Goal: Contribute content: Contribute content

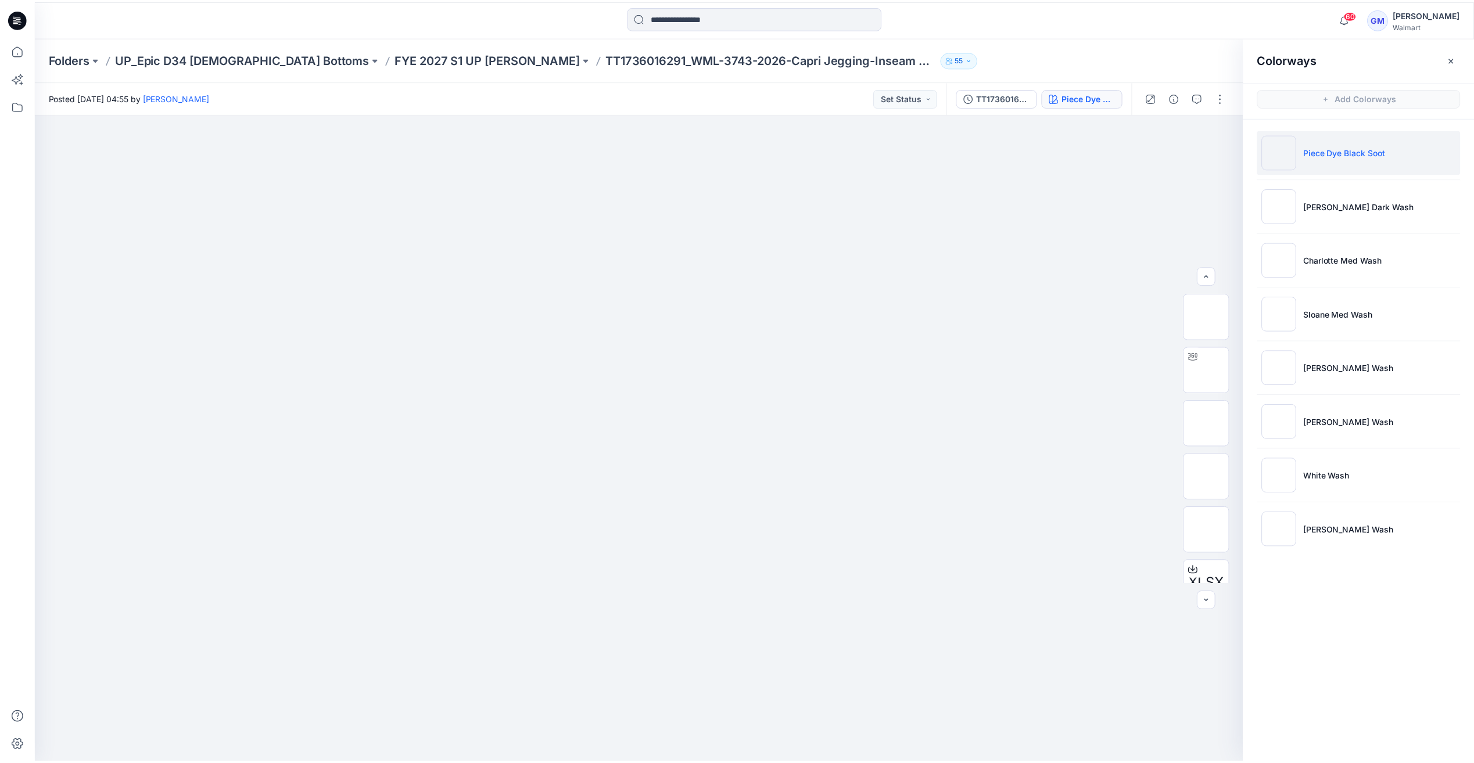
scroll to position [58, 0]
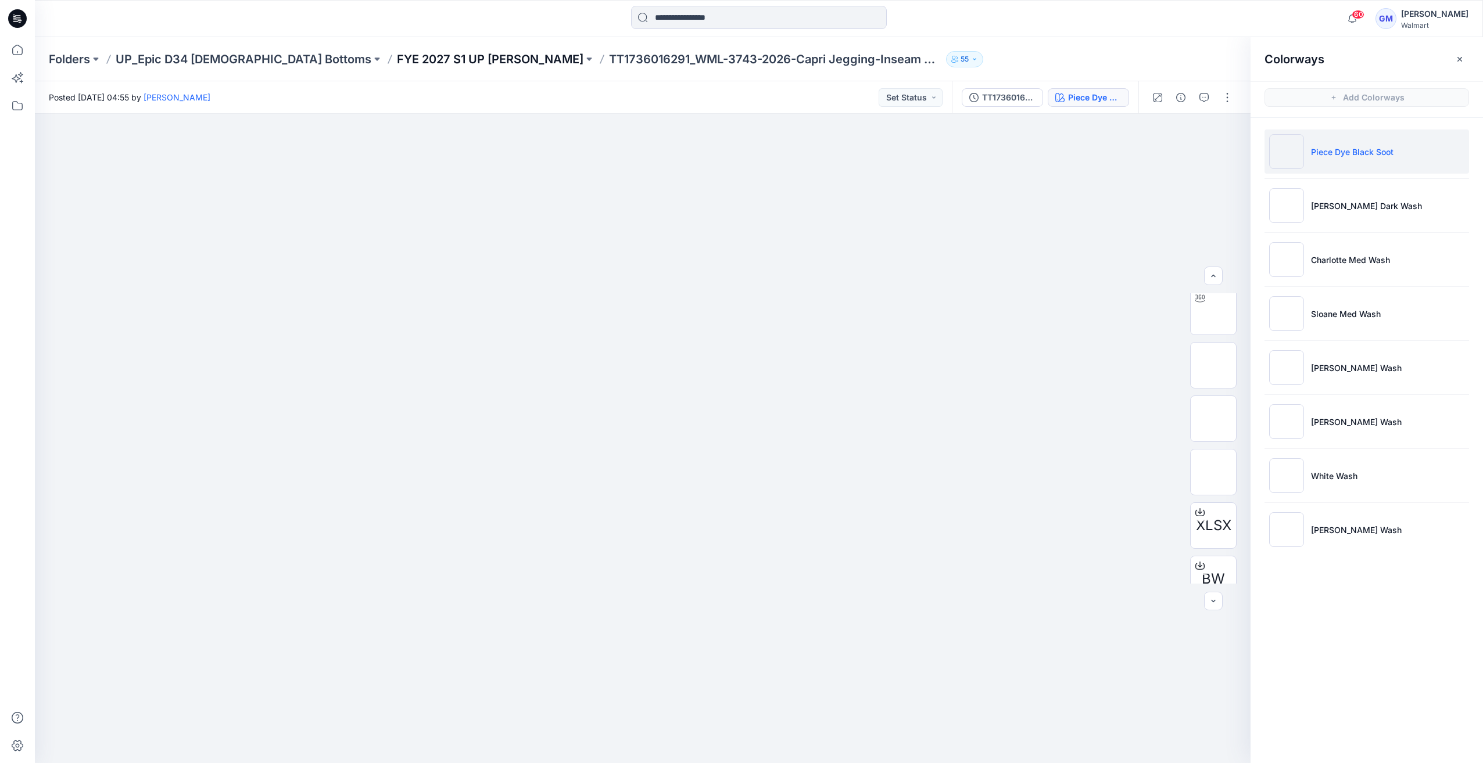
click at [417, 59] on p "FYE 2027 S1 UP Missy Bottoms" at bounding box center [490, 59] width 186 height 16
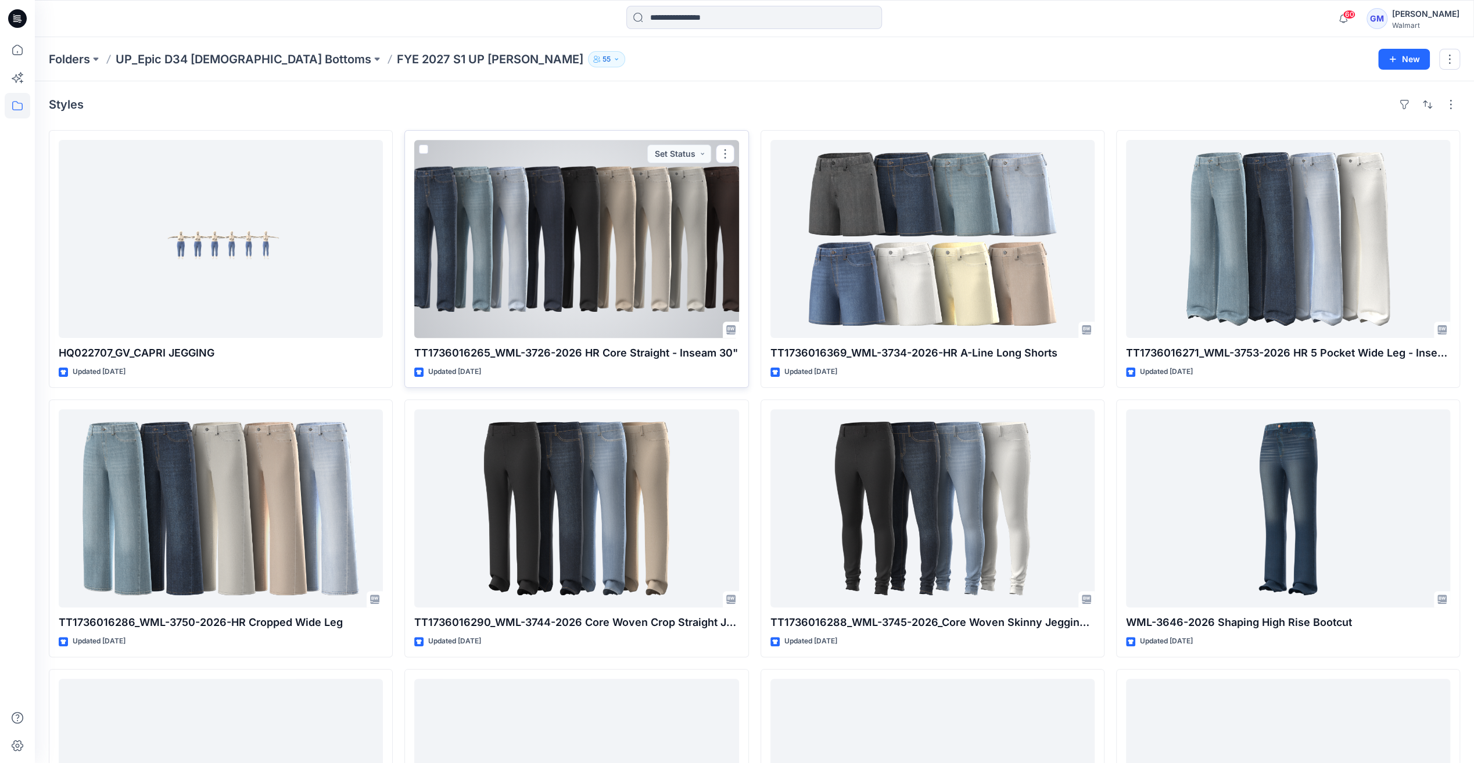
click at [627, 207] on div at bounding box center [576, 239] width 324 height 198
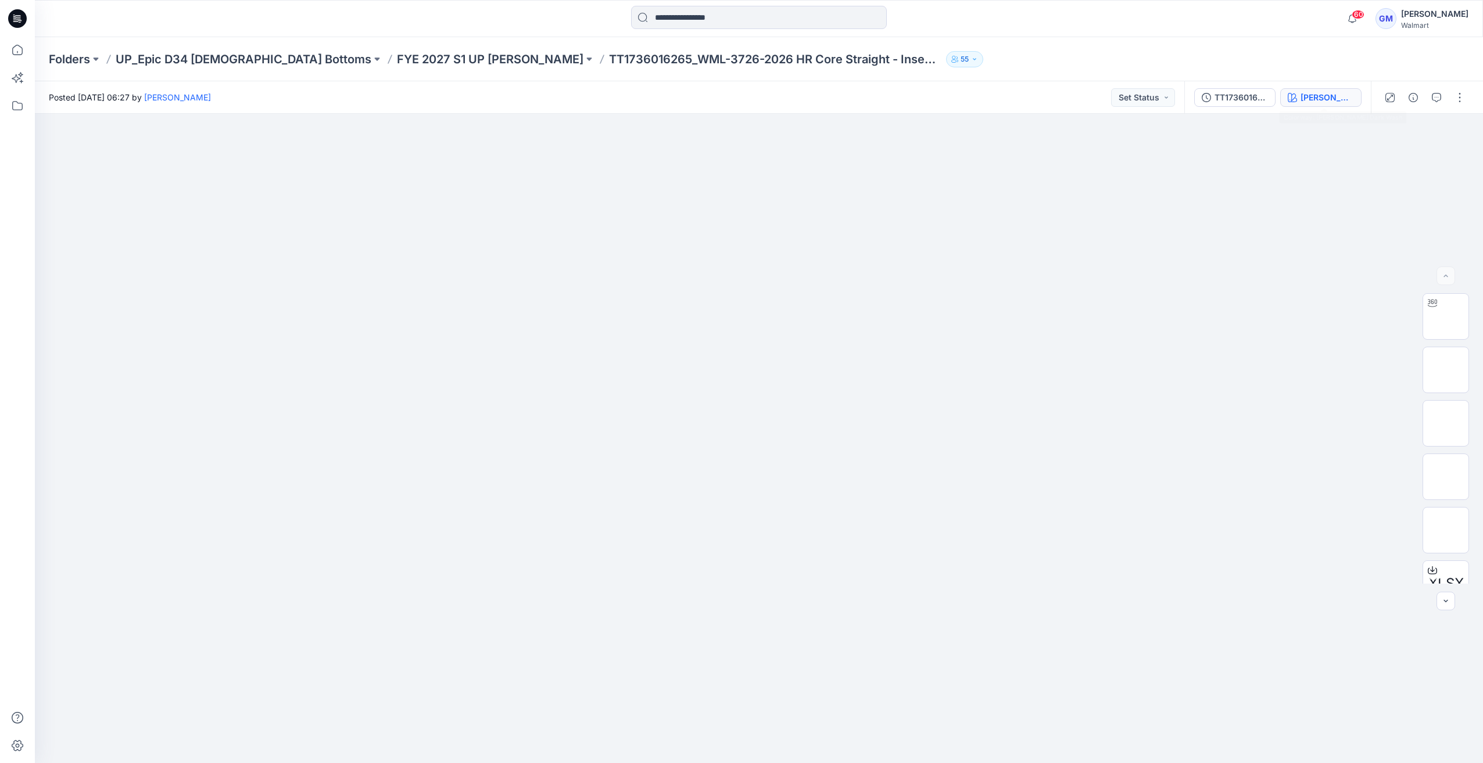
click at [1321, 93] on div "Cora Dark Wash" at bounding box center [1326, 97] width 53 height 13
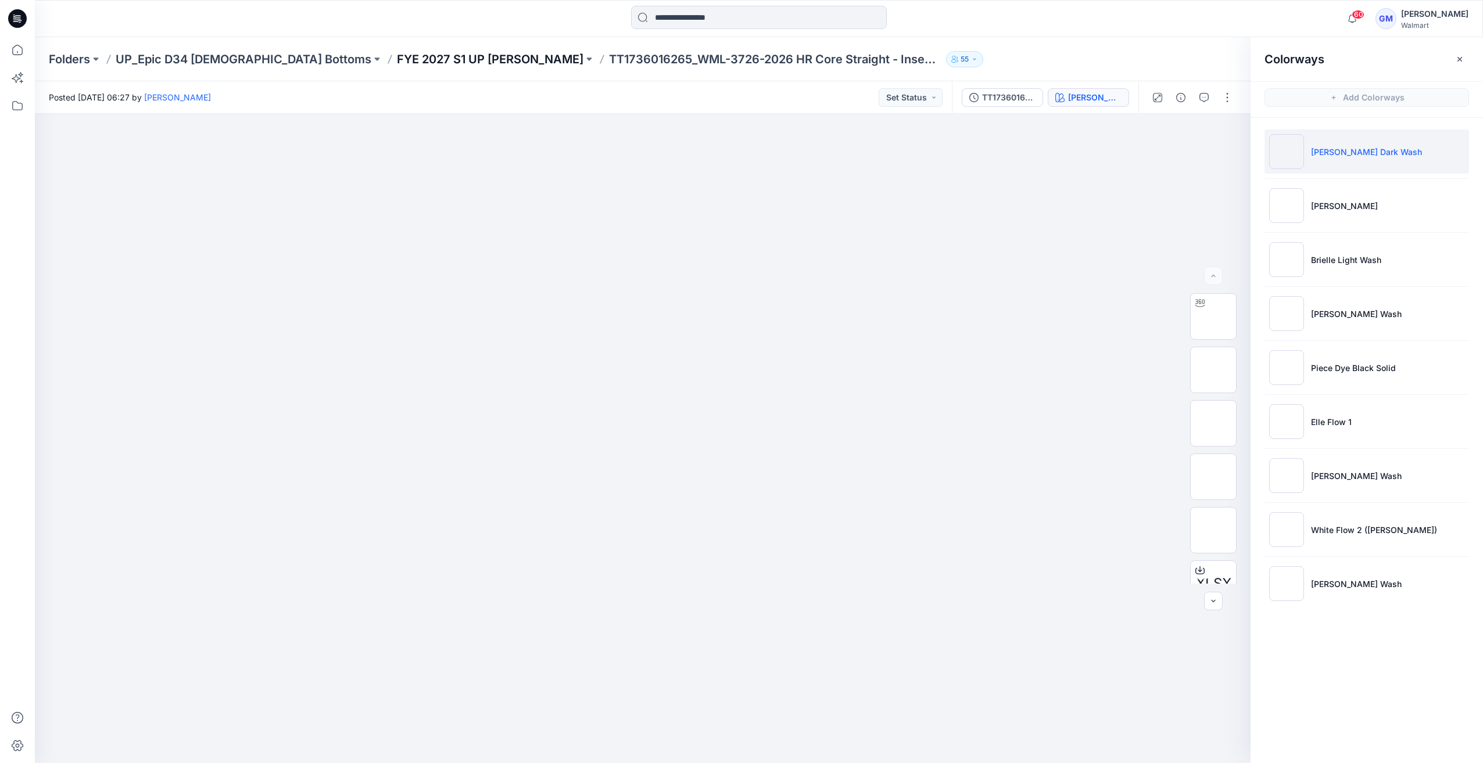
click at [459, 58] on p "FYE 2027 S1 UP Missy Bottoms" at bounding box center [490, 59] width 186 height 16
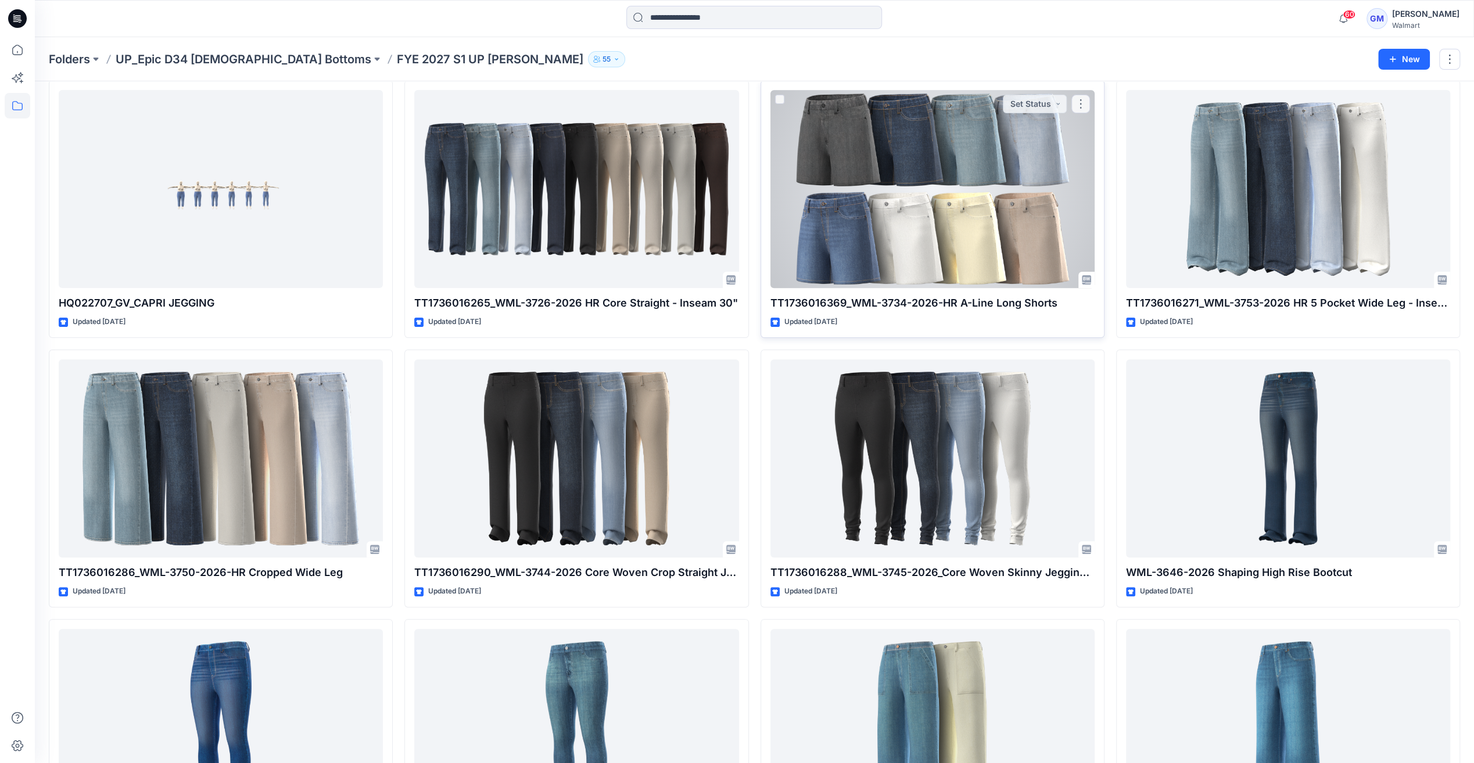
scroll to position [58, 0]
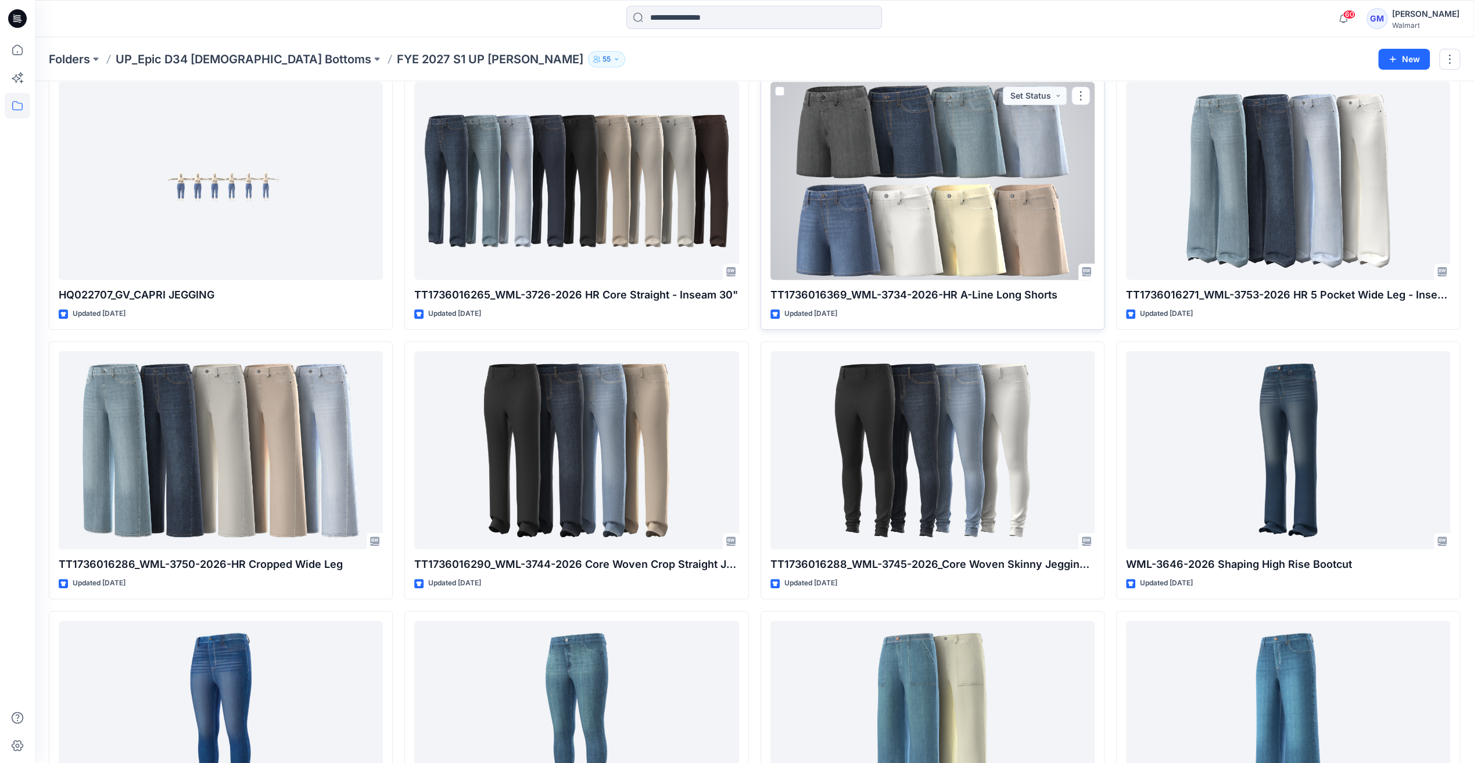
click at [893, 243] on div at bounding box center [932, 181] width 324 height 198
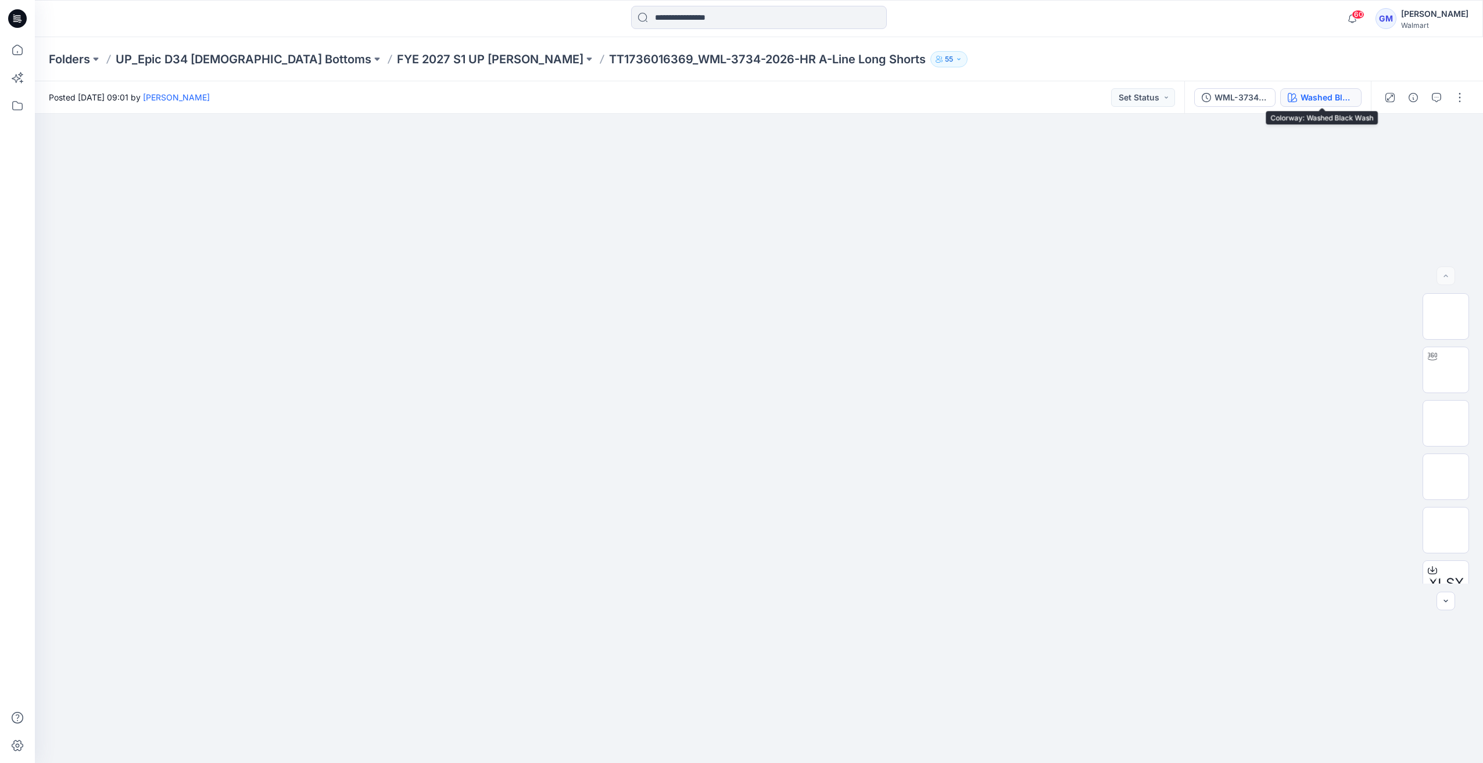
click at [1344, 101] on div "Washed Black Wash" at bounding box center [1326, 97] width 53 height 13
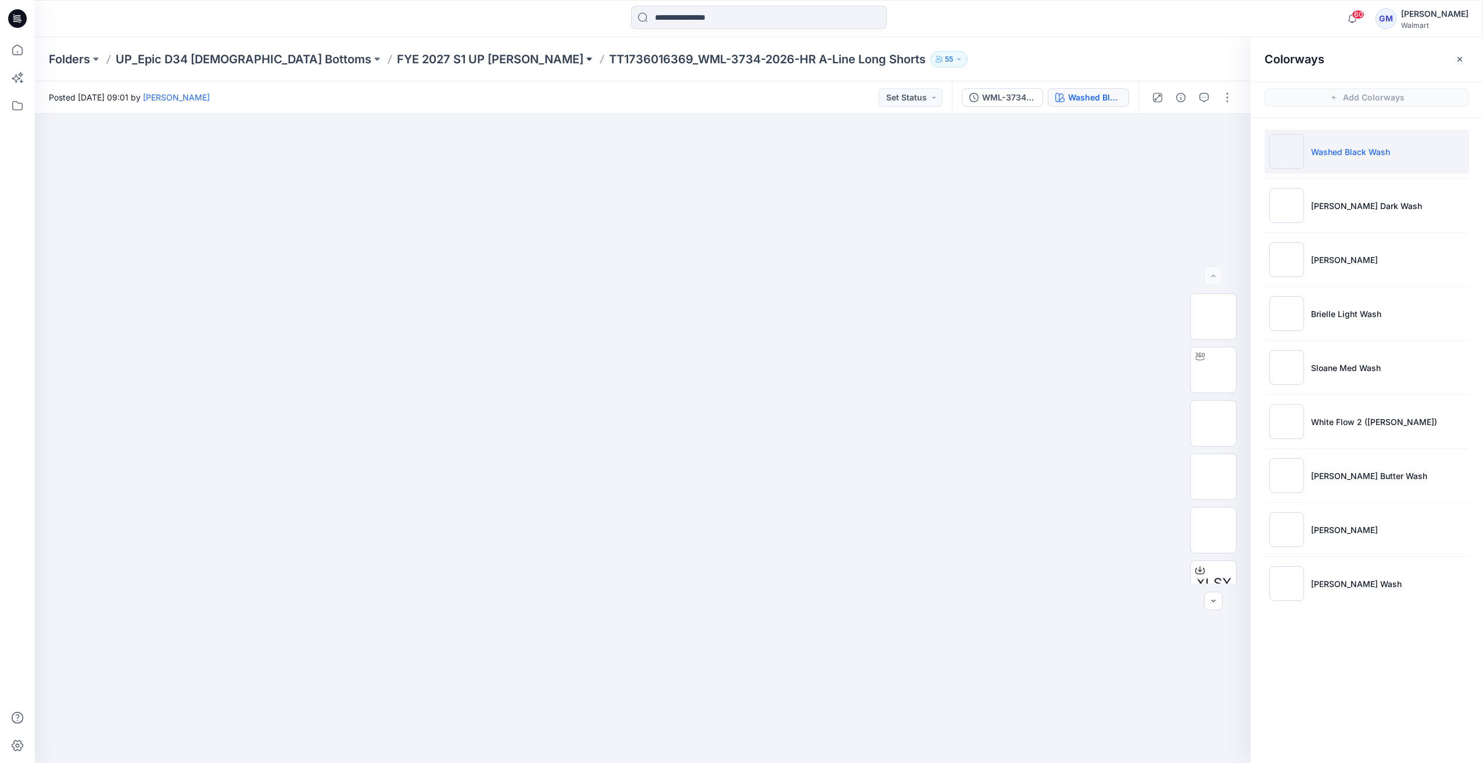
click at [583, 56] on button at bounding box center [589, 59] width 12 height 16
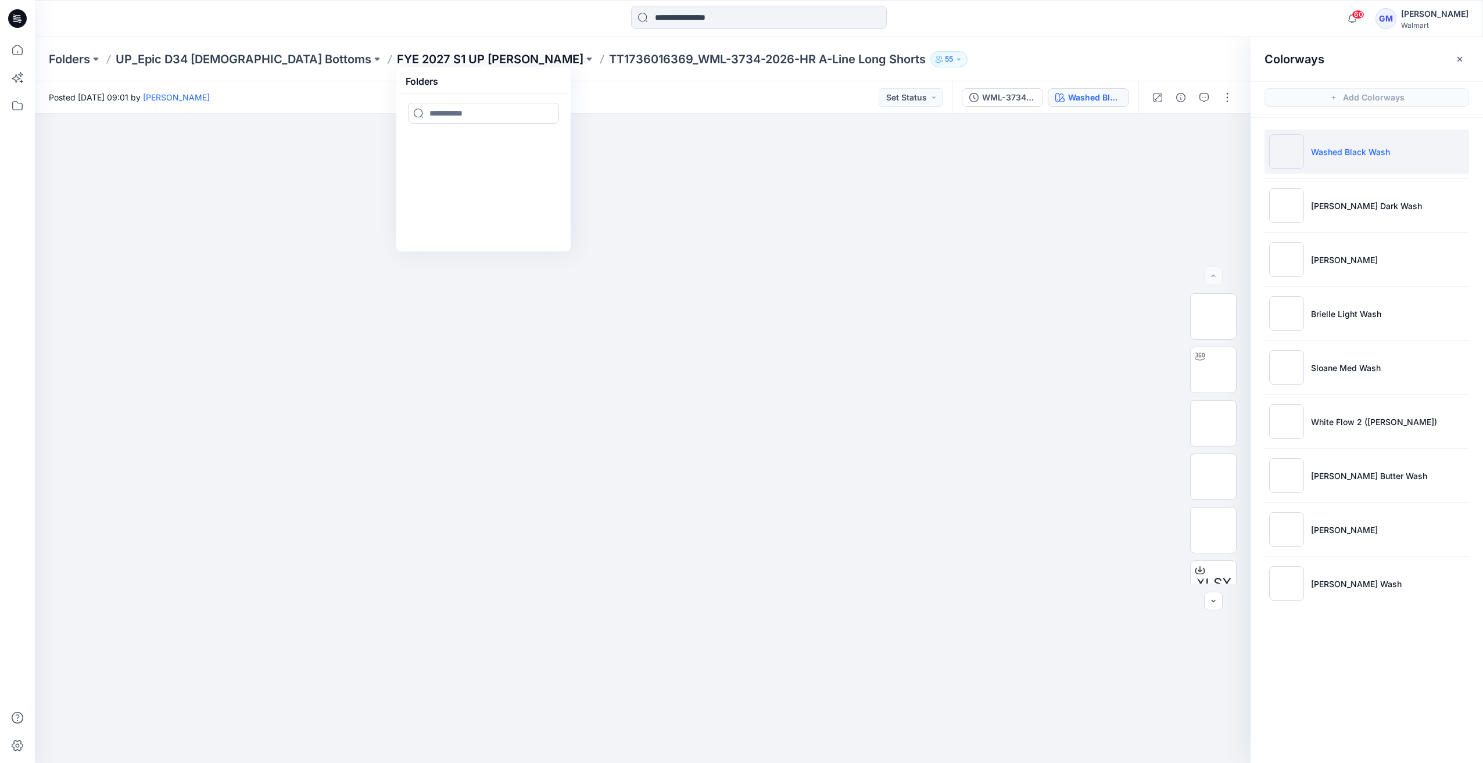
click at [466, 63] on p "FYE 2027 S1 UP [PERSON_NAME]" at bounding box center [490, 59] width 186 height 16
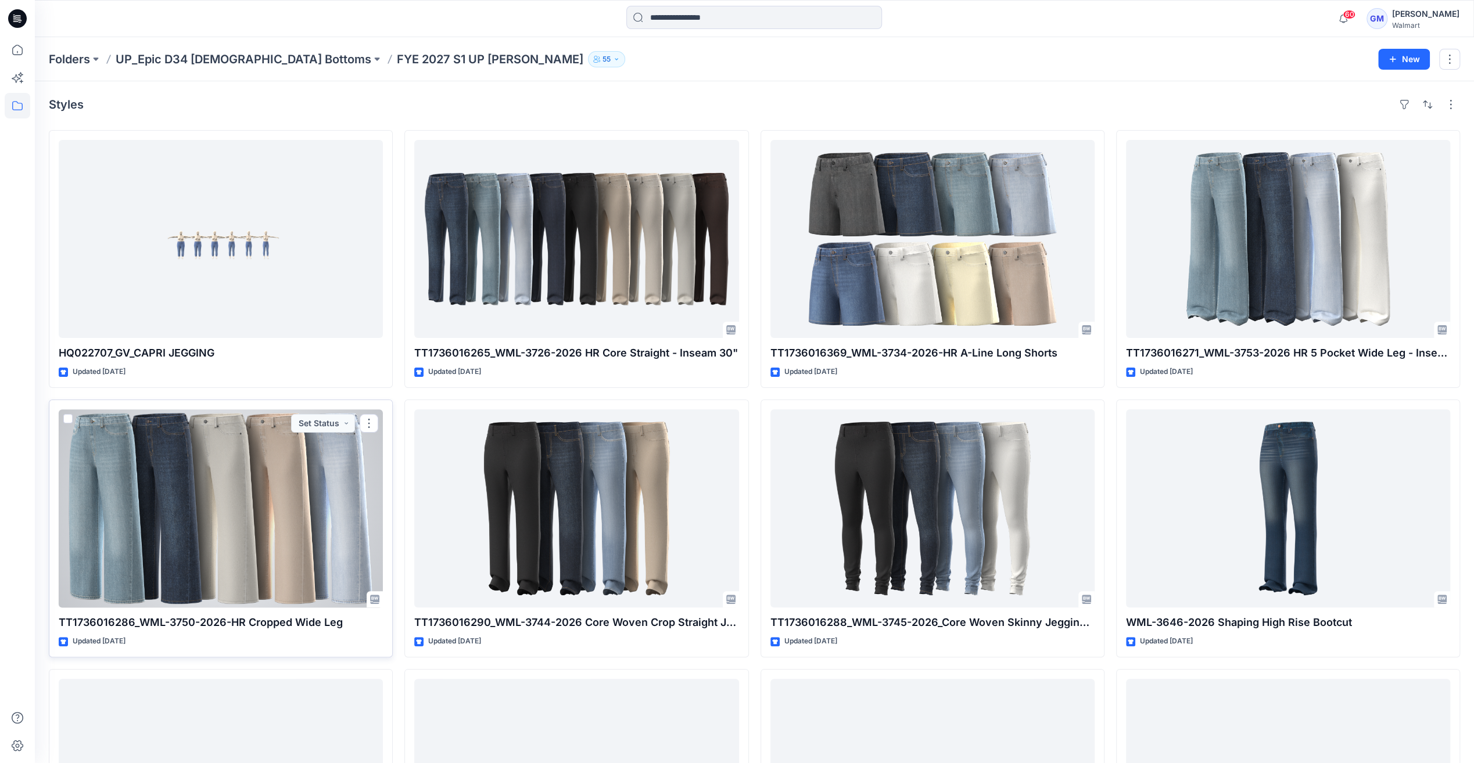
click at [225, 568] on div at bounding box center [221, 509] width 324 height 198
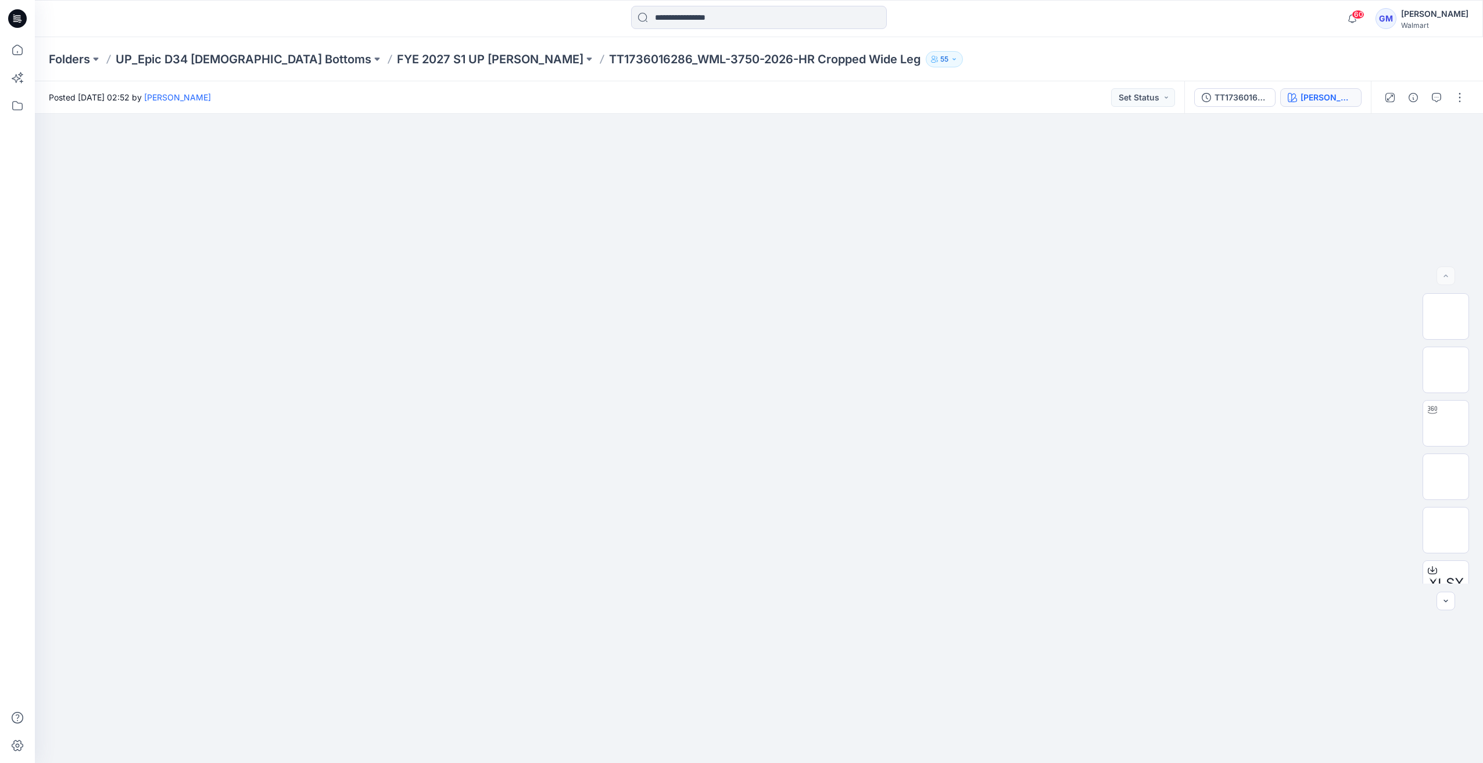
drag, startPoint x: 1348, startPoint y: 89, endPoint x: 1344, endPoint y: 97, distance: 8.6
click at [1344, 97] on button "Lucy Wash" at bounding box center [1320, 97] width 81 height 19
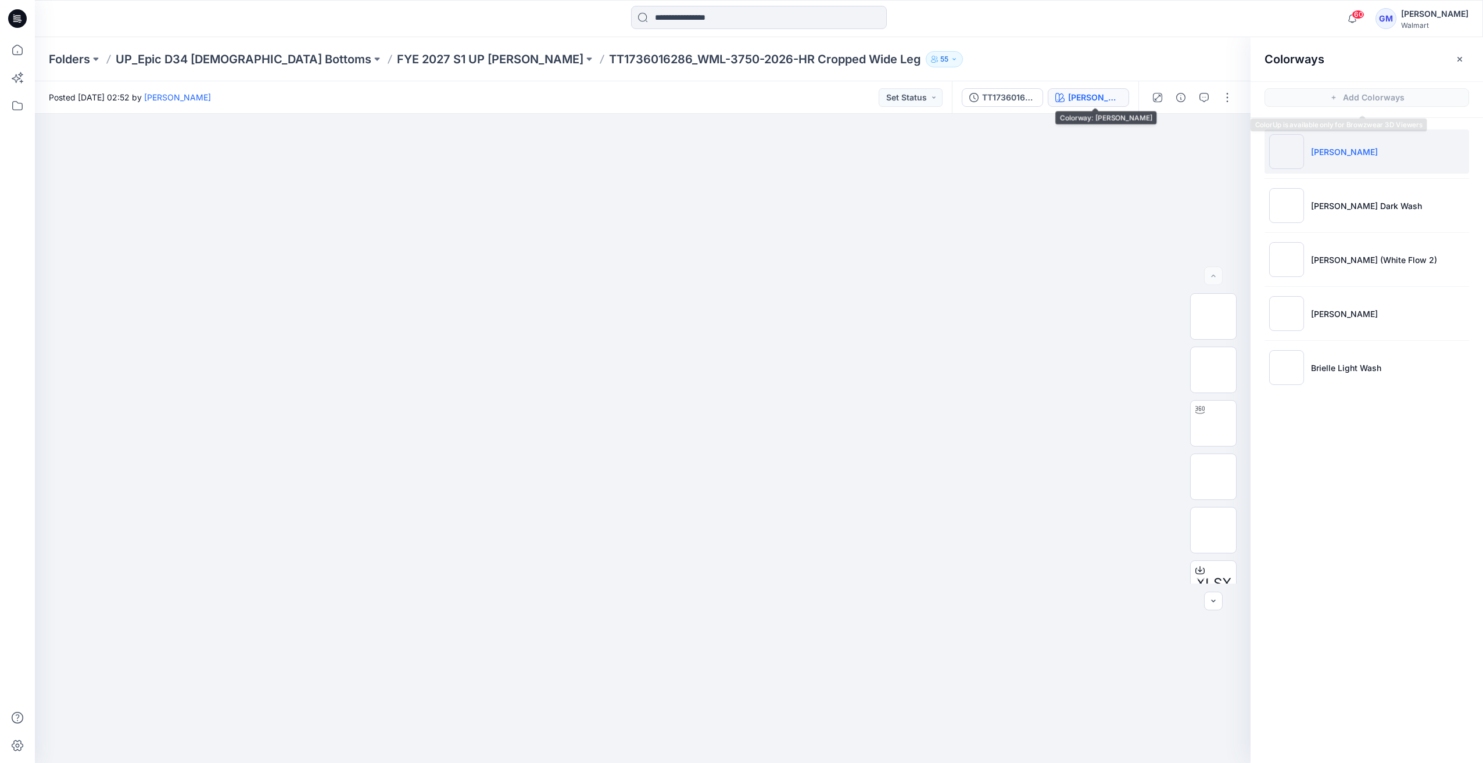
click at [1344, 97] on span "Add Colorways" at bounding box center [1366, 97] width 232 height 33
click at [458, 60] on p "FYE 2027 S1 UP Missy Bottoms" at bounding box center [490, 59] width 186 height 16
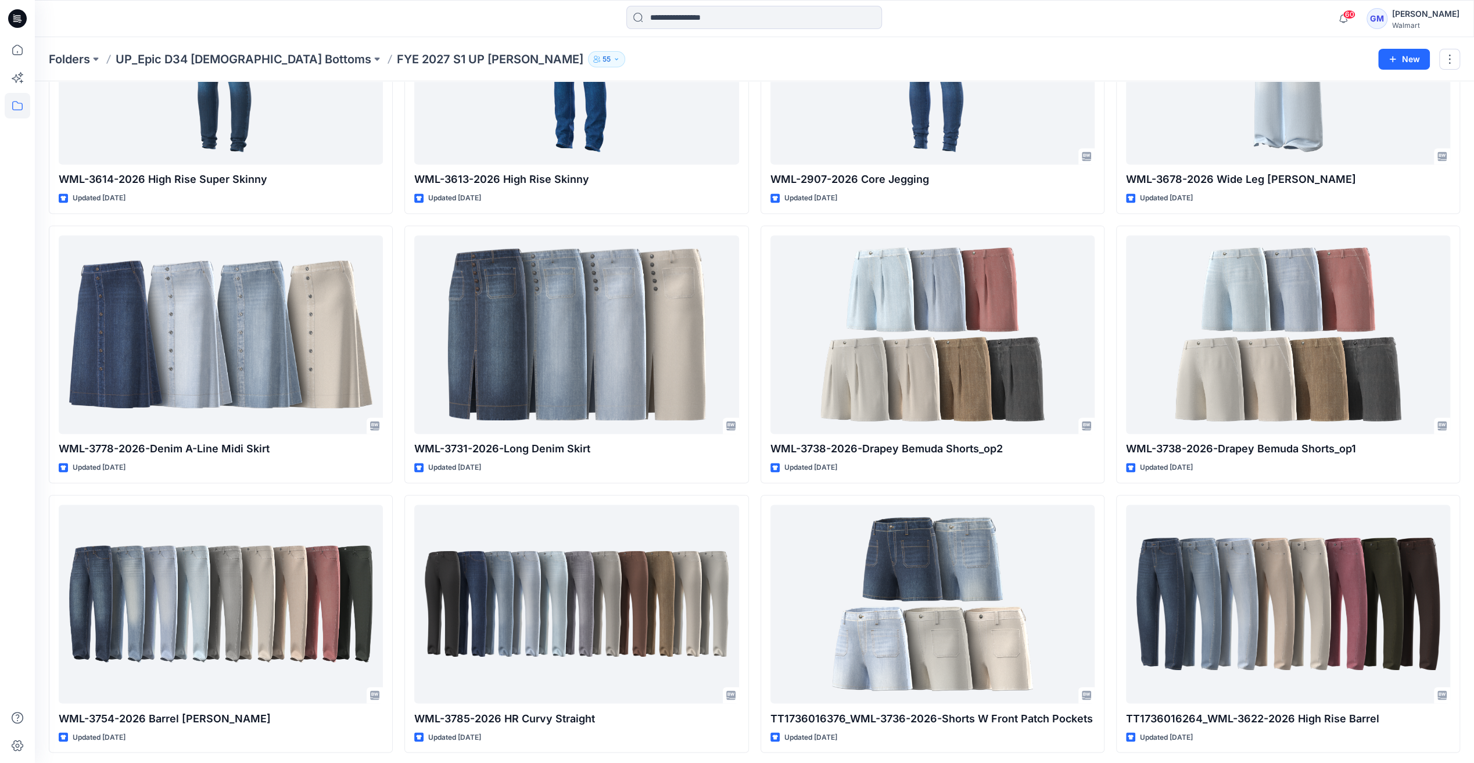
scroll to position [1666, 0]
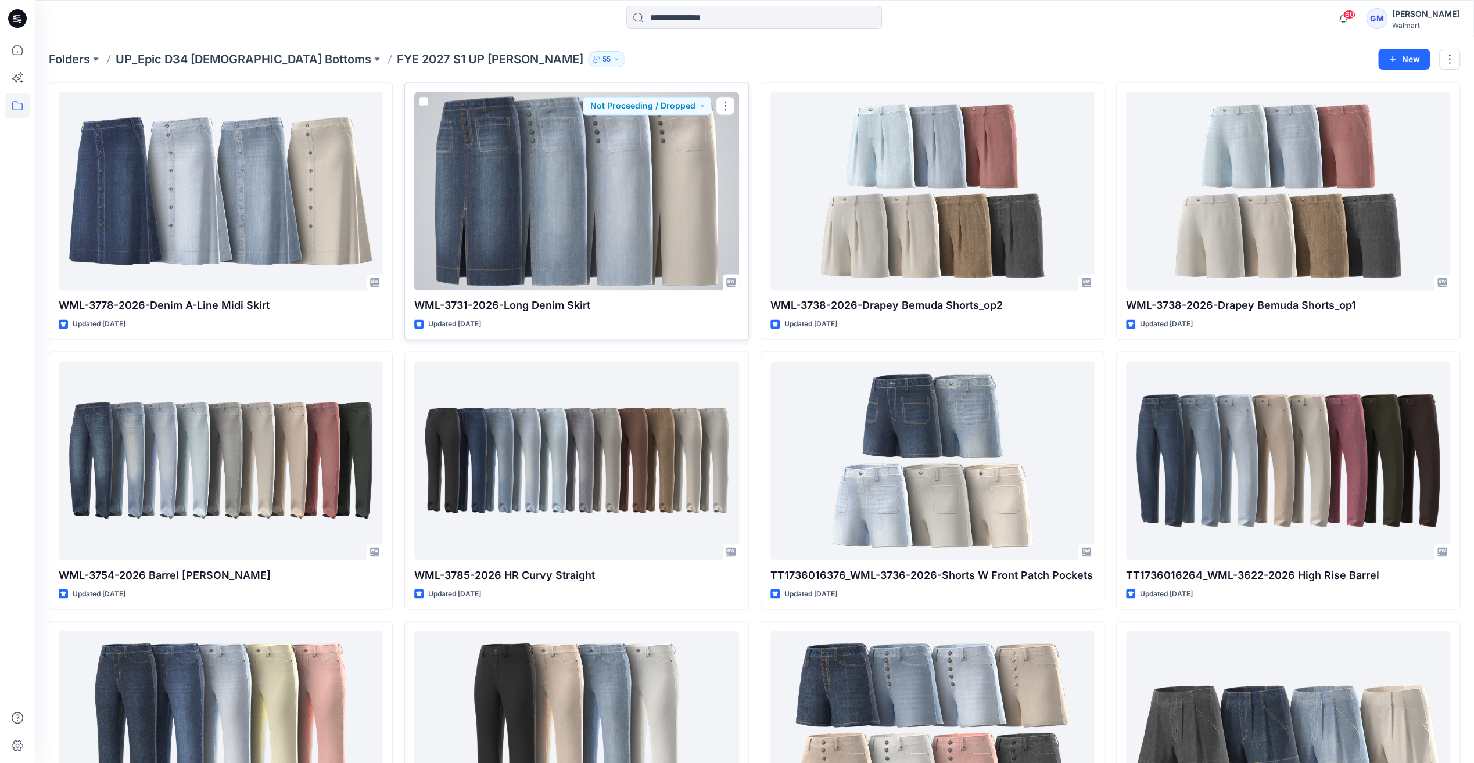
click at [658, 258] on div at bounding box center [576, 191] width 324 height 198
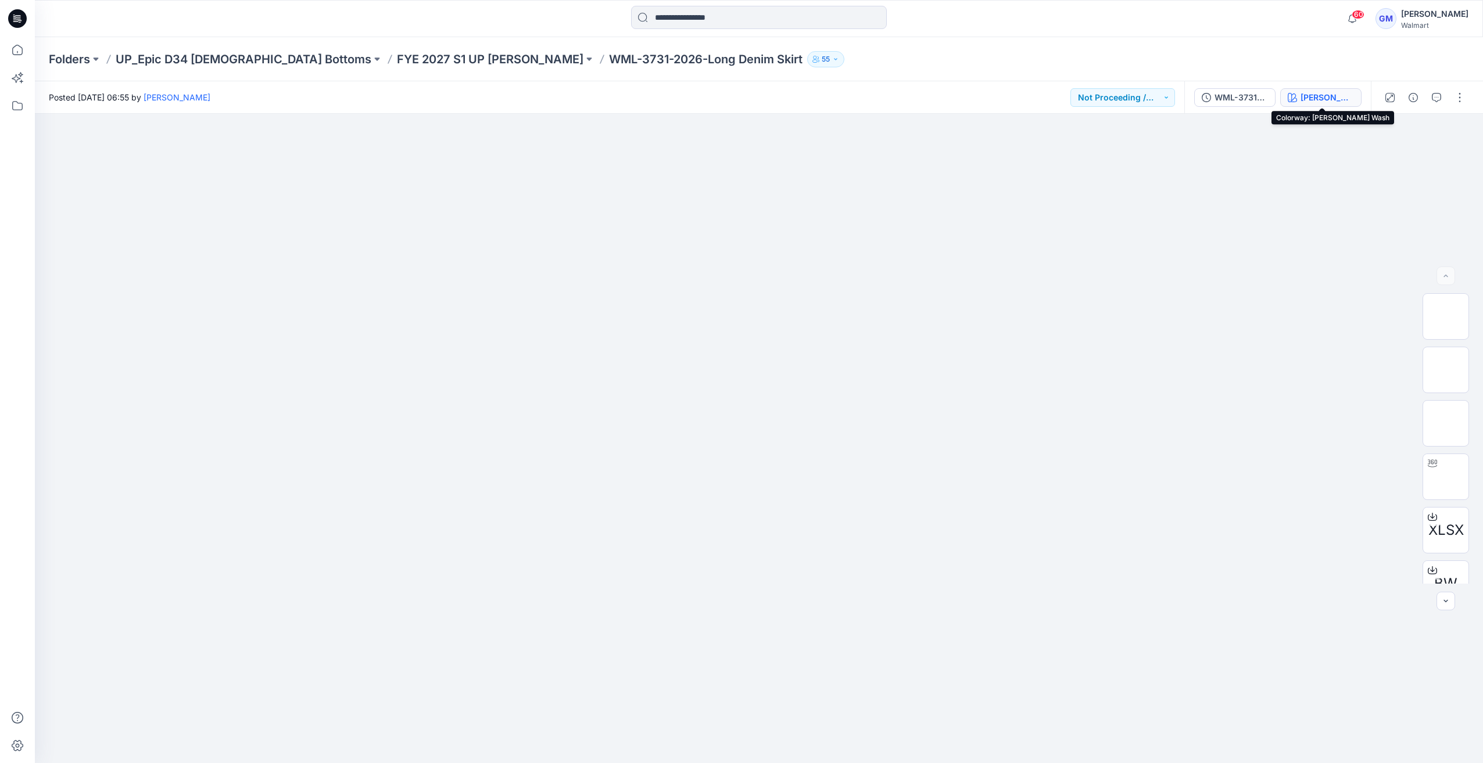
click at [1316, 94] on div "Elena Dark Wash" at bounding box center [1326, 97] width 53 height 13
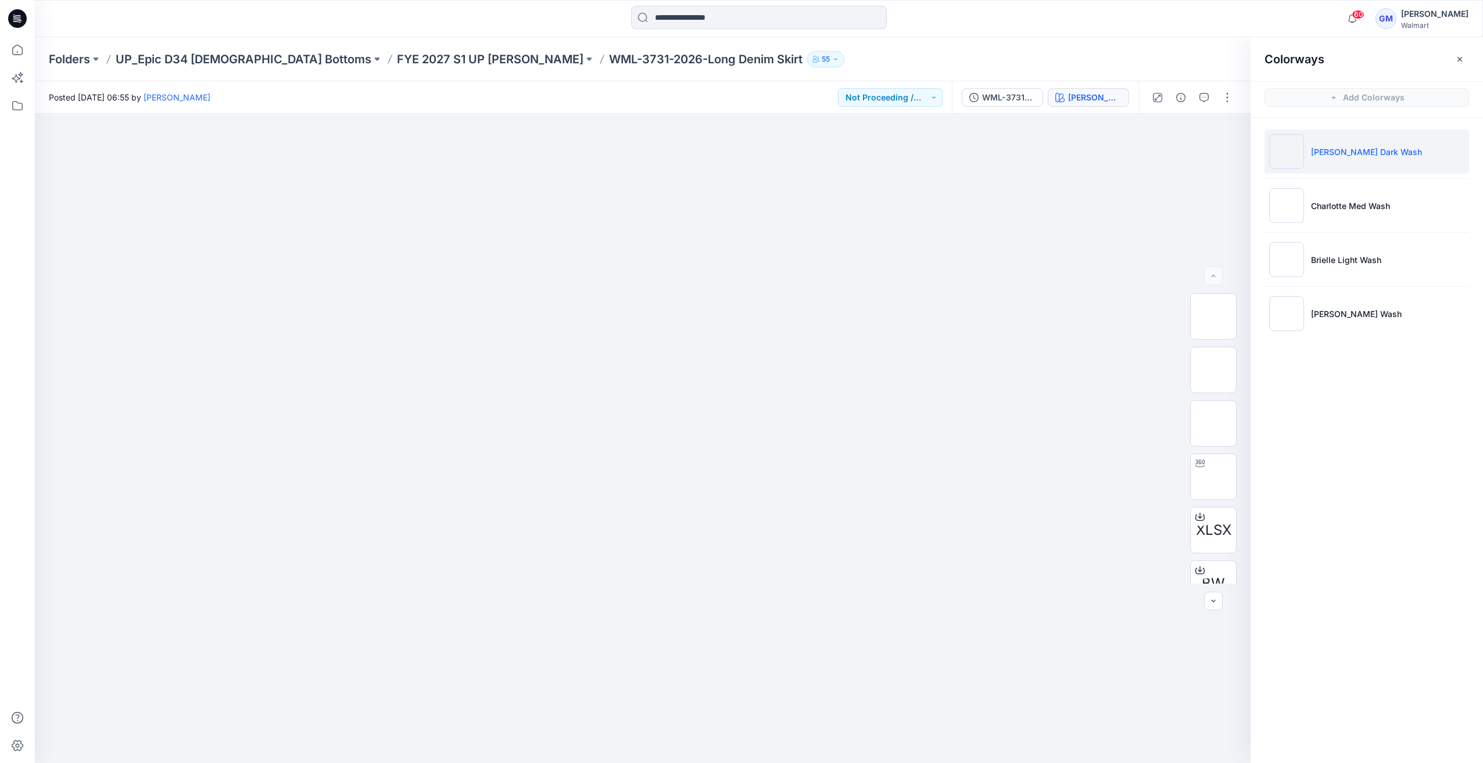
click at [1295, 143] on img at bounding box center [1286, 151] width 35 height 35
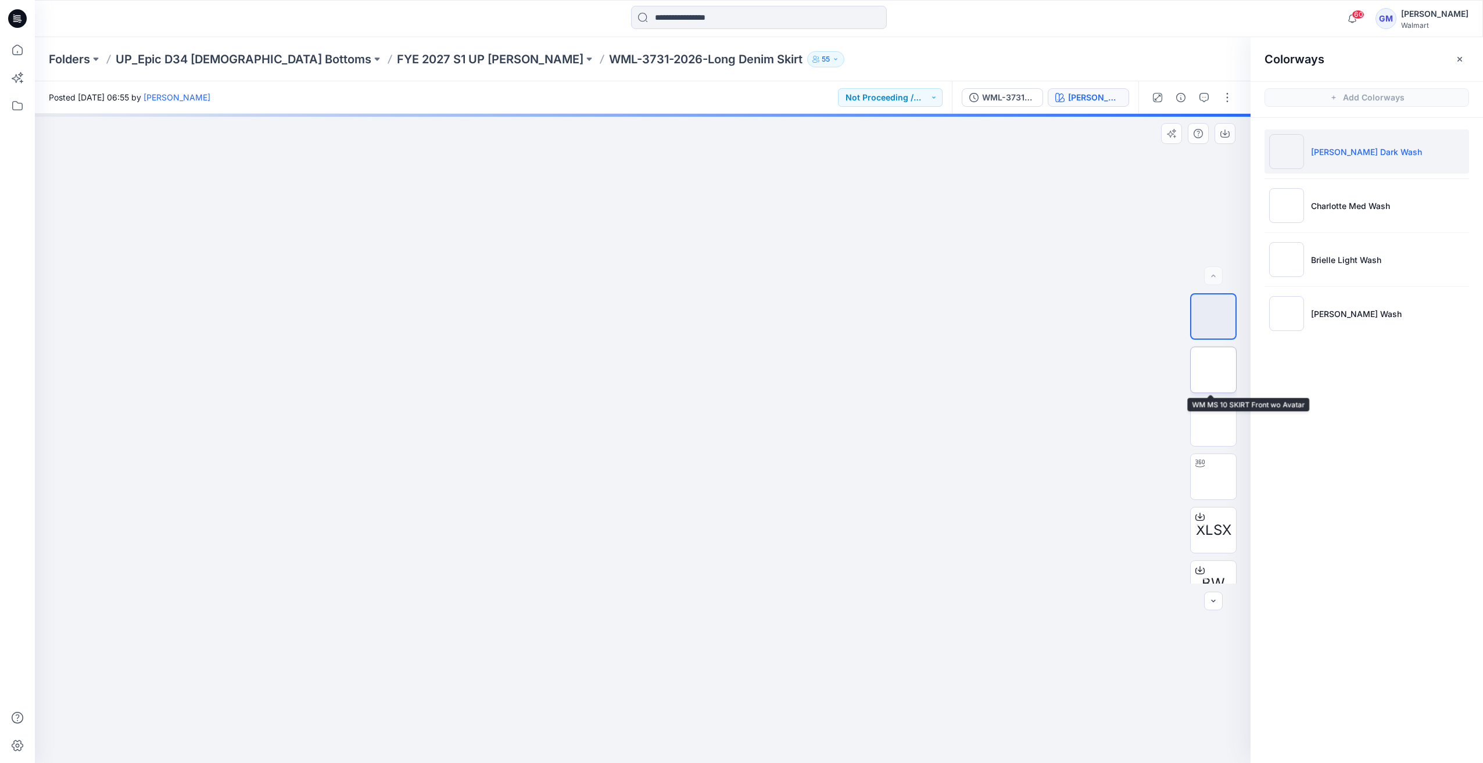
click at [1213, 370] on img at bounding box center [1213, 370] width 0 height 0
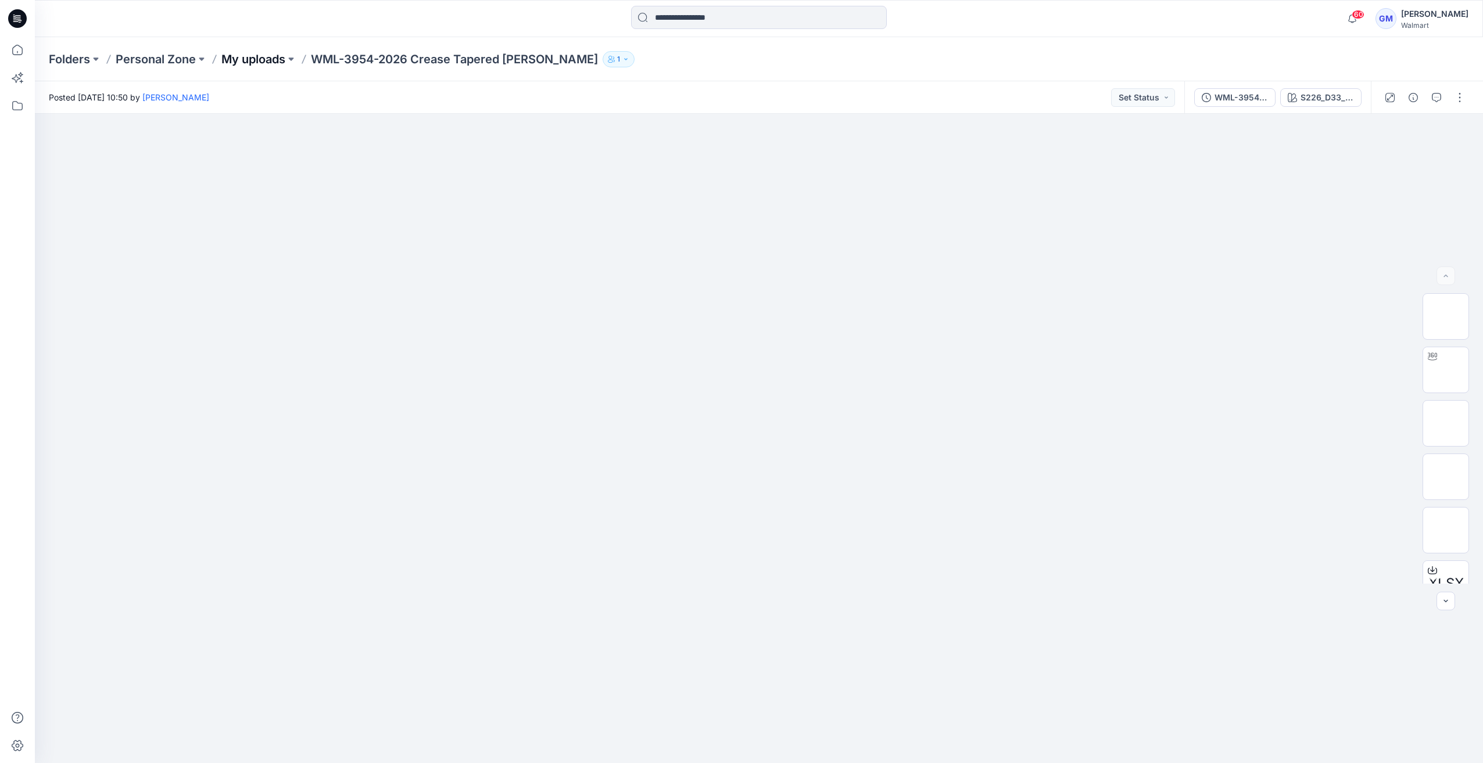
click at [236, 59] on p "My uploads" at bounding box center [253, 59] width 64 height 16
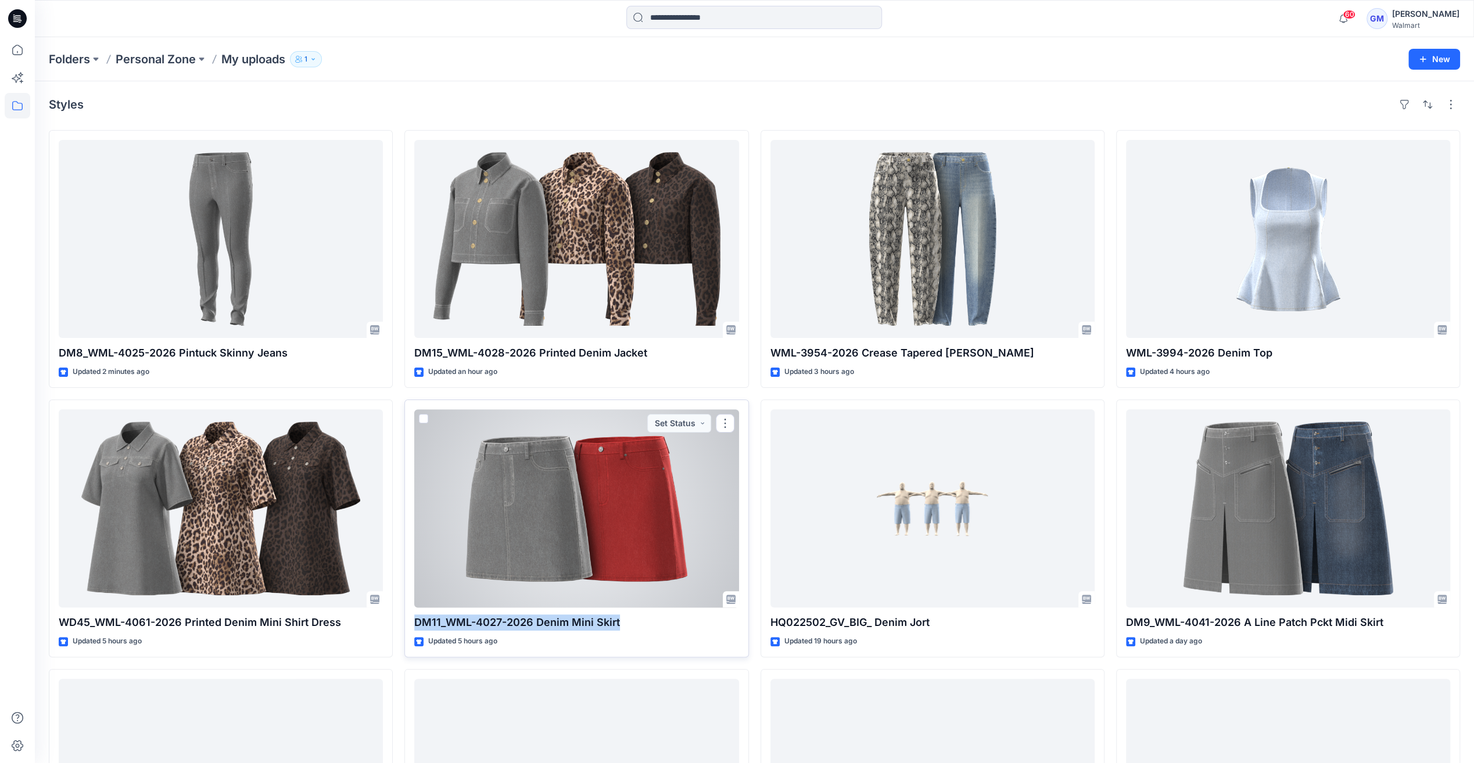
drag, startPoint x: 412, startPoint y: 619, endPoint x: 651, endPoint y: 618, distance: 238.2
click at [651, 618] on div "DM11_WML-4027-2026 Denim Mini Skirt Updated 5 hours ago Set Status" at bounding box center [576, 529] width 344 height 258
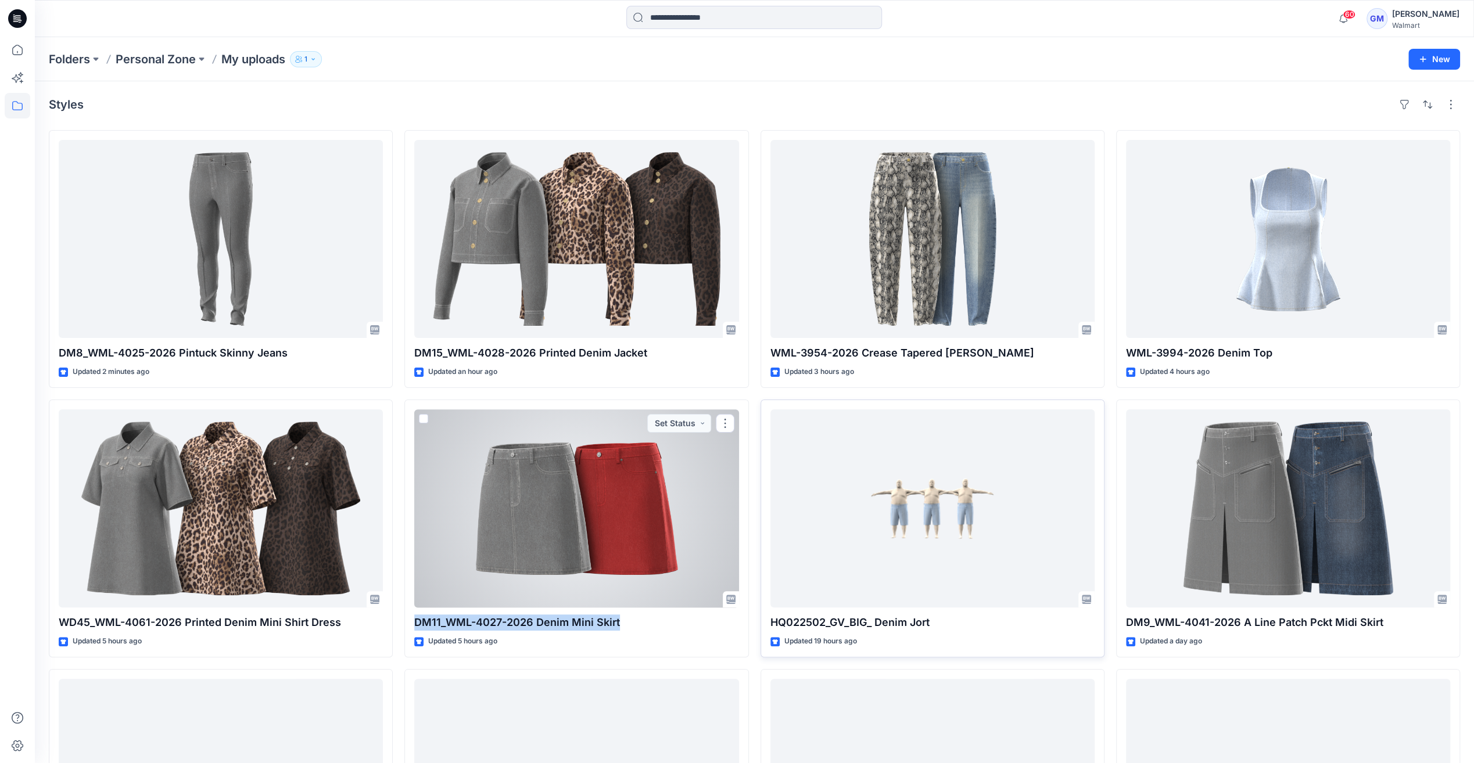
copy p "DM11_WML-4027-2026 Denim Mini Skirt"
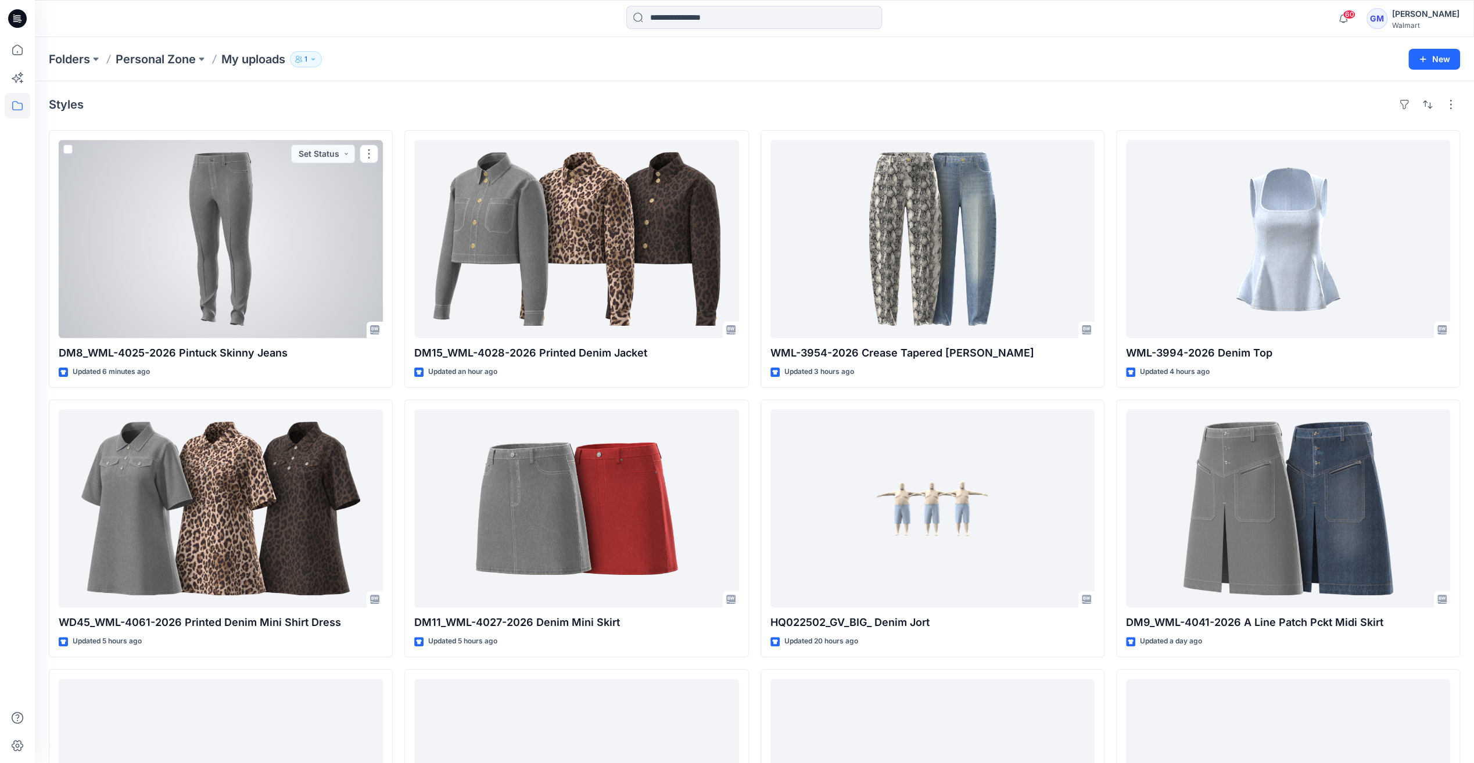
drag, startPoint x: 171, startPoint y: 227, endPoint x: 202, endPoint y: 207, distance: 36.6
click at [172, 227] on div at bounding box center [221, 239] width 324 height 198
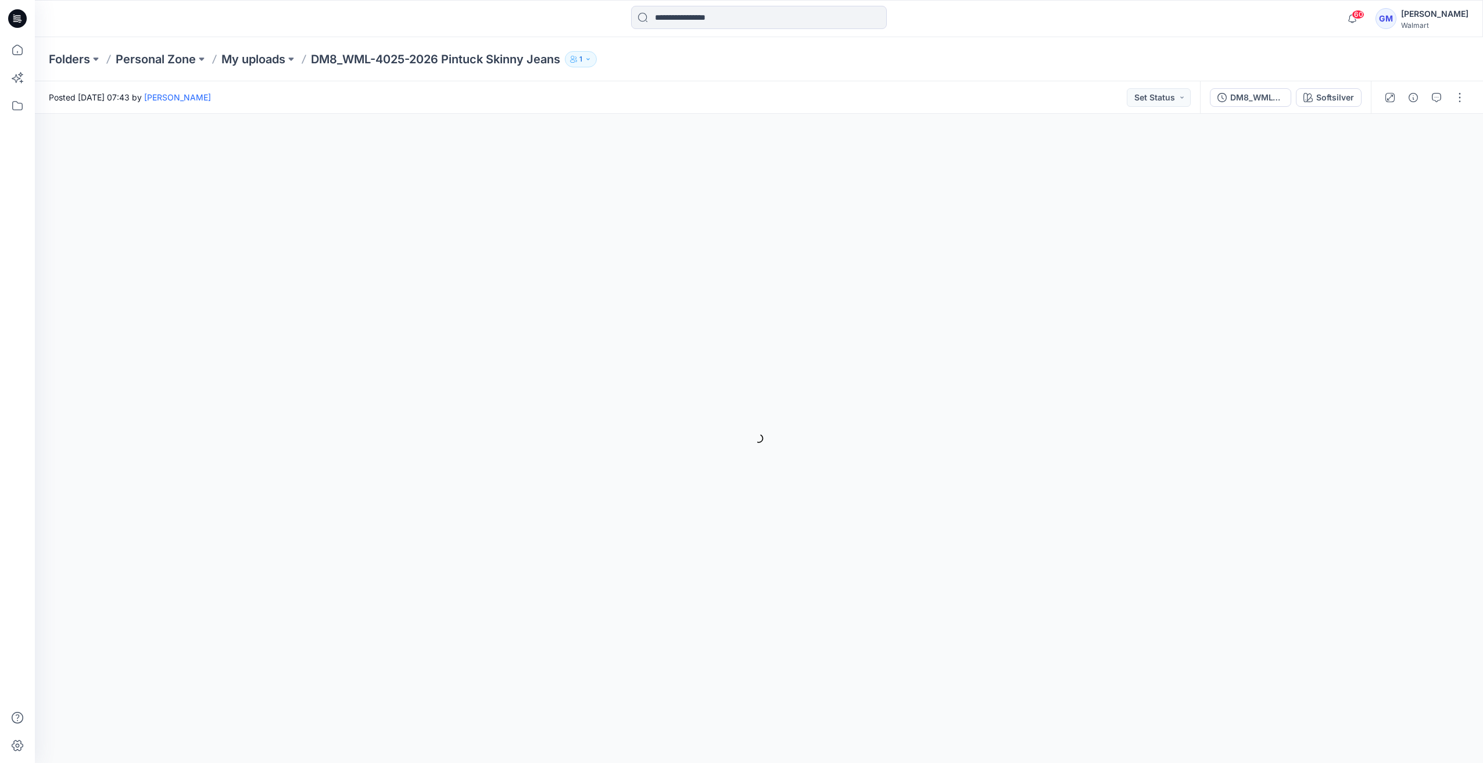
click at [1408, 109] on div at bounding box center [1423, 97] width 107 height 33
click at [1410, 96] on icon "button" at bounding box center [1412, 97] width 9 height 9
drag, startPoint x: 447, startPoint y: 63, endPoint x: 575, endPoint y: 64, distance: 127.8
click at [575, 64] on div "Folders Personal Zone My uploads DM8_WML-4025-2026 Pintuck Skinny Jeans 1" at bounding box center [713, 59] width 1329 height 16
copy div "Pintuck Skinny Jeans 1"
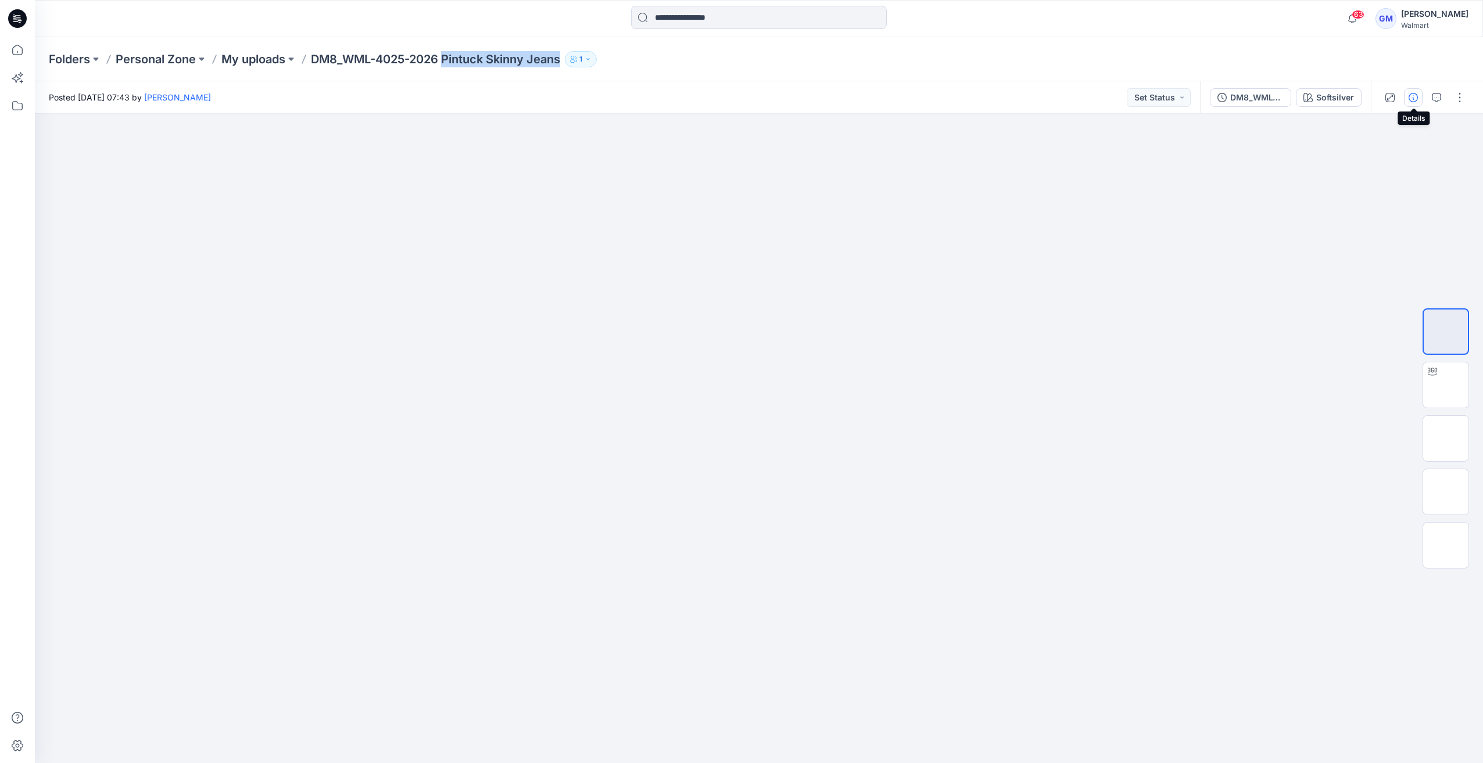
click at [1415, 99] on icon "button" at bounding box center [1412, 97] width 9 height 9
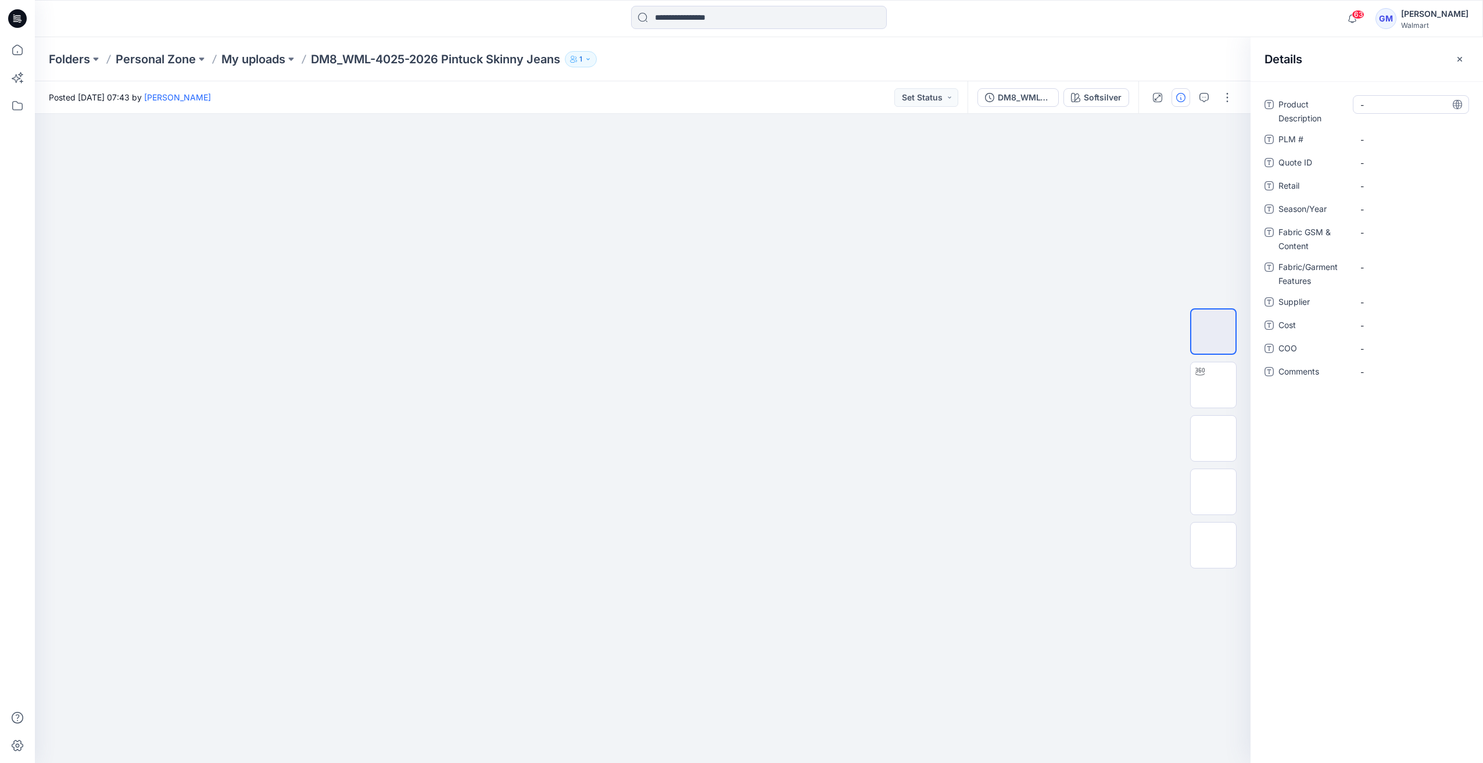
click at [1367, 103] on Description "-" at bounding box center [1410, 105] width 101 height 12
click at [1373, 110] on textarea "**********" at bounding box center [1410, 104] width 116 height 19
type textarea "**********"
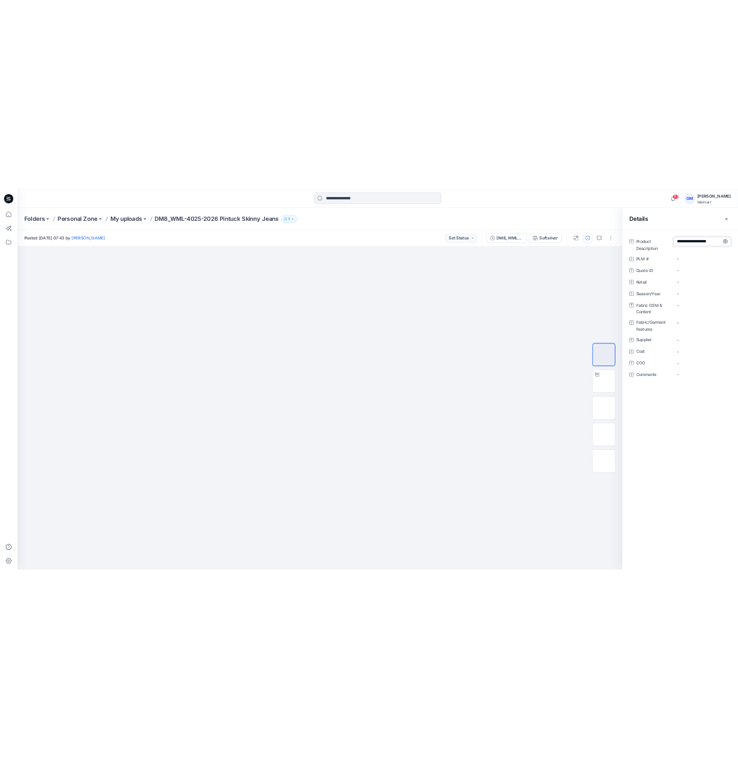
scroll to position [0, 0]
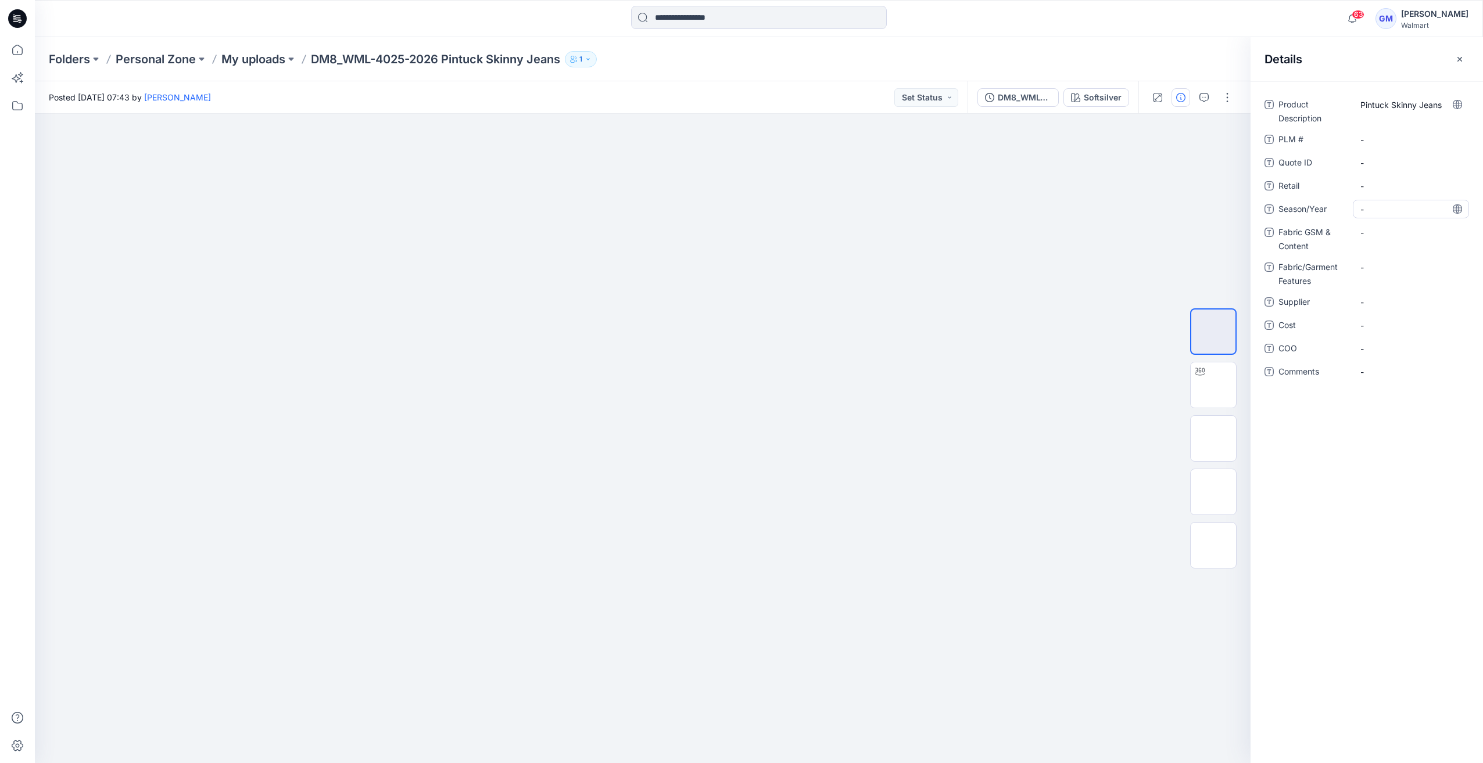
click at [1364, 211] on span "-" at bounding box center [1410, 209] width 101 height 12
type textarea "**********"
click at [1386, 322] on span "-" at bounding box center [1410, 326] width 101 height 12
click at [1383, 304] on span "-" at bounding box center [1410, 302] width 101 height 12
type textarea "****"
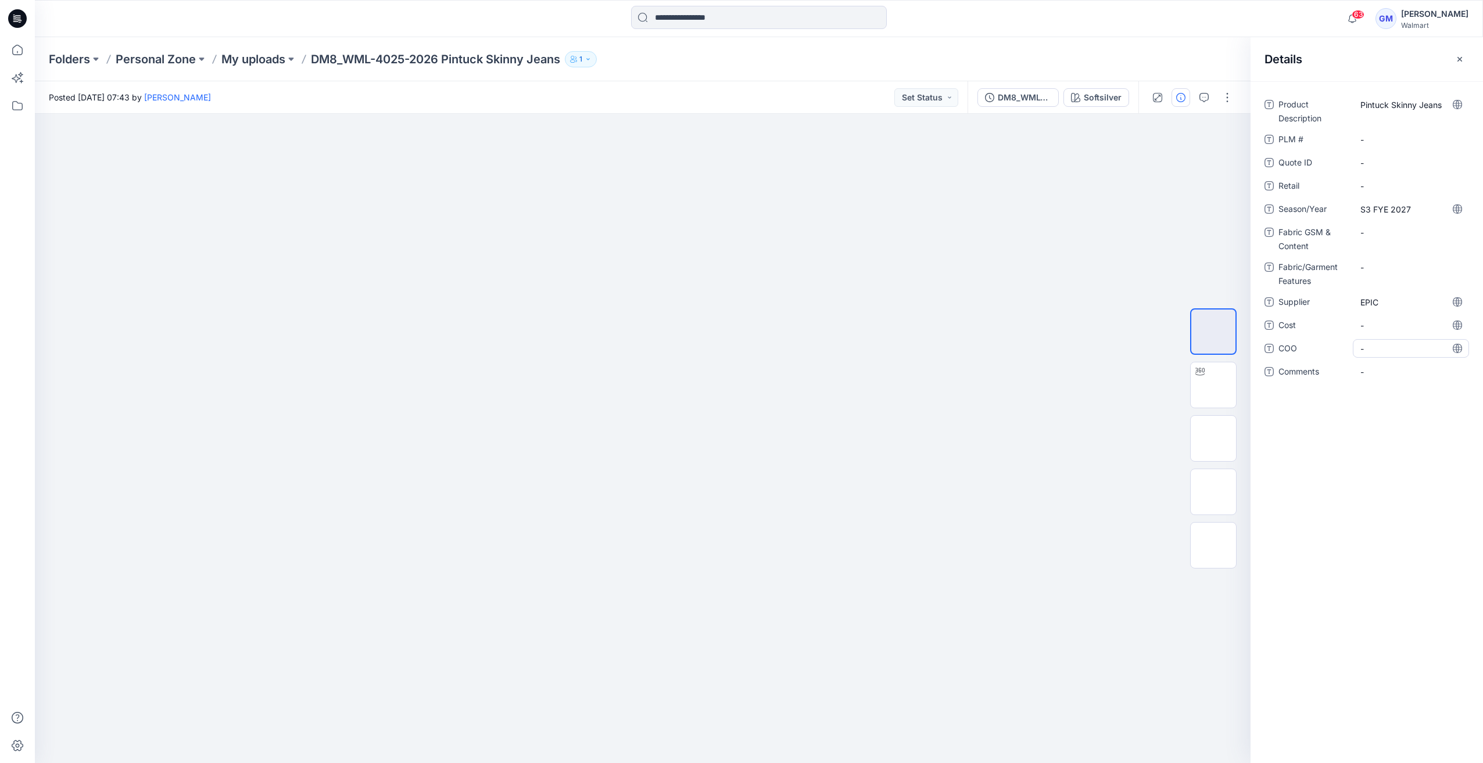
click at [1369, 349] on span "-" at bounding box center [1410, 349] width 101 height 12
type textarea "**"
click at [1374, 228] on Content "-" at bounding box center [1410, 233] width 101 height 12
click at [1213, 385] on img at bounding box center [1213, 385] width 0 height 0
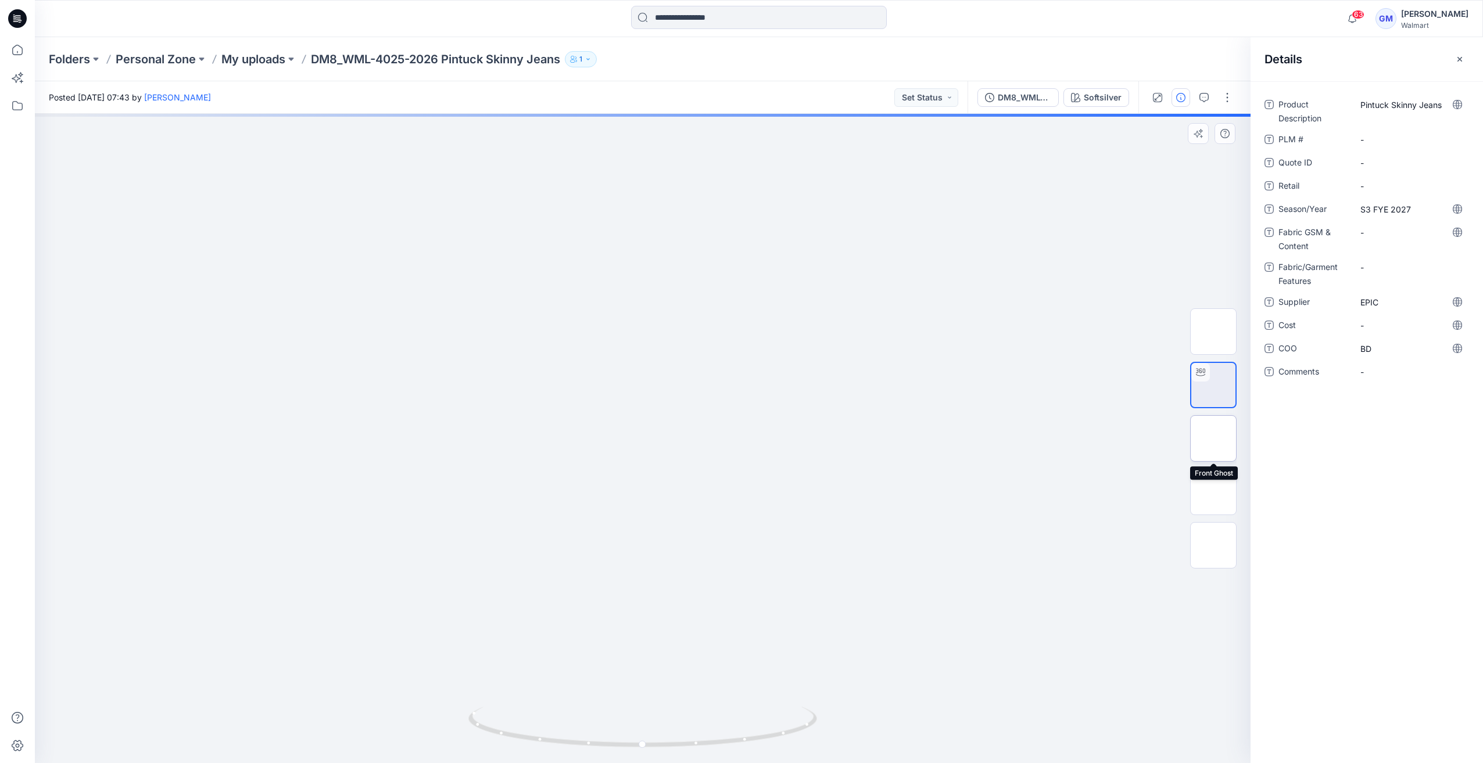
click at [1213, 439] on img at bounding box center [1213, 439] width 0 height 0
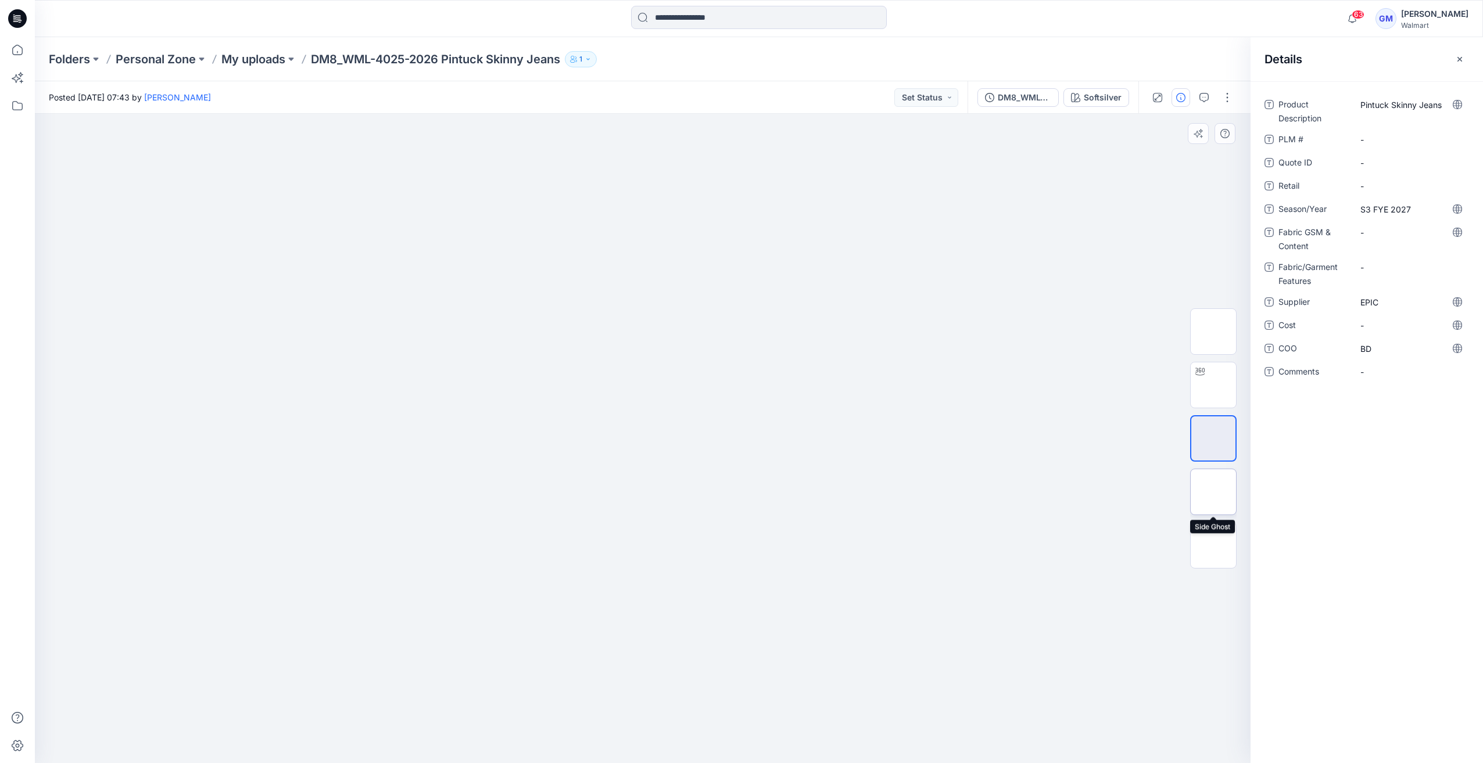
click at [1213, 492] on img at bounding box center [1213, 492] width 0 height 0
click at [1213, 545] on img at bounding box center [1213, 545] width 0 height 0
click at [1204, 379] on div at bounding box center [1199, 371] width 19 height 19
drag, startPoint x: 636, startPoint y: 605, endPoint x: 637, endPoint y: 450, distance: 155.7
drag, startPoint x: 640, startPoint y: 489, endPoint x: 647, endPoint y: 410, distance: 79.8
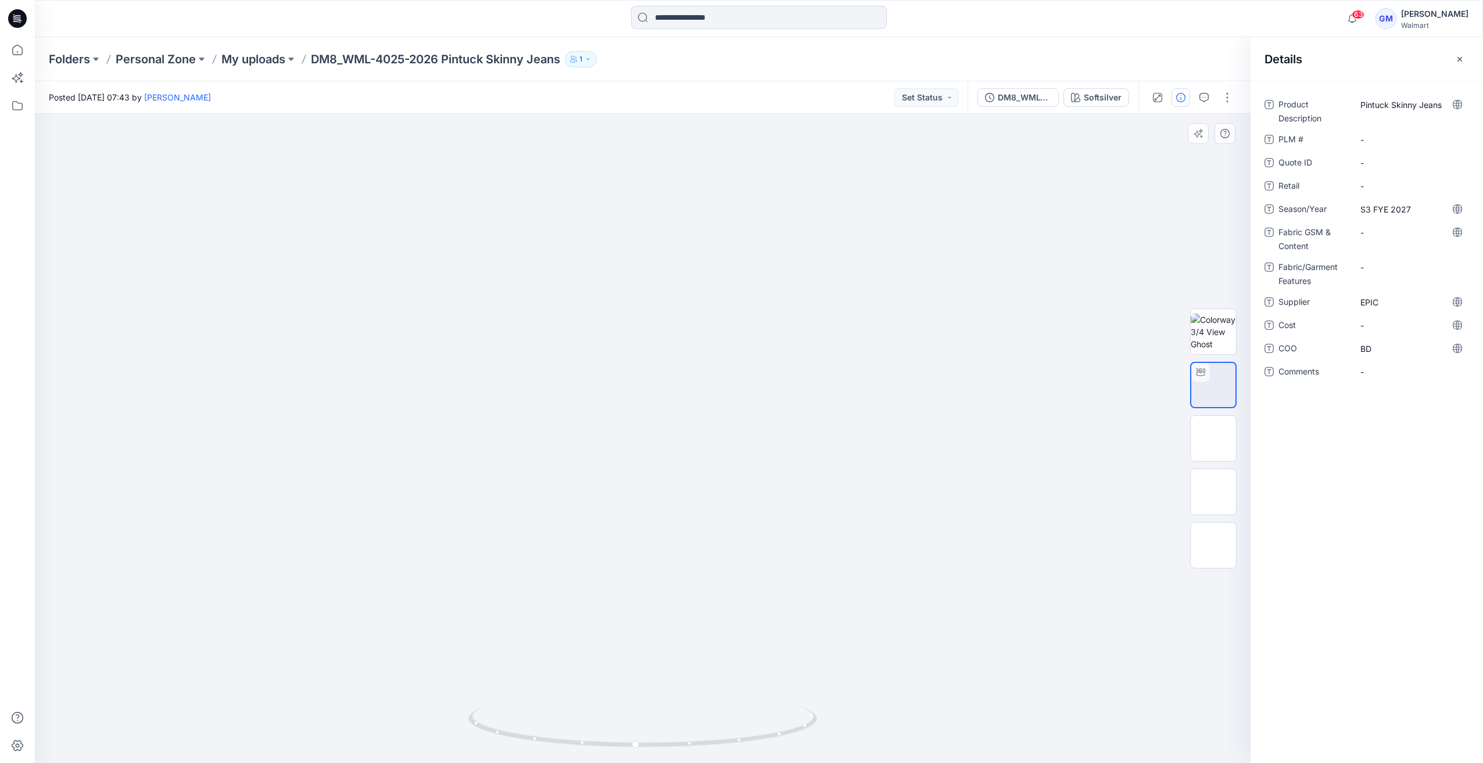
drag, startPoint x: 630, startPoint y: 557, endPoint x: 639, endPoint y: 419, distance: 138.0
drag, startPoint x: 641, startPoint y: 610, endPoint x: 640, endPoint y: 543, distance: 67.4
drag, startPoint x: 687, startPoint y: 741, endPoint x: 1049, endPoint y: 734, distance: 362.6
click at [1049, 734] on div at bounding box center [642, 438] width 1215 height 649
click at [1223, 329] on img at bounding box center [1212, 332] width 45 height 37
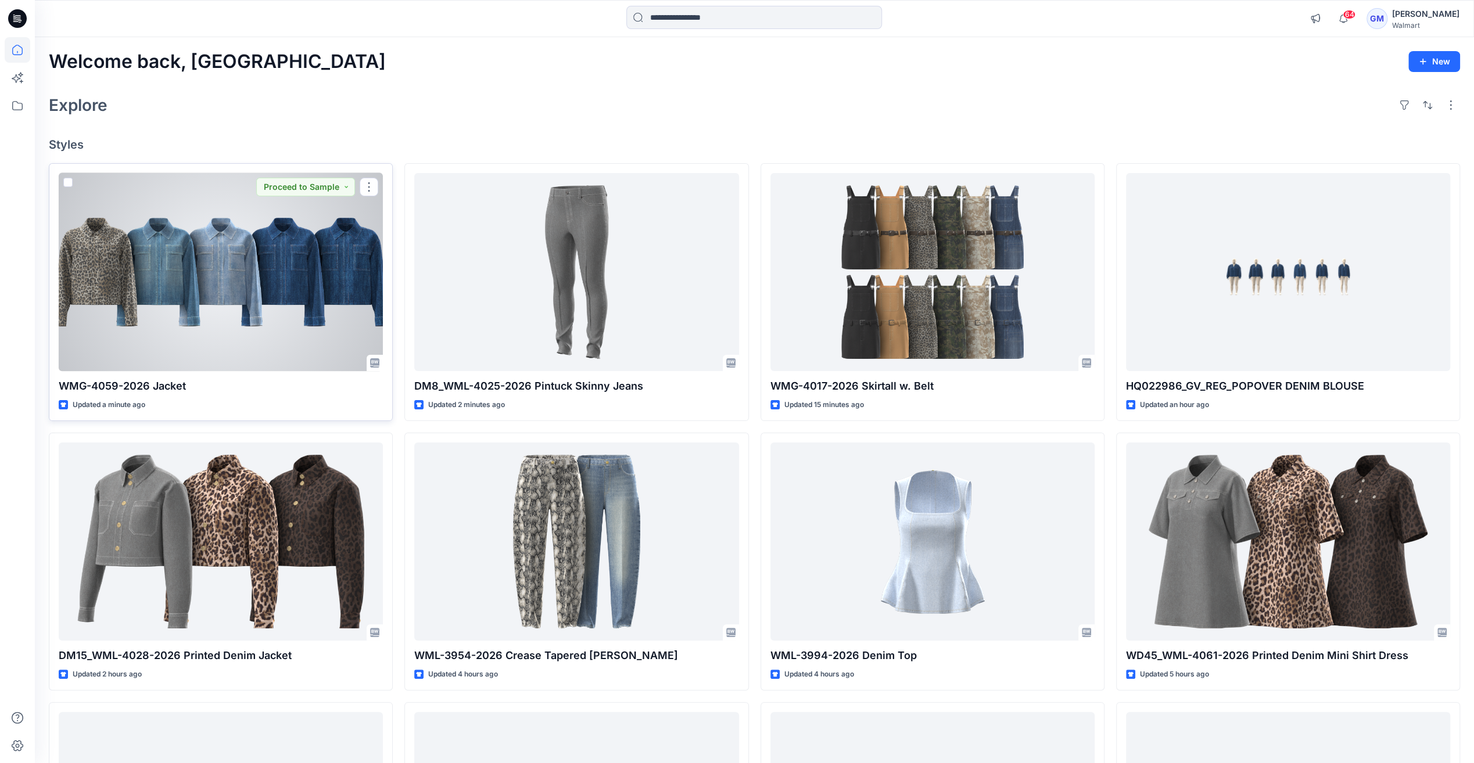
click at [227, 245] on div at bounding box center [221, 272] width 324 height 198
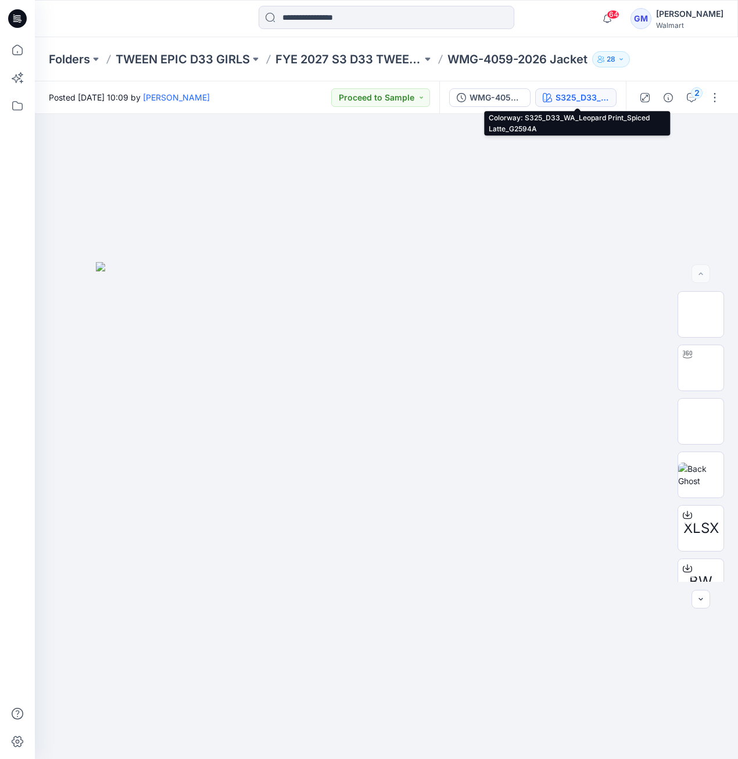
click at [566, 104] on button "S325_D33_WA_Leopard Print_Spiced Latte_G2594A" at bounding box center [575, 97] width 81 height 19
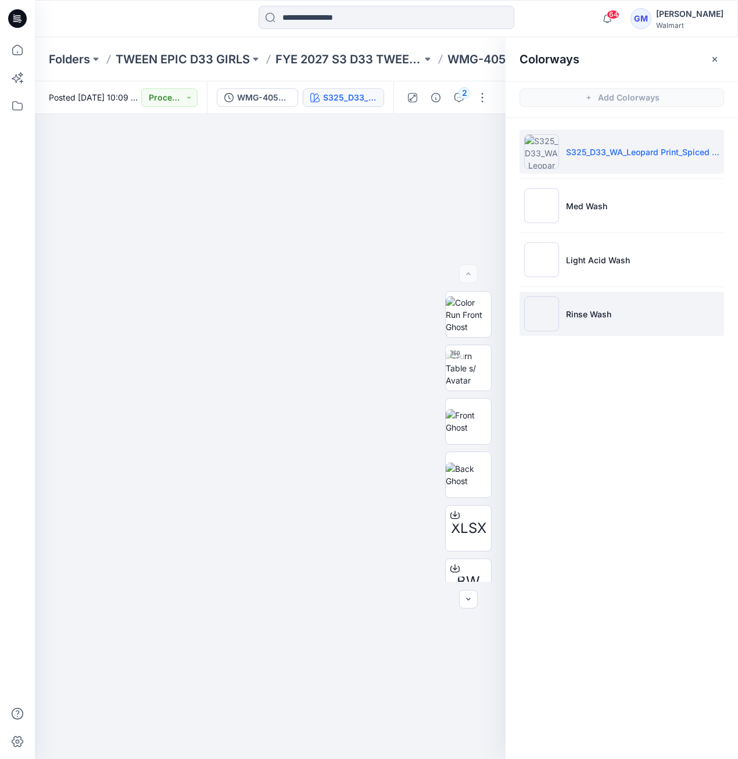
click at [551, 315] on img at bounding box center [541, 313] width 35 height 35
click at [547, 317] on img at bounding box center [541, 313] width 35 height 35
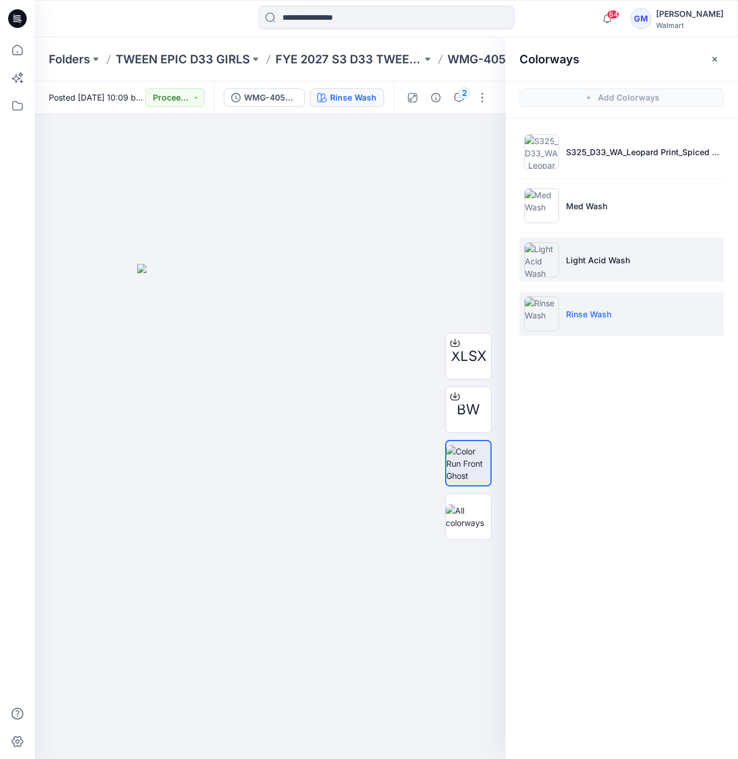
click at [548, 259] on img at bounding box center [541, 259] width 35 height 35
click at [541, 261] on img at bounding box center [541, 259] width 35 height 35
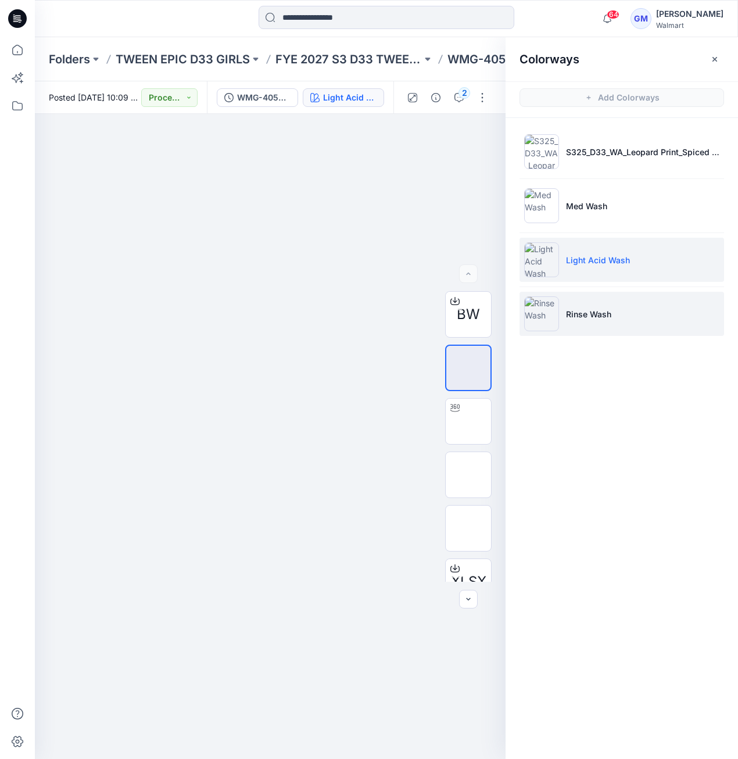
click at [535, 313] on img at bounding box center [541, 313] width 35 height 35
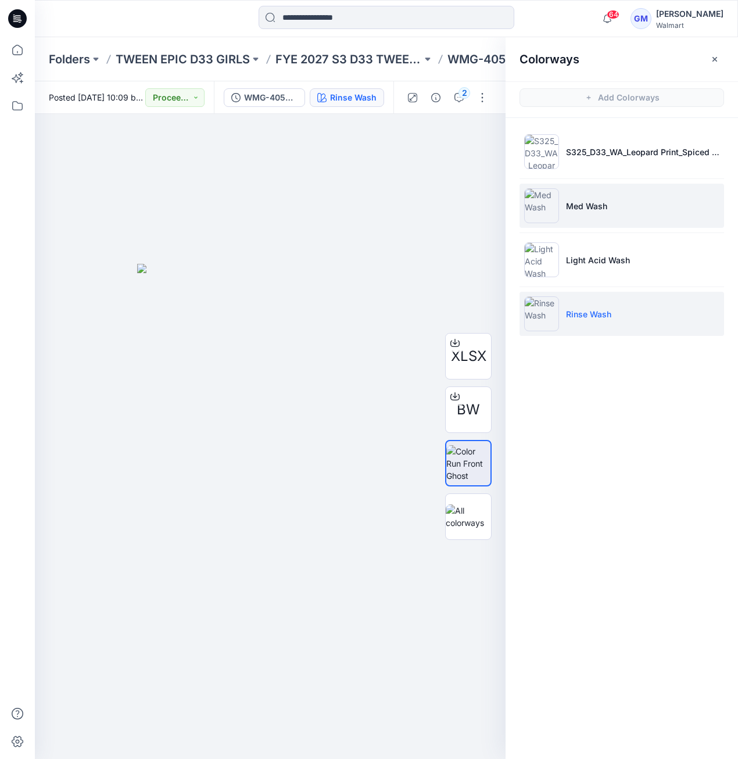
click at [543, 211] on img at bounding box center [541, 205] width 35 height 35
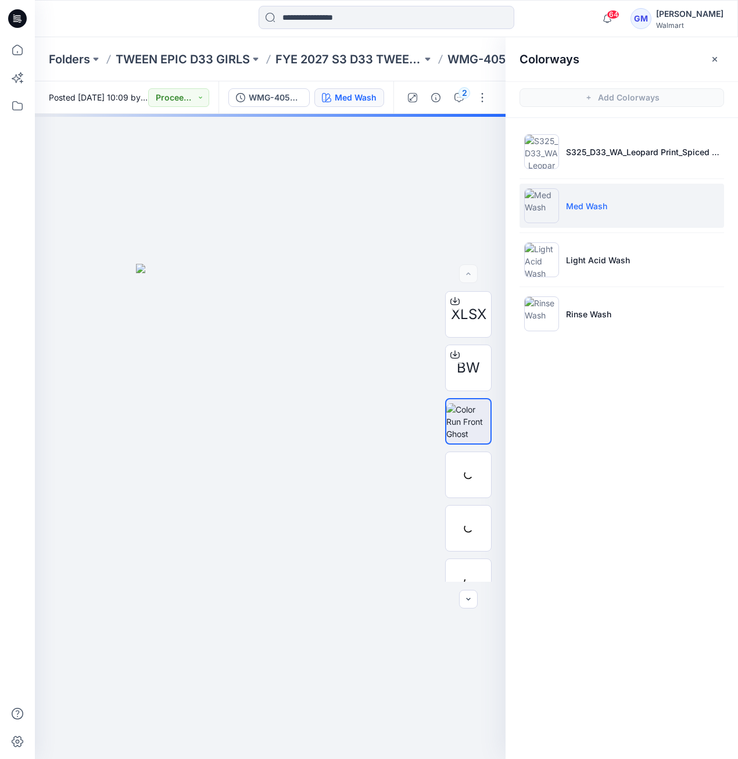
click at [546, 207] on img at bounding box center [541, 205] width 35 height 35
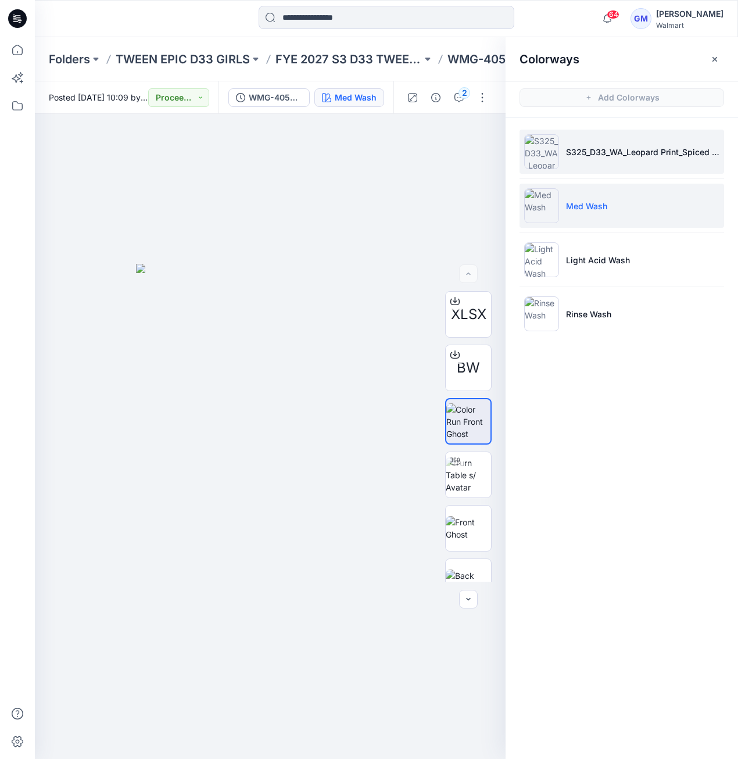
click at [547, 153] on img at bounding box center [541, 151] width 35 height 35
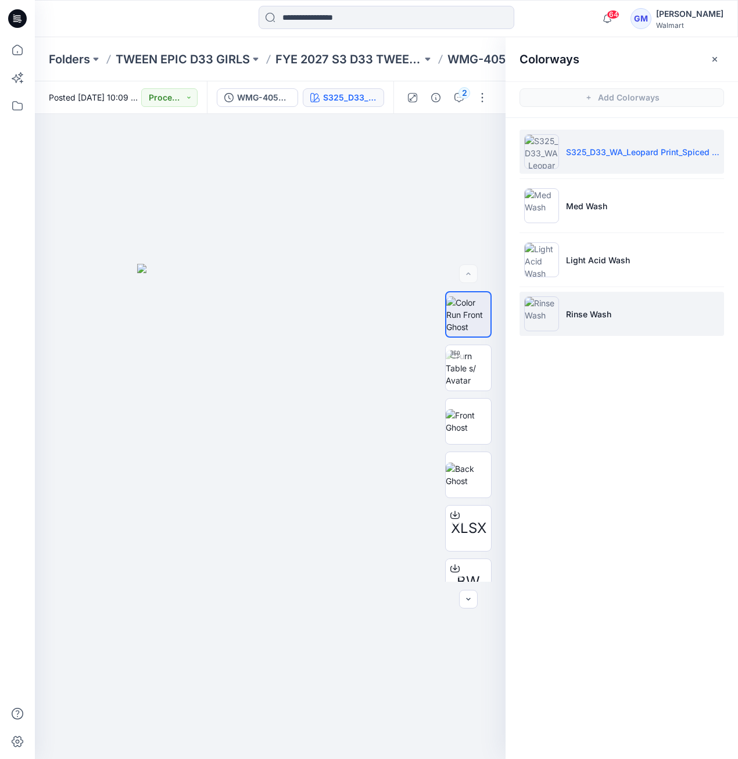
click at [537, 298] on img at bounding box center [541, 313] width 35 height 35
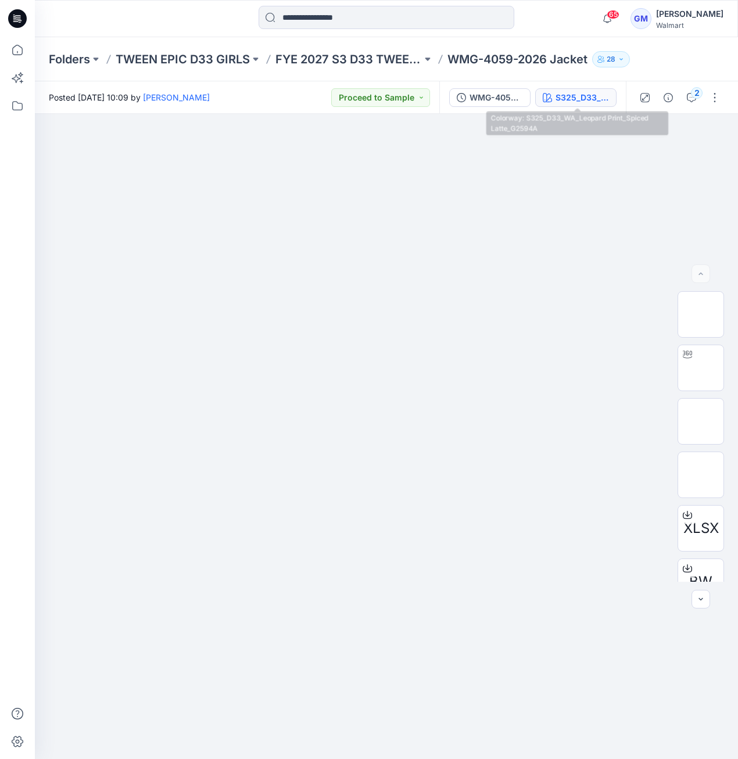
click at [591, 97] on div "S325_D33_WA_Leopard Print_Spiced Latte_G2594A" at bounding box center [581, 97] width 53 height 13
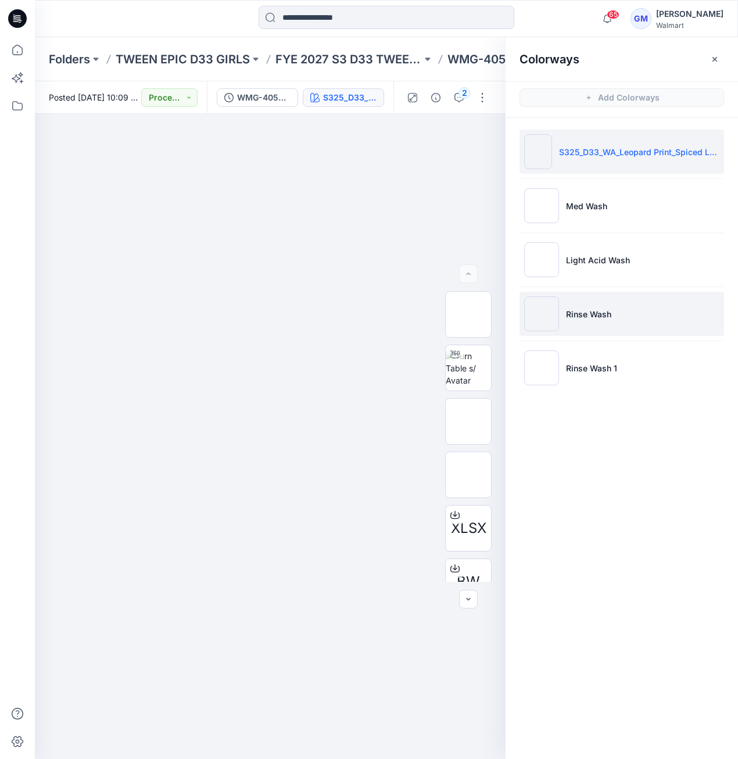
click at [632, 321] on li "Rinse Wash" at bounding box center [621, 314] width 204 height 44
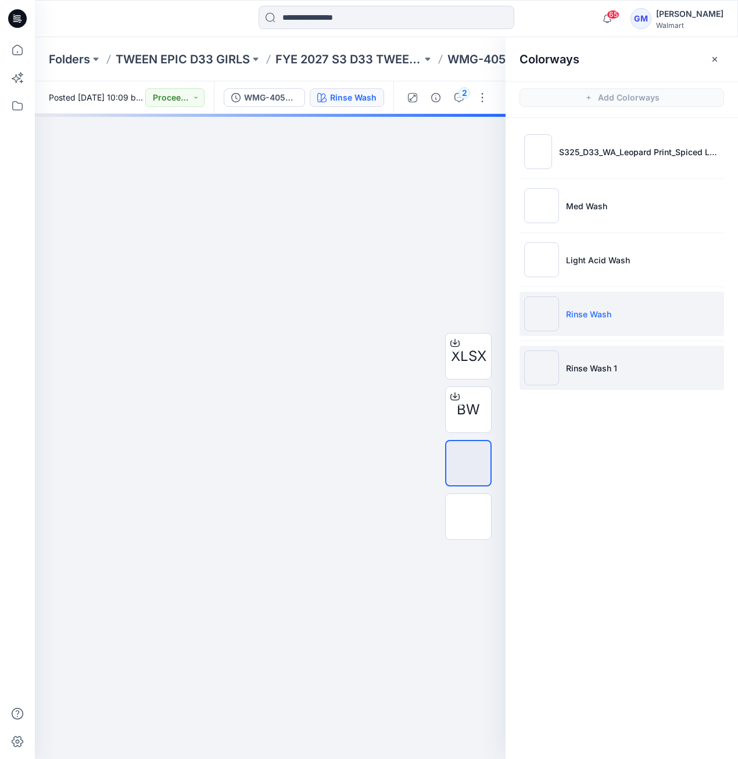
click at [553, 363] on img at bounding box center [541, 367] width 35 height 35
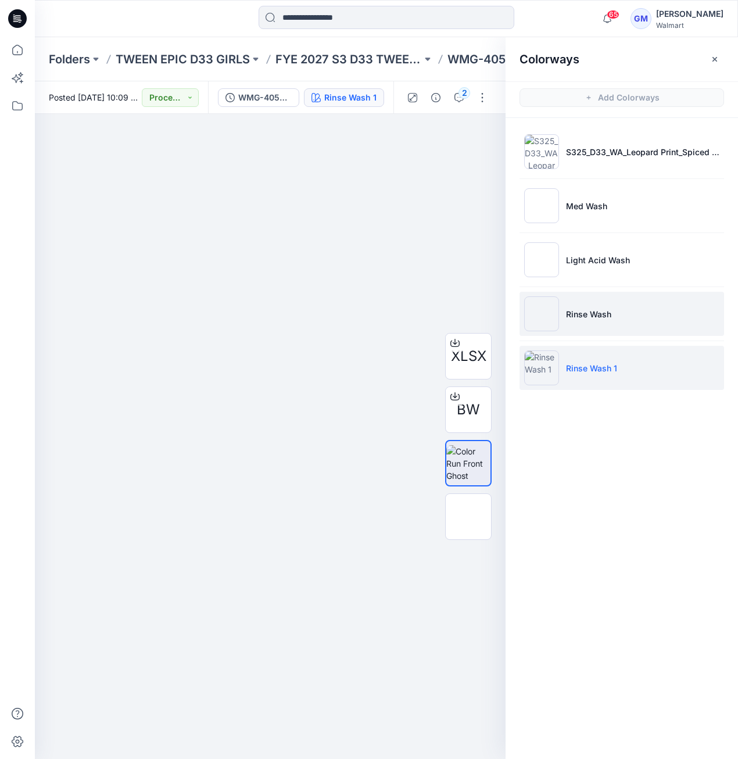
click at [551, 330] on li "Rinse Wash" at bounding box center [621, 314] width 204 height 44
drag, startPoint x: 546, startPoint y: 369, endPoint x: 544, endPoint y: 344, distance: 25.0
click at [546, 369] on img at bounding box center [541, 367] width 35 height 35
click at [526, 318] on img at bounding box center [541, 313] width 35 height 35
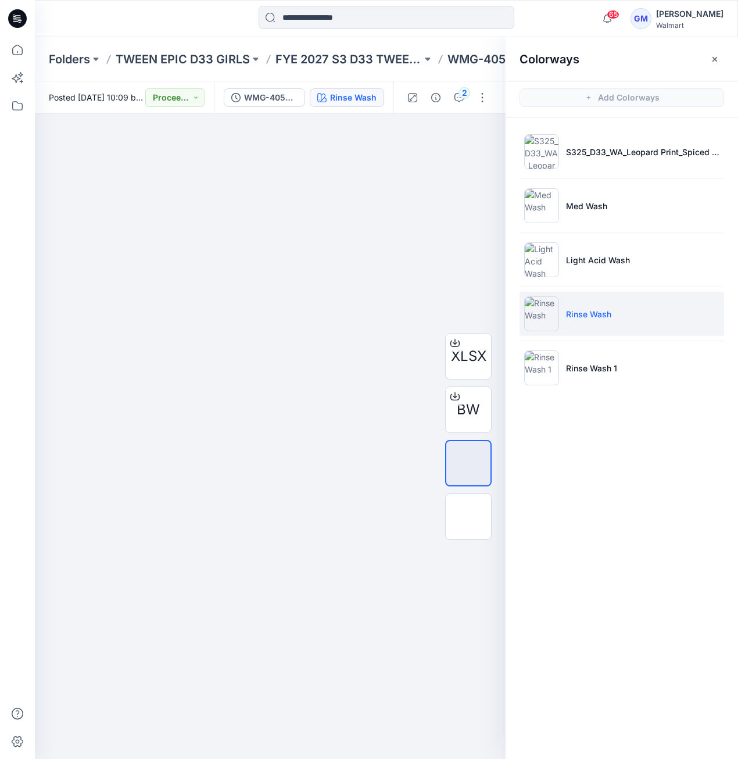
click at [538, 326] on img at bounding box center [541, 313] width 35 height 35
click at [562, 362] on li "Rinse Wash 1" at bounding box center [621, 368] width 204 height 44
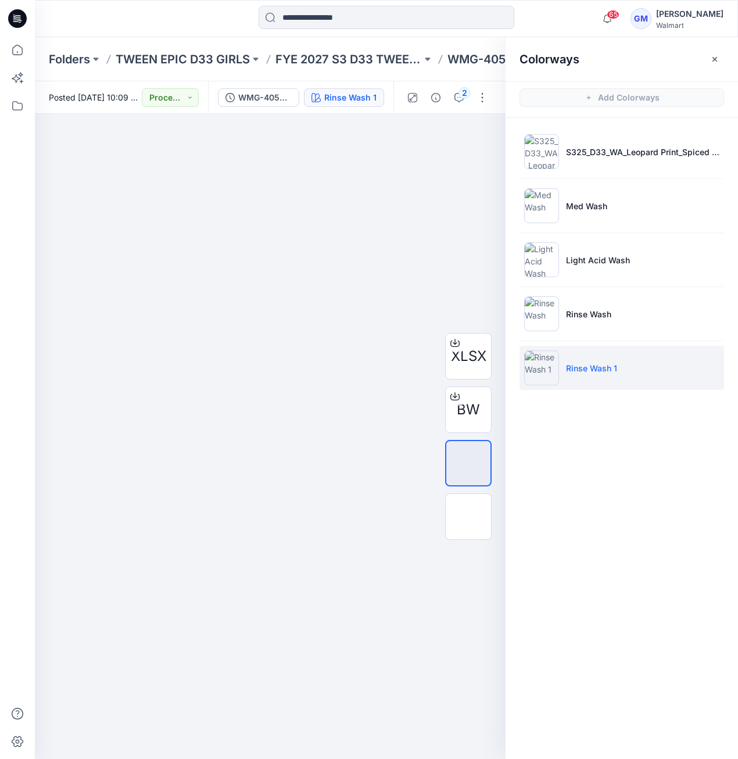
drag, startPoint x: 562, startPoint y: 351, endPoint x: 559, endPoint y: 361, distance: 10.5
click at [562, 353] on li "Rinse Wash 1" at bounding box center [621, 368] width 204 height 44
click at [539, 376] on img at bounding box center [541, 367] width 35 height 35
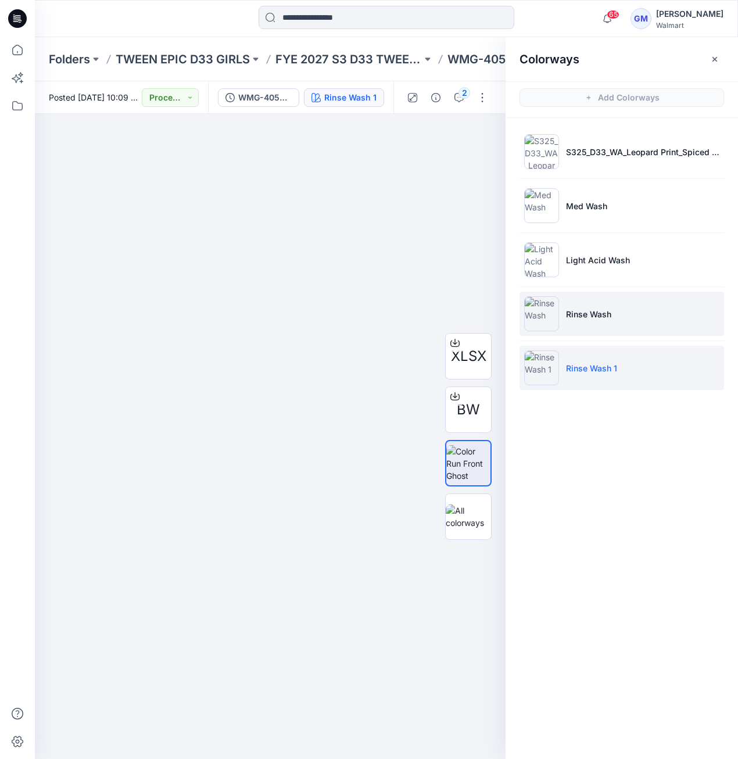
click at [553, 315] on img at bounding box center [541, 313] width 35 height 35
click at [551, 375] on img at bounding box center [541, 367] width 35 height 35
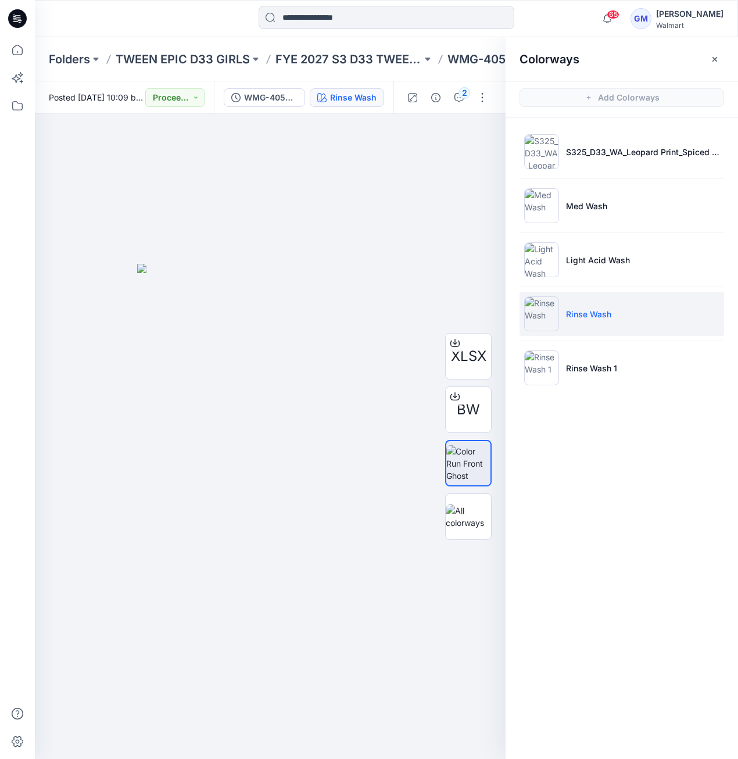
click at [543, 325] on img at bounding box center [541, 313] width 35 height 35
click at [545, 366] on img at bounding box center [541, 367] width 35 height 35
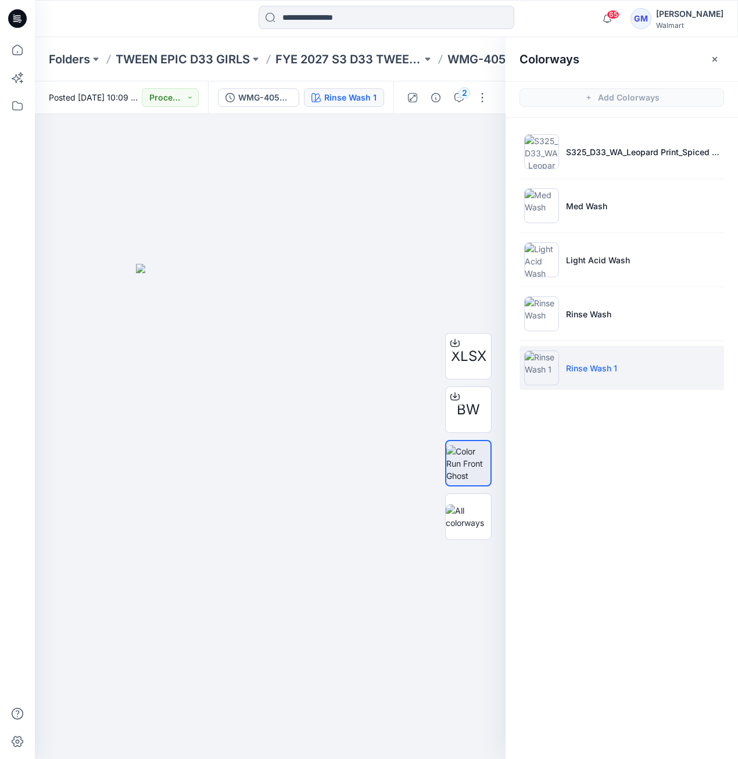
click at [548, 379] on img at bounding box center [541, 367] width 35 height 35
click at [557, 321] on img at bounding box center [541, 313] width 35 height 35
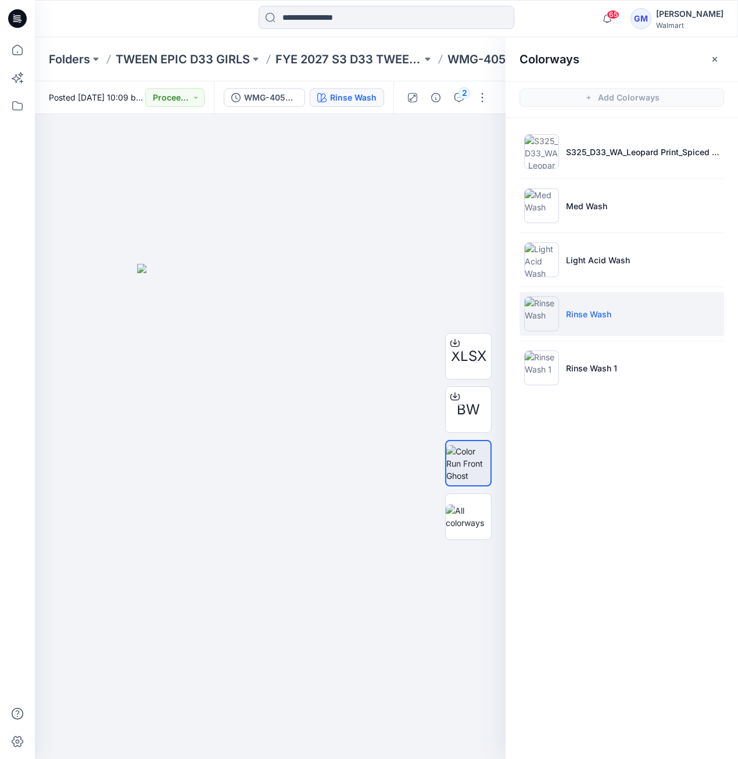
click at [547, 324] on img at bounding box center [541, 313] width 35 height 35
click at [555, 321] on img at bounding box center [541, 313] width 35 height 35
click at [541, 370] on img at bounding box center [541, 367] width 35 height 35
click at [544, 369] on img at bounding box center [541, 367] width 35 height 35
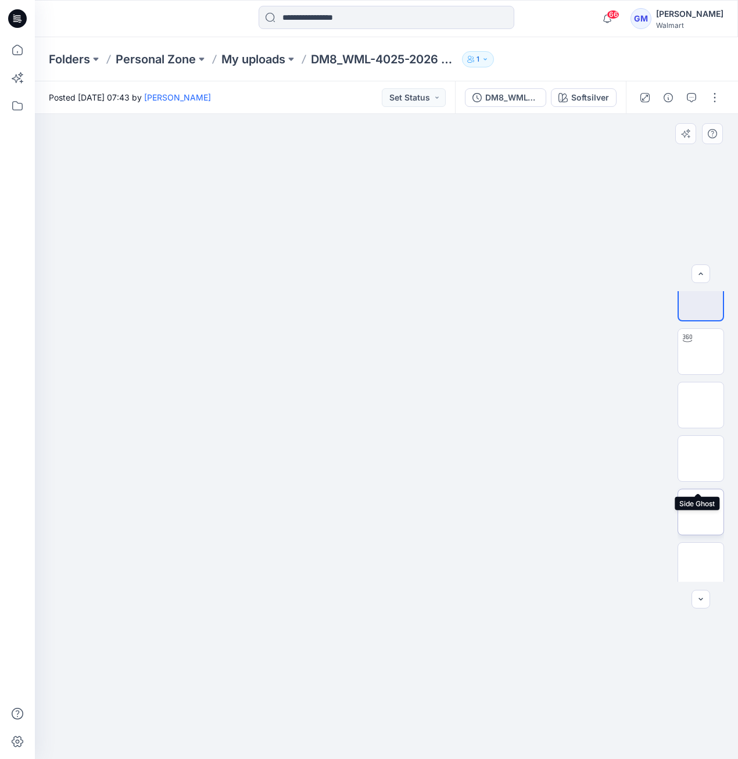
scroll to position [23, 0]
click at [701, 558] on img at bounding box center [701, 558] width 0 height 0
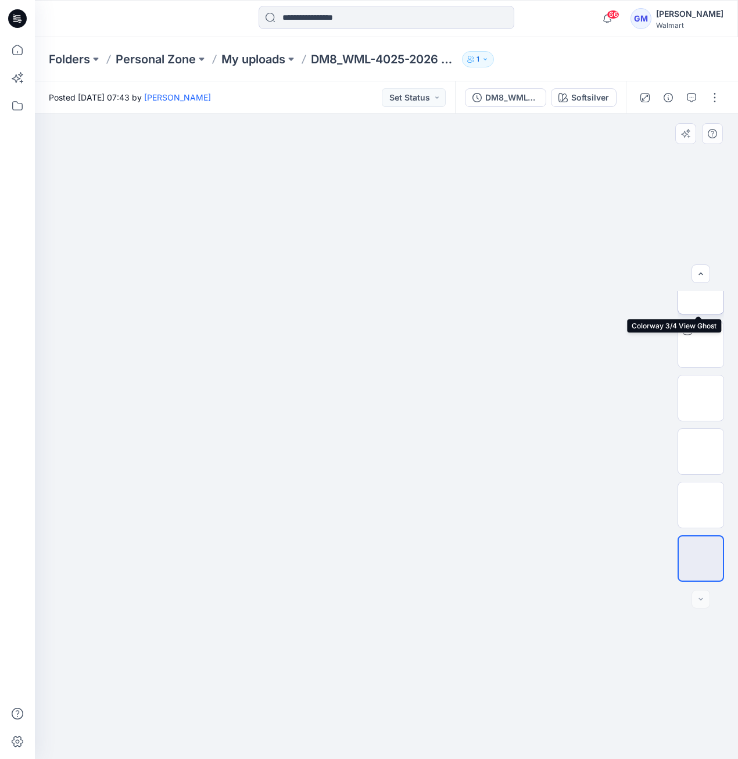
click at [701, 291] on img at bounding box center [701, 291] width 0 height 0
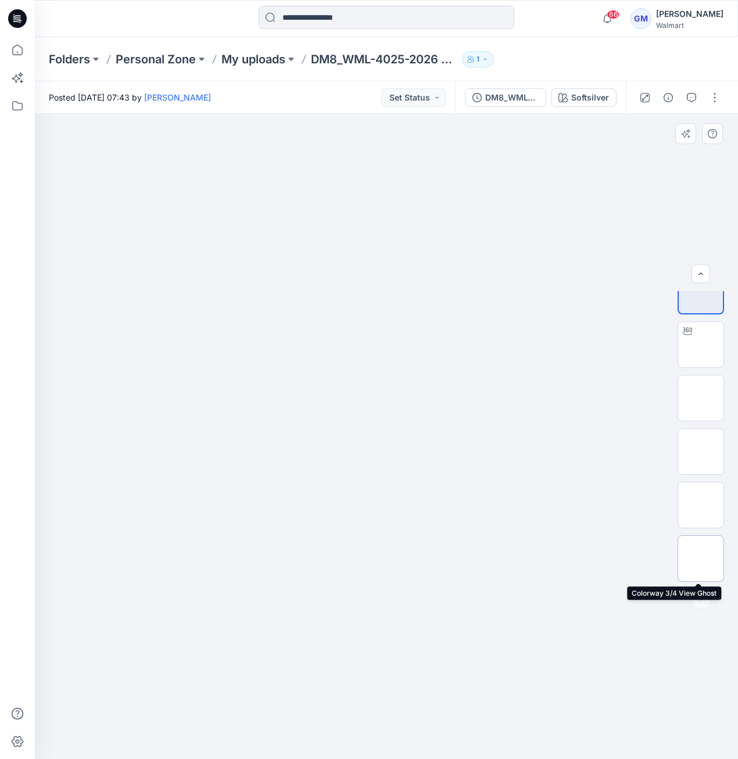
click at [701, 558] on img at bounding box center [701, 558] width 0 height 0
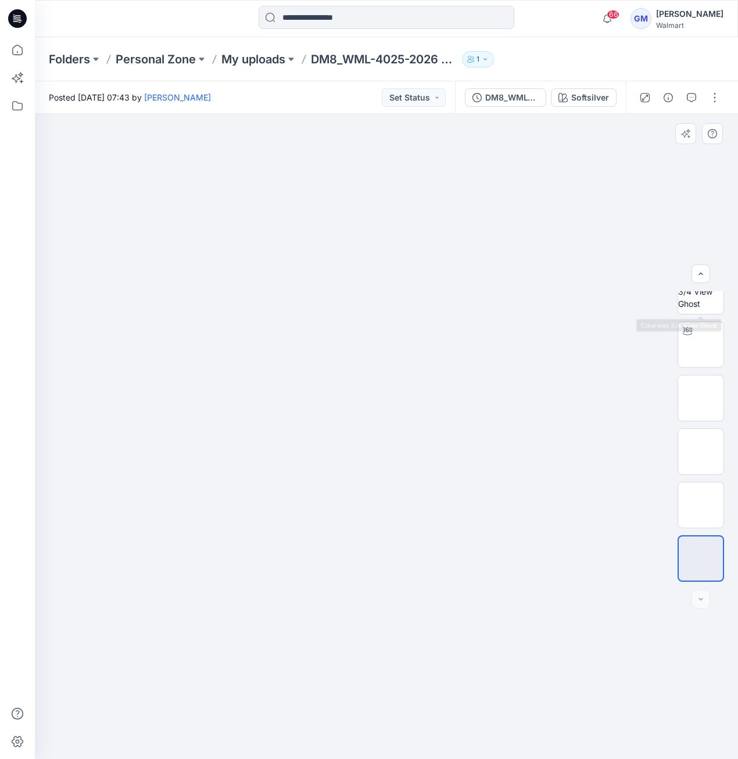
click at [681, 290] on div at bounding box center [386, 436] width 703 height 645
click at [712, 308] on img at bounding box center [700, 291] width 45 height 37
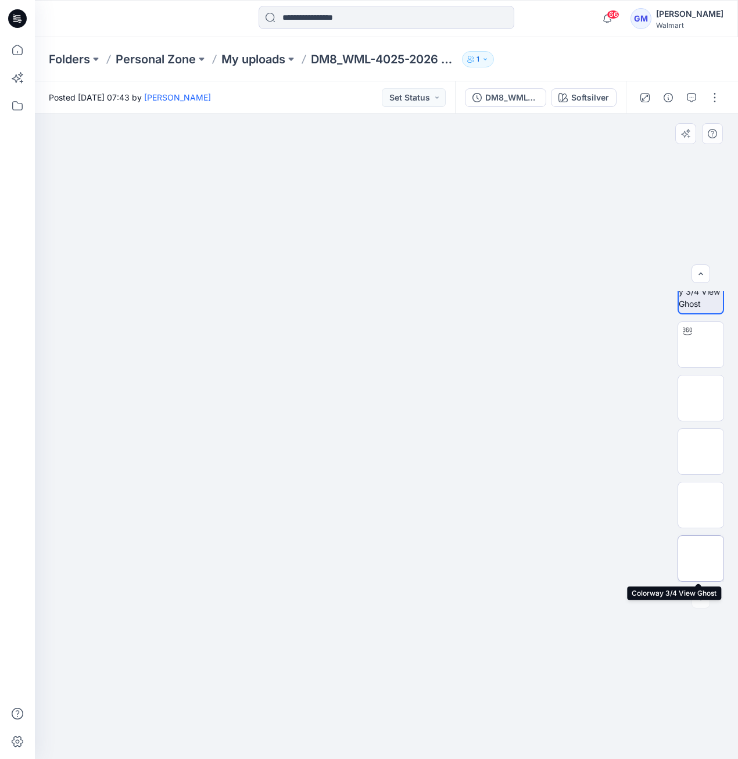
click at [701, 558] on img at bounding box center [701, 558] width 0 height 0
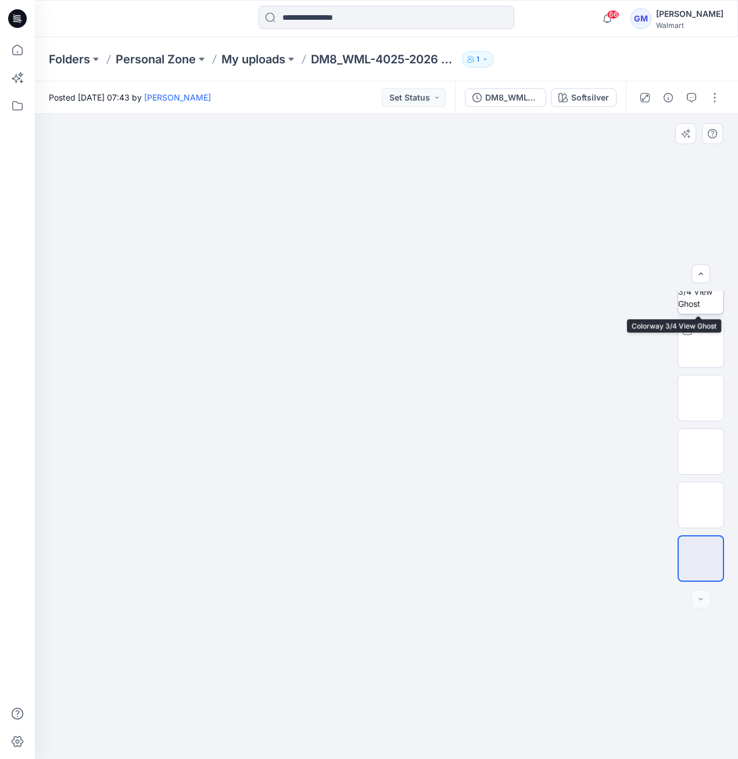
click at [697, 299] on img at bounding box center [700, 291] width 45 height 37
click at [716, 96] on button "button" at bounding box center [714, 97] width 19 height 19
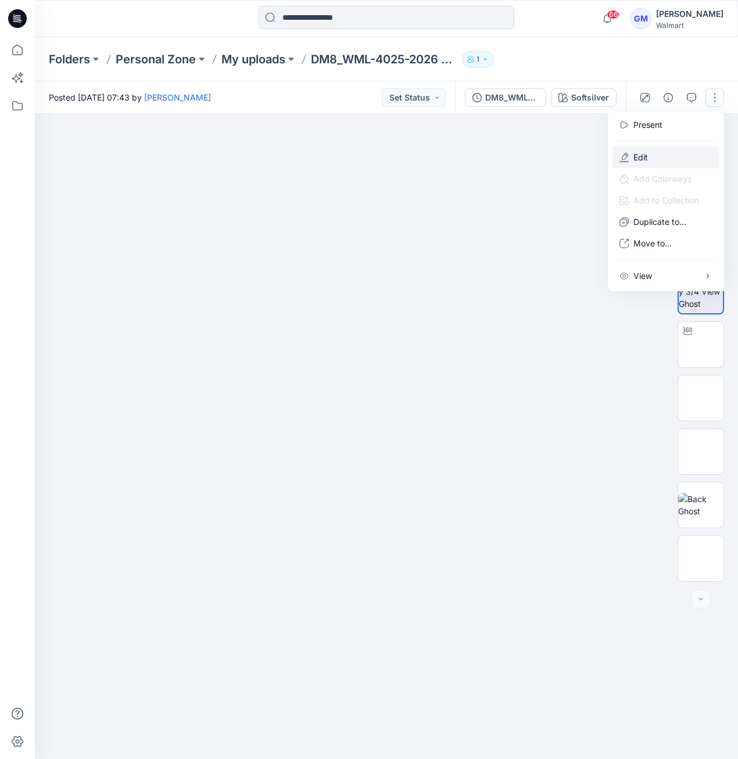
click at [662, 155] on button "Edit" at bounding box center [665, 156] width 107 height 21
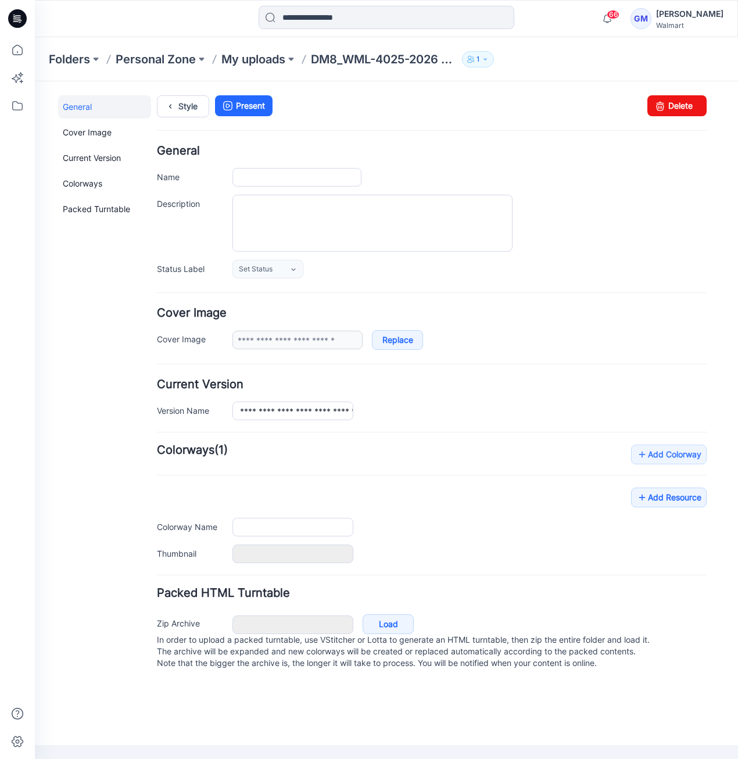
type input "**********"
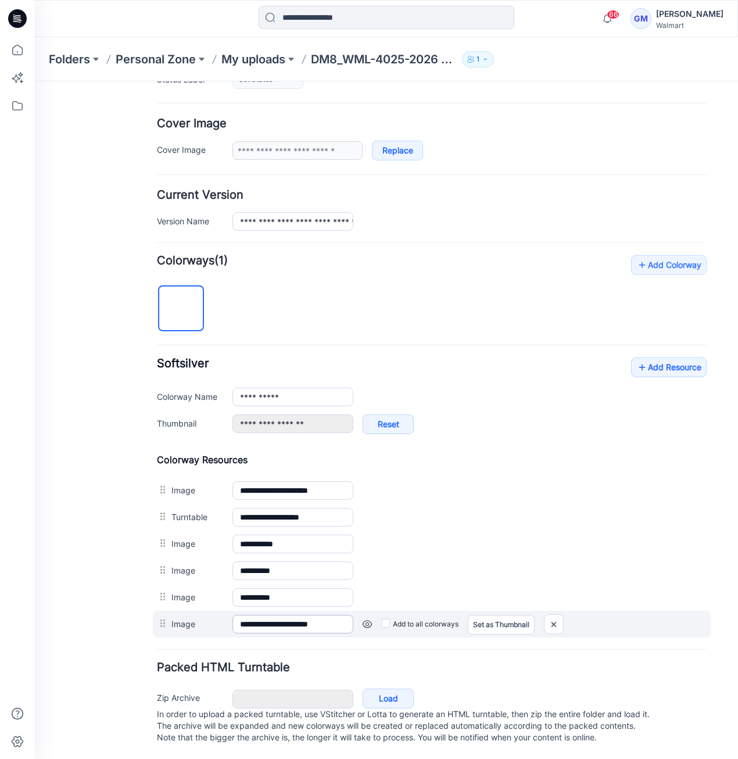
scroll to position [196, 0]
drag, startPoint x: 300, startPoint y: 616, endPoint x: 438, endPoint y: 619, distance: 138.3
click at [438, 619] on div "**********" at bounding box center [432, 624] width 558 height 27
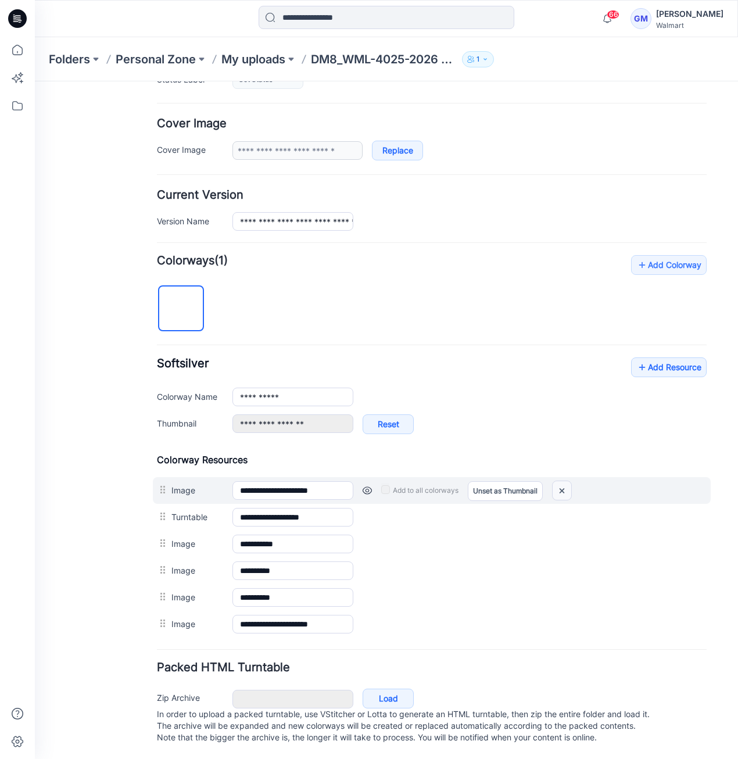
drag, startPoint x: 565, startPoint y: 476, endPoint x: 456, endPoint y: 131, distance: 361.9
click at [565, 481] on img at bounding box center [561, 490] width 19 height 19
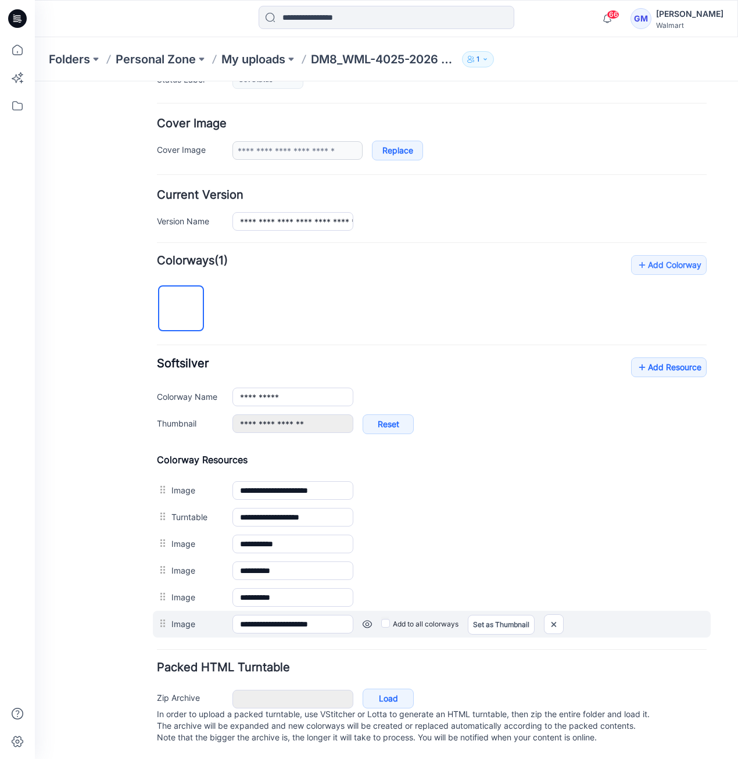
scroll to position [157, 0]
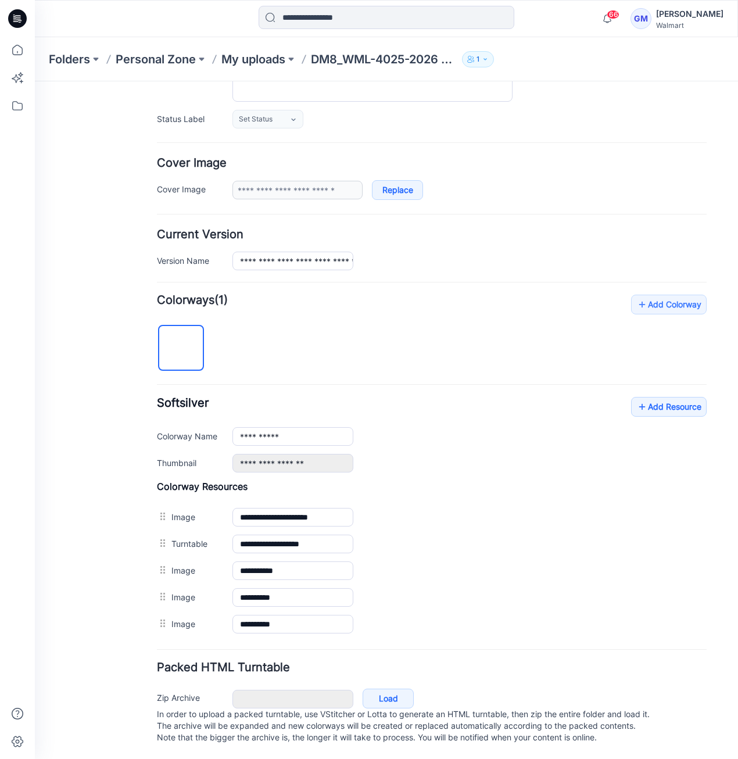
drag, startPoint x: 165, startPoint y: 615, endPoint x: 496, endPoint y: 509, distance: 347.0
click at [35, 81] on link "Unset as Thumbnail" at bounding box center [35, 81] width 0 height 0
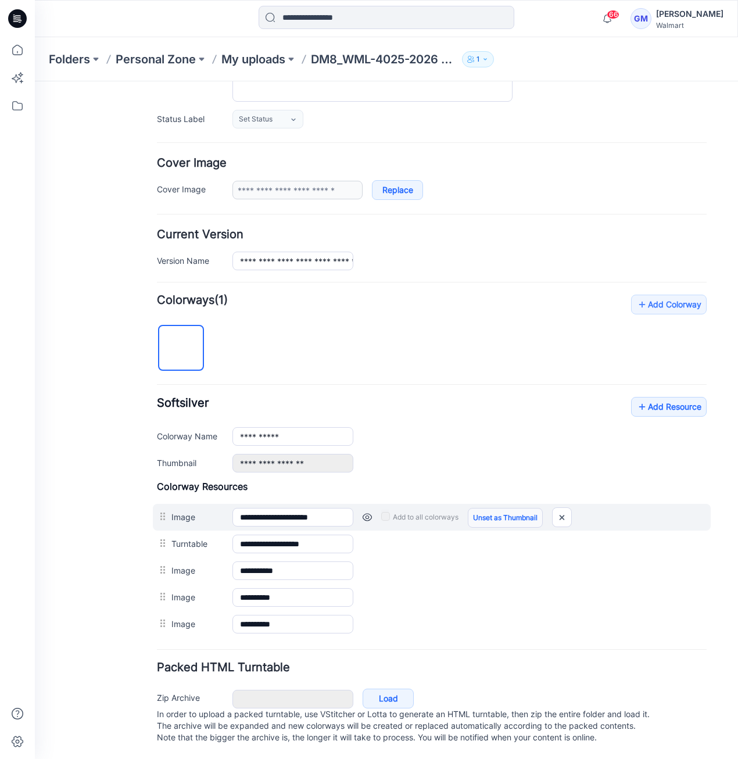
click at [510, 508] on link "Unset as Thumbnail" at bounding box center [505, 518] width 75 height 20
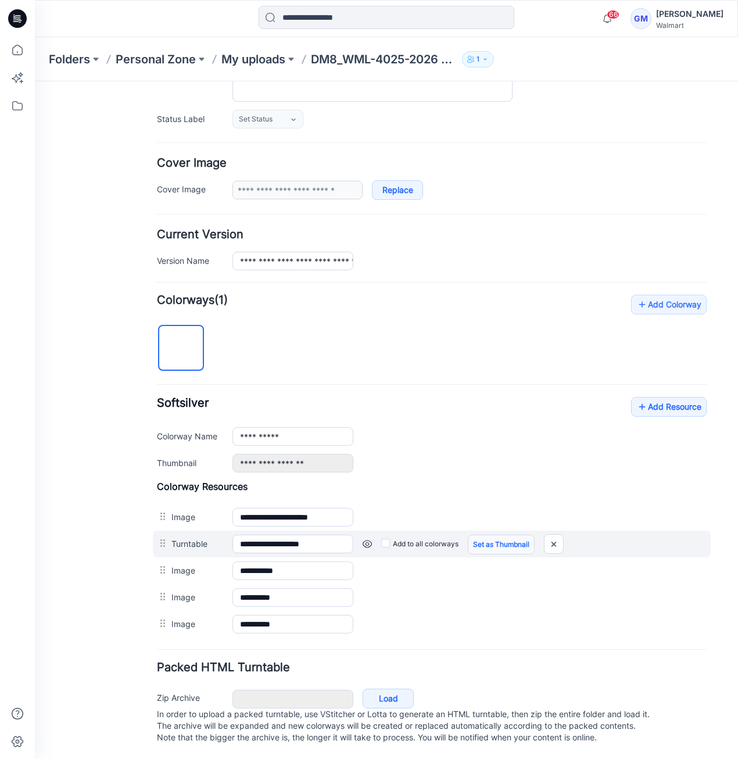
click at [505, 536] on link "Set as Thumbnail" at bounding box center [501, 544] width 67 height 20
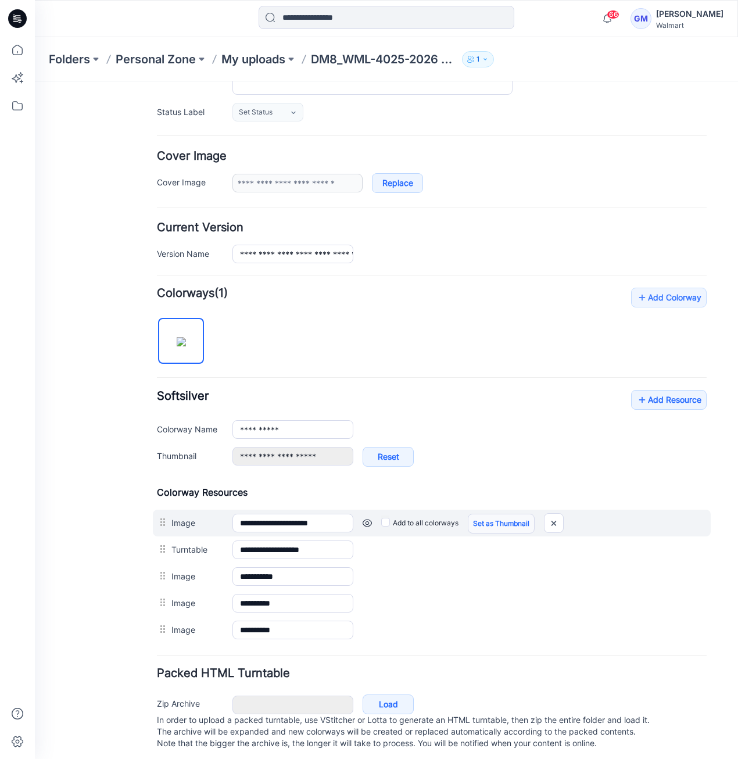
click at [508, 522] on link "Set as Thumbnail" at bounding box center [501, 524] width 67 height 20
type input "**********"
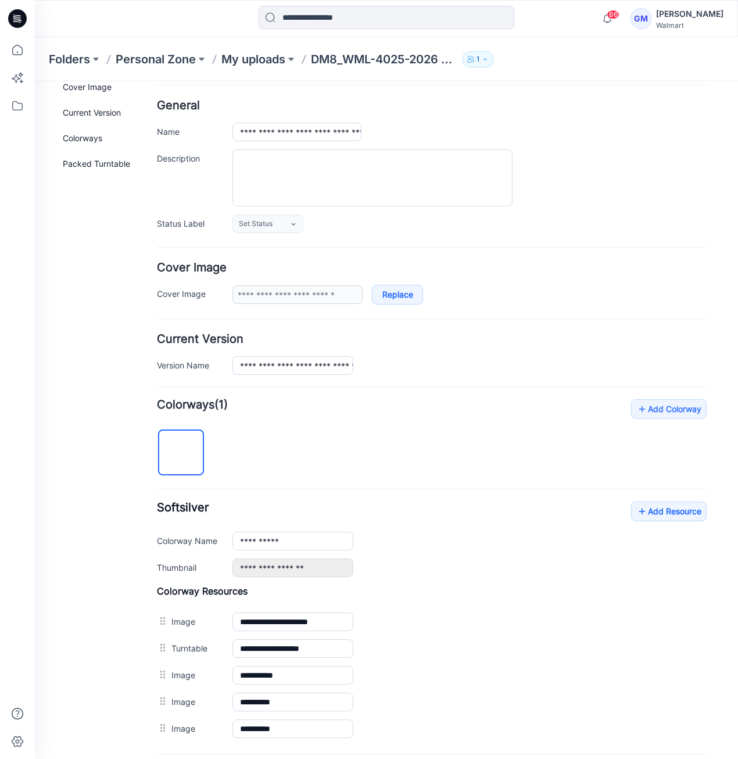
scroll to position [0, 0]
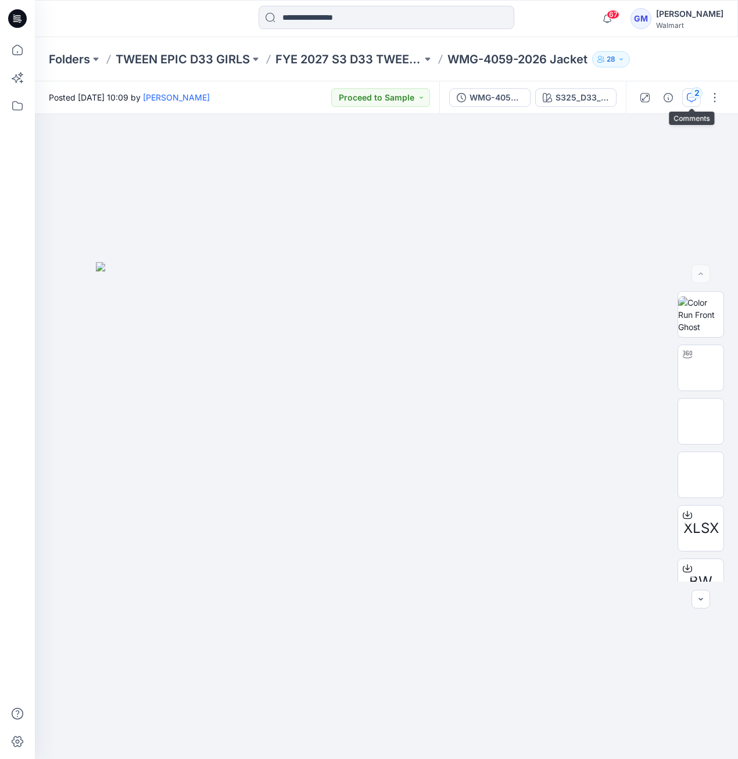
click at [696, 96] on div "2" at bounding box center [697, 93] width 12 height 12
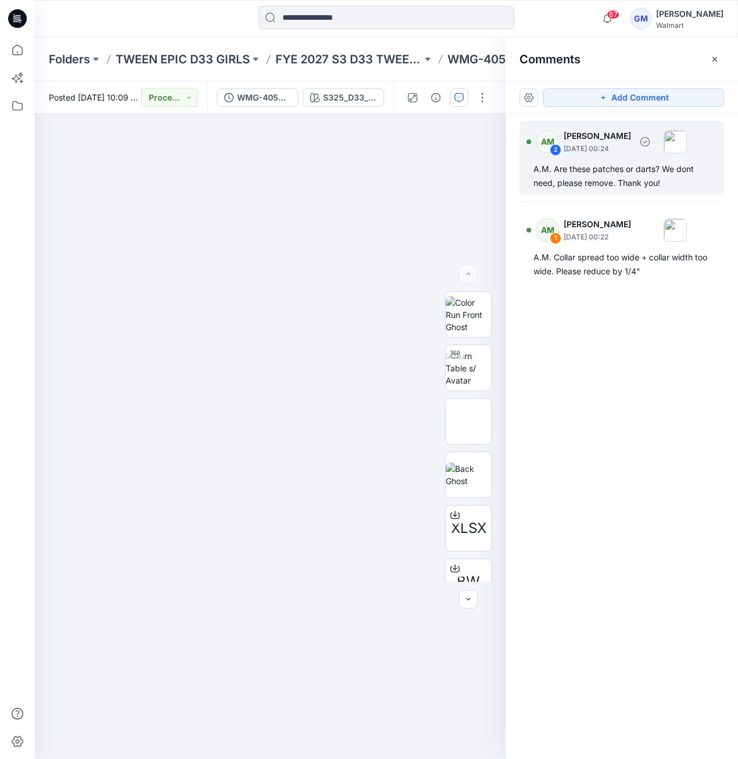
click at [687, 146] on img at bounding box center [674, 141] width 23 height 23
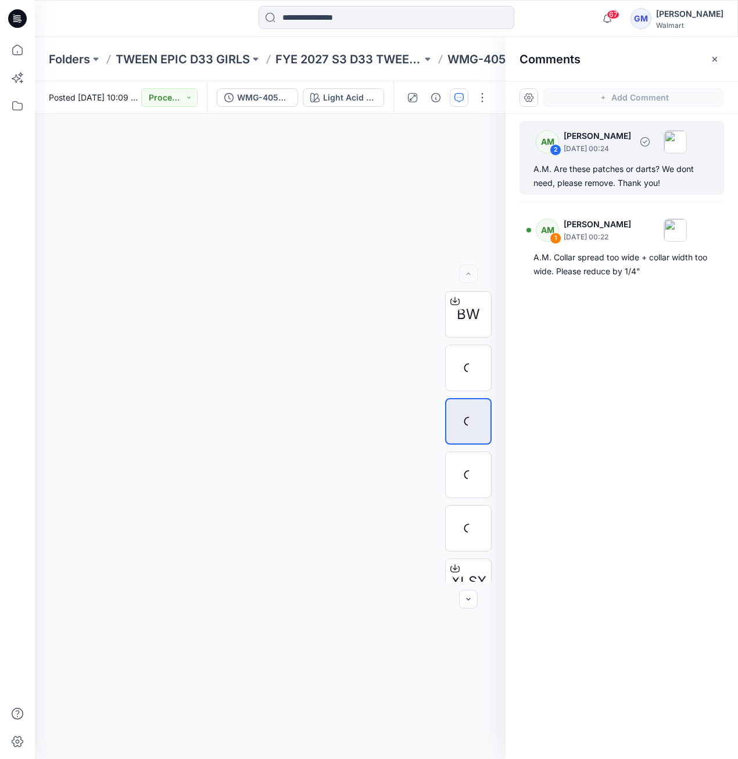
click at [687, 143] on img at bounding box center [674, 141] width 23 height 23
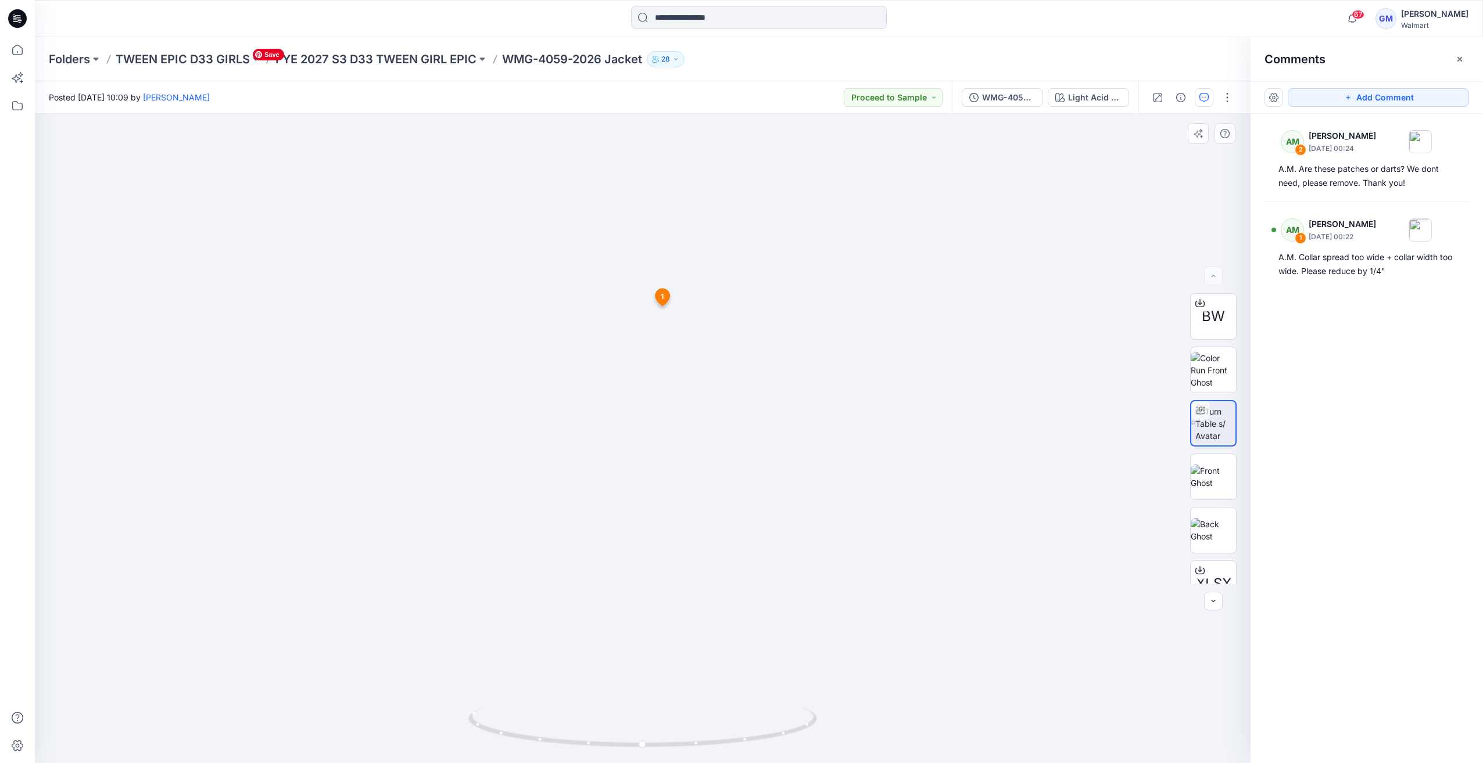
drag, startPoint x: 770, startPoint y: 310, endPoint x: 798, endPoint y: 381, distance: 76.7
click at [737, 539] on img at bounding box center [1212, 530] width 45 height 24
click at [737, 414] on img at bounding box center [1215, 423] width 41 height 37
drag, startPoint x: 656, startPoint y: 743, endPoint x: 619, endPoint y: 605, distance: 142.6
click at [508, 718] on icon at bounding box center [643, 729] width 351 height 44
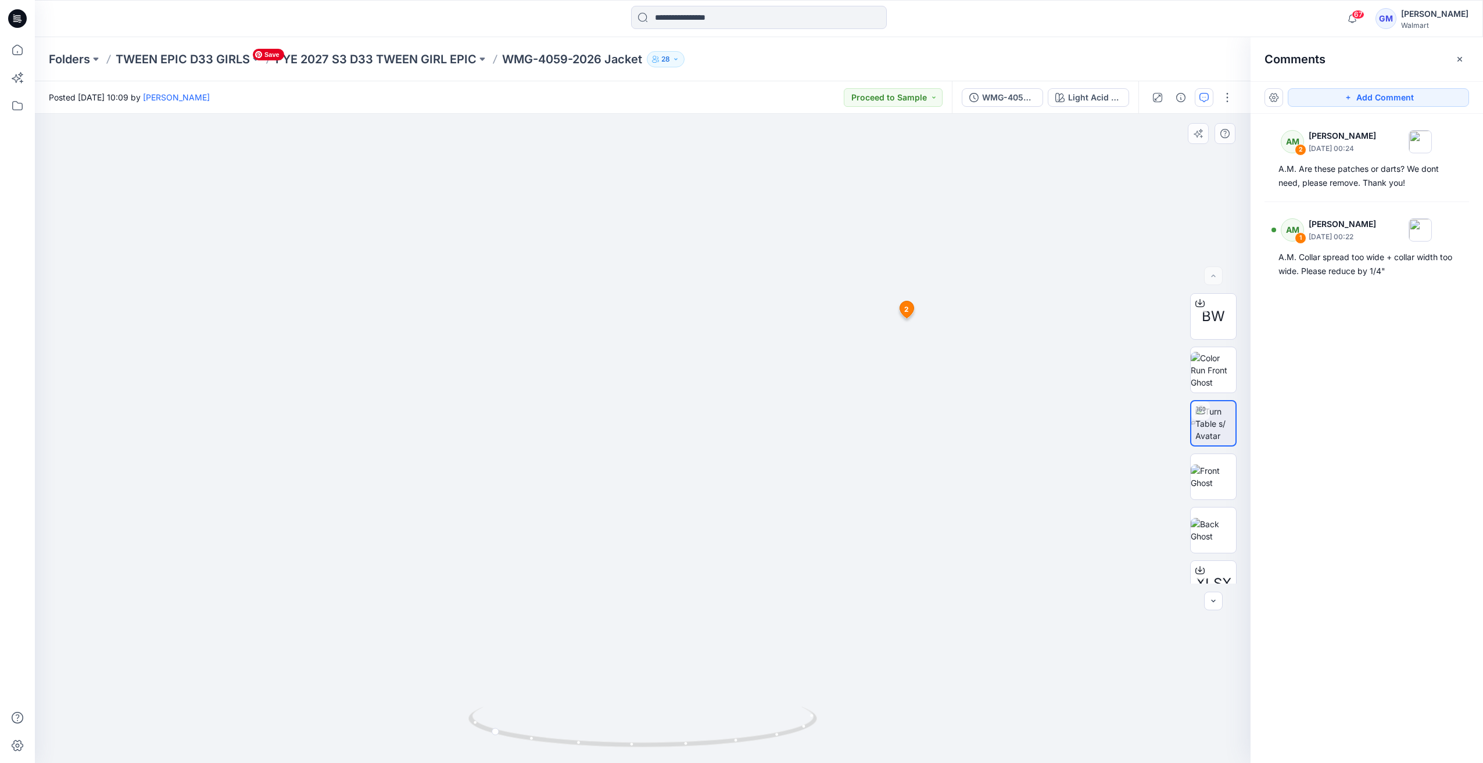
drag, startPoint x: 1002, startPoint y: 321, endPoint x: 995, endPoint y: 403, distance: 82.2
click at [382, 54] on p "FYE 2027 S3 D33 TWEEN GIRL EPIC" at bounding box center [375, 59] width 201 height 16
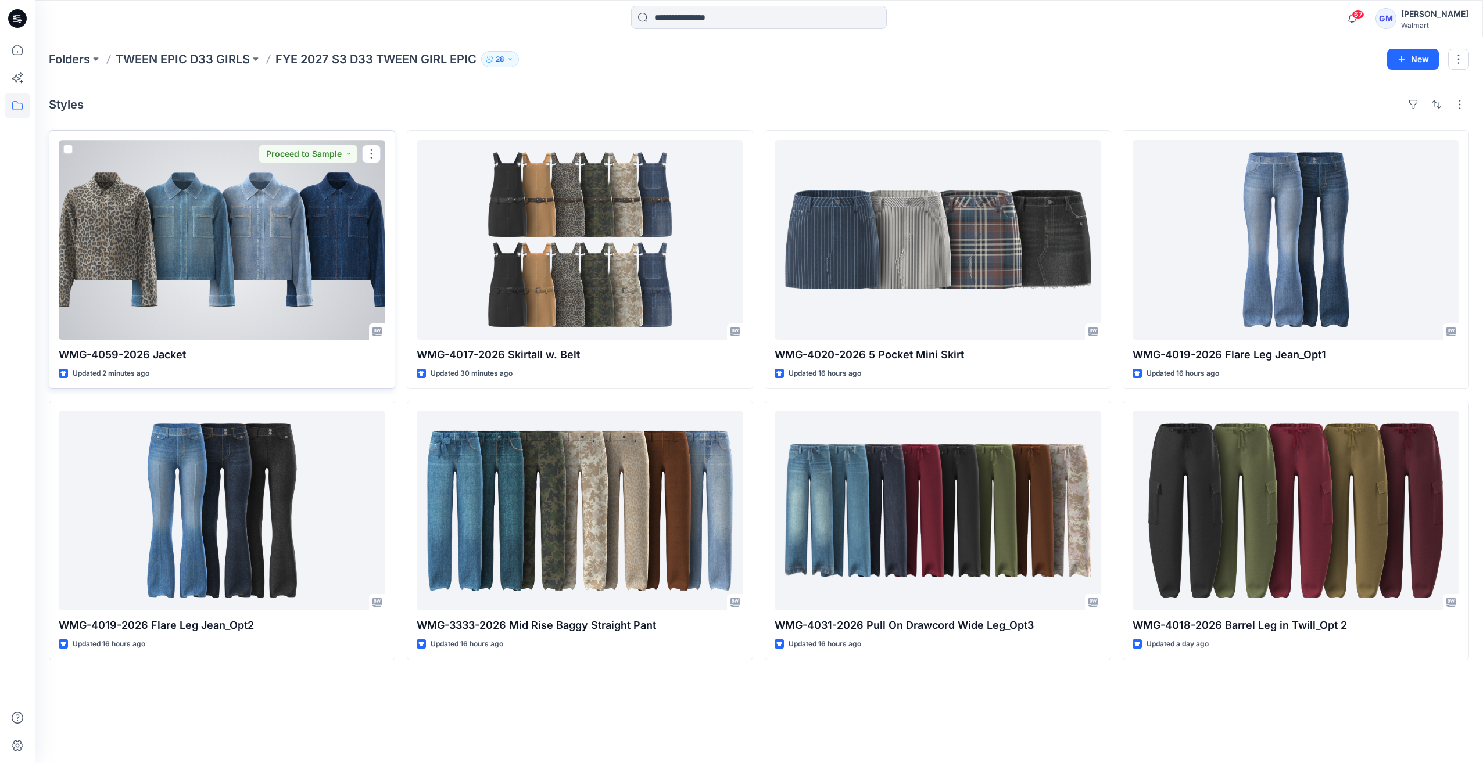
click at [285, 236] on div at bounding box center [222, 240] width 326 height 200
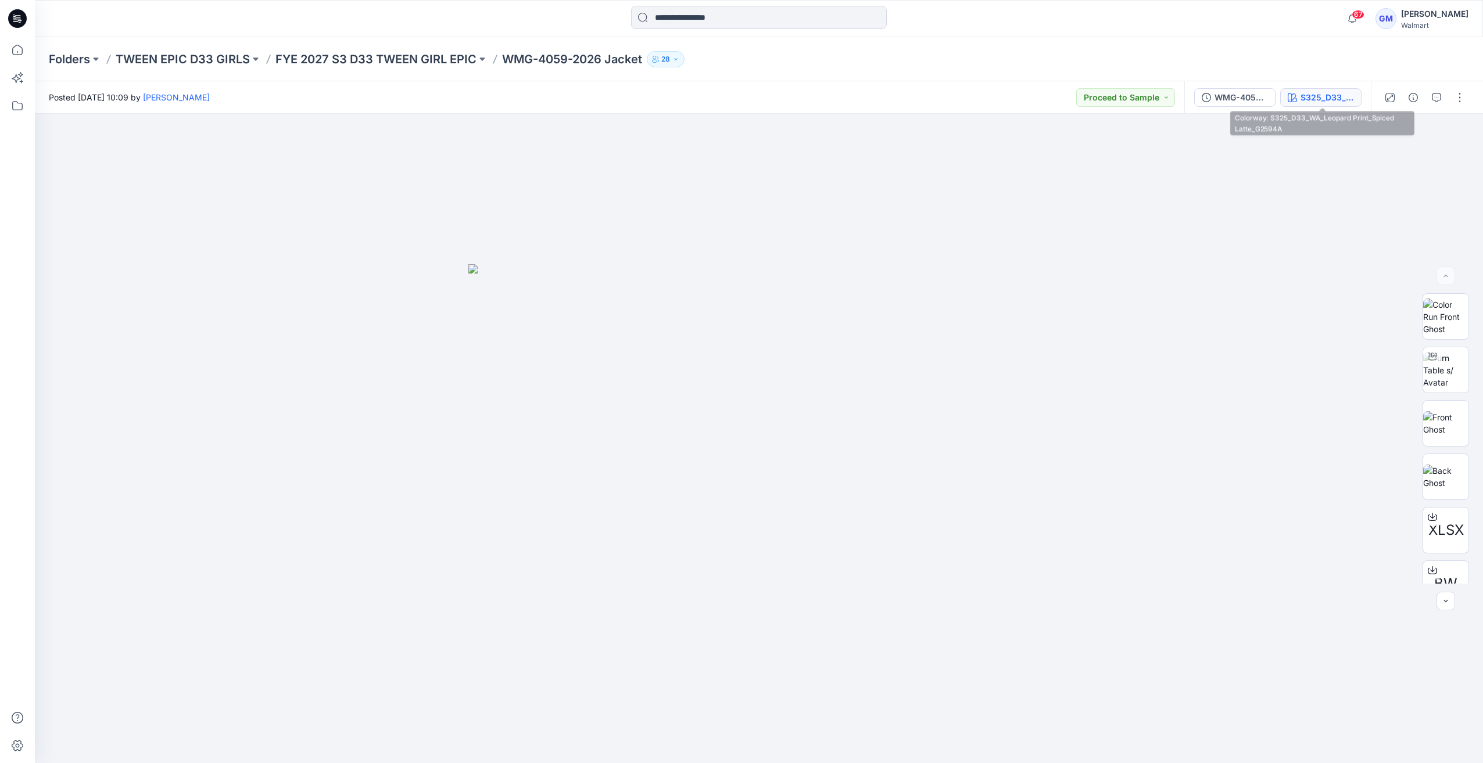
click at [737, 100] on div "S325_D33_WA_Leopard Print_Spiced Latte_G2594A" at bounding box center [1326, 97] width 53 height 13
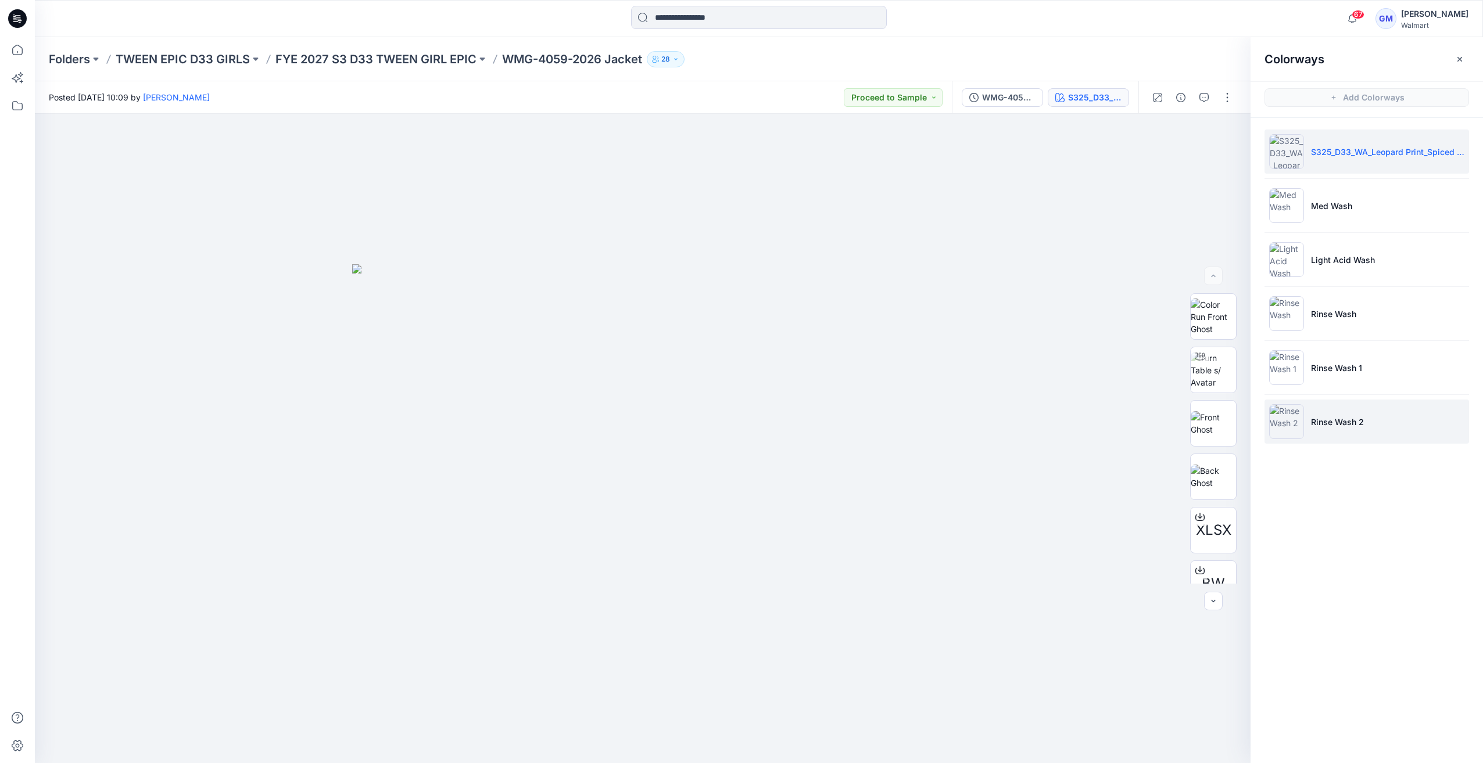
drag, startPoint x: 1282, startPoint y: 423, endPoint x: 1275, endPoint y: 430, distance: 9.5
click at [737, 429] on img at bounding box center [1286, 421] width 35 height 35
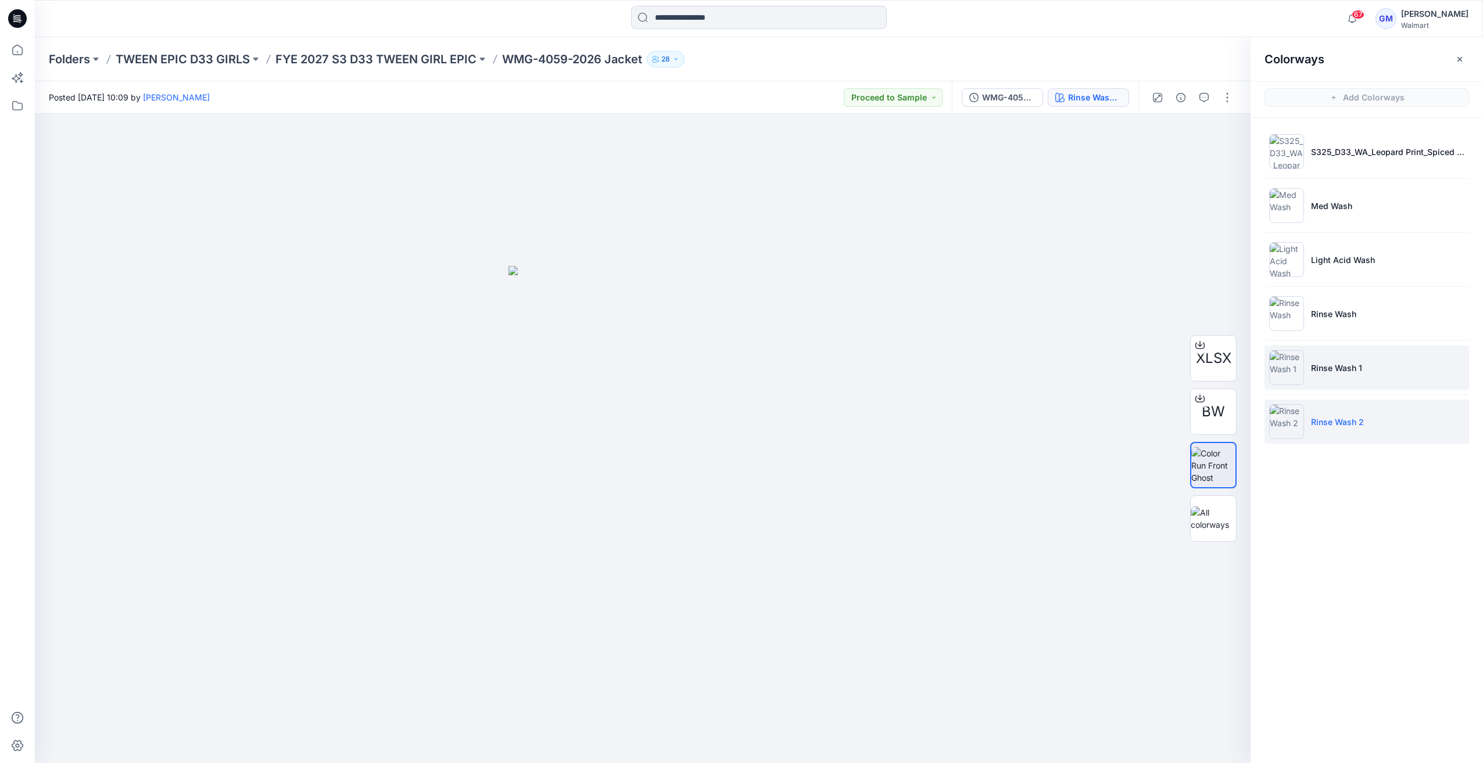
click at [737, 375] on img at bounding box center [1286, 367] width 35 height 35
click at [737, 329] on img at bounding box center [1286, 313] width 35 height 35
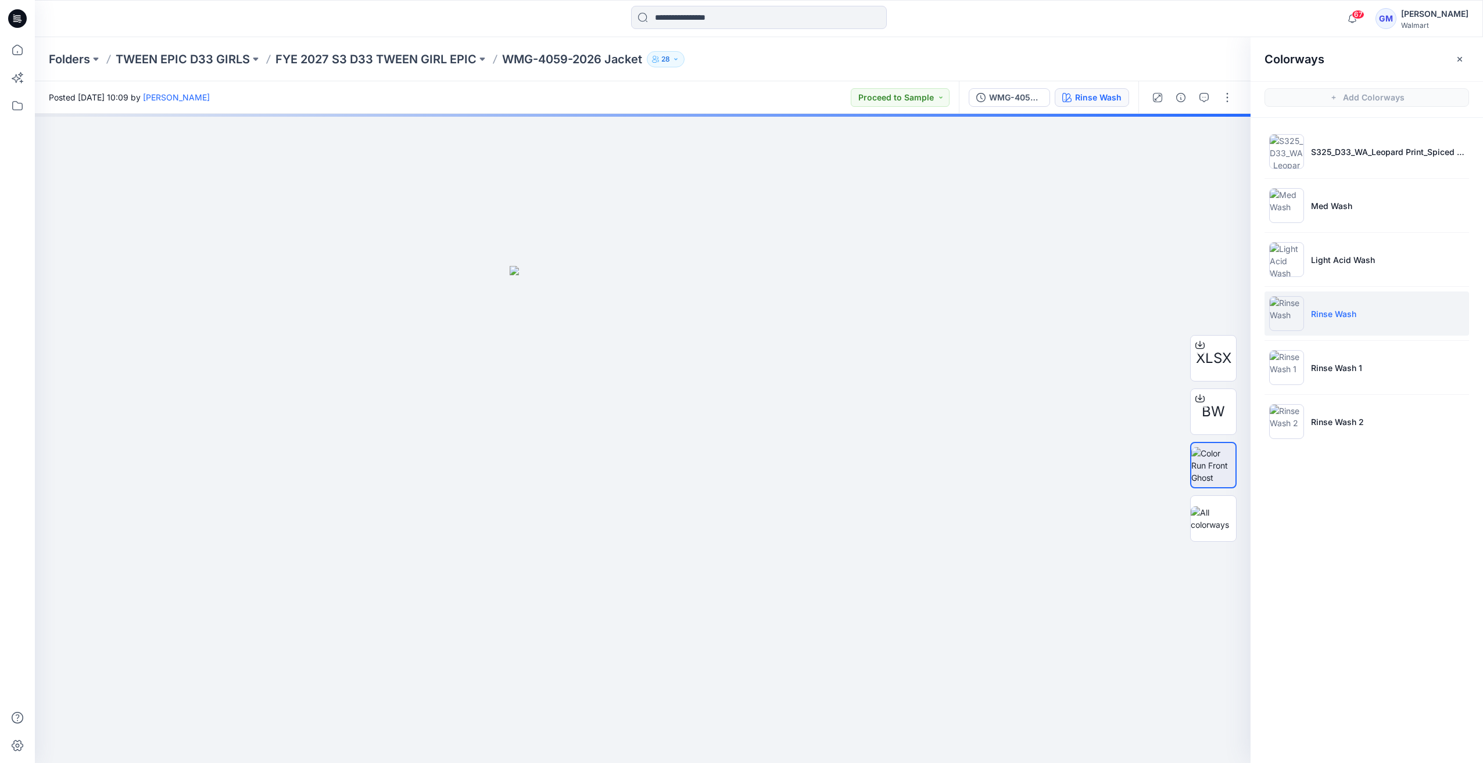
click at [737, 314] on img at bounding box center [1286, 313] width 35 height 35
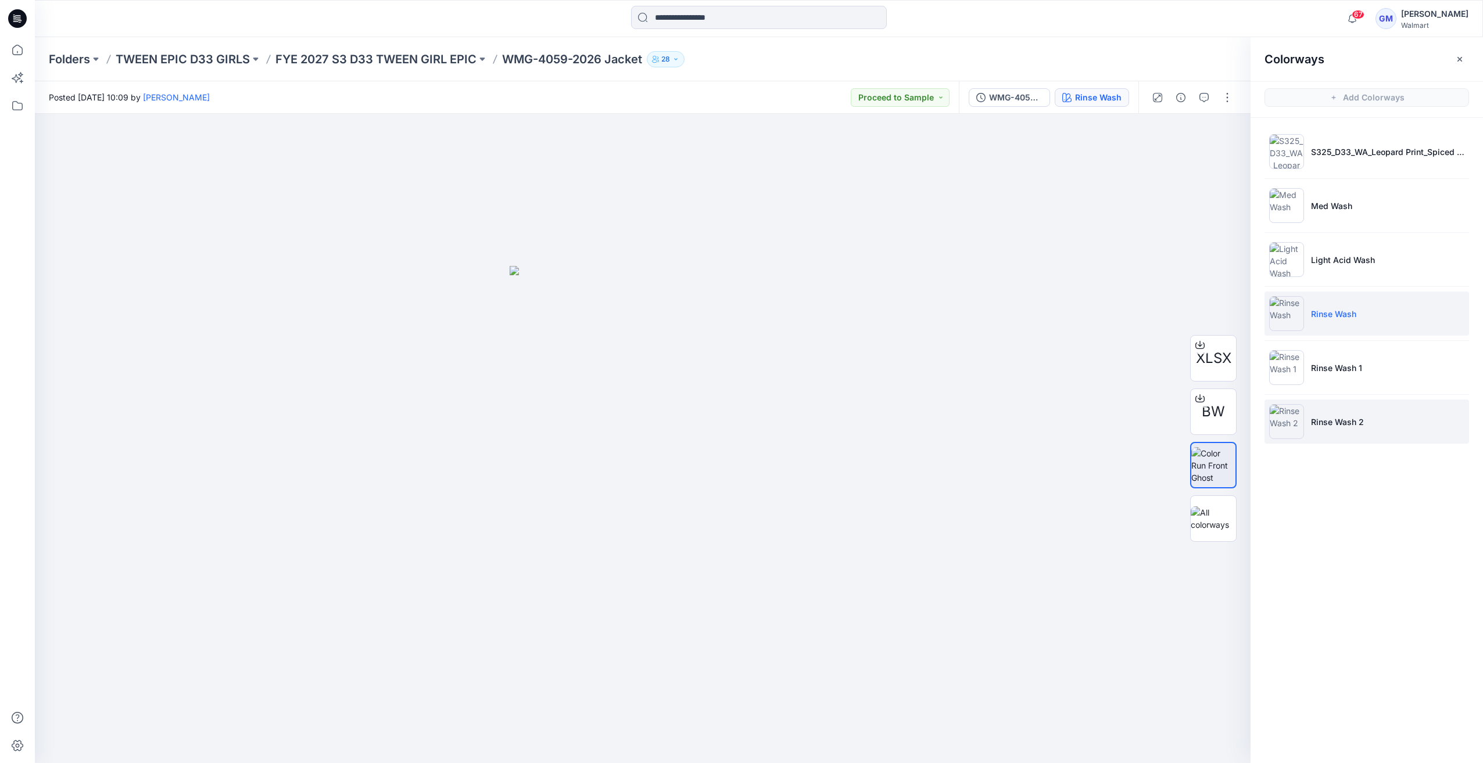
click at [737, 400] on li "Rinse Wash 2" at bounding box center [1366, 422] width 204 height 44
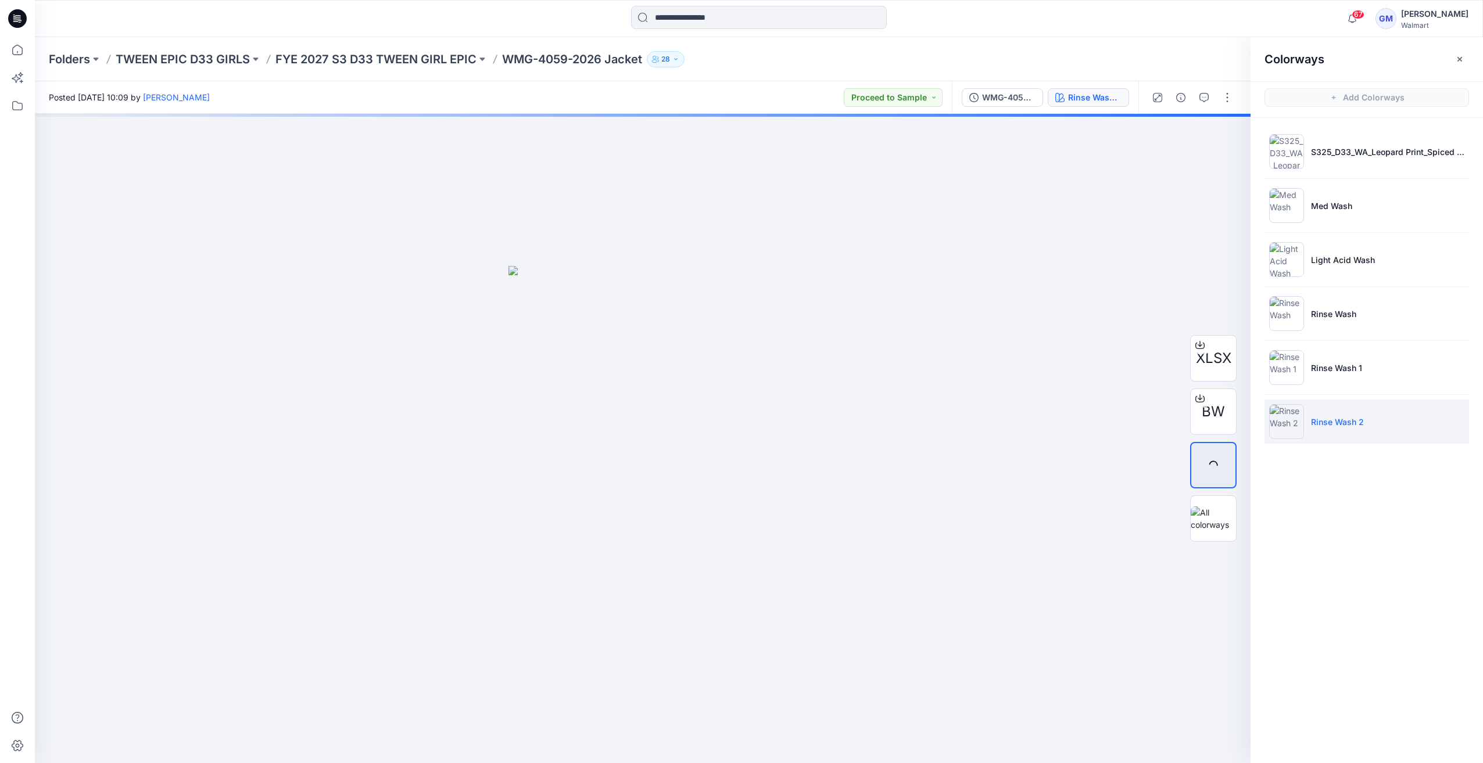
click at [737, 418] on img at bounding box center [1286, 421] width 35 height 35
click at [737, 99] on button "button" at bounding box center [1227, 97] width 19 height 19
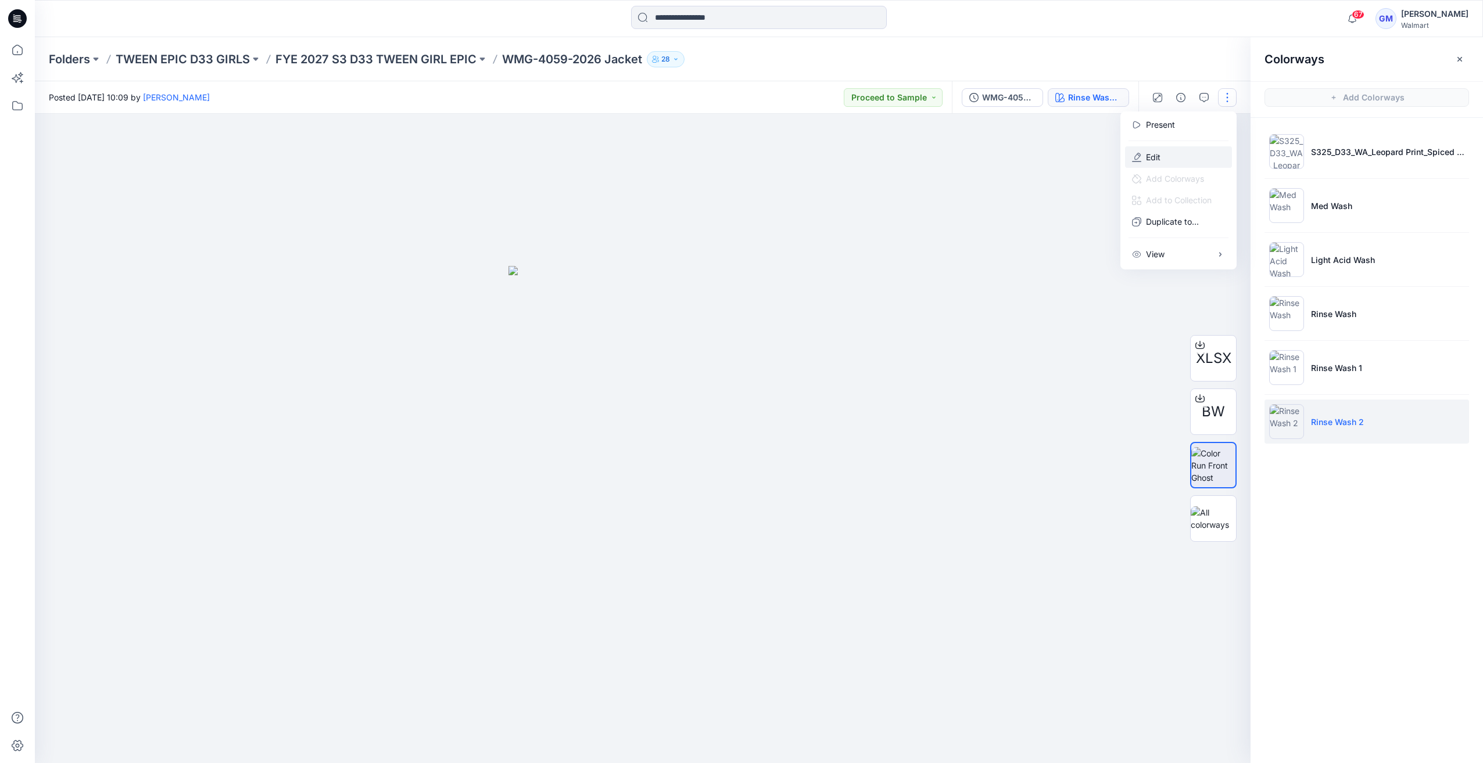
click at [737, 161] on button "Edit" at bounding box center [1178, 156] width 107 height 21
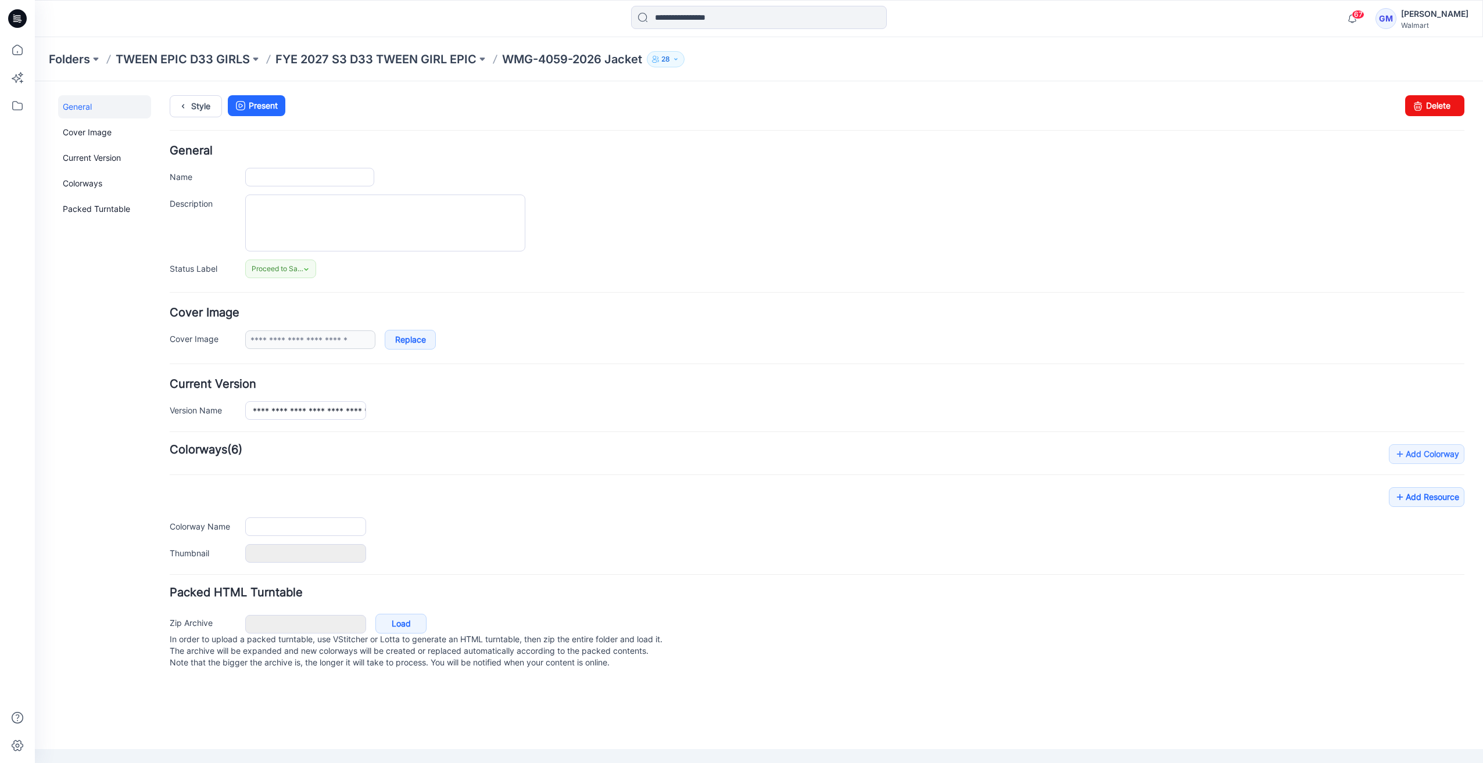
type input "**********"
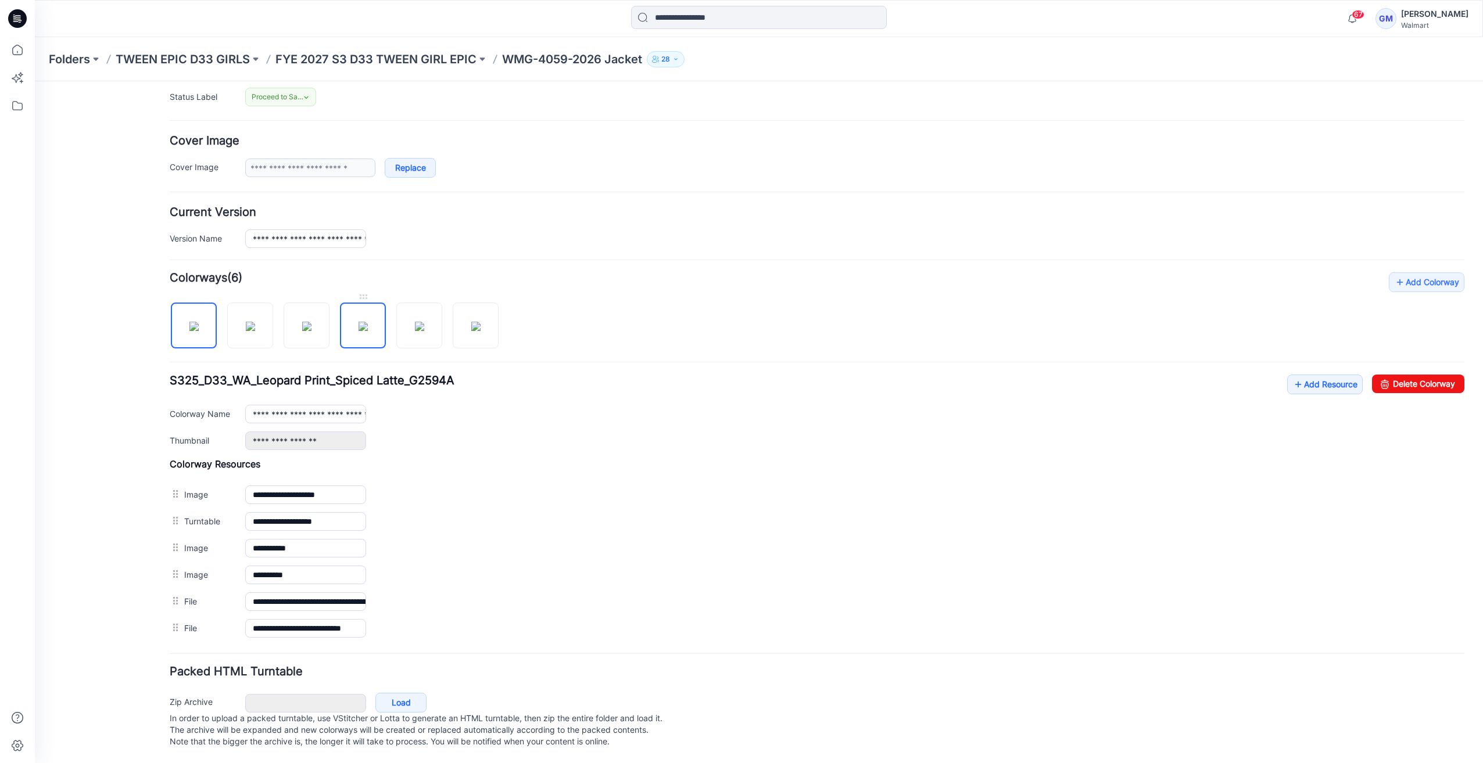
click at [358, 322] on img at bounding box center [362, 326] width 9 height 9
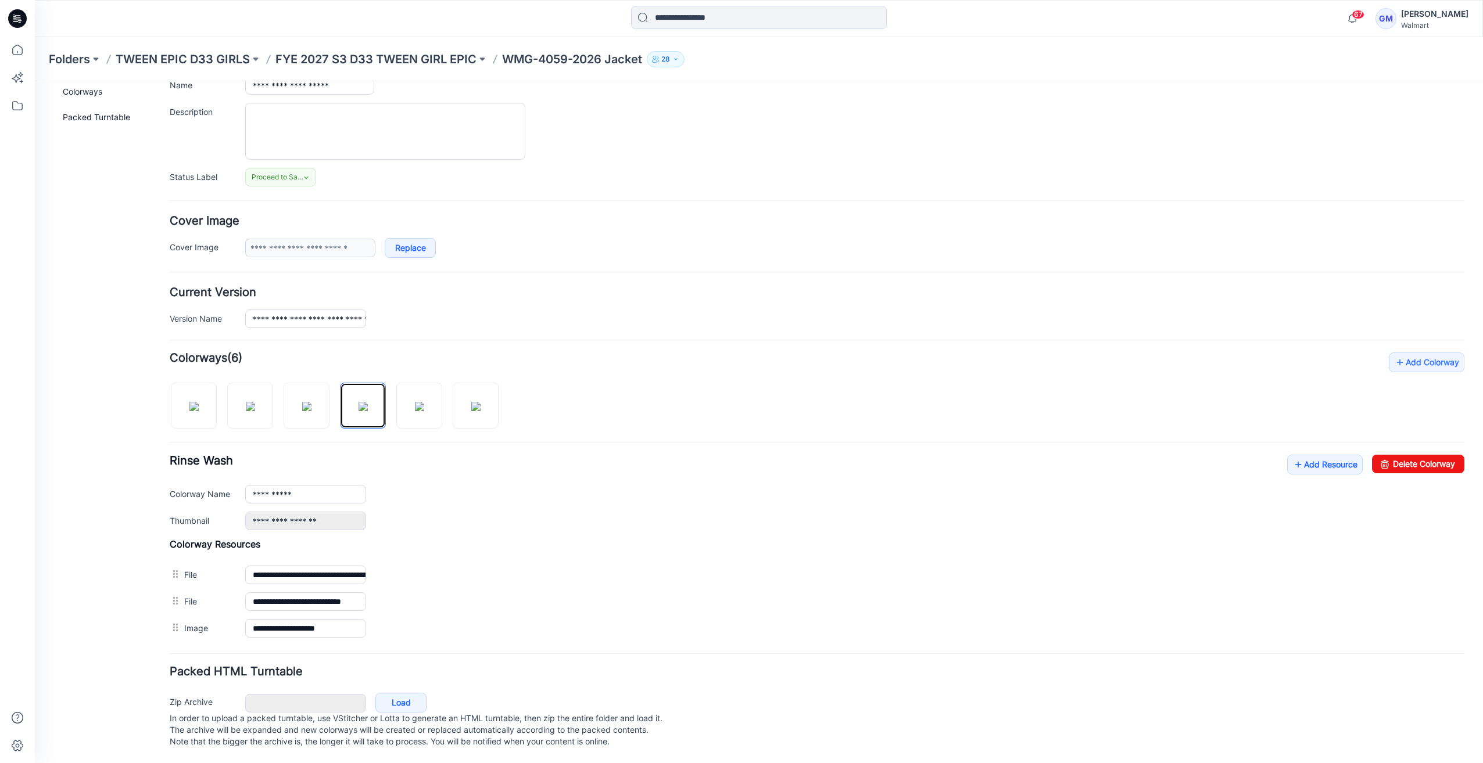
scroll to position [99, 0]
click at [1427, 458] on link "Delete Colorway" at bounding box center [1418, 464] width 92 height 19
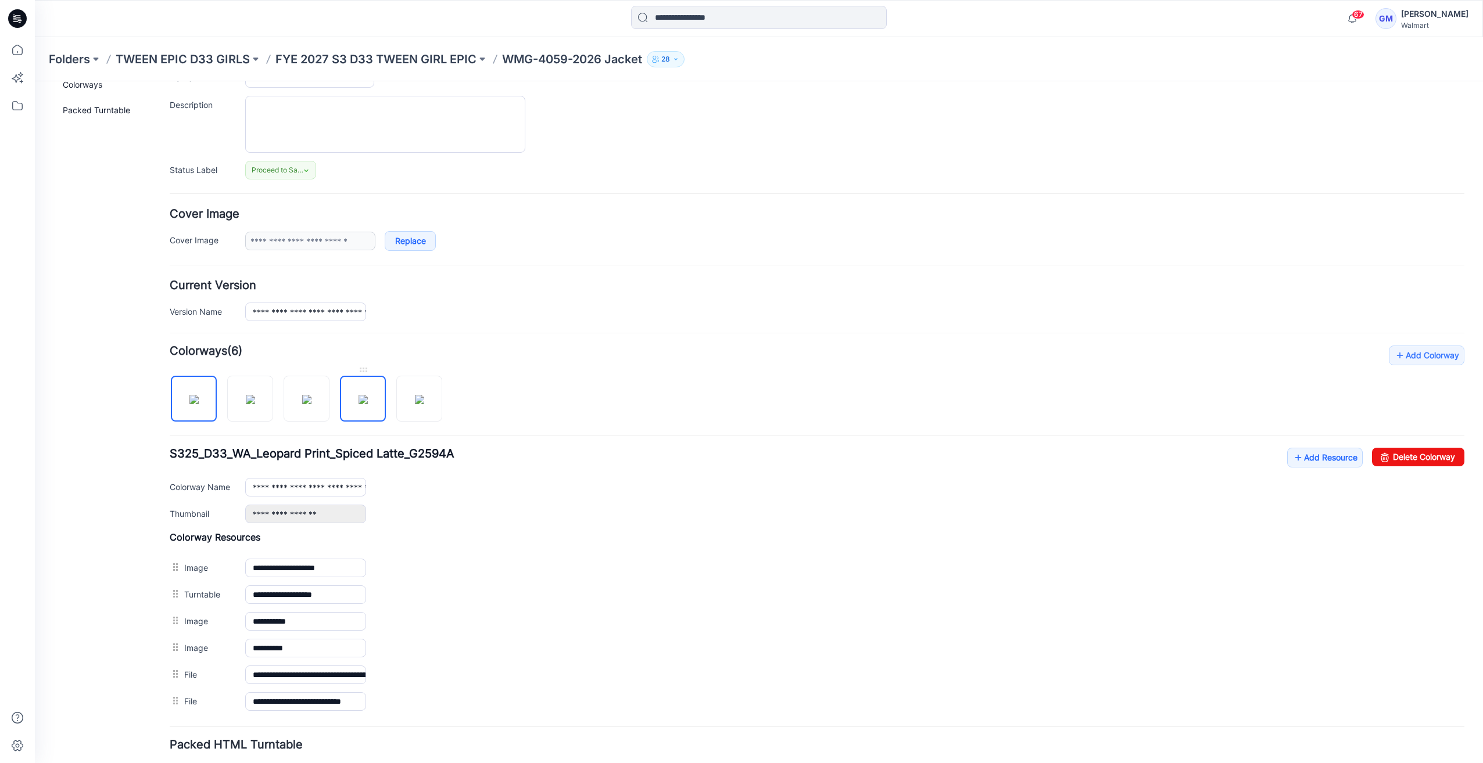
click at [358, 402] on img at bounding box center [362, 399] width 9 height 9
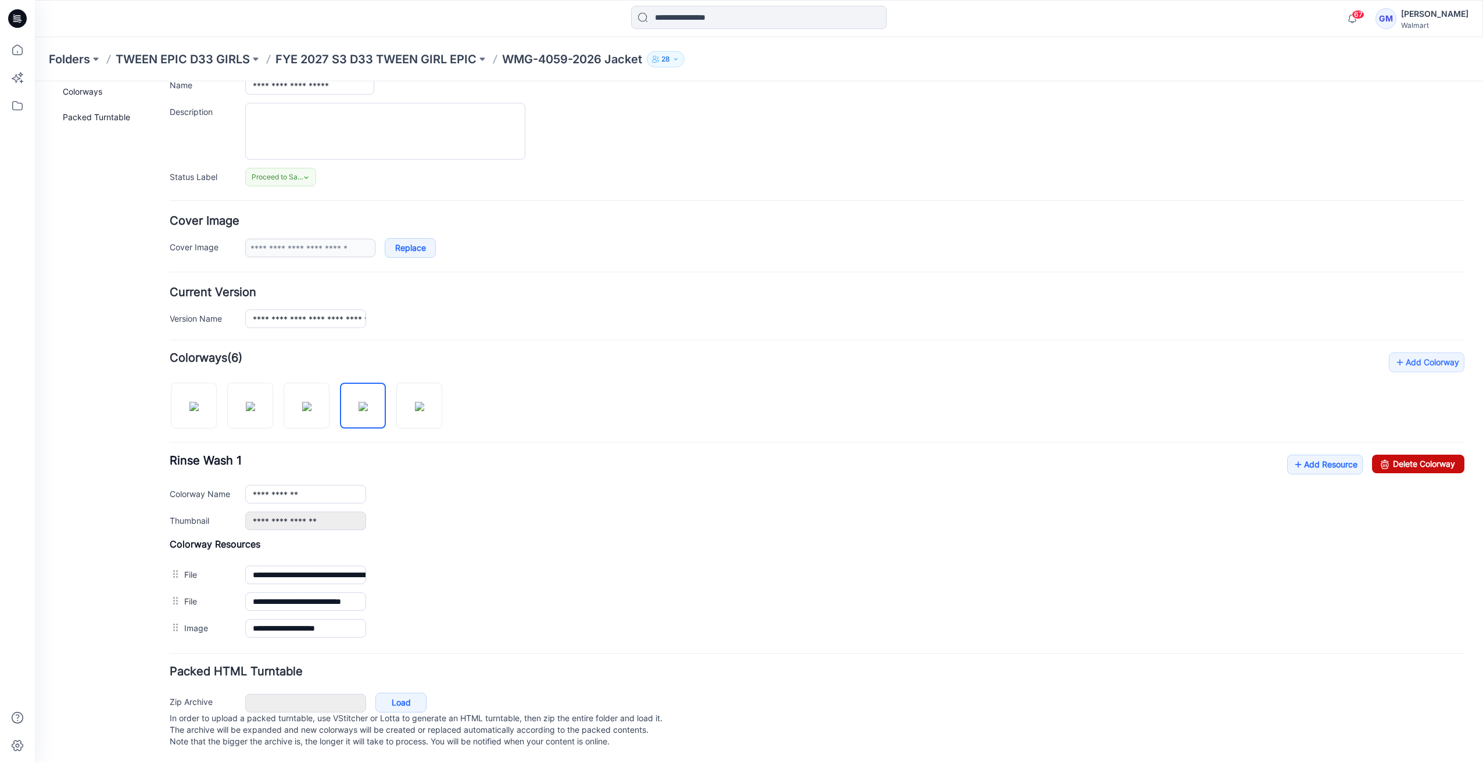
drag, startPoint x: 1391, startPoint y: 452, endPoint x: 828, endPoint y: 136, distance: 645.6
click at [1391, 455] on link "Delete Colorway" at bounding box center [1418, 464] width 92 height 19
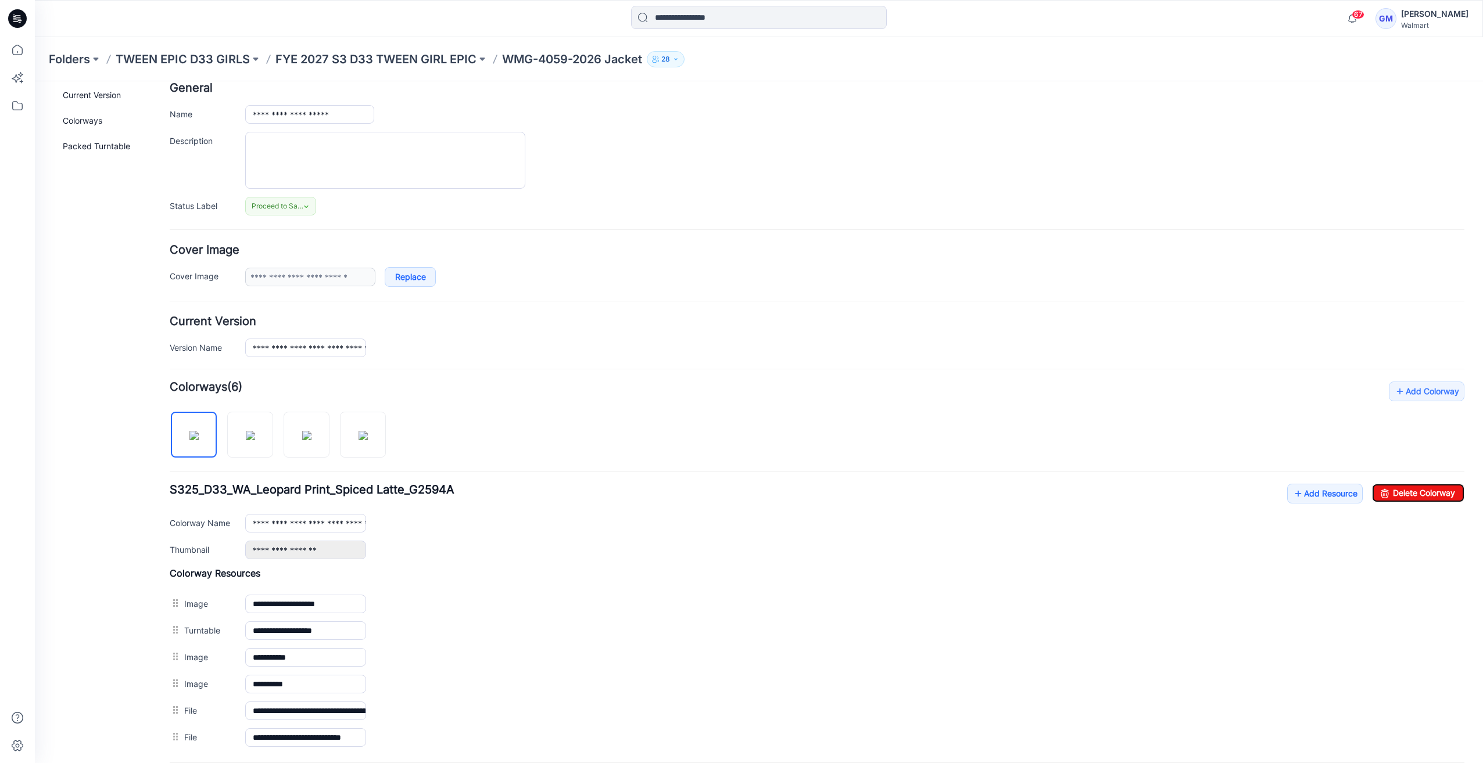
scroll to position [0, 0]
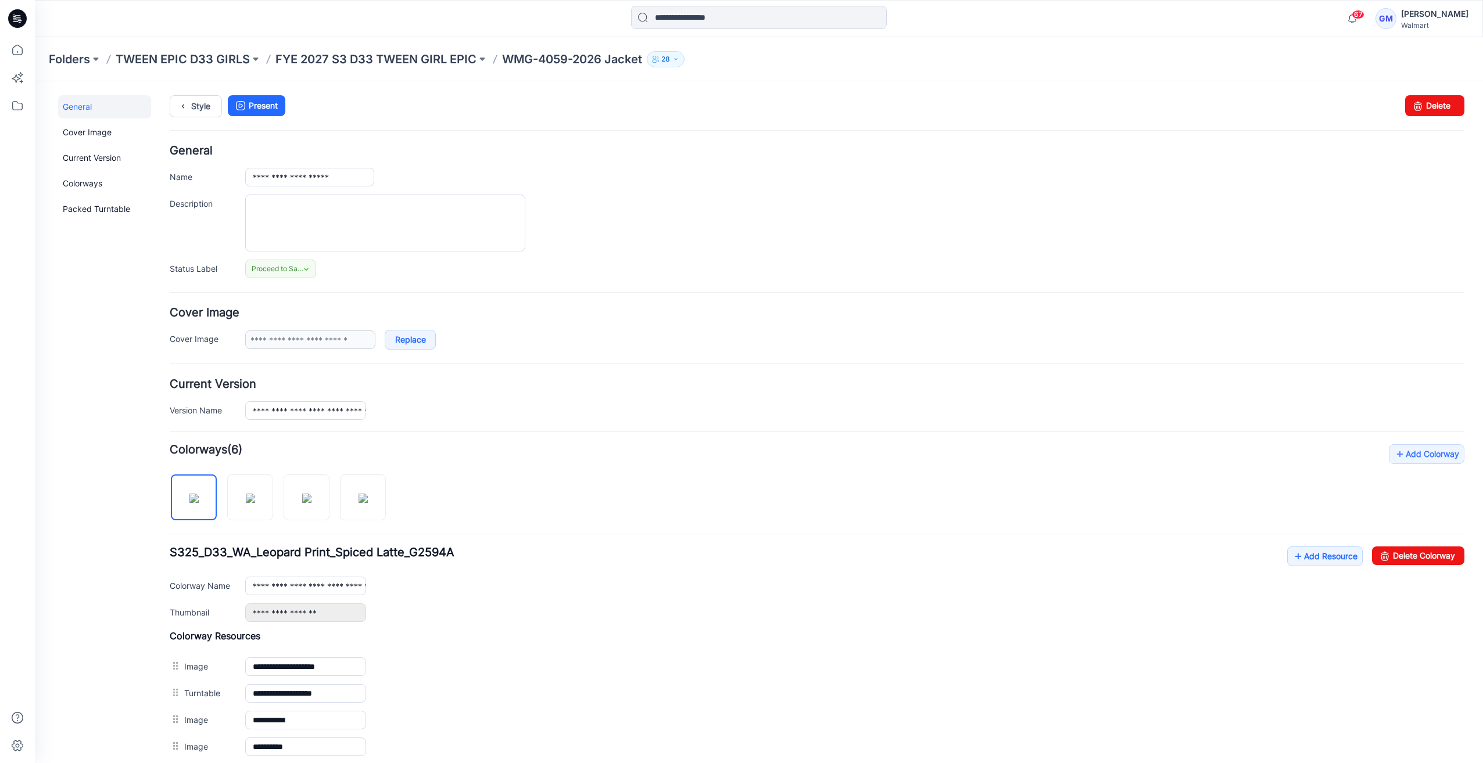
click at [390, 483] on div at bounding box center [282, 492] width 225 height 60
click at [368, 494] on img at bounding box center [362, 498] width 9 height 9
type input "**********"
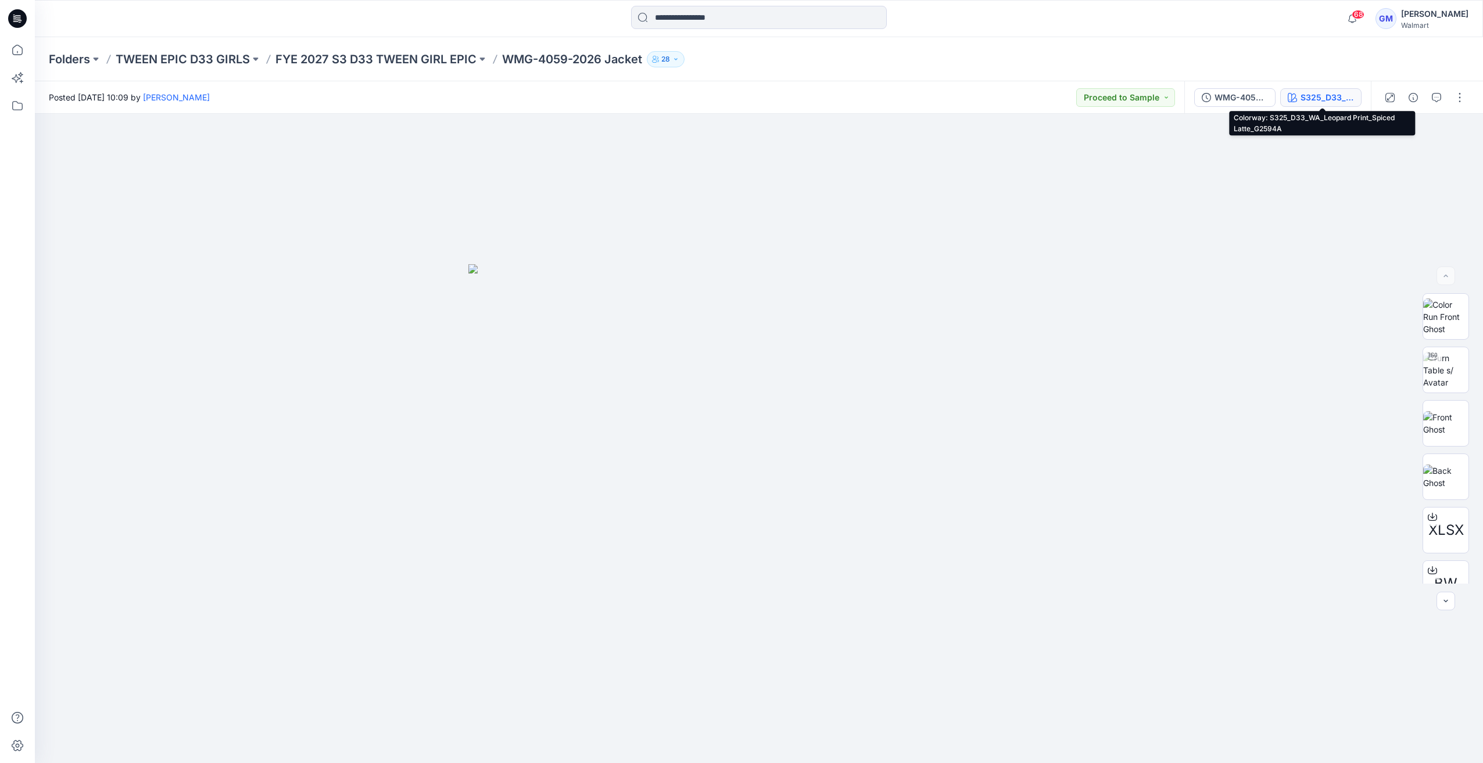
click at [1341, 98] on div "S325_D33_WA_Leopard Print_Spiced Latte_G2594A" at bounding box center [1326, 97] width 53 height 13
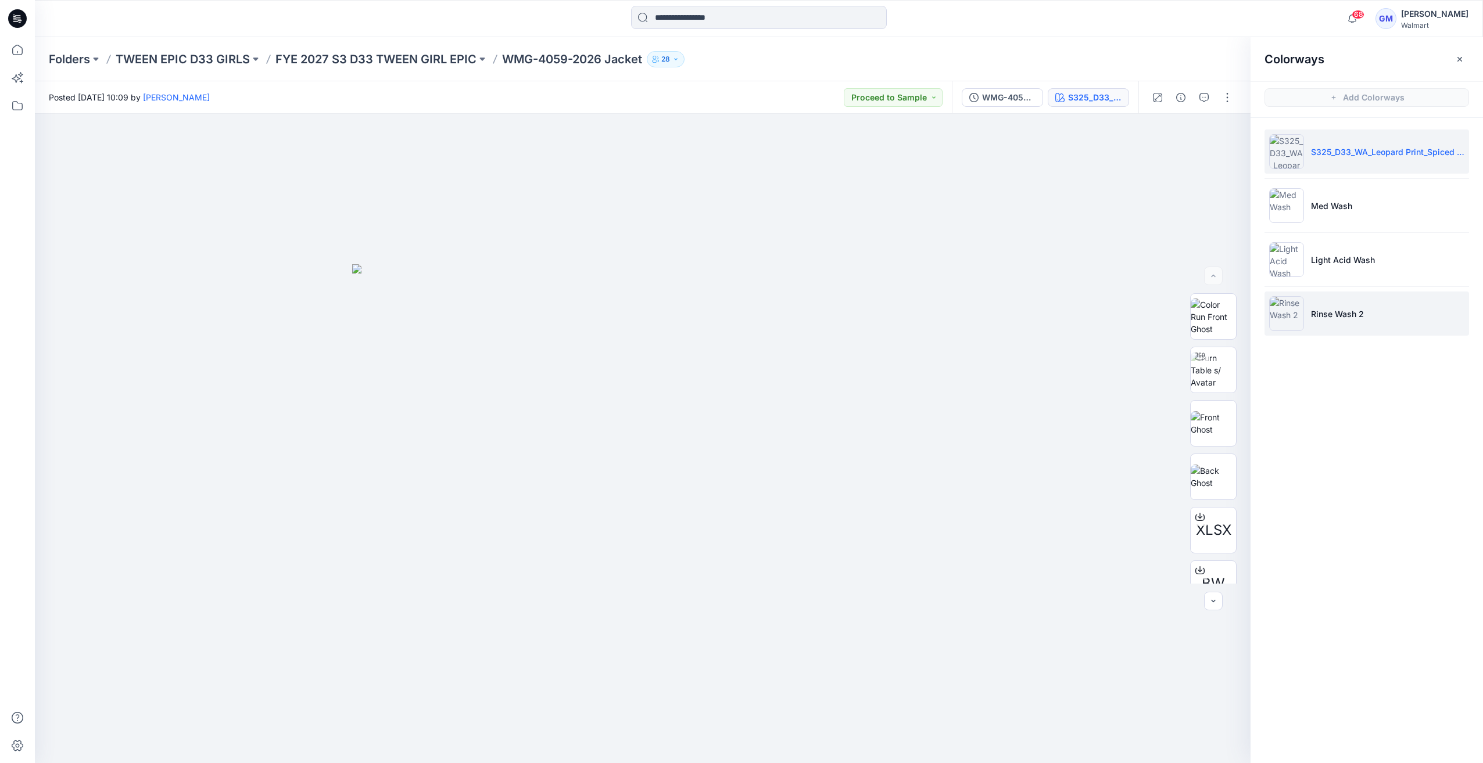
click at [1291, 320] on img at bounding box center [1286, 313] width 35 height 35
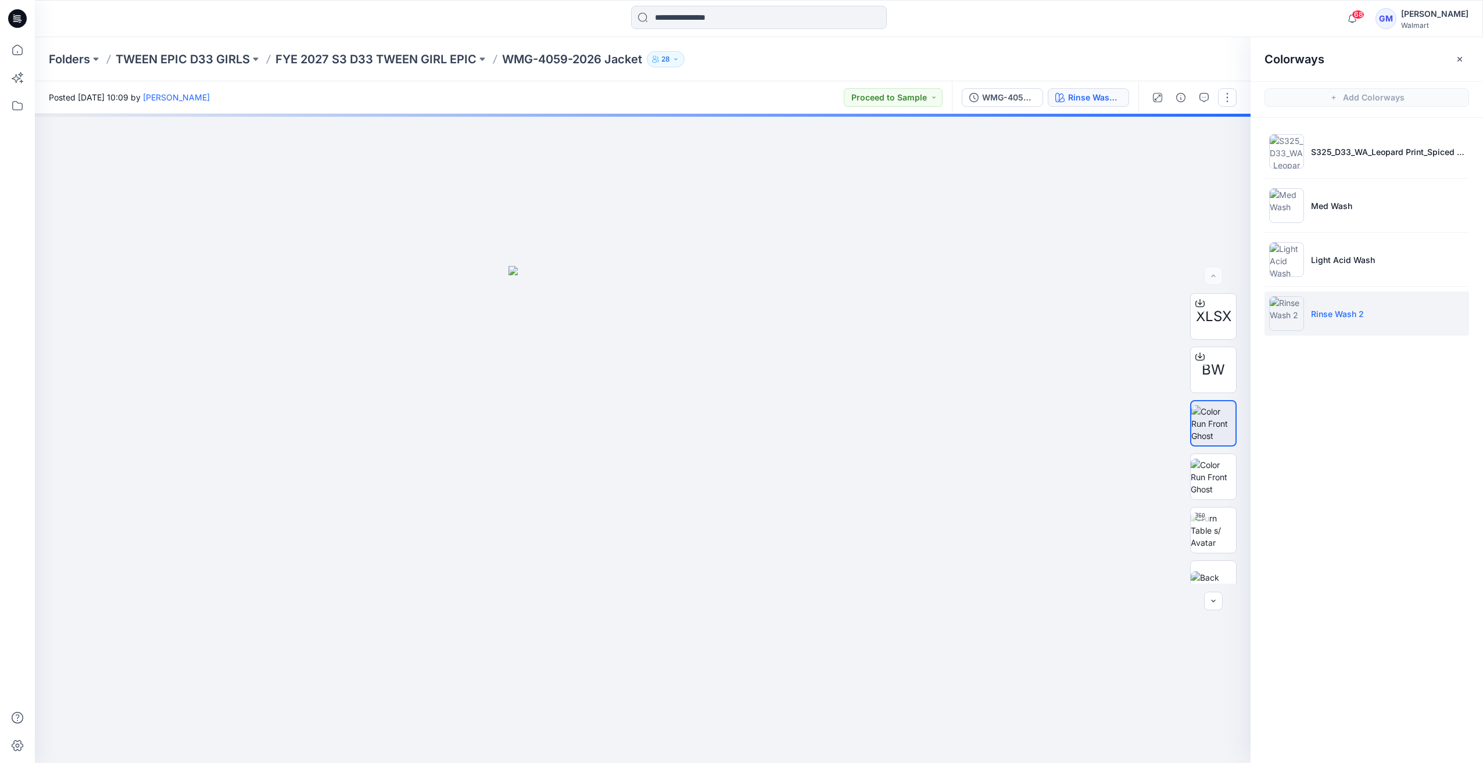
click at [1223, 95] on button "button" at bounding box center [1227, 97] width 19 height 19
click at [1155, 149] on button "Edit" at bounding box center [1178, 156] width 107 height 21
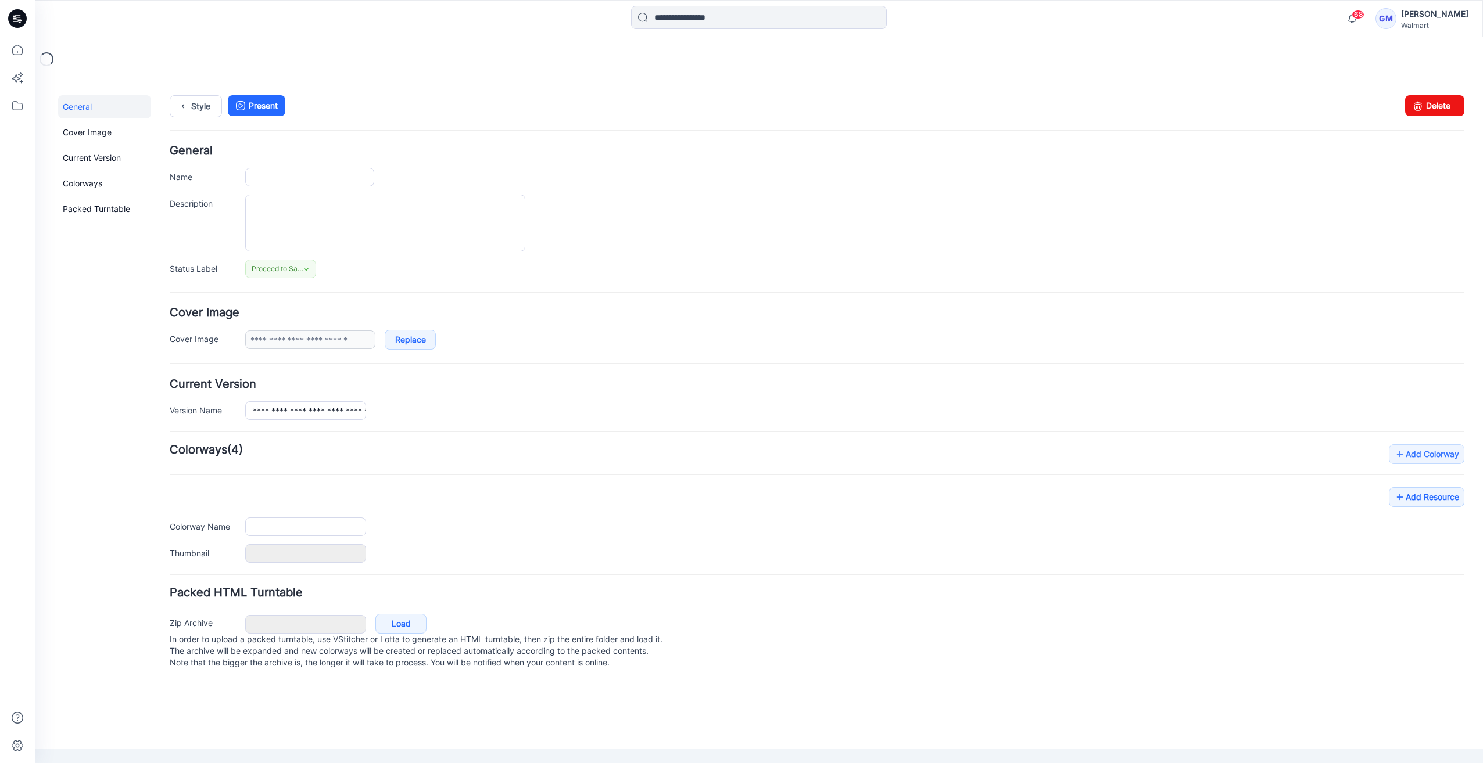
type input "**********"
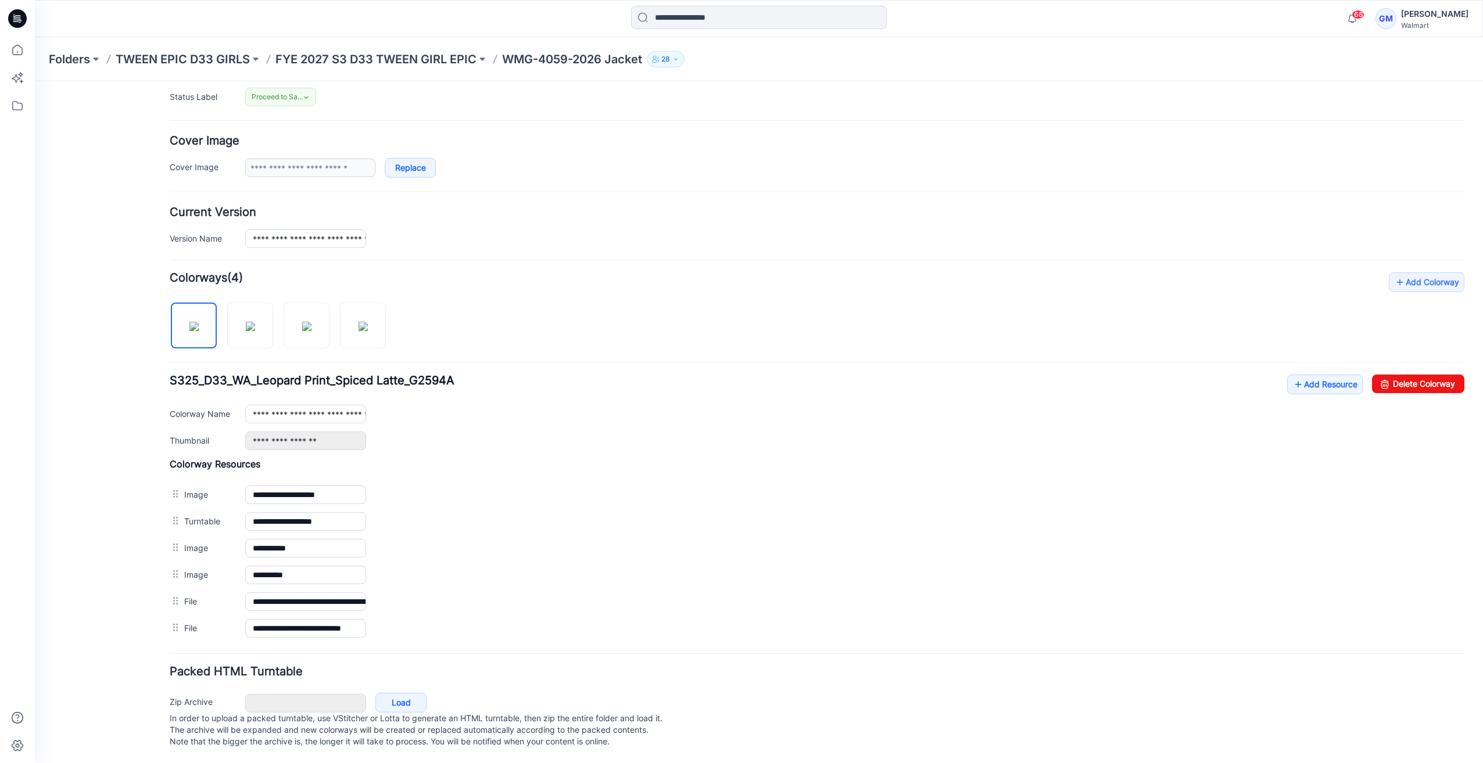
scroll to position [178, 0]
click at [364, 327] on img at bounding box center [362, 326] width 9 height 9
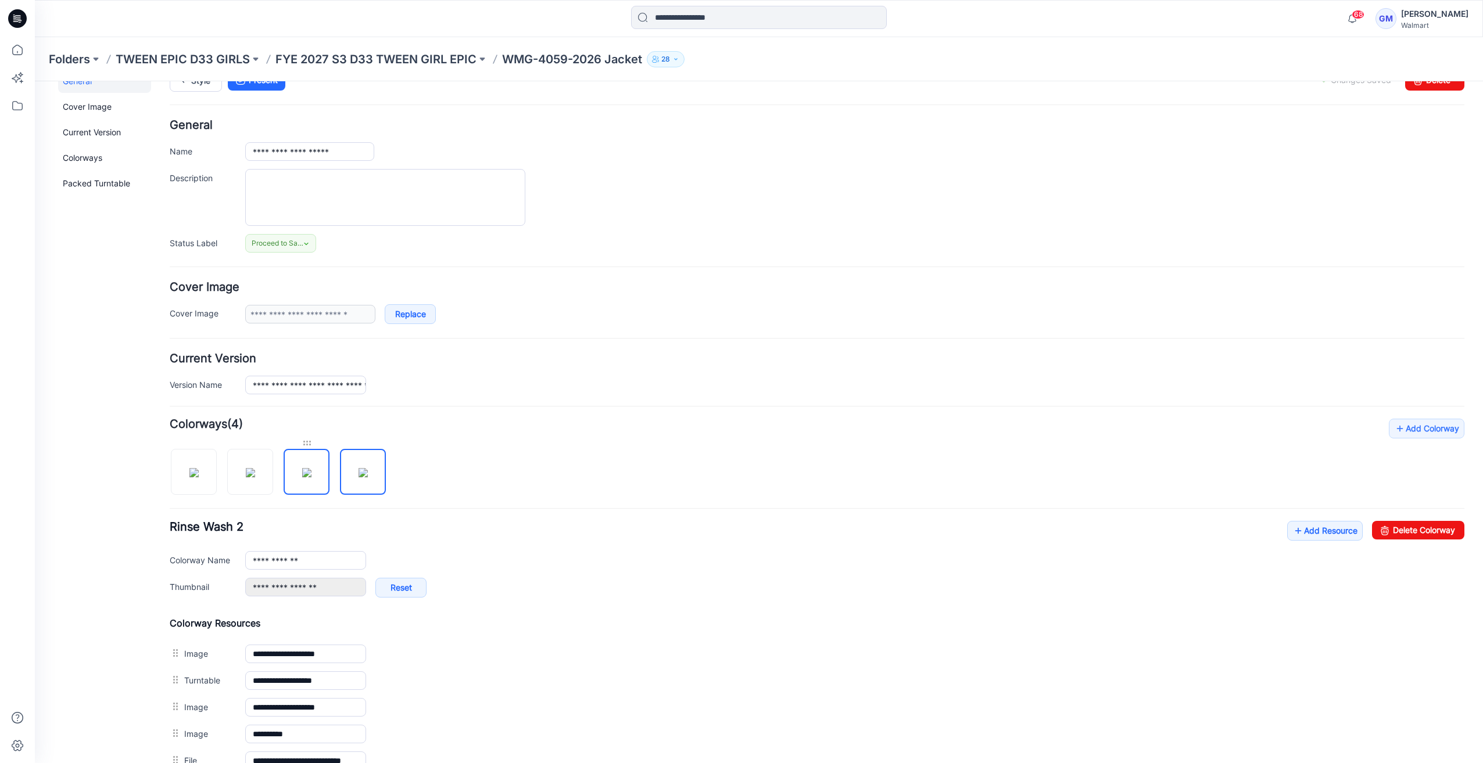
scroll to position [0, 0]
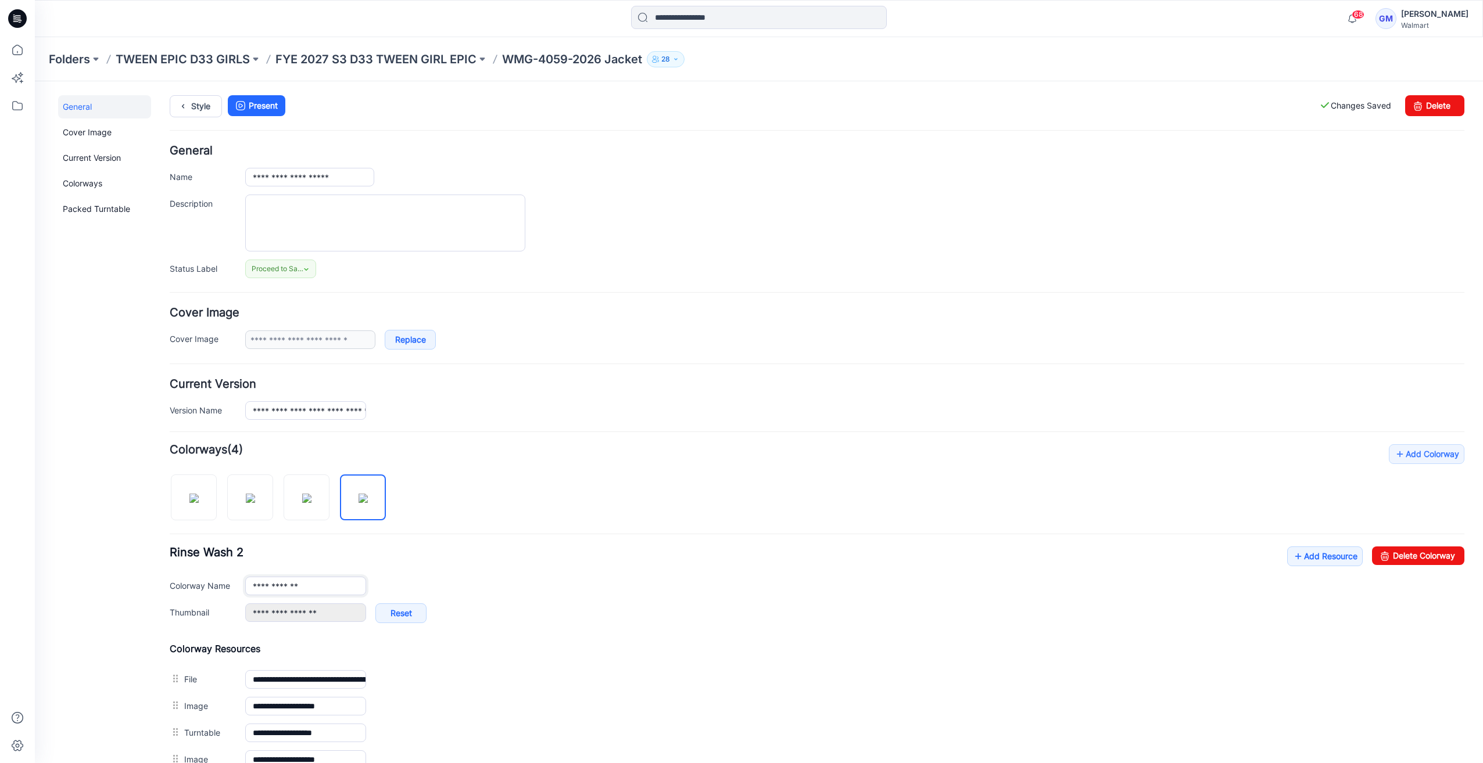
click at [314, 586] on input "**********" at bounding box center [305, 586] width 121 height 19
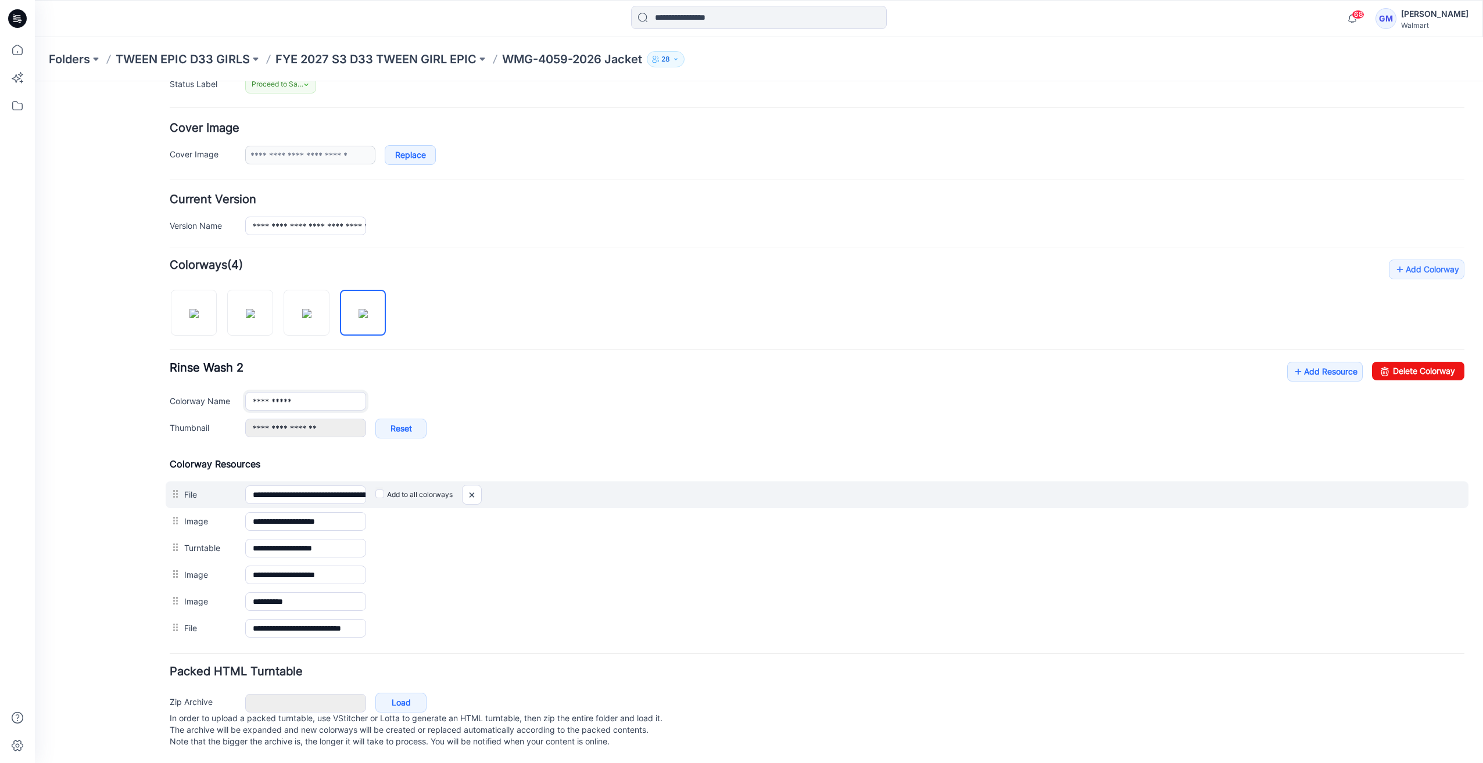
type input "**********"
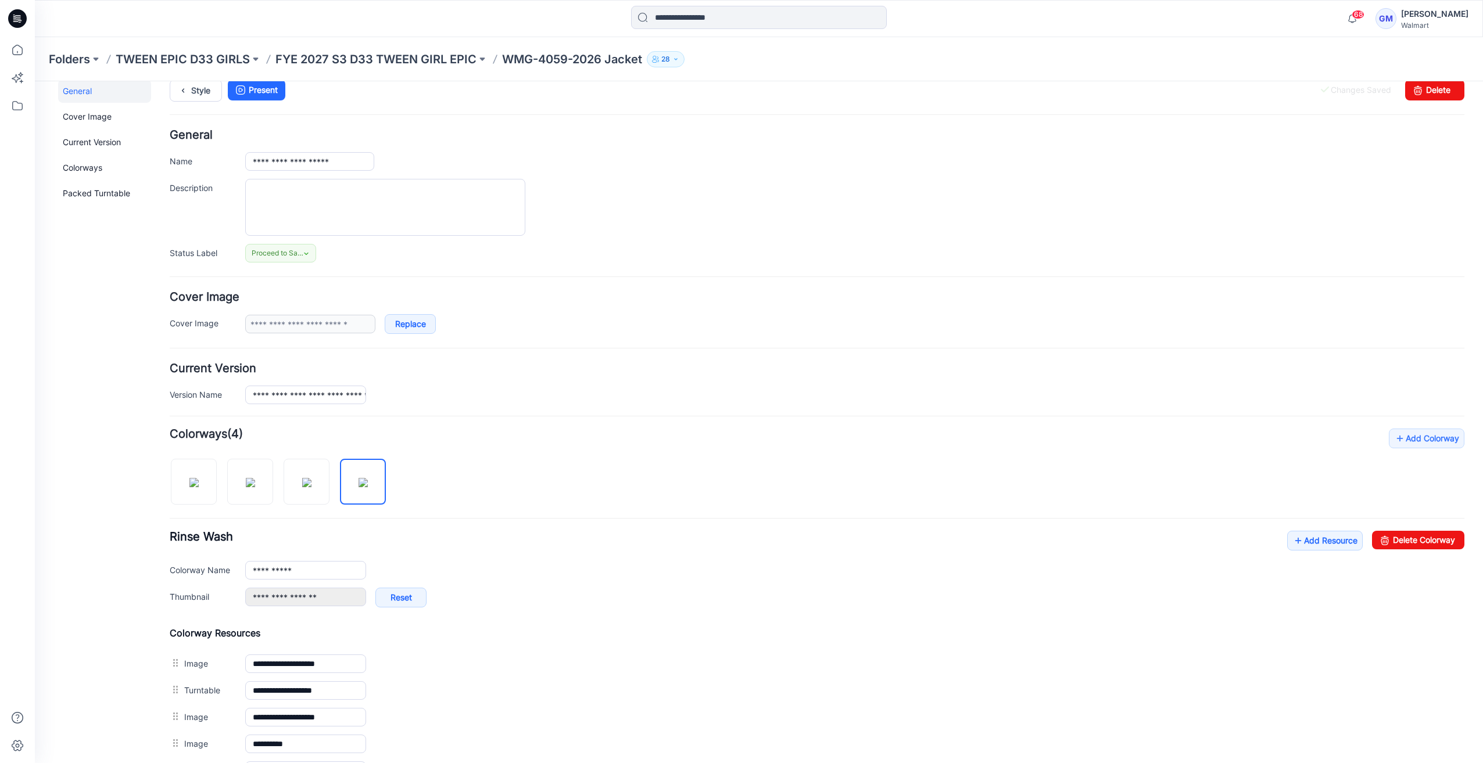
scroll to position [0, 0]
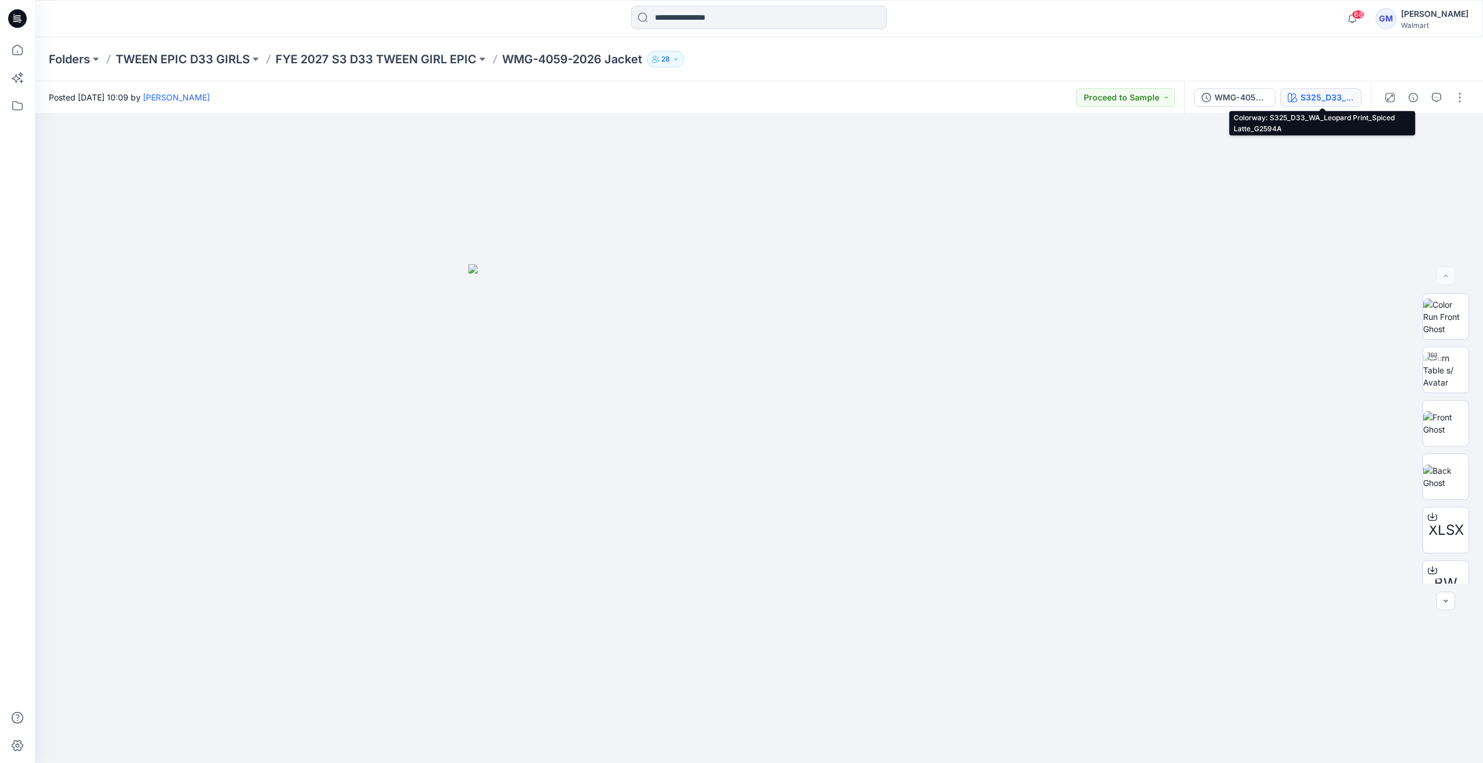
click at [1311, 98] on div "S325_D33_WA_Leopard Print_Spiced Latte_G2594A" at bounding box center [1326, 97] width 53 height 13
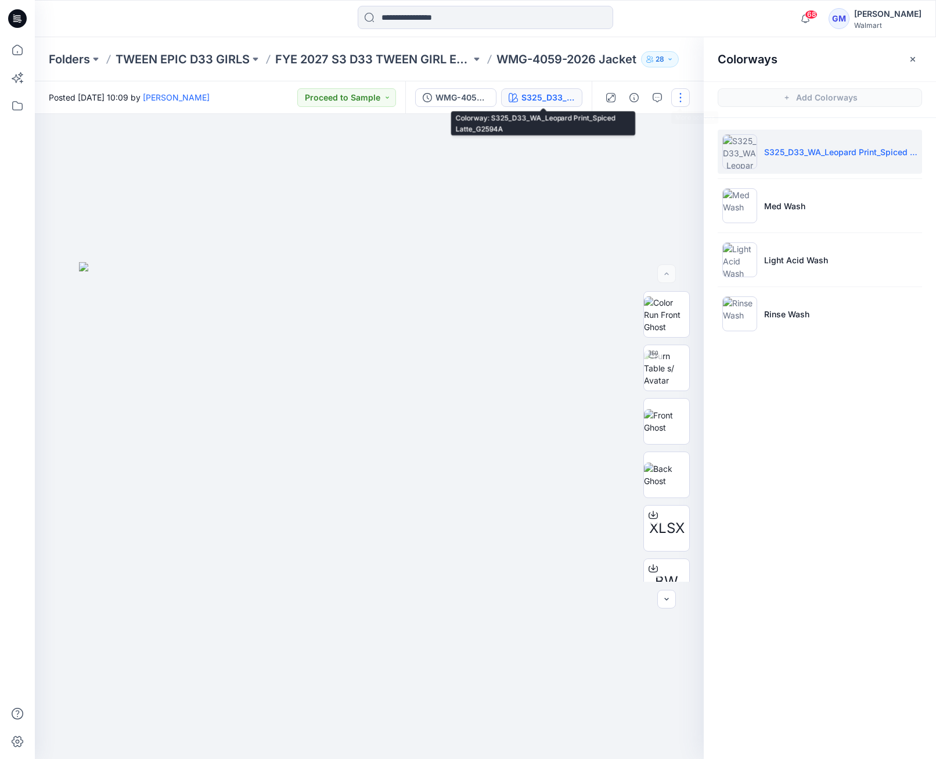
click at [680, 97] on button "button" at bounding box center [681, 97] width 19 height 19
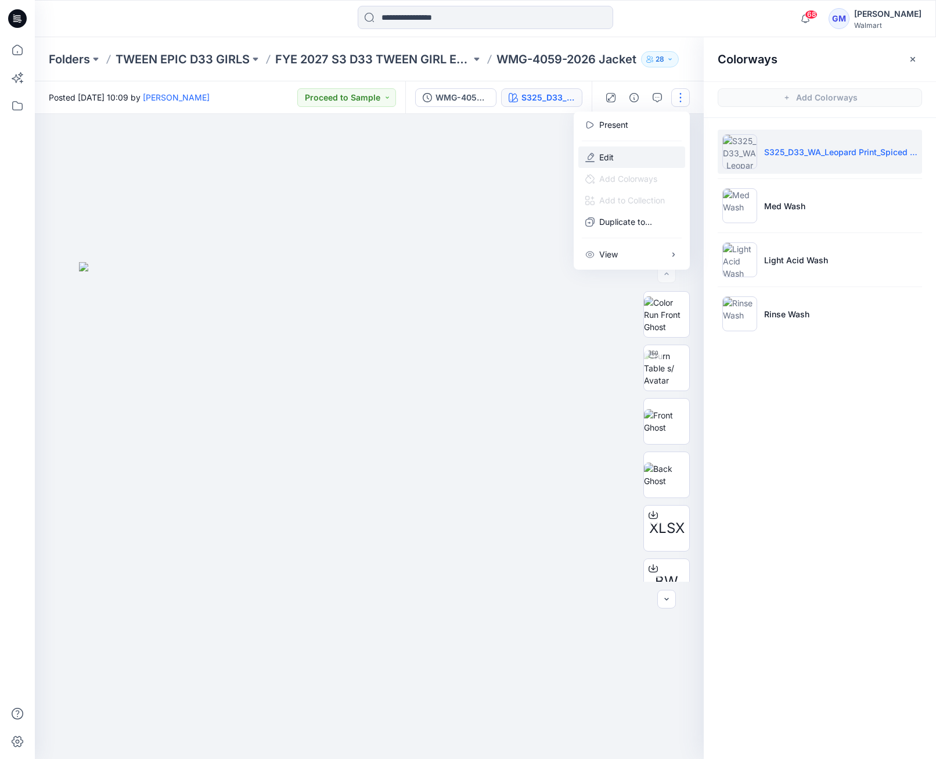
click at [630, 156] on button "Edit" at bounding box center [632, 156] width 107 height 21
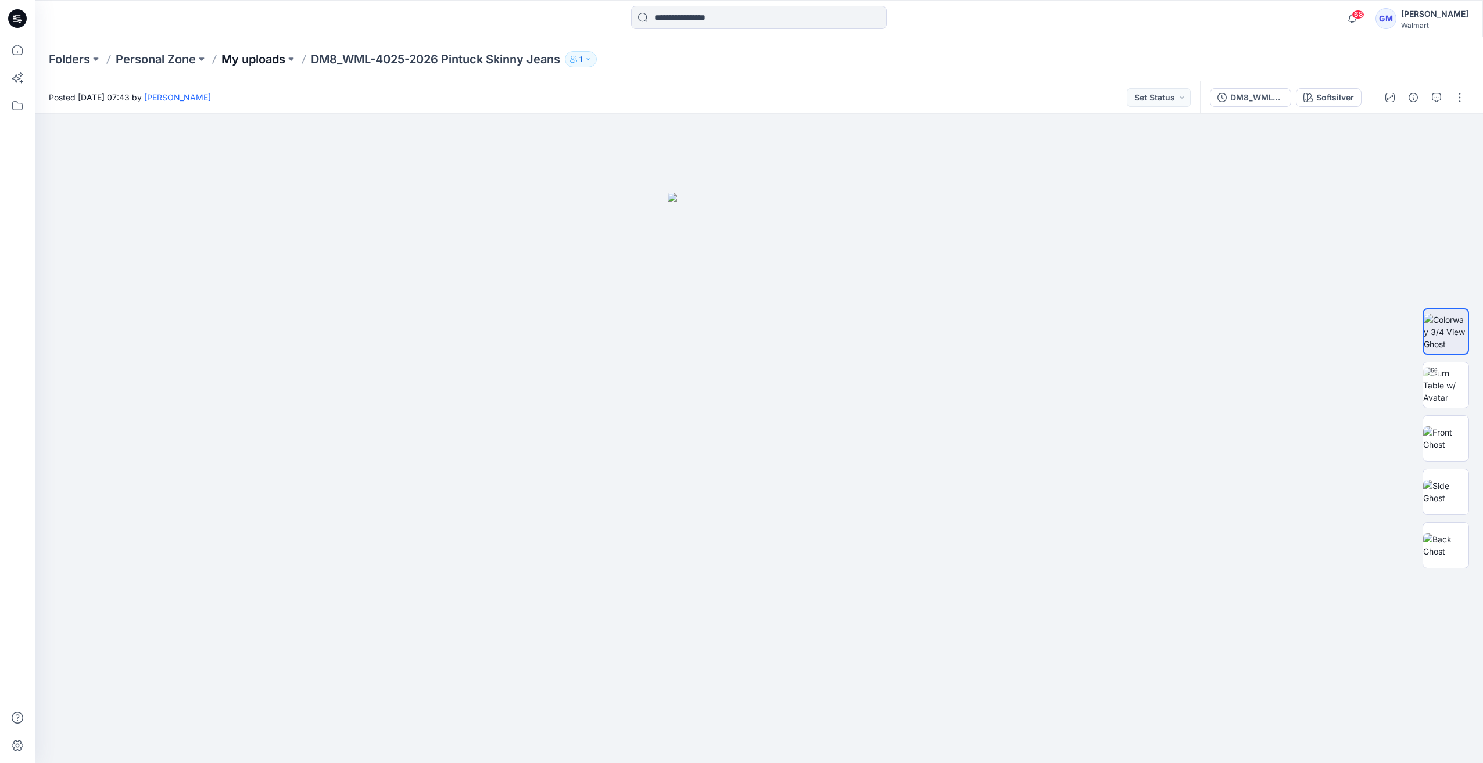
click at [257, 60] on p "My uploads" at bounding box center [253, 59] width 64 height 16
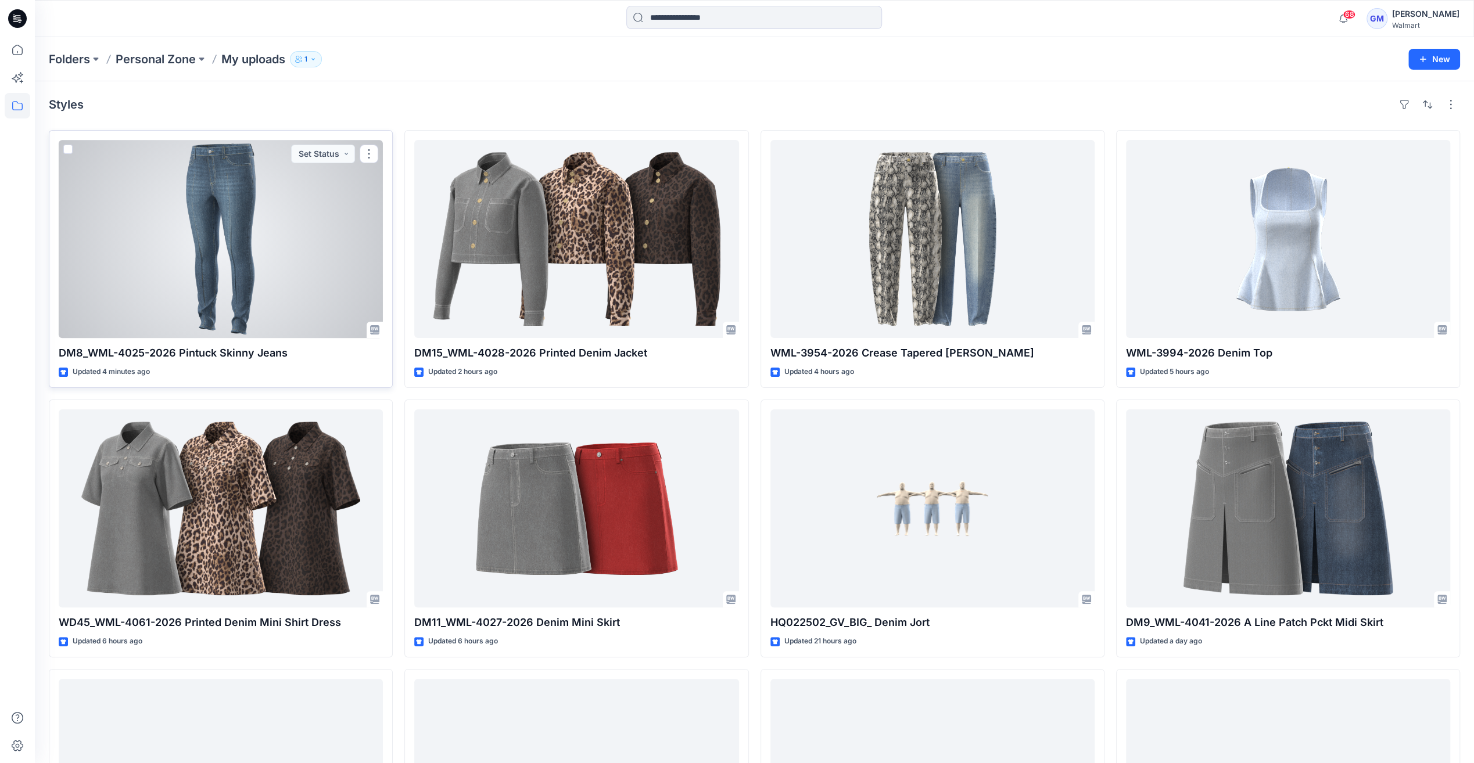
click at [302, 194] on div at bounding box center [221, 239] width 324 height 198
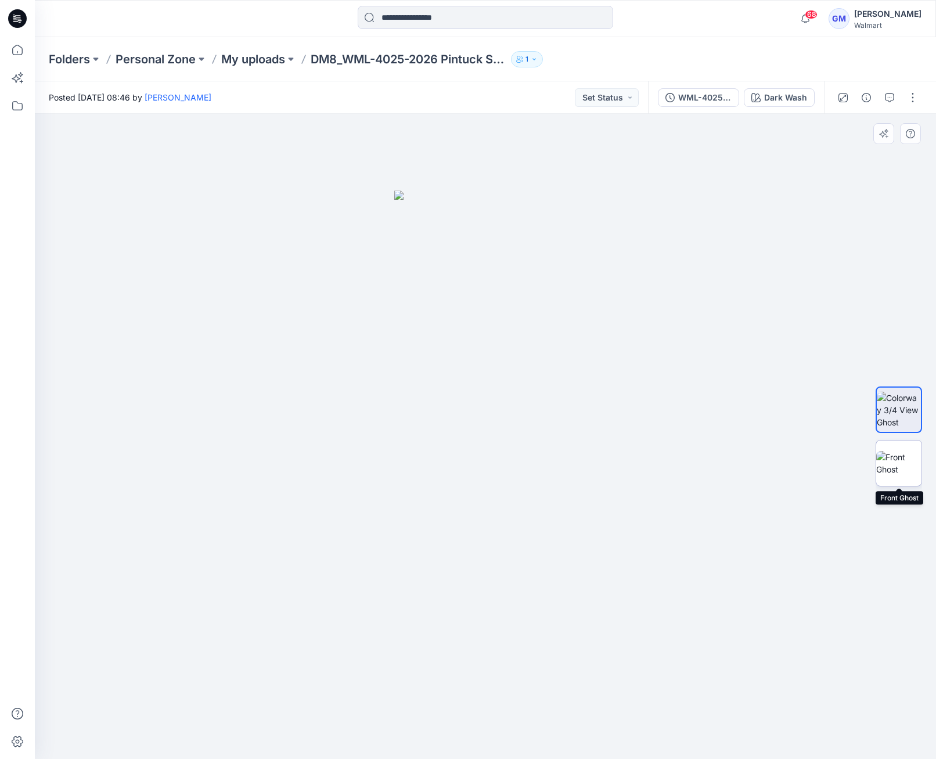
click at [887, 469] on img at bounding box center [899, 463] width 45 height 24
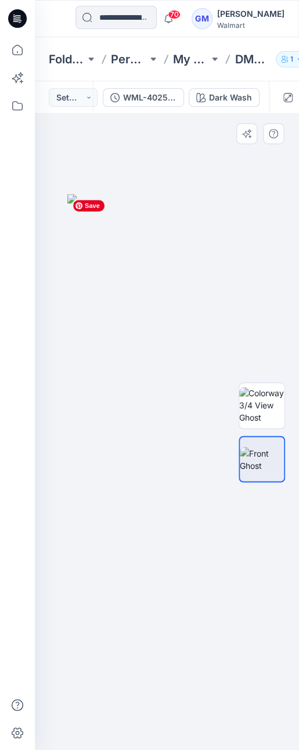
click at [172, 565] on img at bounding box center [166, 476] width 199 height 565
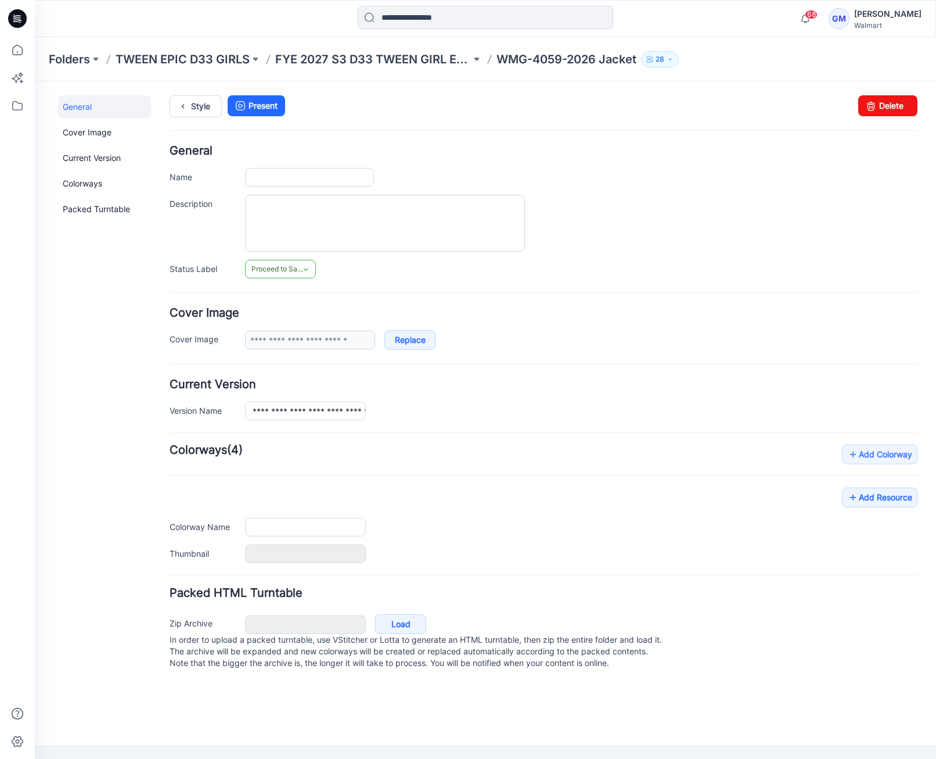
type input "**********"
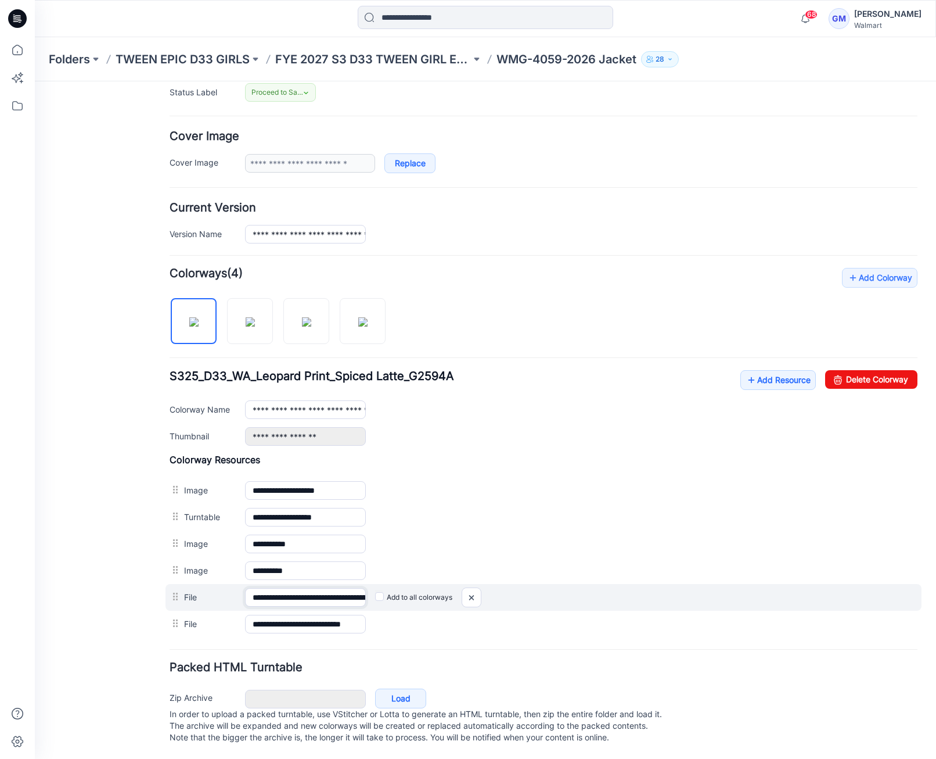
scroll to position [0, 134]
drag, startPoint x: 295, startPoint y: 586, endPoint x: 521, endPoint y: 588, distance: 226.0
click at [521, 588] on div "**********" at bounding box center [544, 597] width 756 height 27
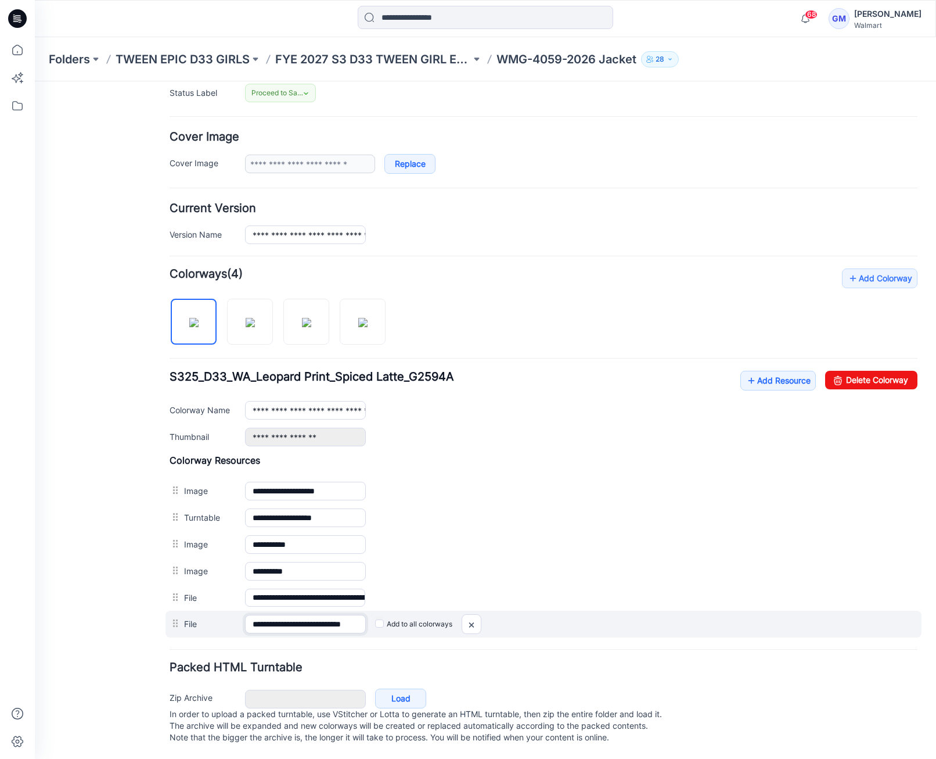
scroll to position [0, 16]
drag, startPoint x: 360, startPoint y: 612, endPoint x: 516, endPoint y: 619, distance: 155.9
click at [525, 619] on div "**********" at bounding box center [544, 624] width 756 height 27
click at [478, 618] on img at bounding box center [471, 624] width 19 height 19
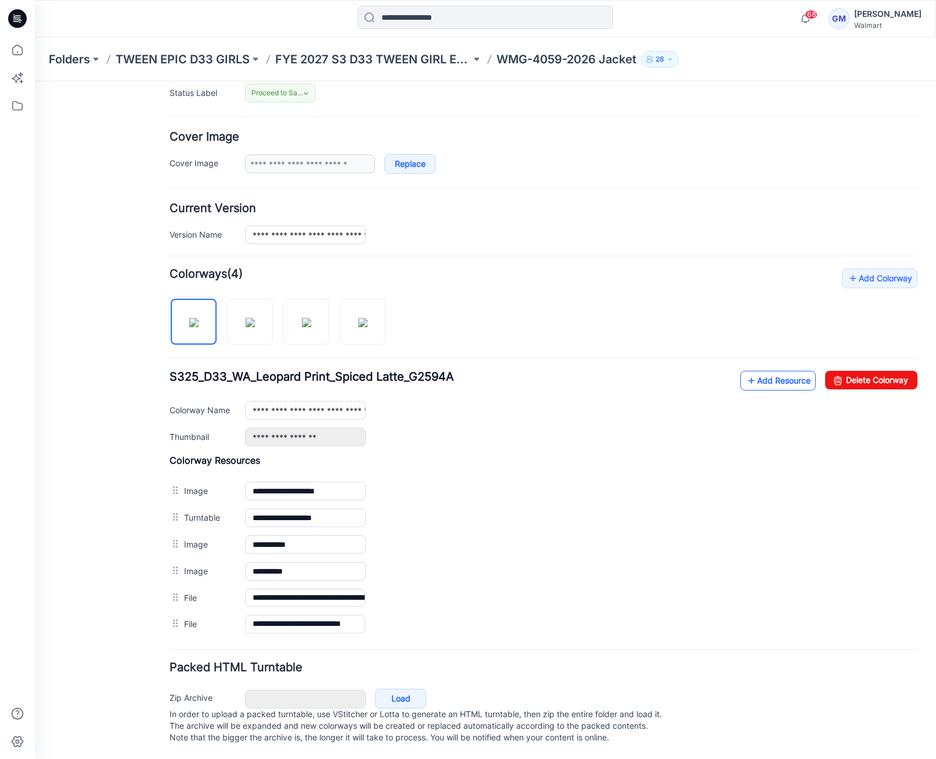
click at [773, 376] on link "Add Resource" at bounding box center [779, 381] width 76 height 20
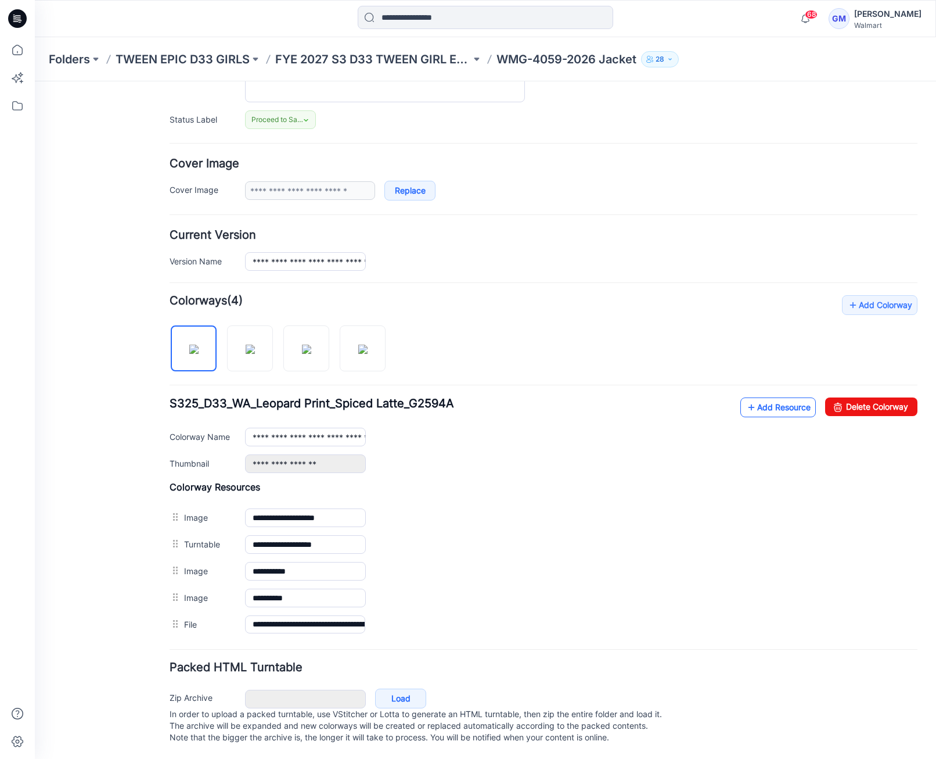
scroll to position [156, 0]
click at [749, 397] on link "Add Resource" at bounding box center [779, 407] width 76 height 20
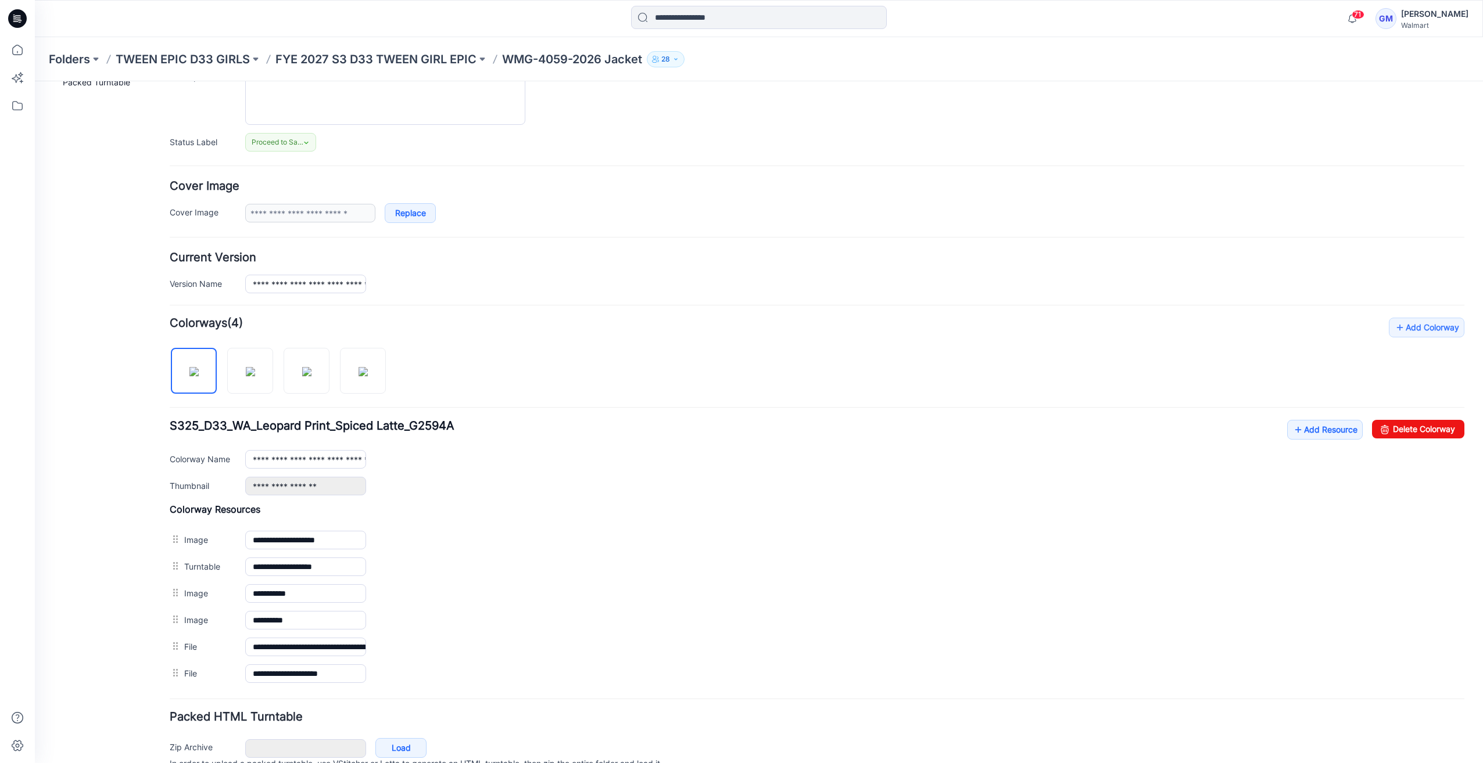
scroll to position [178, 0]
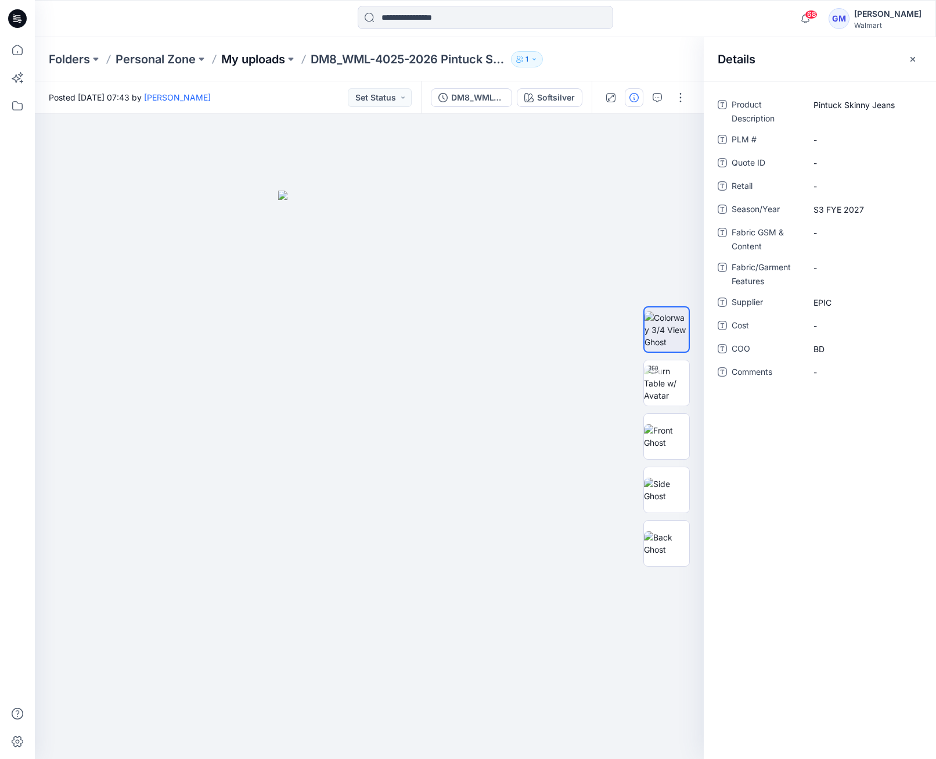
click at [272, 55] on p "My uploads" at bounding box center [253, 59] width 64 height 16
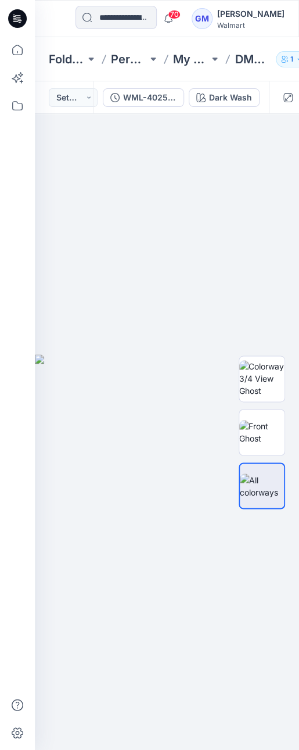
click at [231, 88] on div "WML-4025-2026 Pintuck Skinny Jeans_Full Colorway Dark Wash" at bounding box center [181, 97] width 176 height 33
click at [235, 104] on button "Dark Wash" at bounding box center [224, 97] width 71 height 19
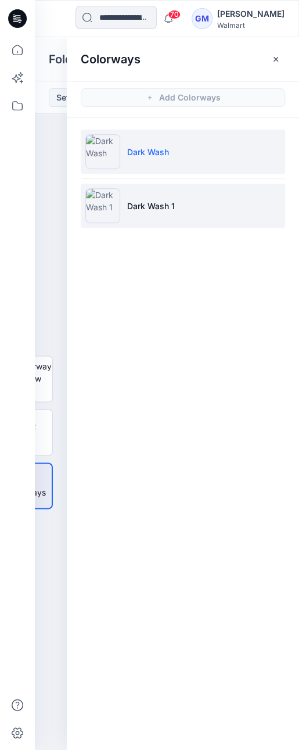
drag, startPoint x: 107, startPoint y: 206, endPoint x: 115, endPoint y: 208, distance: 8.3
click at [107, 207] on img at bounding box center [102, 205] width 35 height 35
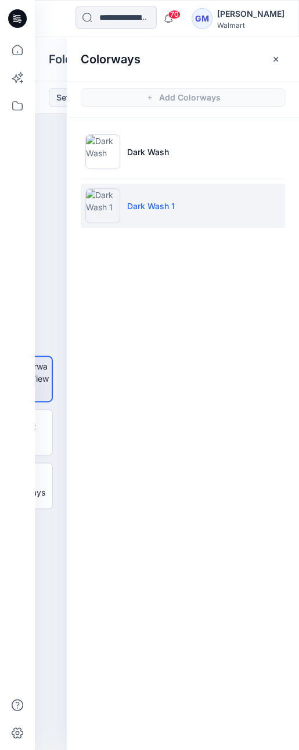
click at [103, 218] on img at bounding box center [102, 205] width 35 height 35
click at [275, 59] on icon "button" at bounding box center [276, 58] width 5 height 5
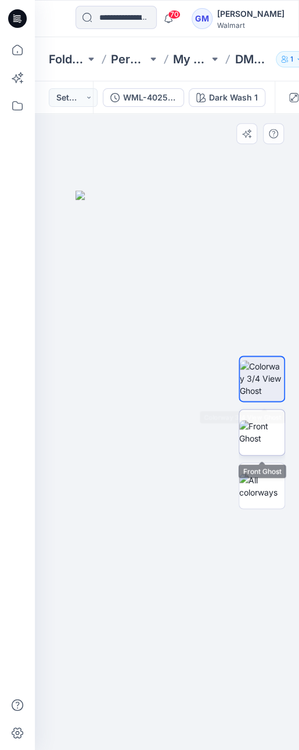
drag, startPoint x: 259, startPoint y: 411, endPoint x: 260, endPoint y: 418, distance: 7.2
click at [260, 415] on div at bounding box center [262, 432] width 46 height 290
click at [261, 426] on img at bounding box center [261, 432] width 45 height 24
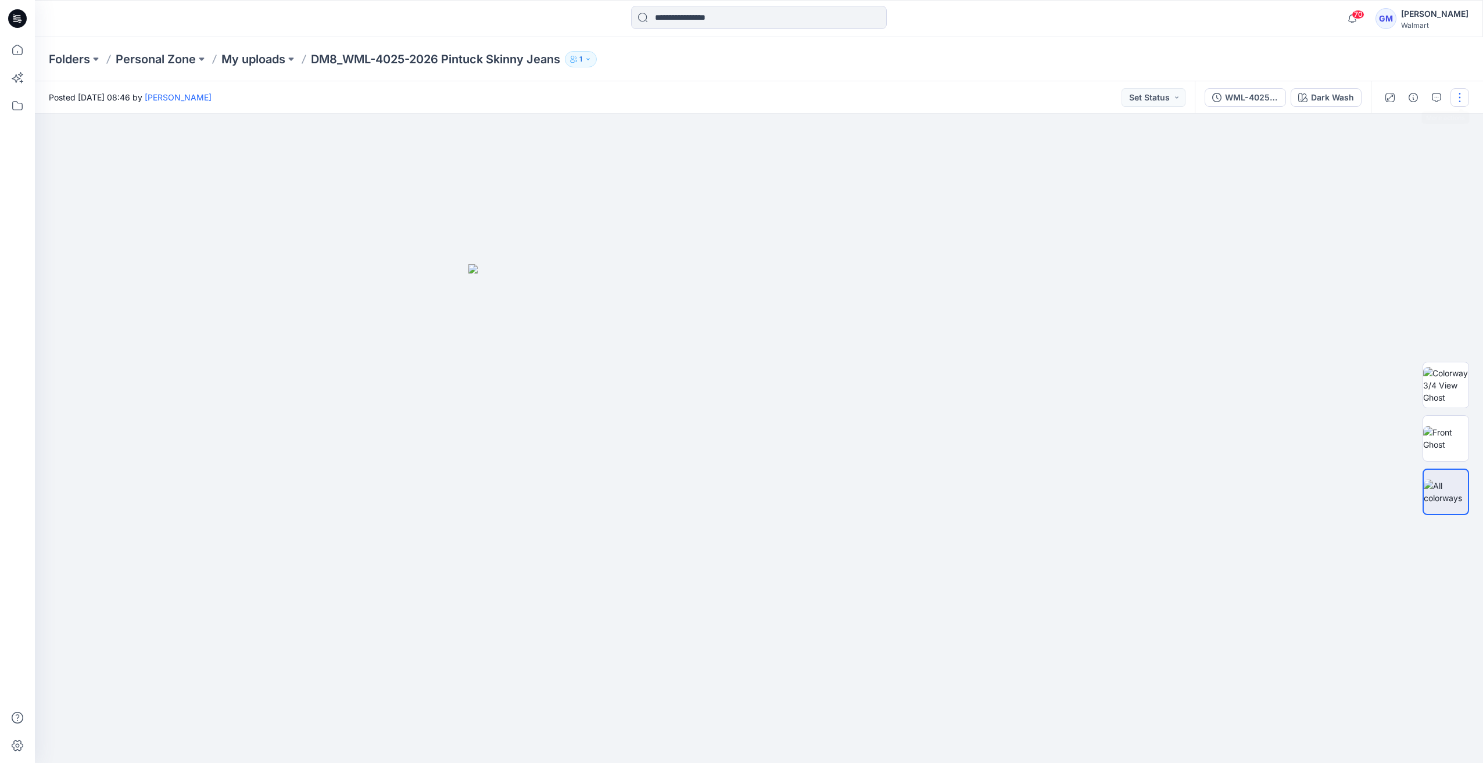
click at [1459, 106] on button "button" at bounding box center [1459, 97] width 19 height 19
drag, startPoint x: 1412, startPoint y: 155, endPoint x: 1409, endPoint y: 149, distance: 6.3
click at [1409, 149] on button "Edit" at bounding box center [1410, 156] width 107 height 21
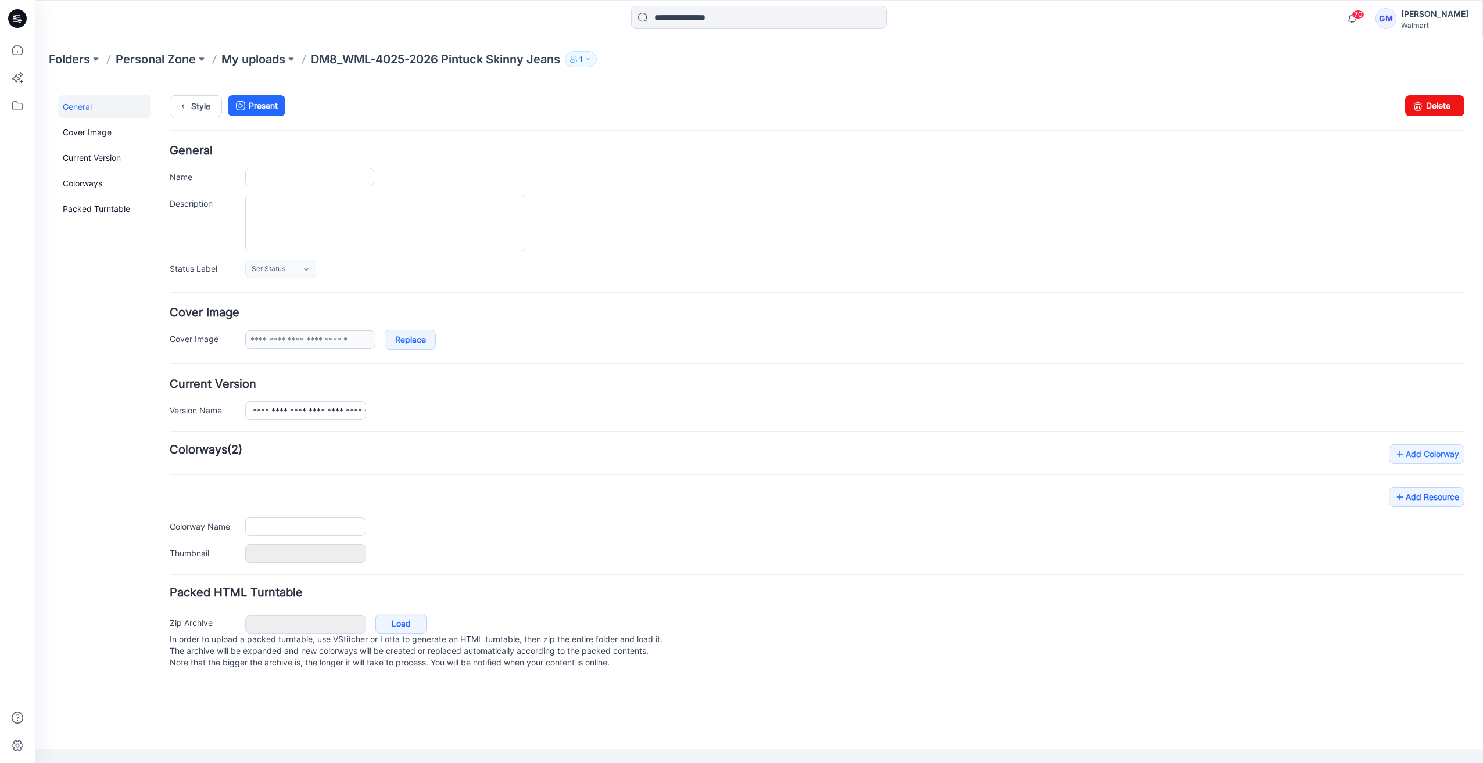
type input "**********"
type input "*********"
type input "**********"
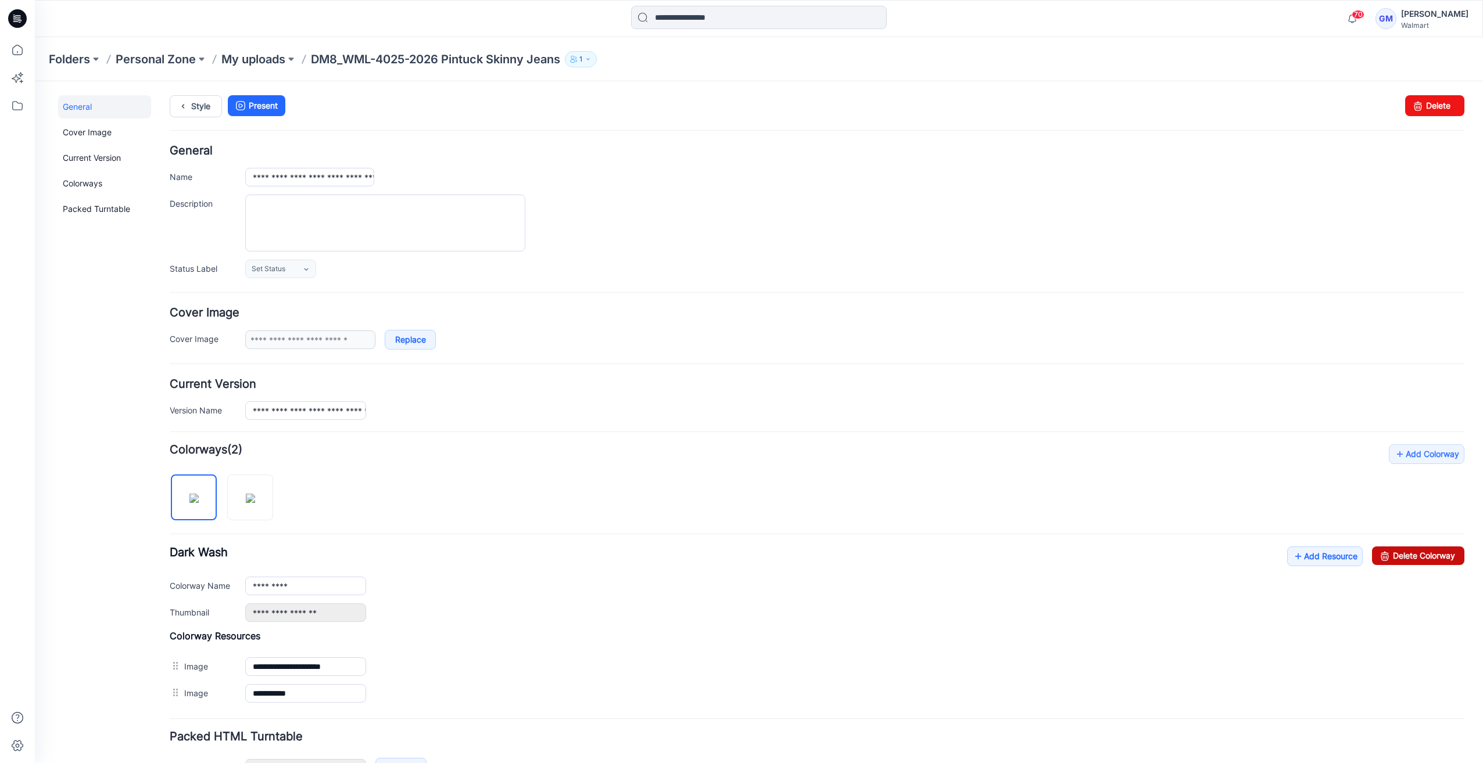
click at [1429, 557] on link "Delete Colorway" at bounding box center [1418, 556] width 92 height 19
type input "**********"
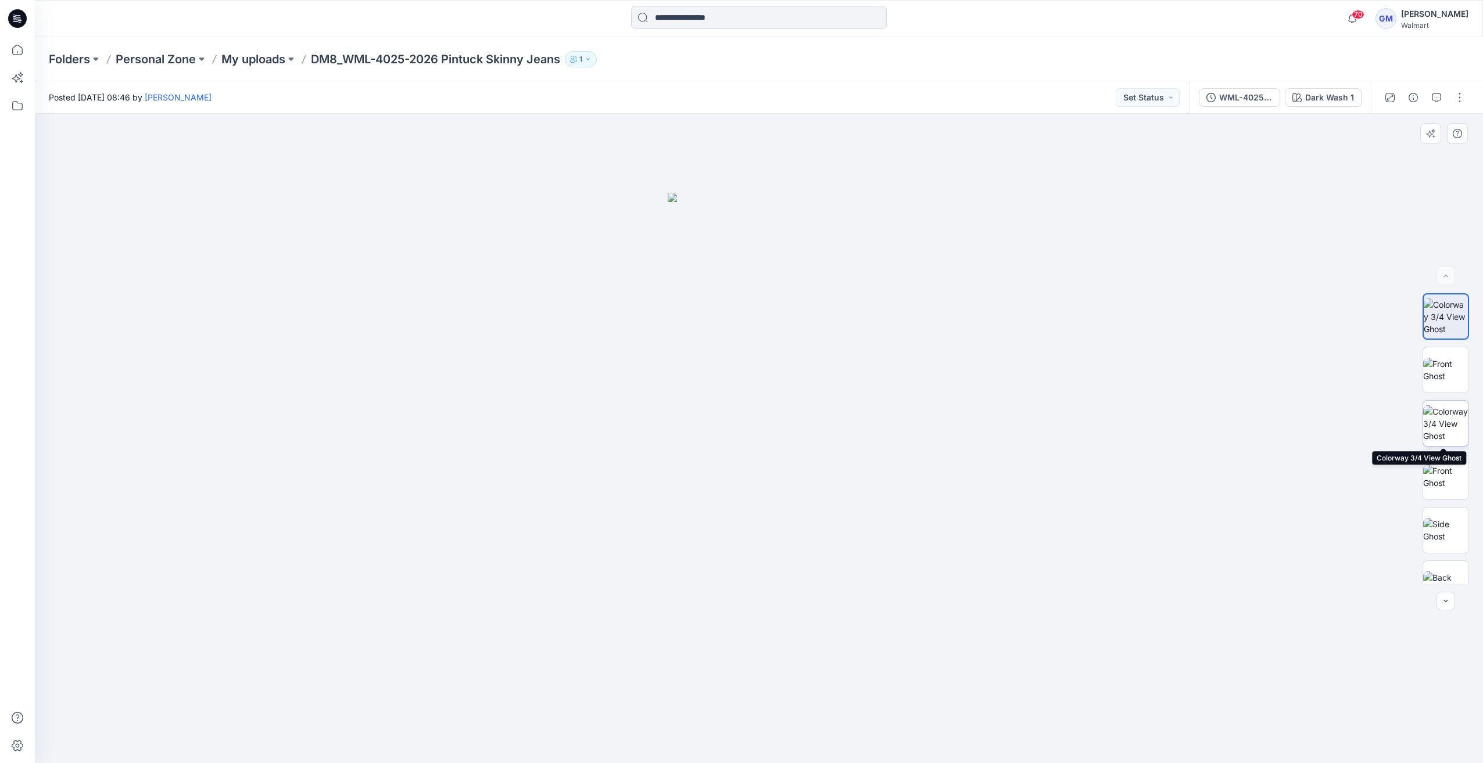
click at [1445, 414] on img at bounding box center [1445, 423] width 45 height 37
click at [1448, 317] on img at bounding box center [1445, 317] width 45 height 37
click at [1452, 432] on img at bounding box center [1445, 423] width 45 height 37
click at [1448, 292] on div at bounding box center [759, 438] width 1448 height 649
click at [1456, 303] on img at bounding box center [1445, 317] width 45 height 37
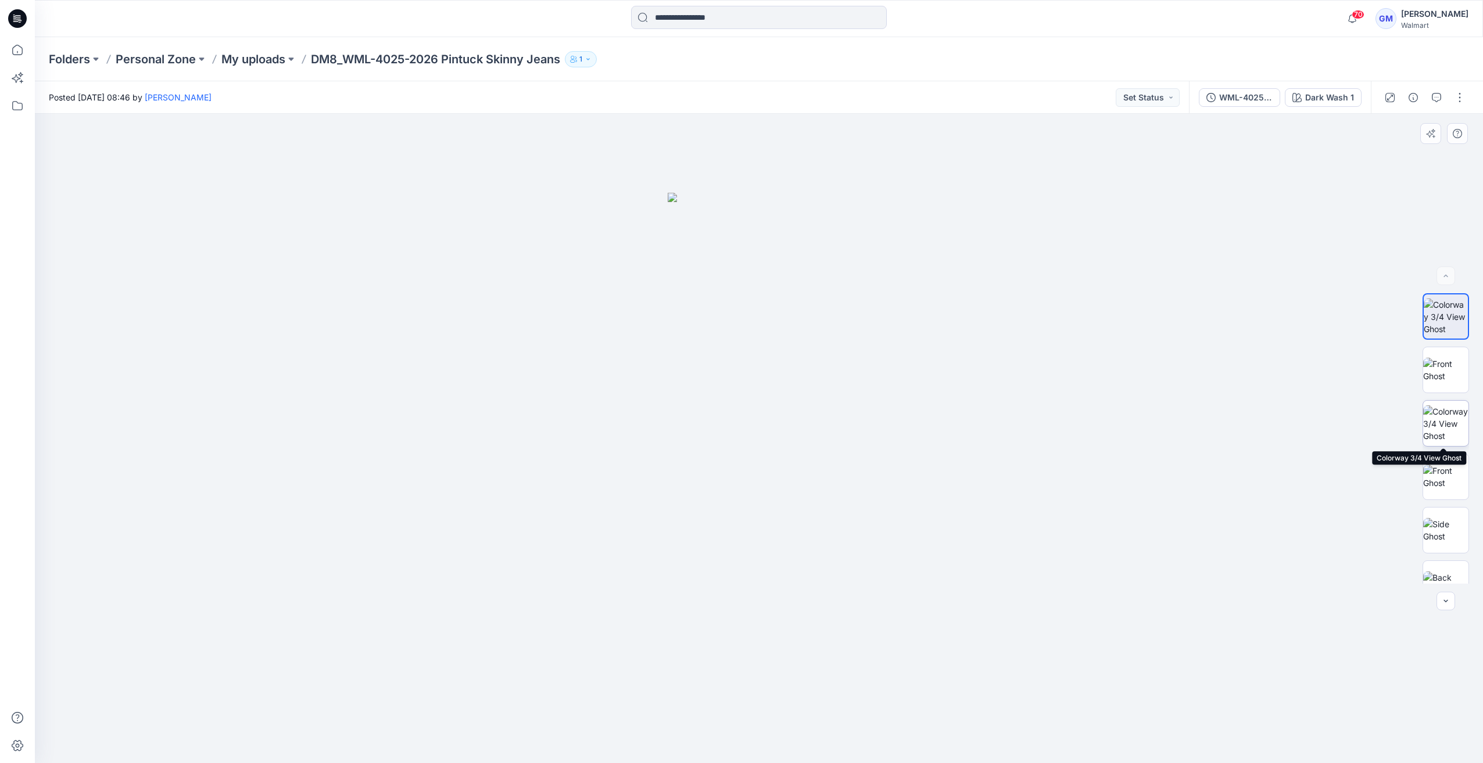
click at [1441, 430] on img at bounding box center [1445, 423] width 45 height 37
click at [1449, 317] on img at bounding box center [1445, 317] width 45 height 37
click at [1446, 442] on img at bounding box center [1445, 423] width 45 height 37
click at [1452, 339] on div at bounding box center [1445, 316] width 46 height 46
drag, startPoint x: 1453, startPoint y: 446, endPoint x: 1456, endPoint y: 424, distance: 22.3
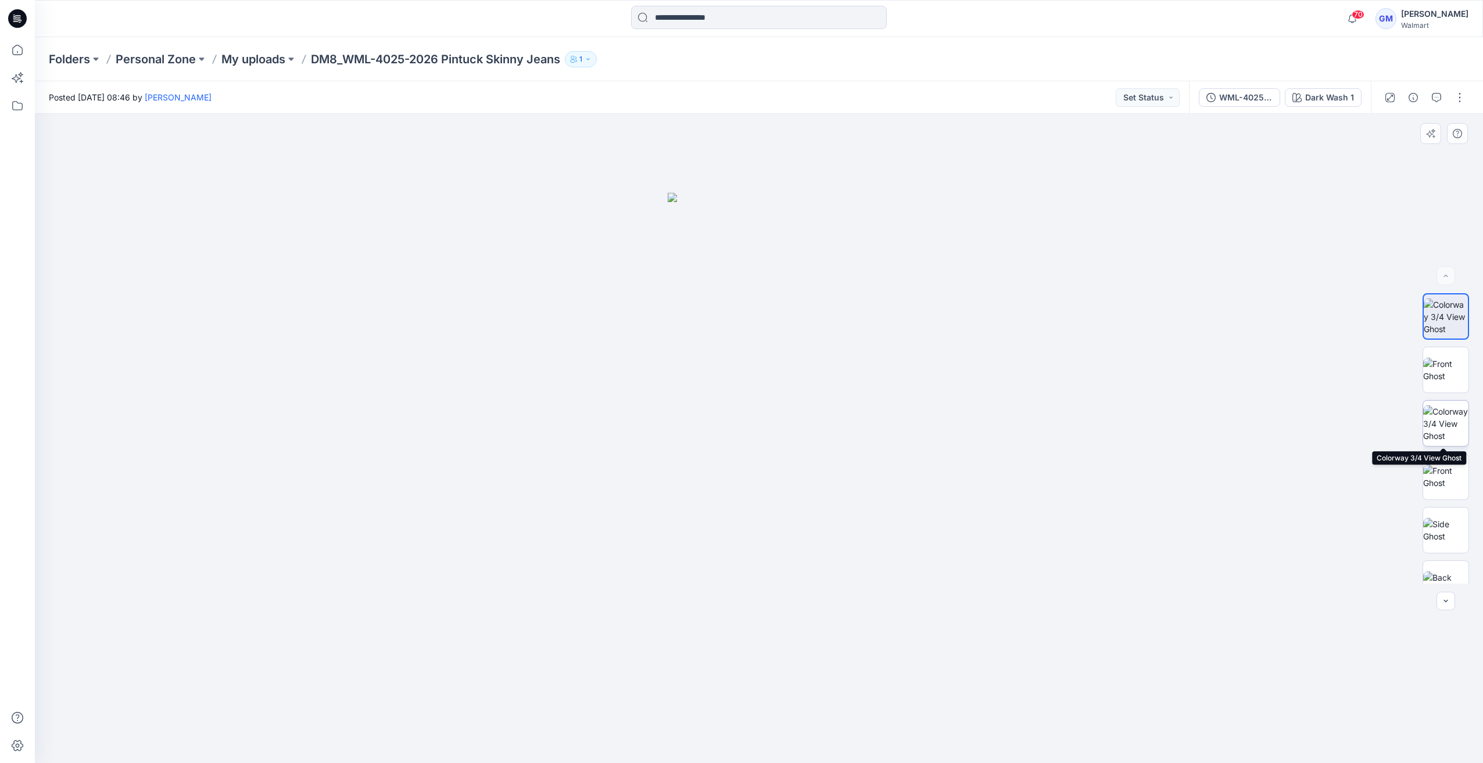
click at [1454, 445] on div at bounding box center [1445, 423] width 46 height 46
click at [1457, 103] on button "button" at bounding box center [1459, 97] width 19 height 19
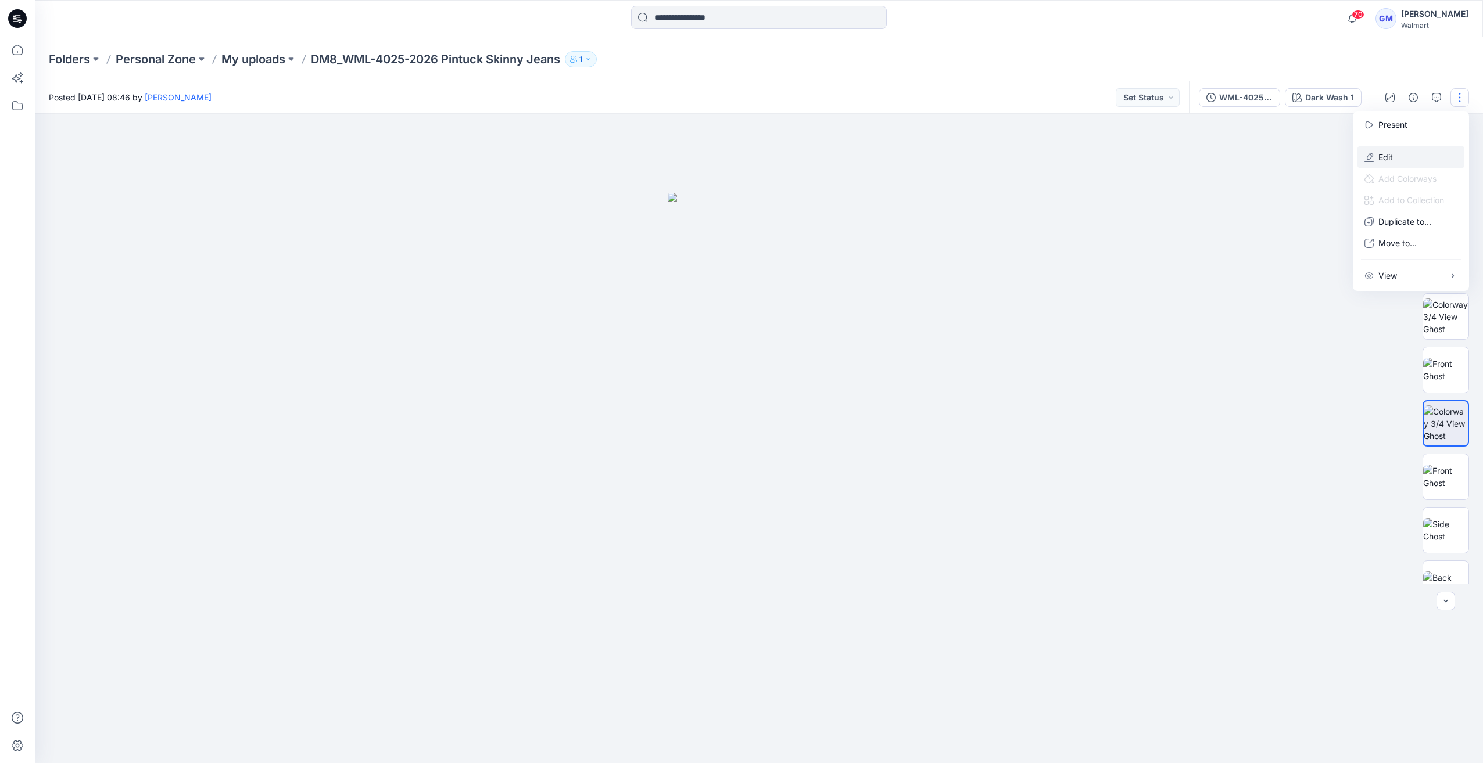
click at [1406, 157] on button "Edit" at bounding box center [1410, 156] width 107 height 21
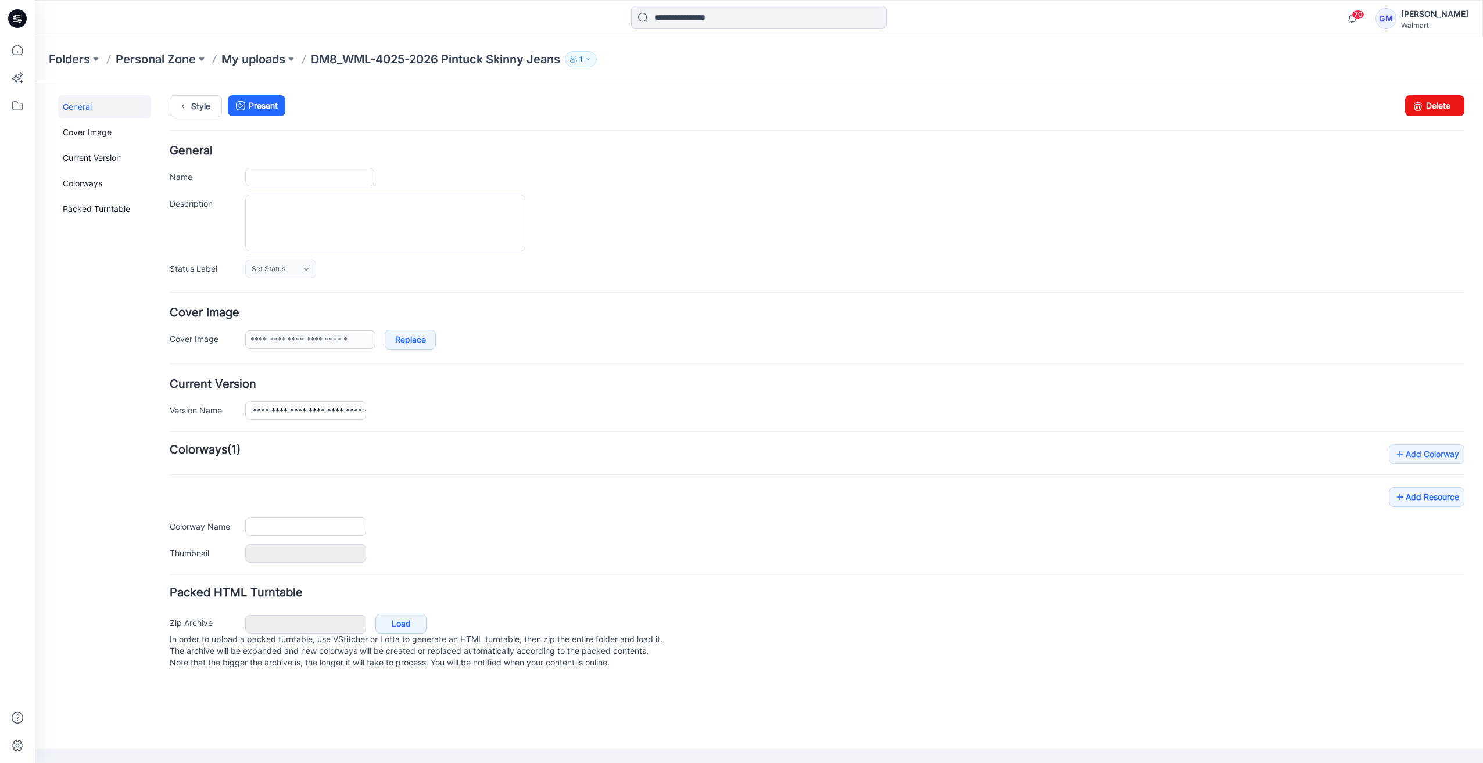
type input "**********"
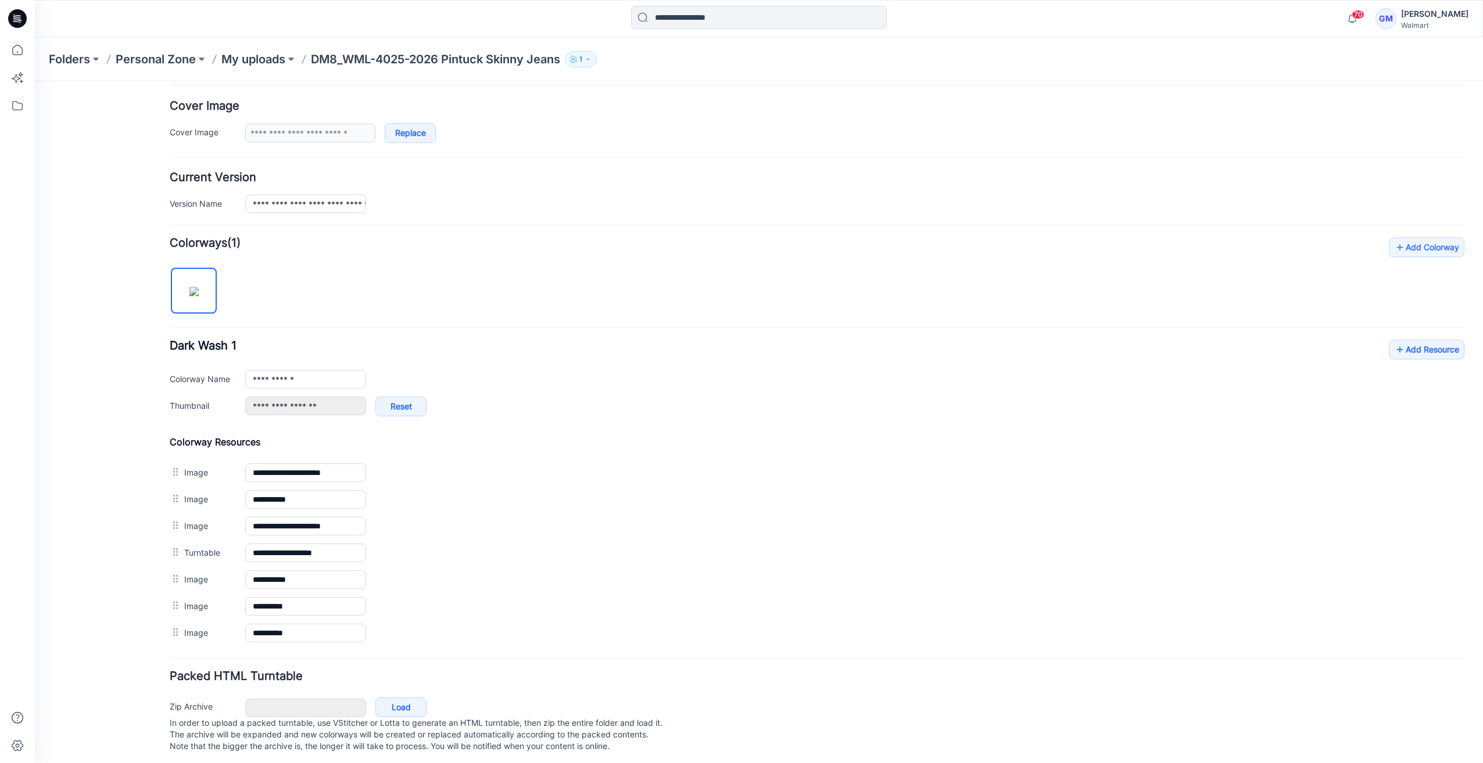
scroll to position [217, 0]
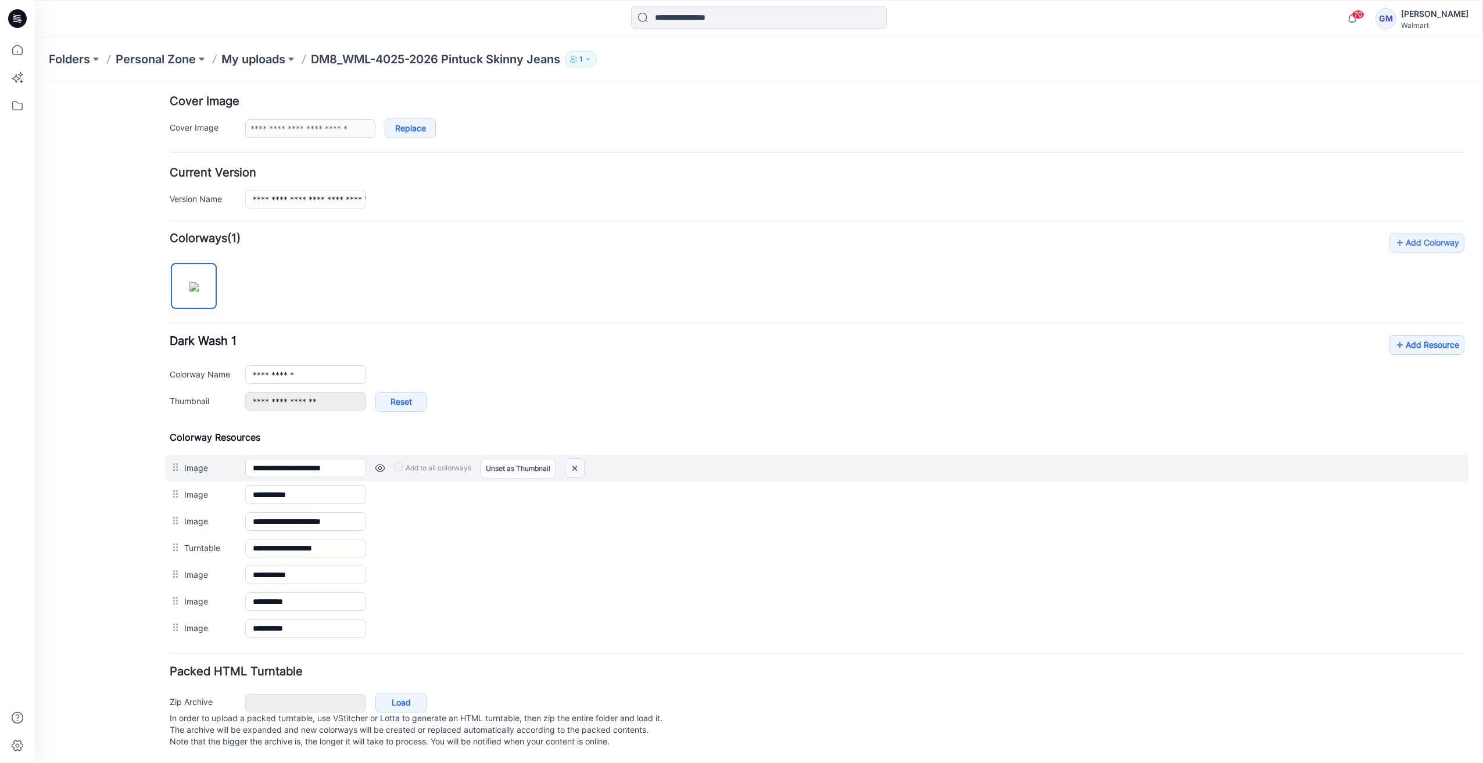
drag, startPoint x: 830, startPoint y: 132, endPoint x: 578, endPoint y: 460, distance: 412.6
click at [578, 460] on img at bounding box center [574, 468] width 19 height 19
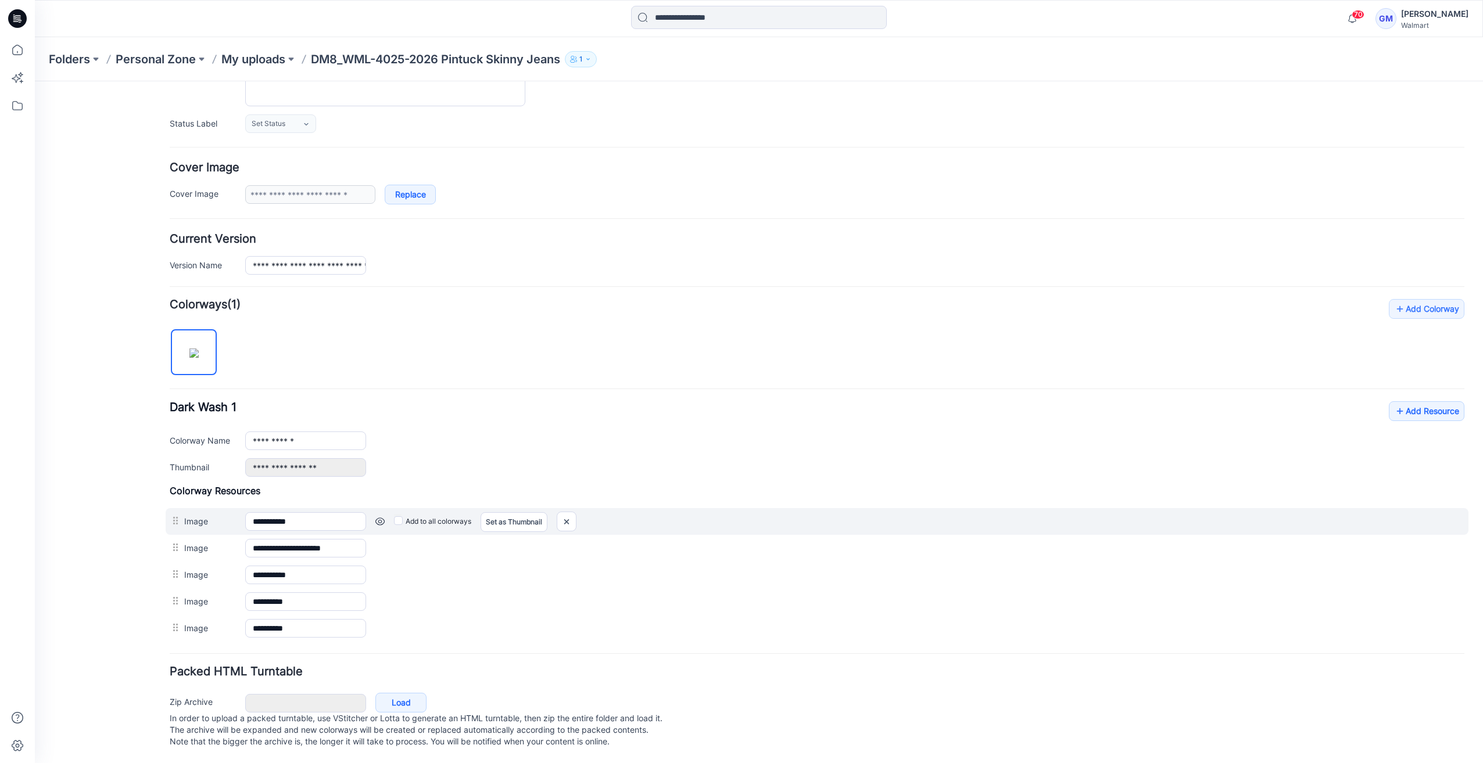
scroll to position [152, 0]
click at [563, 512] on img at bounding box center [566, 521] width 19 height 19
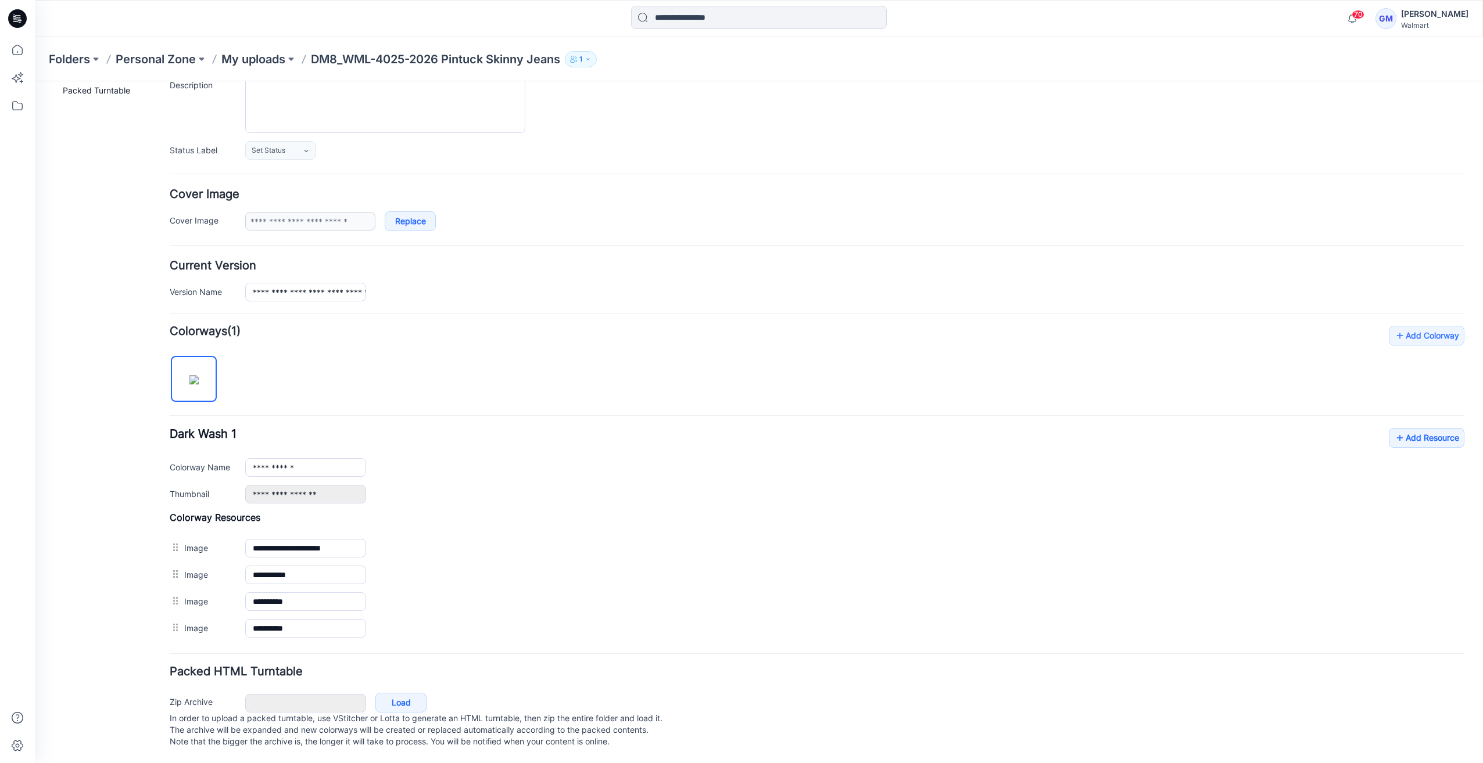
scroll to position [125, 0]
click at [323, 460] on input "**********" at bounding box center [305, 467] width 121 height 19
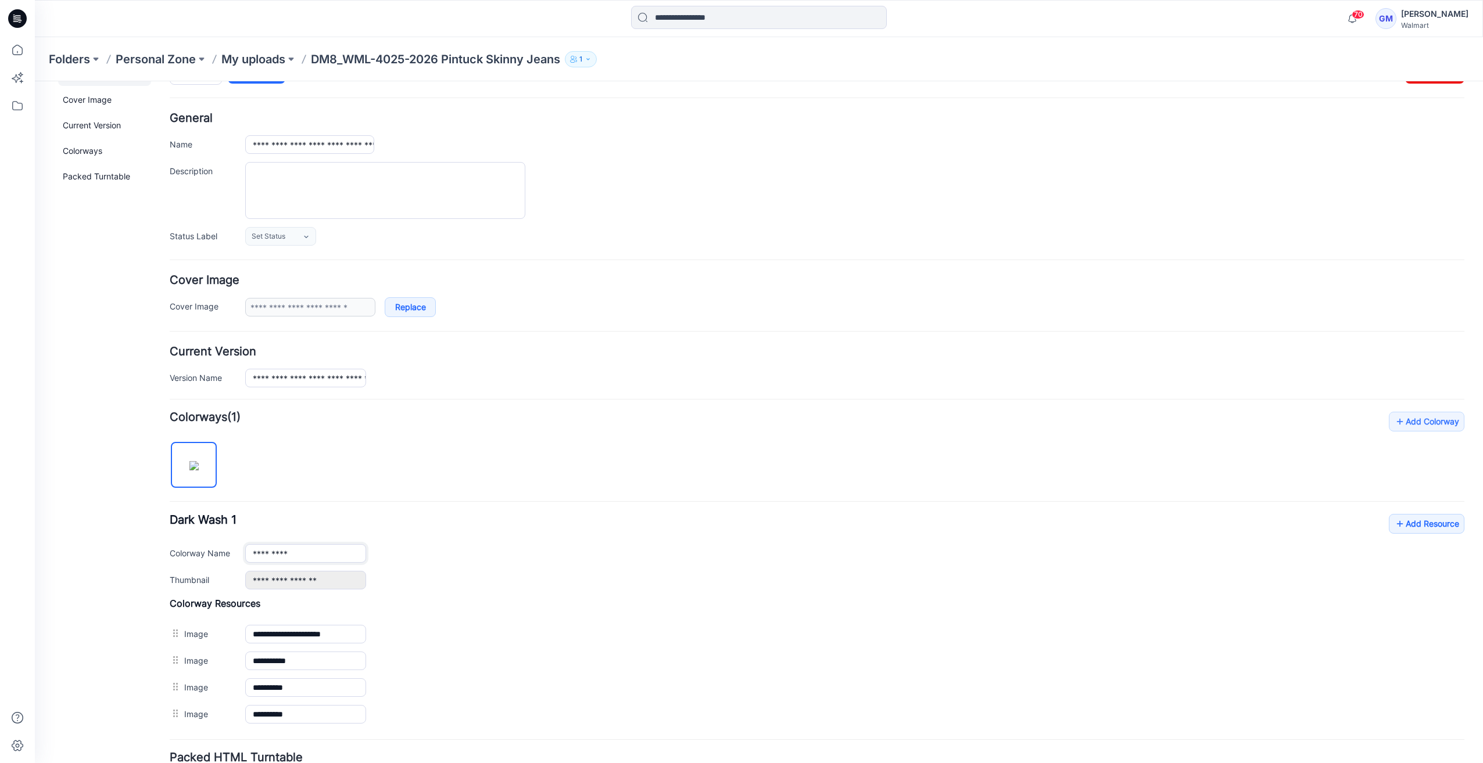
scroll to position [0, 0]
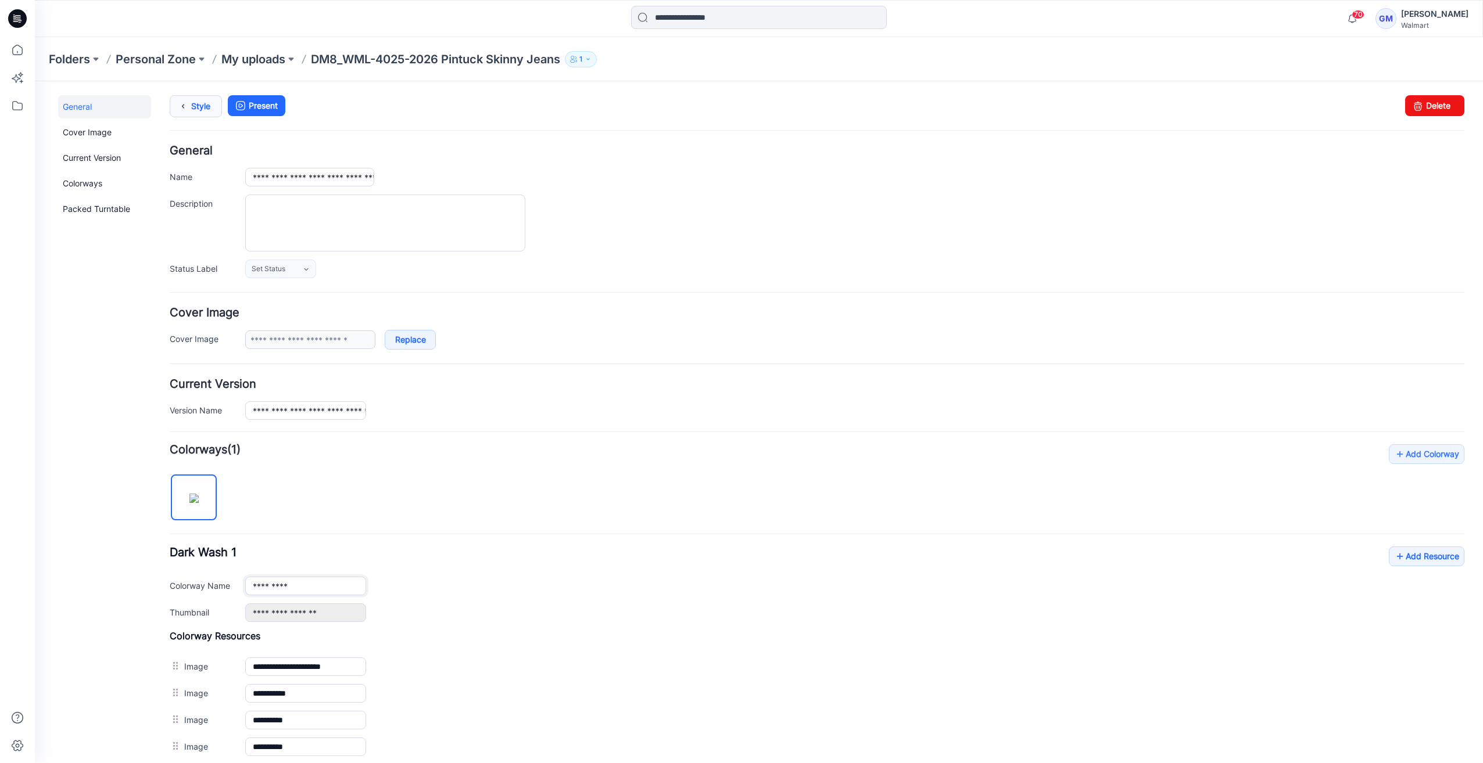
type input "*********"
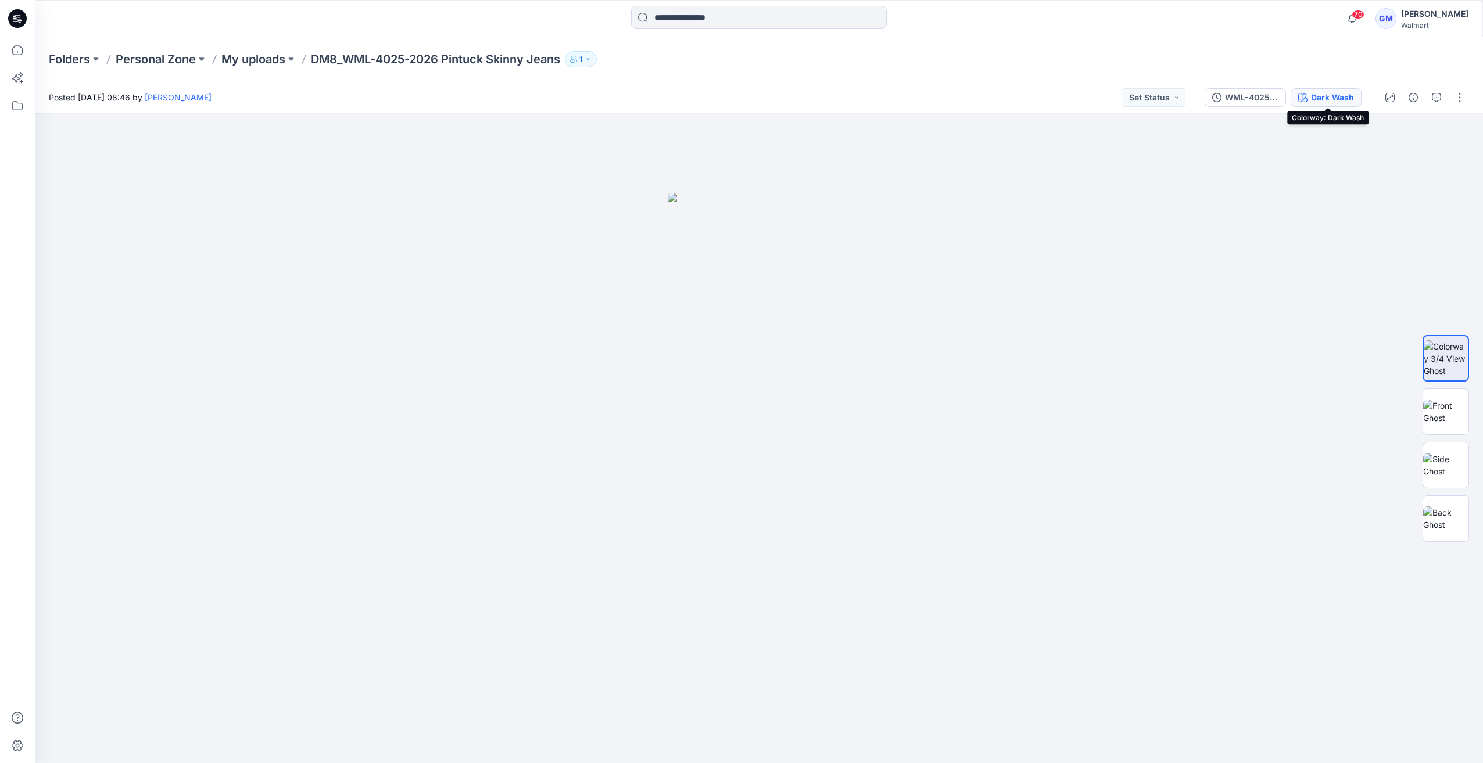
click at [1345, 98] on div "Dark Wash" at bounding box center [1332, 97] width 43 height 13
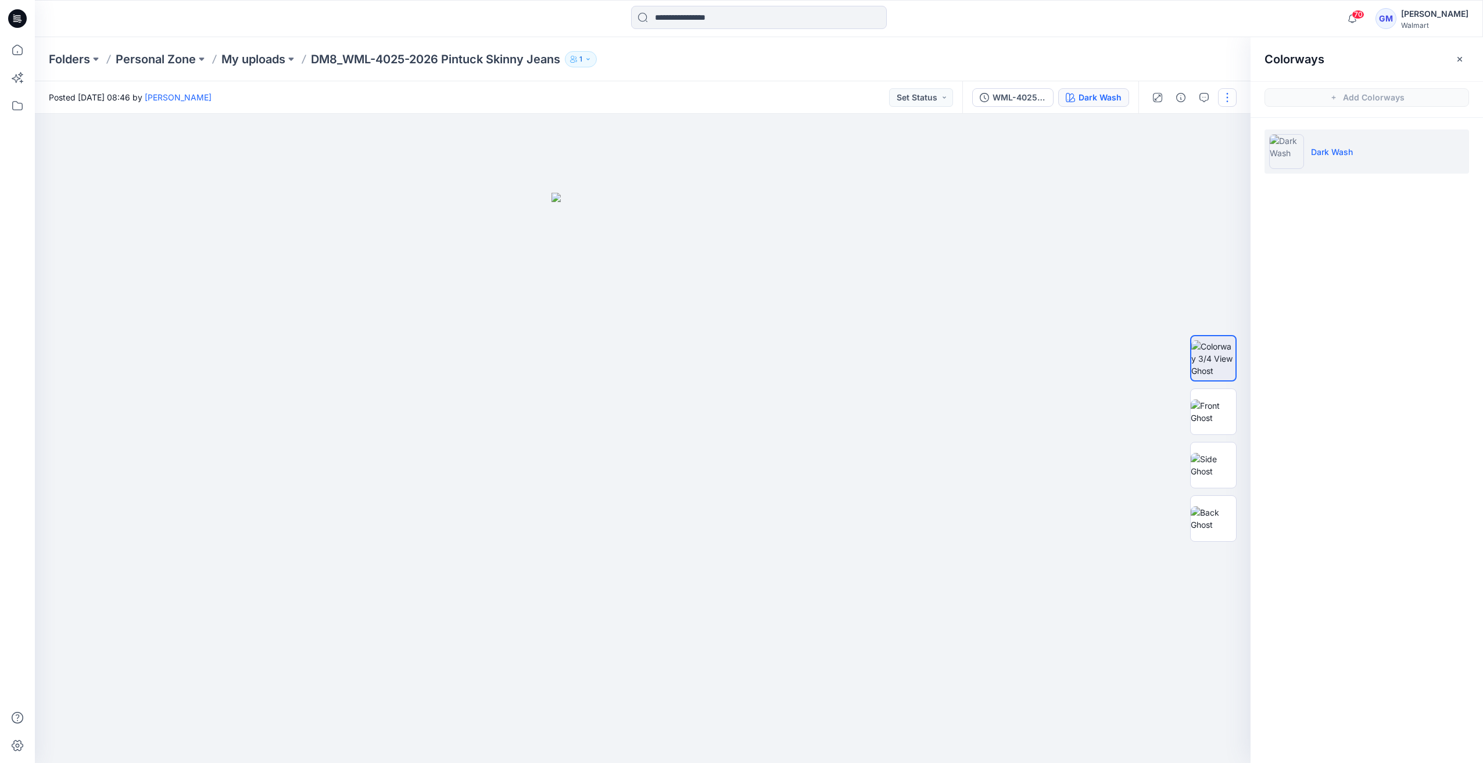
click at [1232, 98] on button "button" at bounding box center [1227, 97] width 19 height 19
click at [1191, 165] on button "Edit" at bounding box center [1178, 156] width 107 height 21
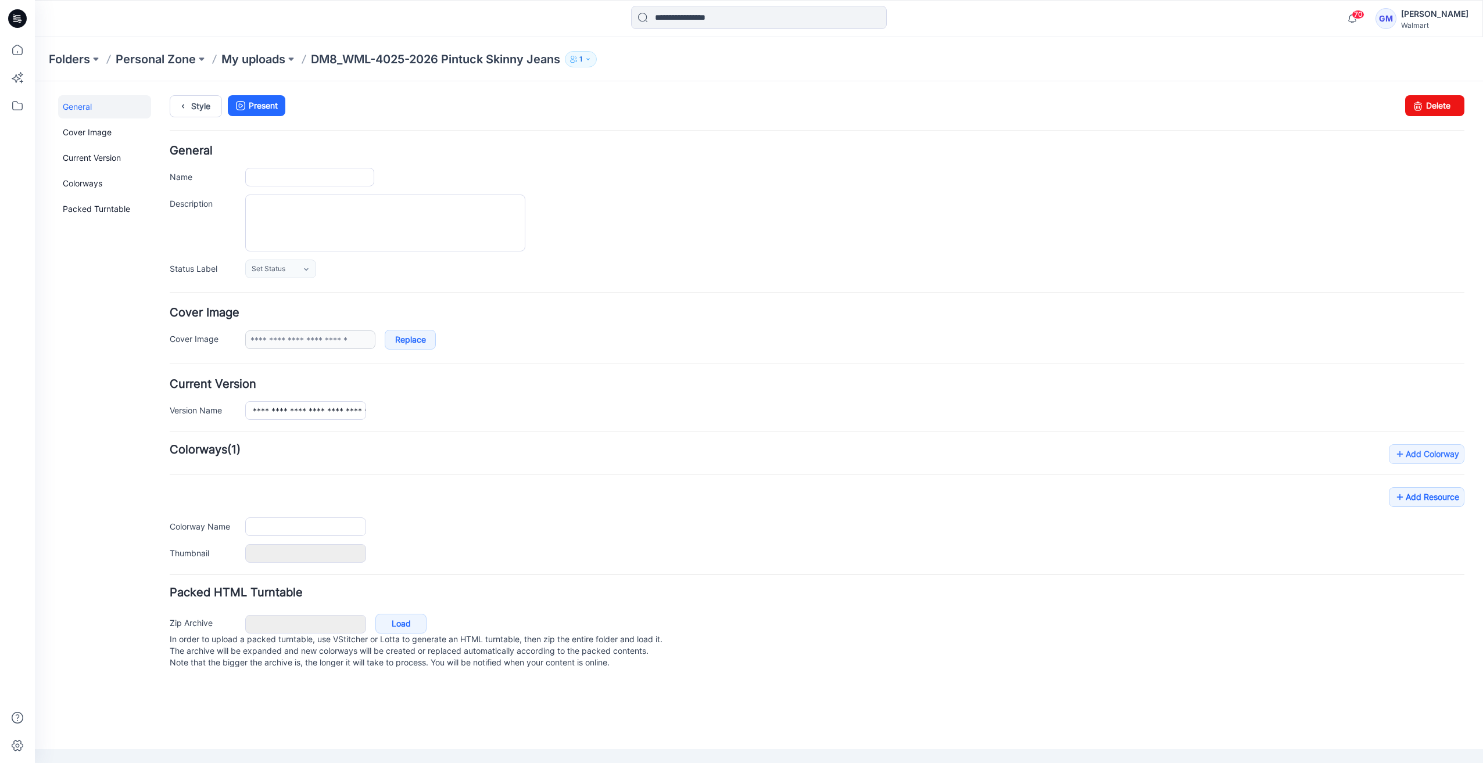
type input "**********"
type input "*********"
type input "**********"
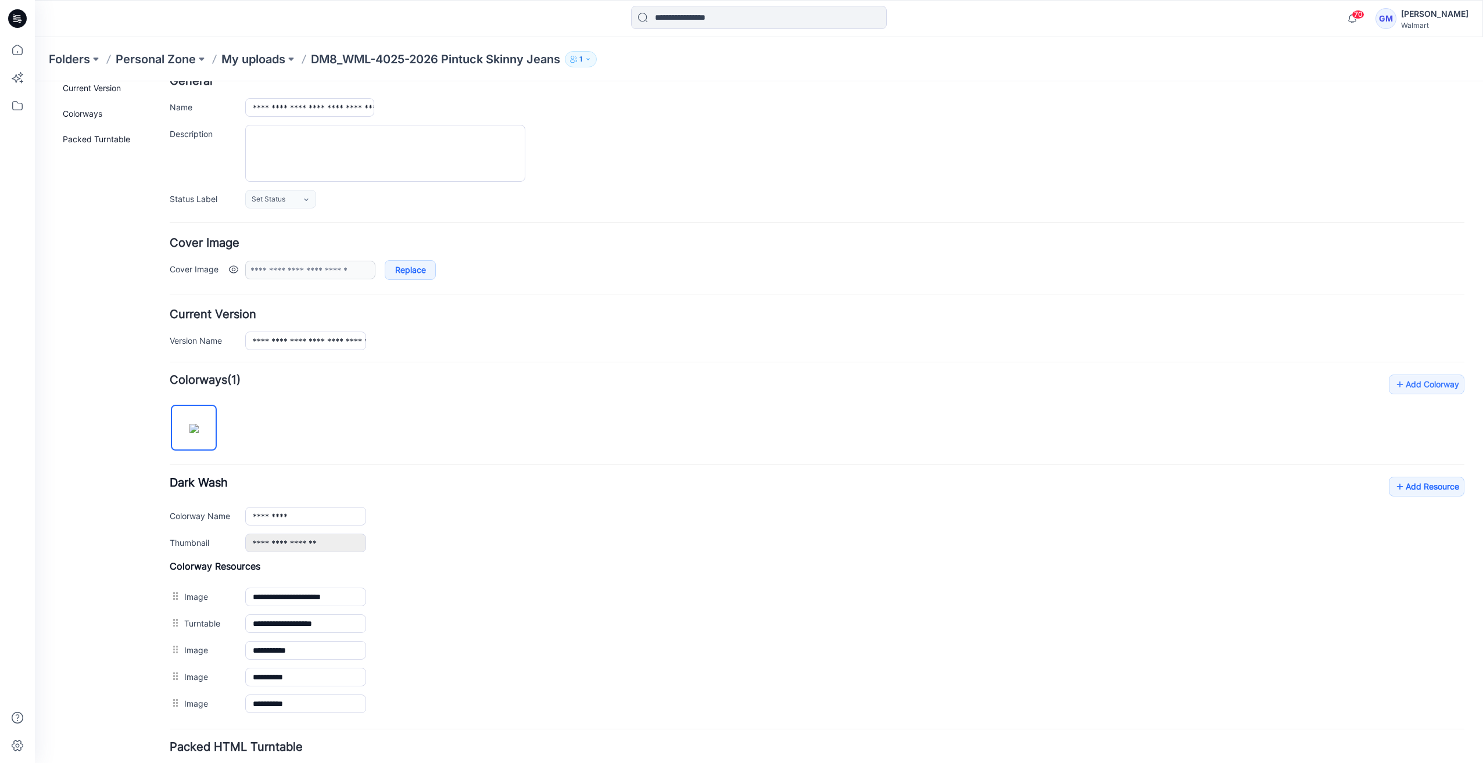
scroll to position [152, 0]
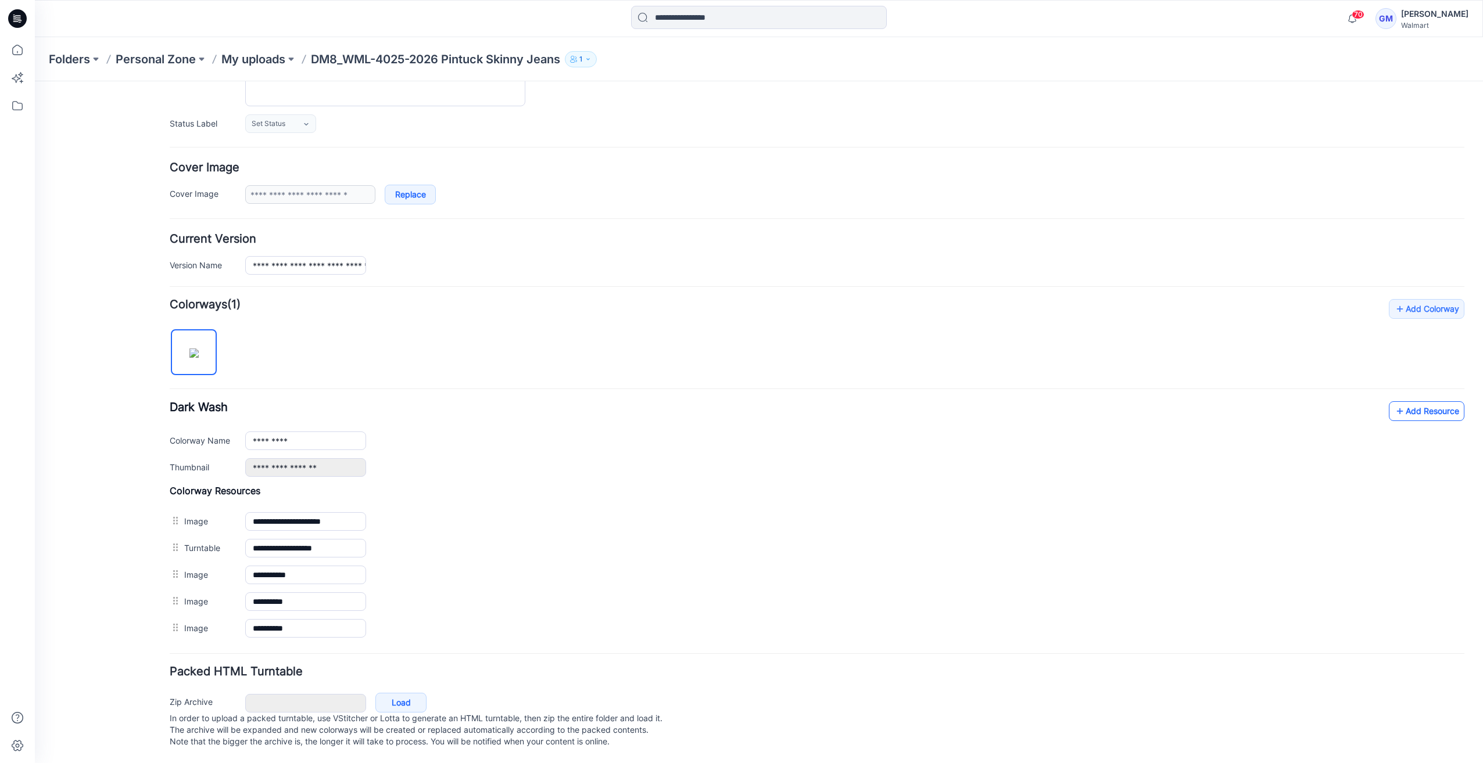
click at [1441, 404] on link "Add Resource" at bounding box center [1426, 411] width 76 height 20
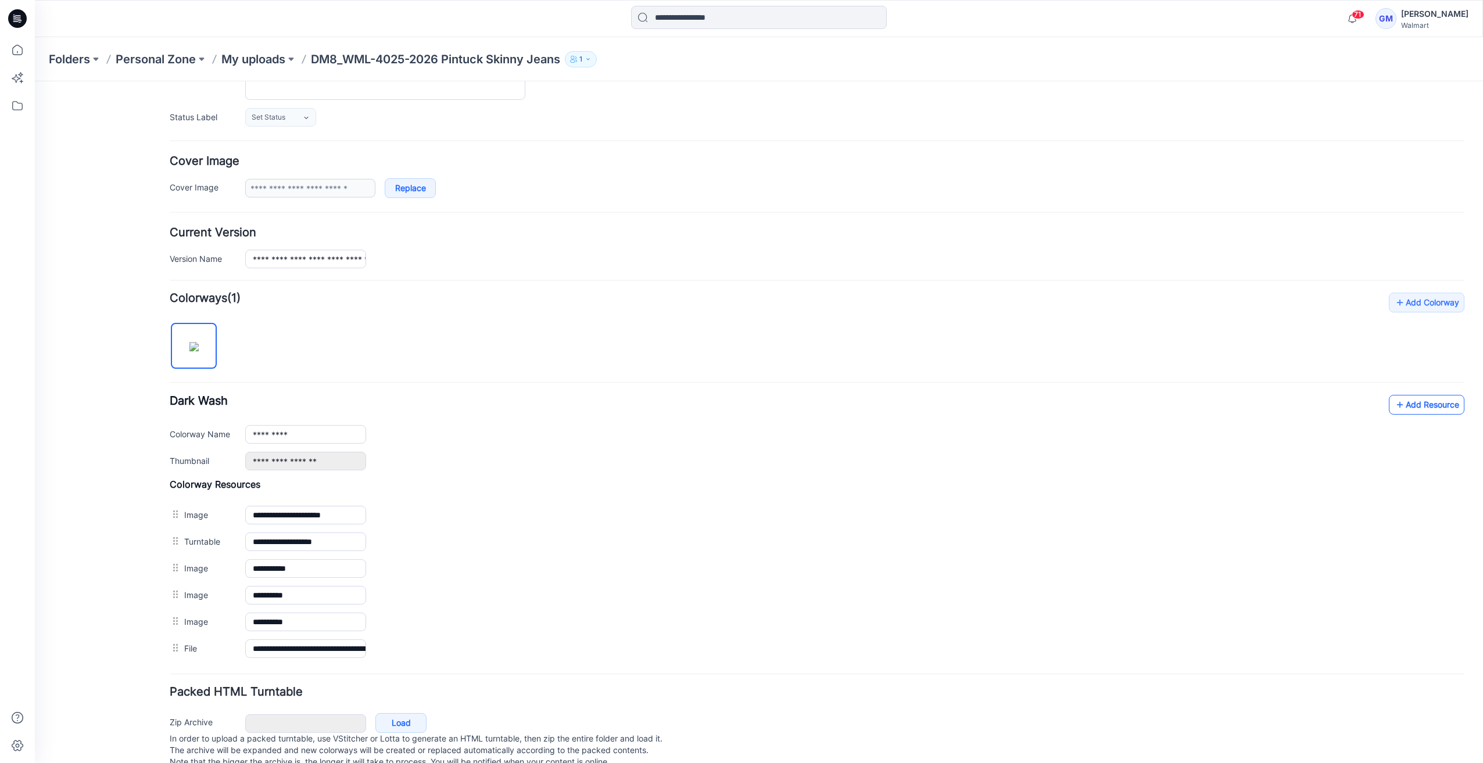
click at [1438, 404] on link "Add Resource" at bounding box center [1426, 405] width 76 height 20
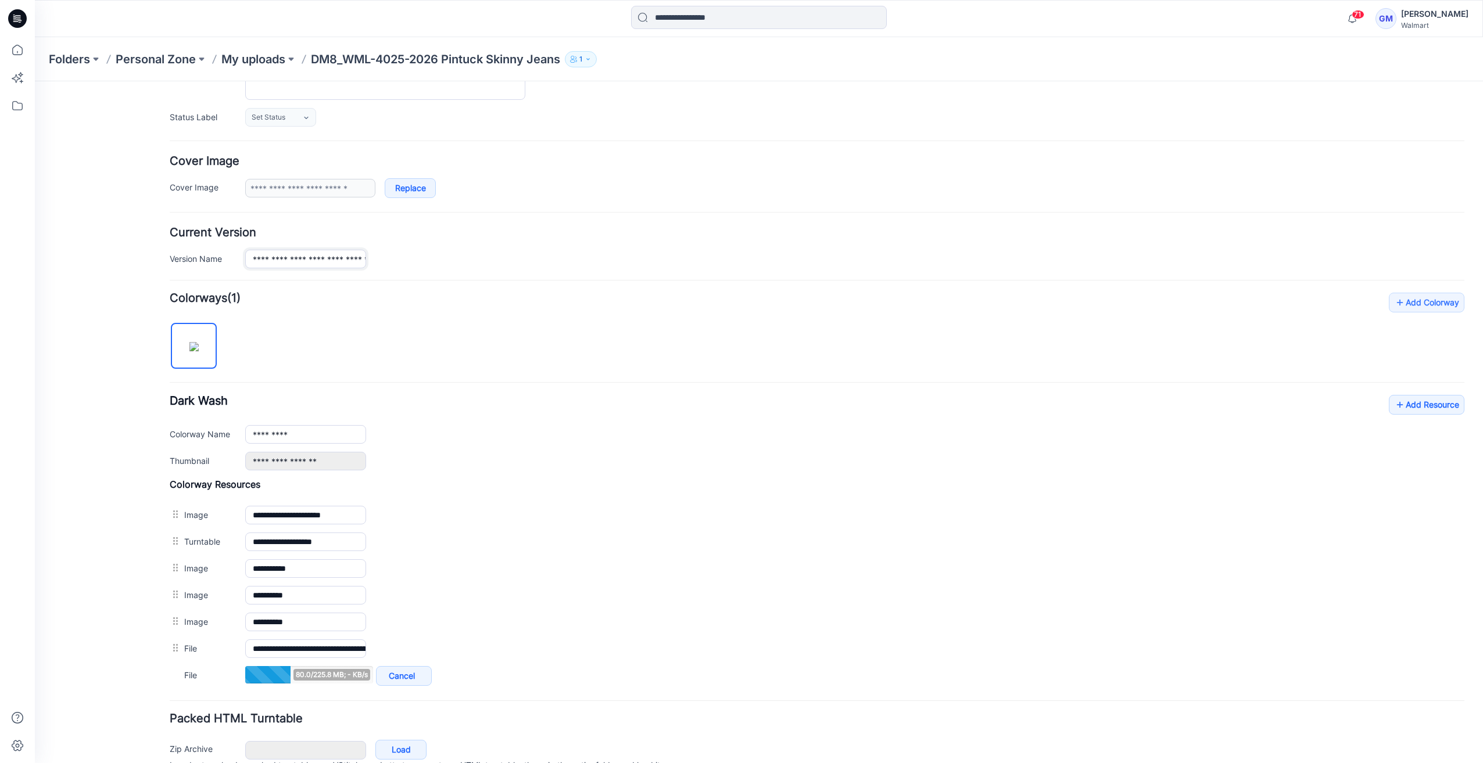
scroll to position [0, 92]
drag, startPoint x: 335, startPoint y: 251, endPoint x: 530, endPoint y: 266, distance: 195.8
click at [530, 266] on form "**********" at bounding box center [817, 396] width 1294 height 805
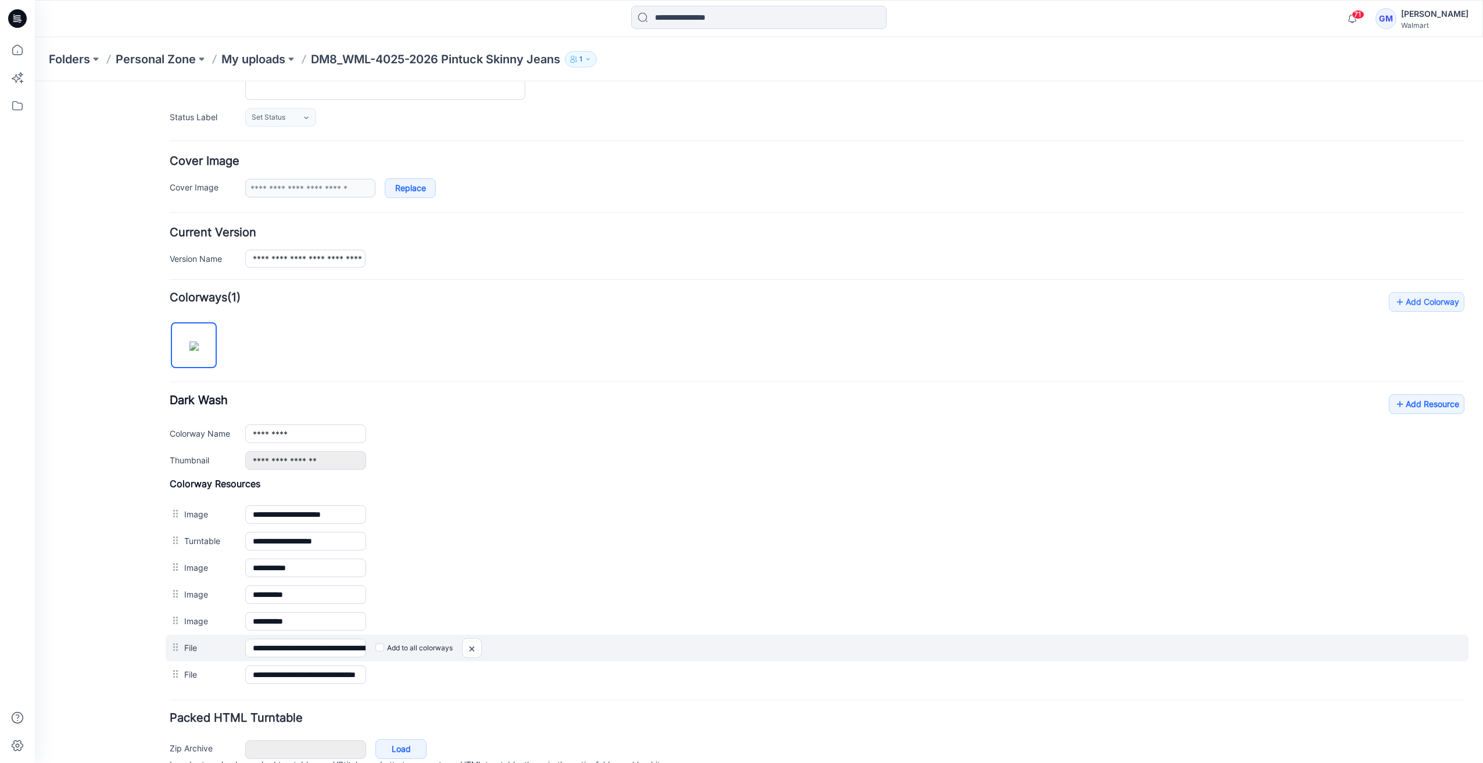
click at [378, 648] on label "Add to all colorways" at bounding box center [413, 648] width 77 height 19
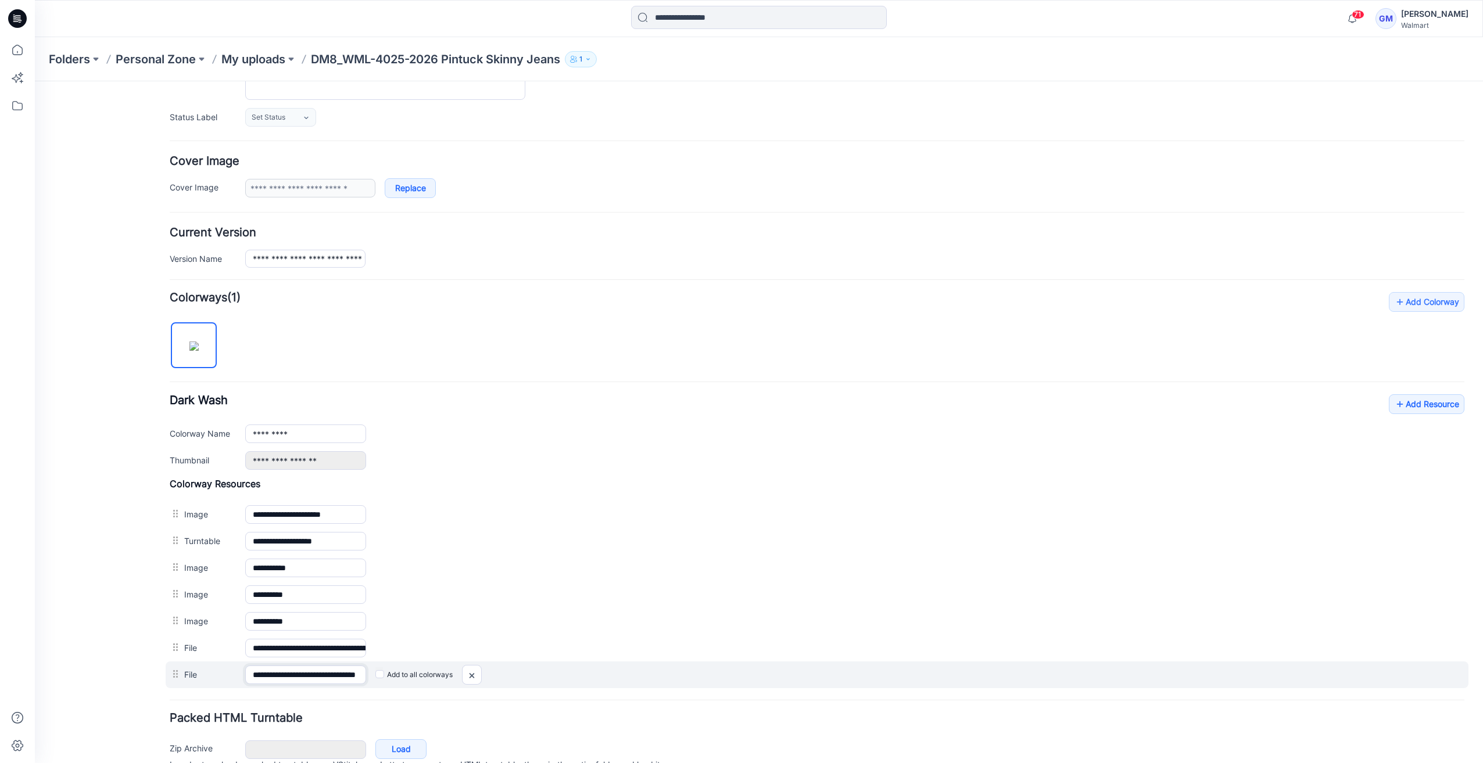
scroll to position [0, 41]
drag, startPoint x: 362, startPoint y: 668, endPoint x: 414, endPoint y: 661, distance: 51.6
click at [521, 672] on div "**********" at bounding box center [817, 675] width 1302 height 27
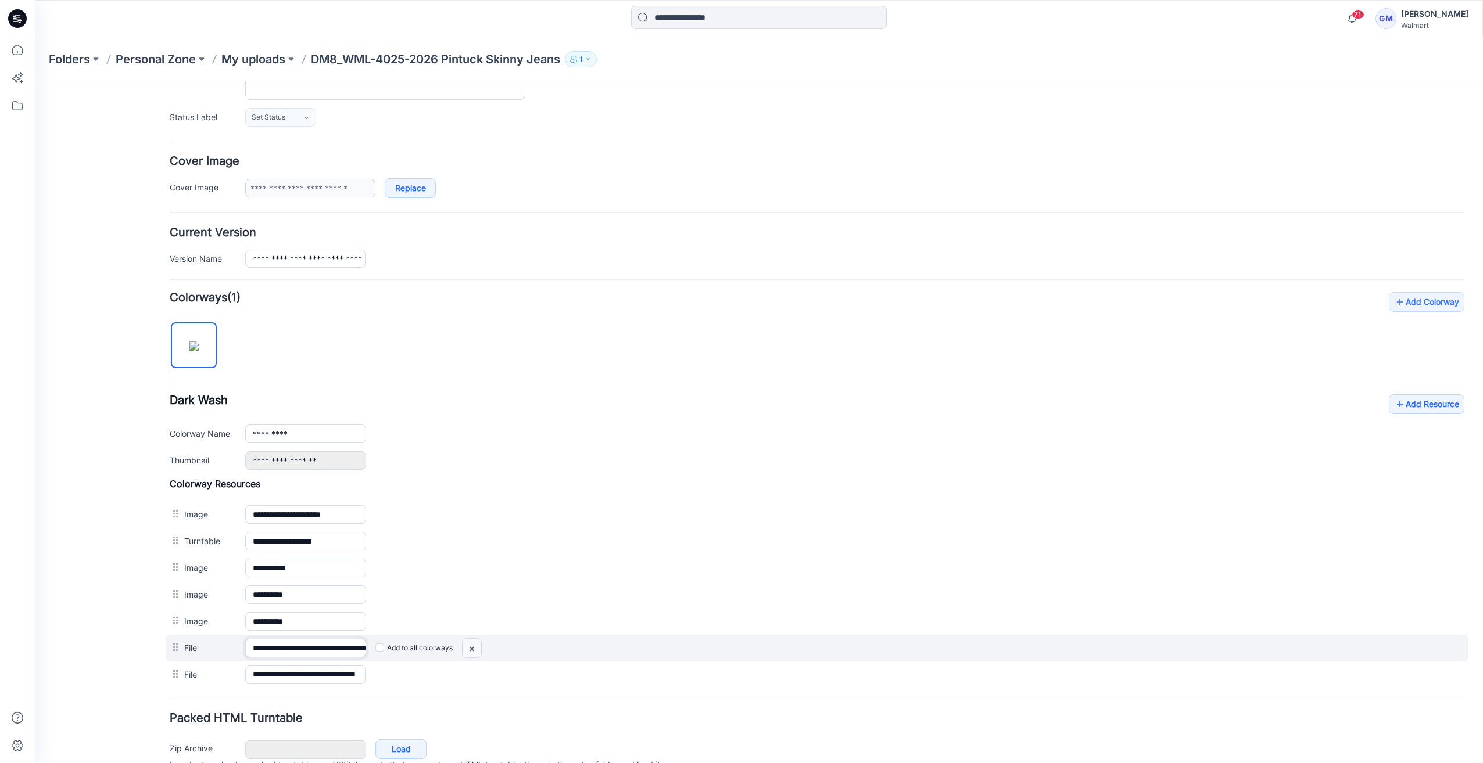
scroll to position [0, 155]
drag, startPoint x: 326, startPoint y: 646, endPoint x: 480, endPoint y: 644, distance: 153.4
click at [480, 644] on div "**********" at bounding box center [817, 648] width 1302 height 27
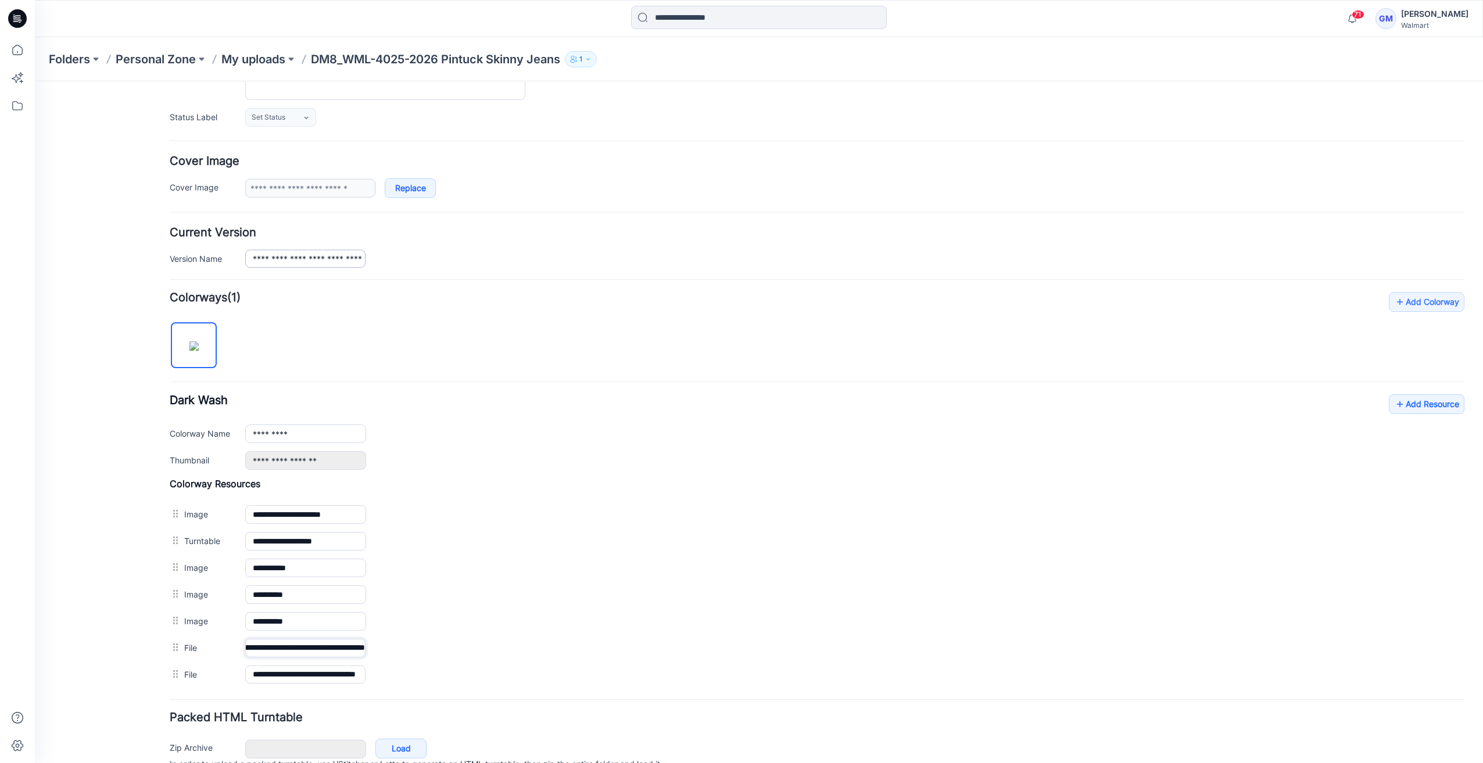
scroll to position [0, 0]
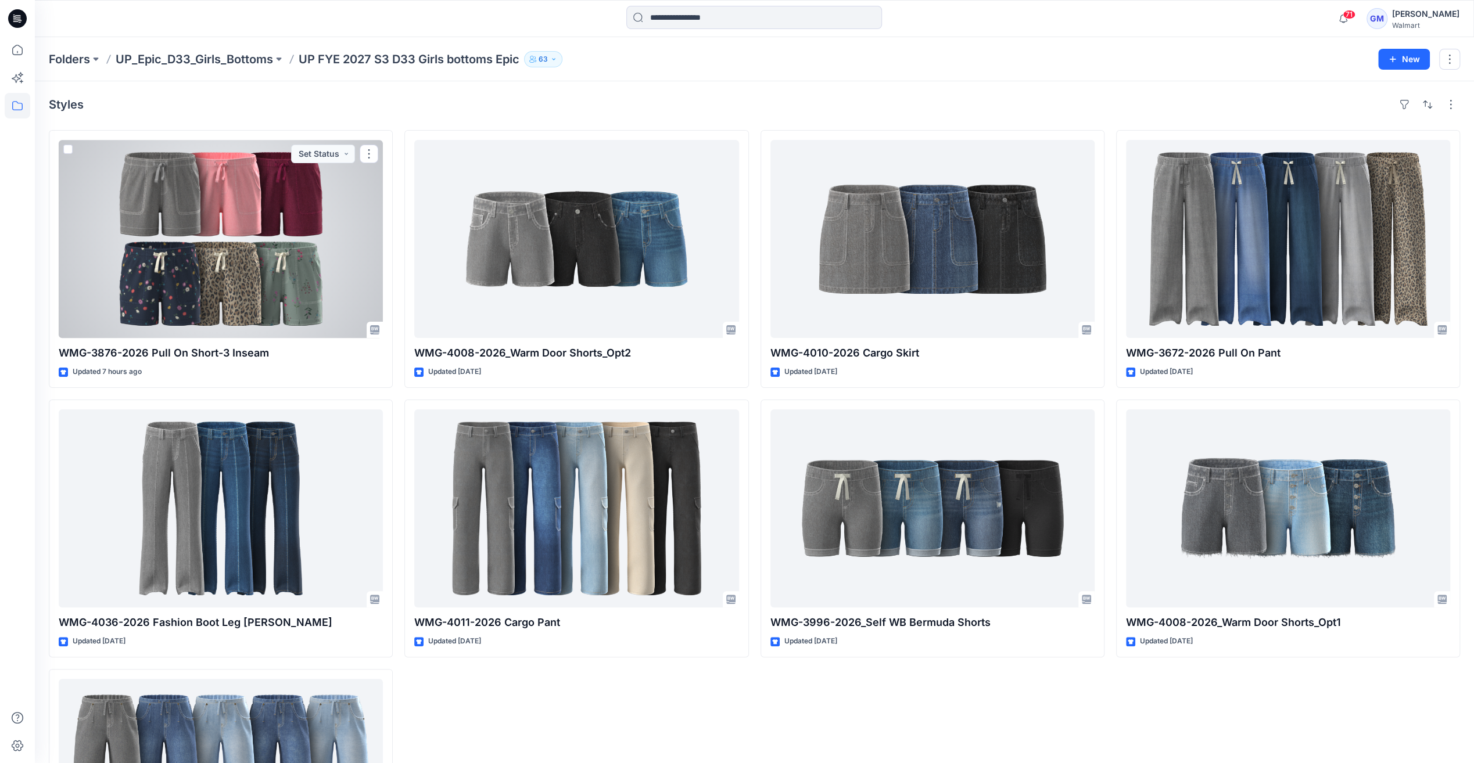
click at [299, 206] on div at bounding box center [221, 239] width 324 height 198
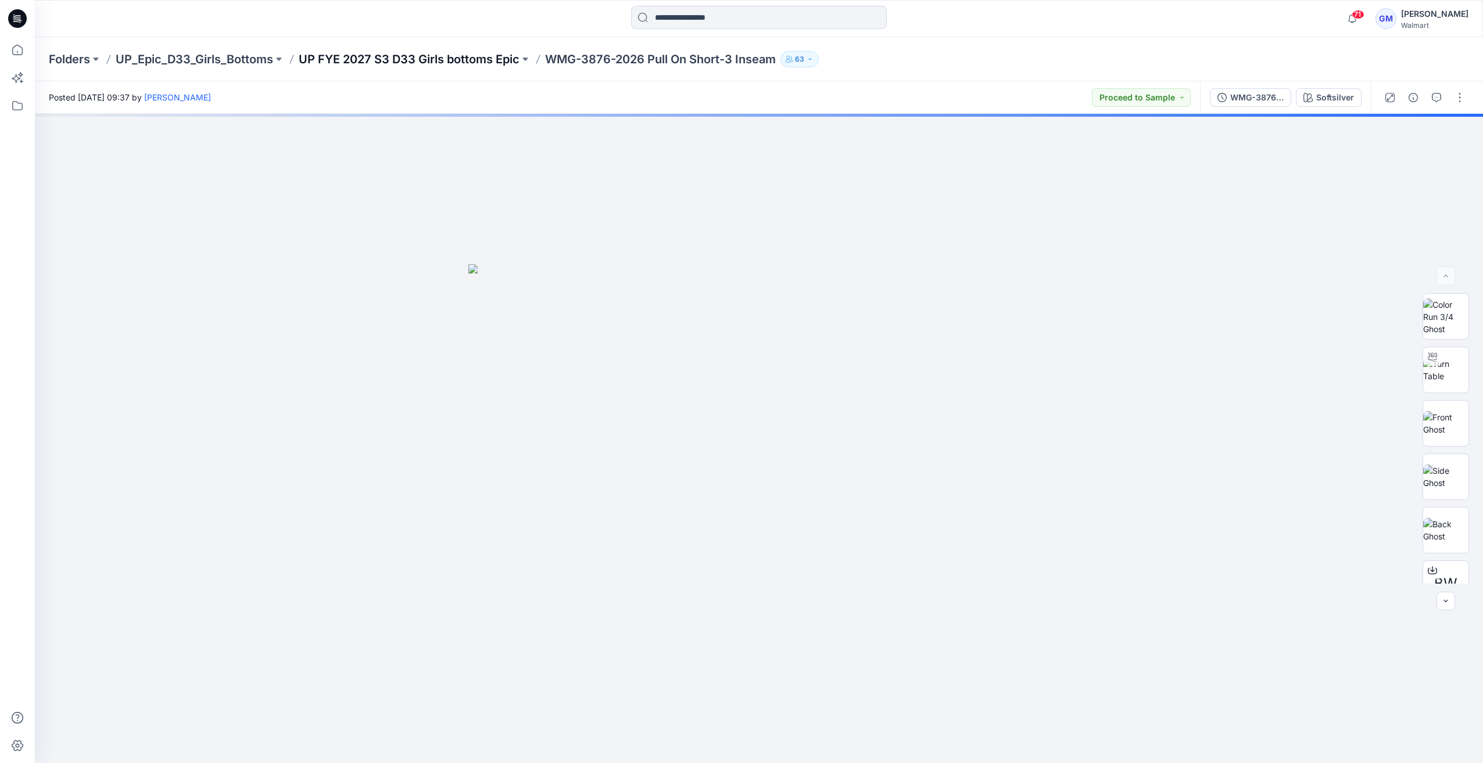
click at [475, 51] on p "UP FYE 2027 S3 D33 Girls bottoms Epic" at bounding box center [409, 59] width 221 height 16
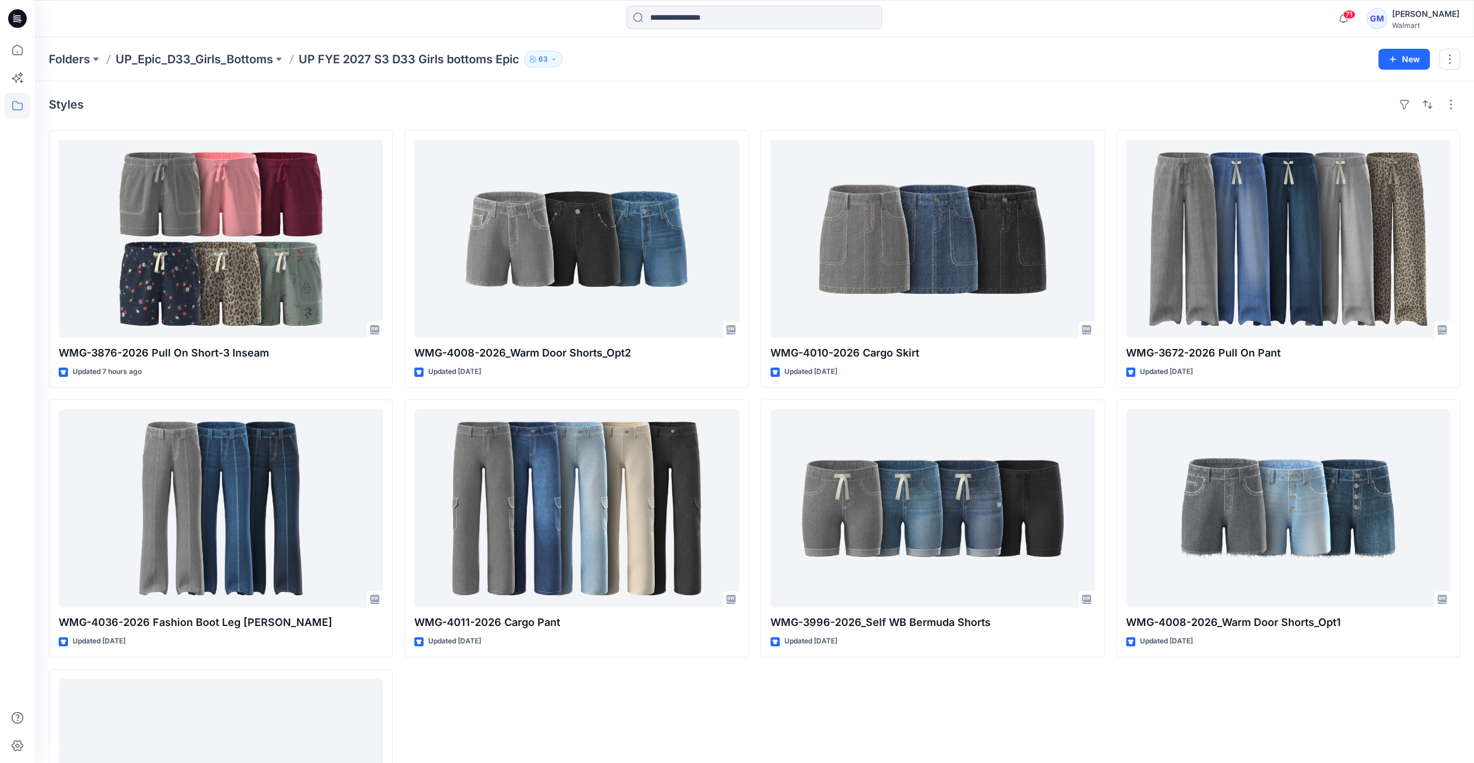
click at [264, 62] on p "UP_Epic_D33_Girls_Bottoms" at bounding box center [194, 59] width 157 height 16
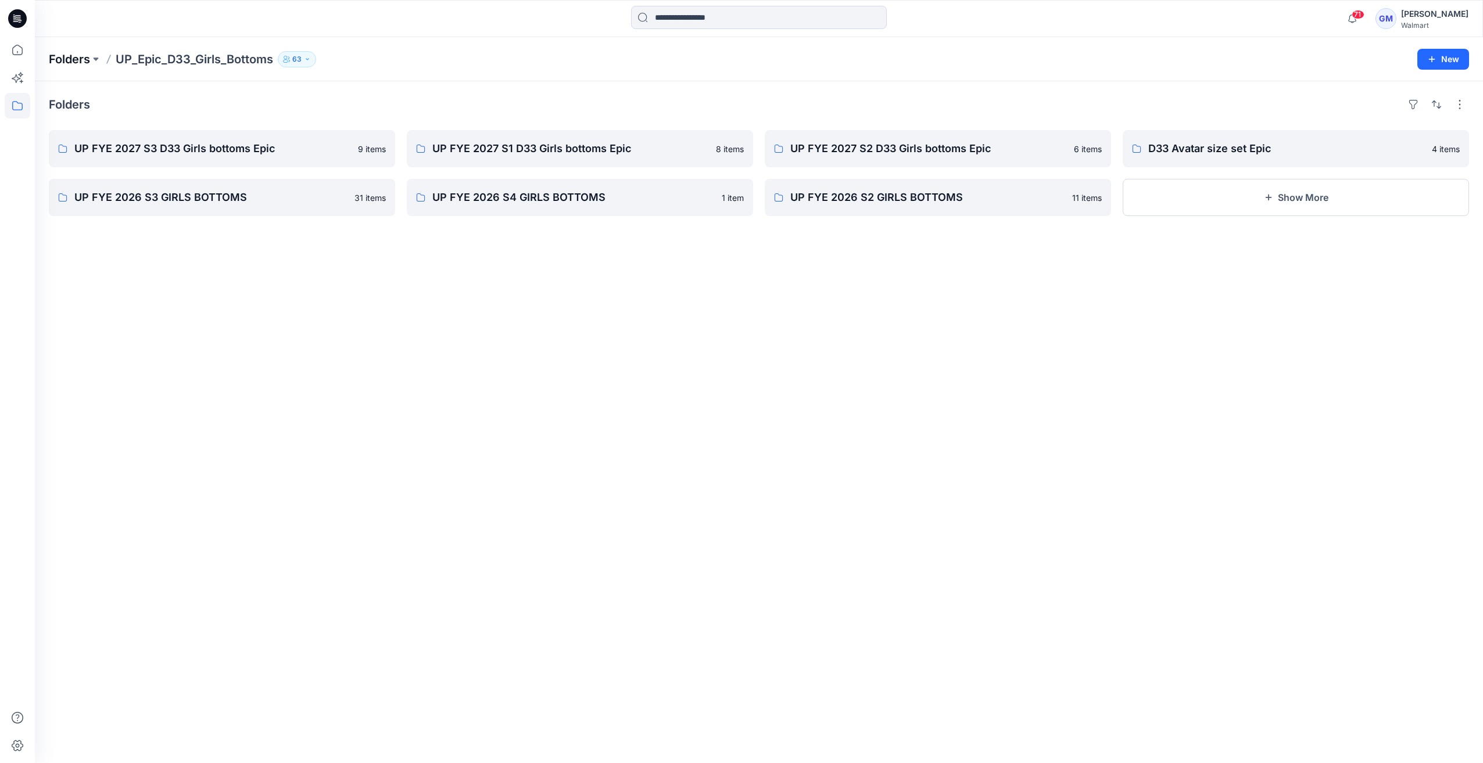
click at [85, 60] on p "Folders" at bounding box center [69, 59] width 41 height 16
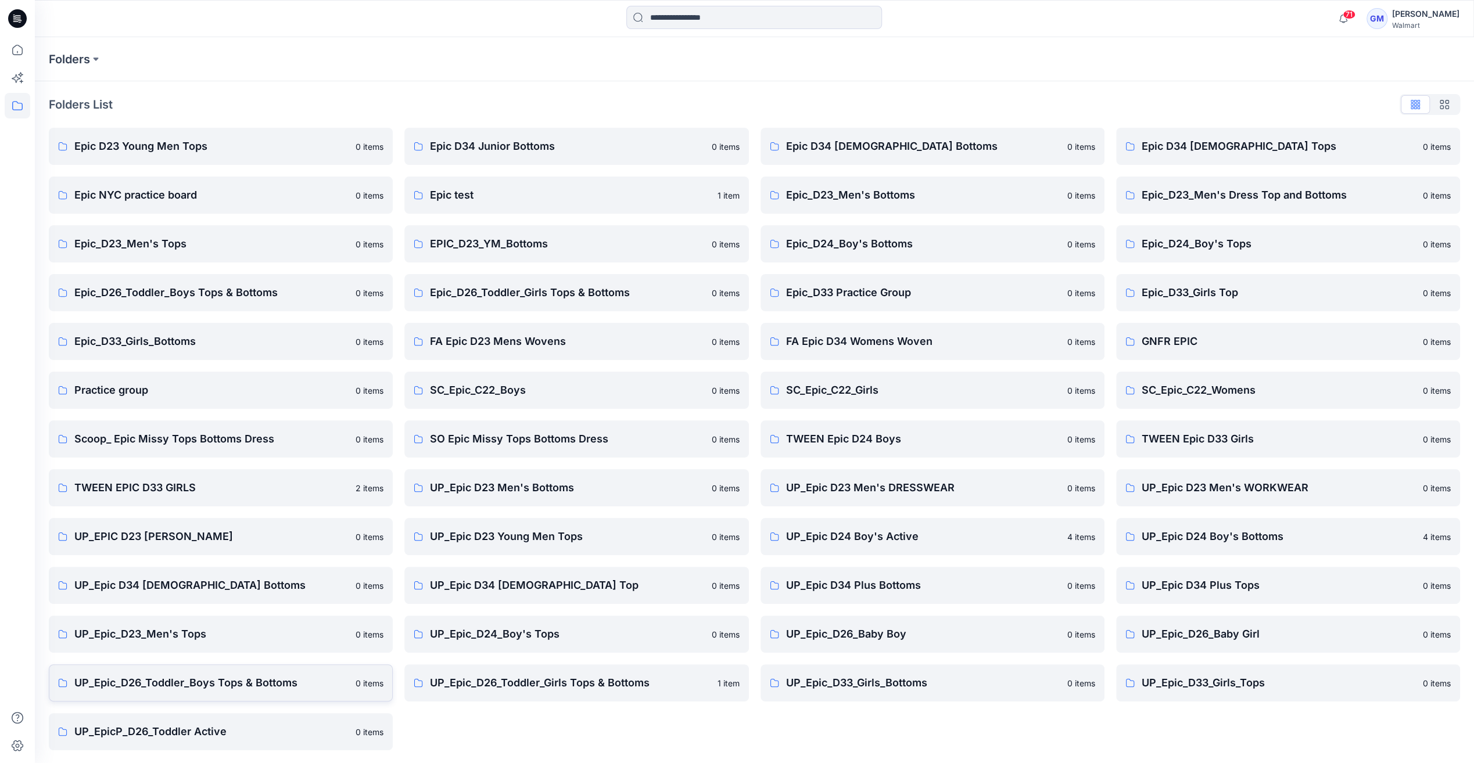
scroll to position [1, 0]
click at [1186, 681] on p "UP_Epic_D33_Girls_Tops" at bounding box center [1279, 682] width 274 height 16
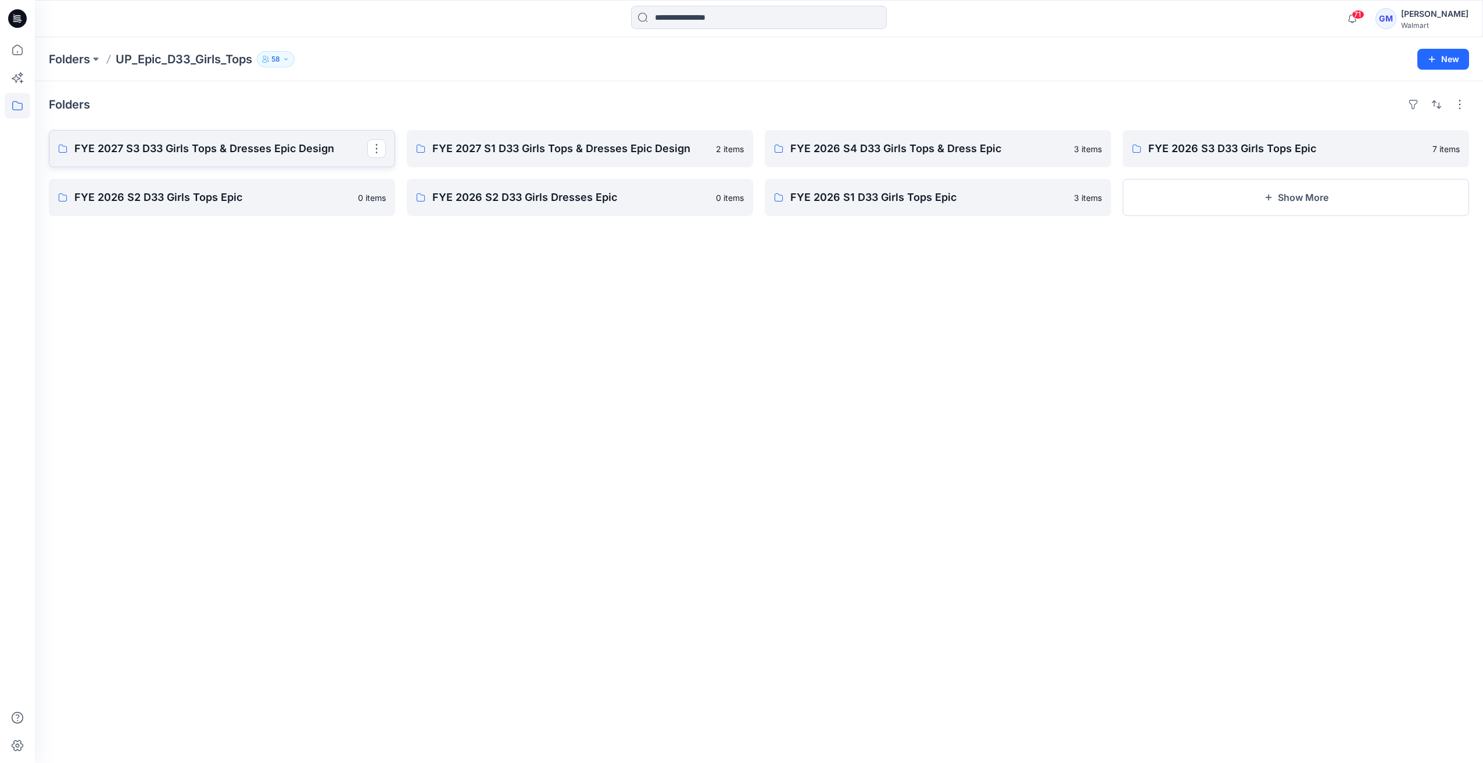
click at [311, 154] on p "FYE 2027 S3 D33 Girls Tops & Dresses Epic Design" at bounding box center [220, 149] width 293 height 16
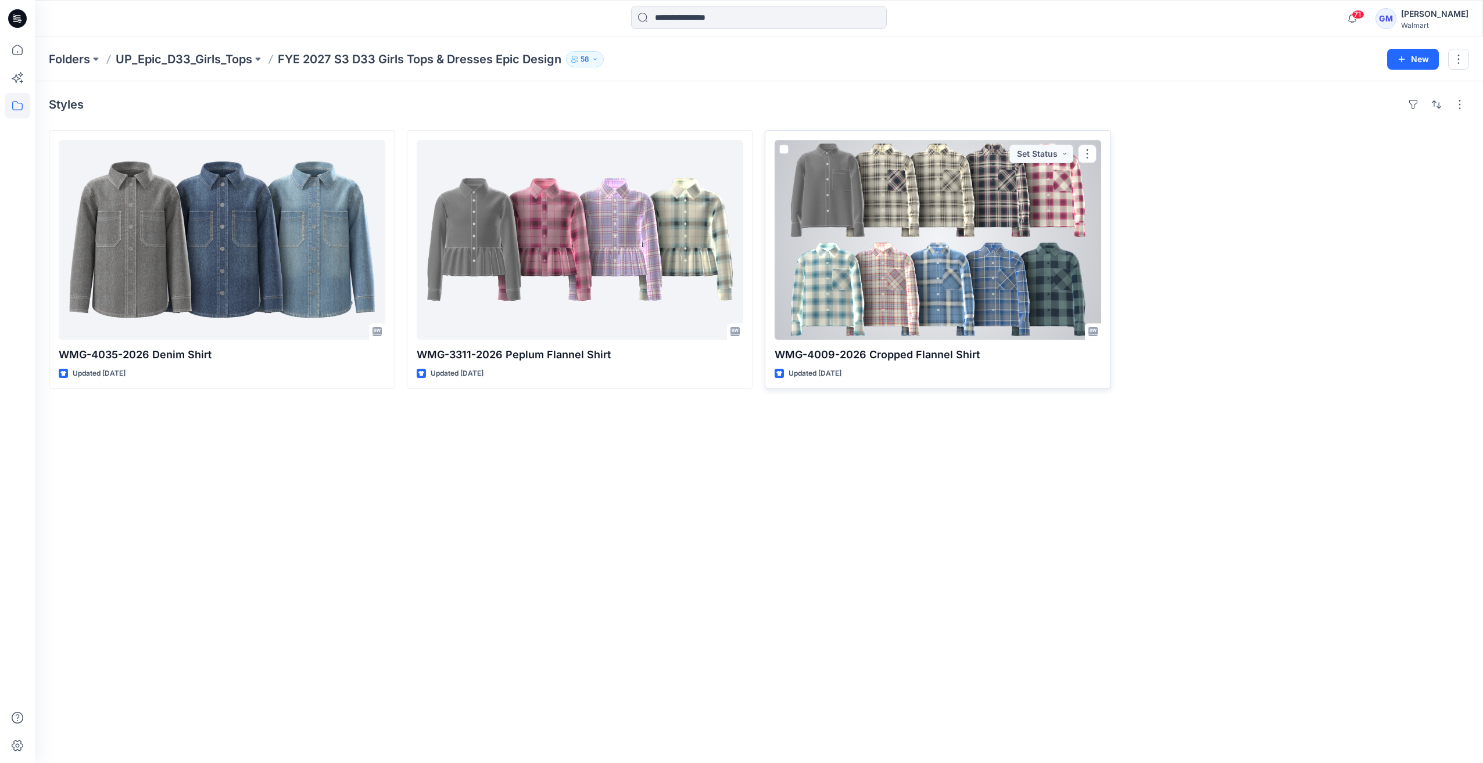
click at [785, 241] on div at bounding box center [937, 240] width 326 height 200
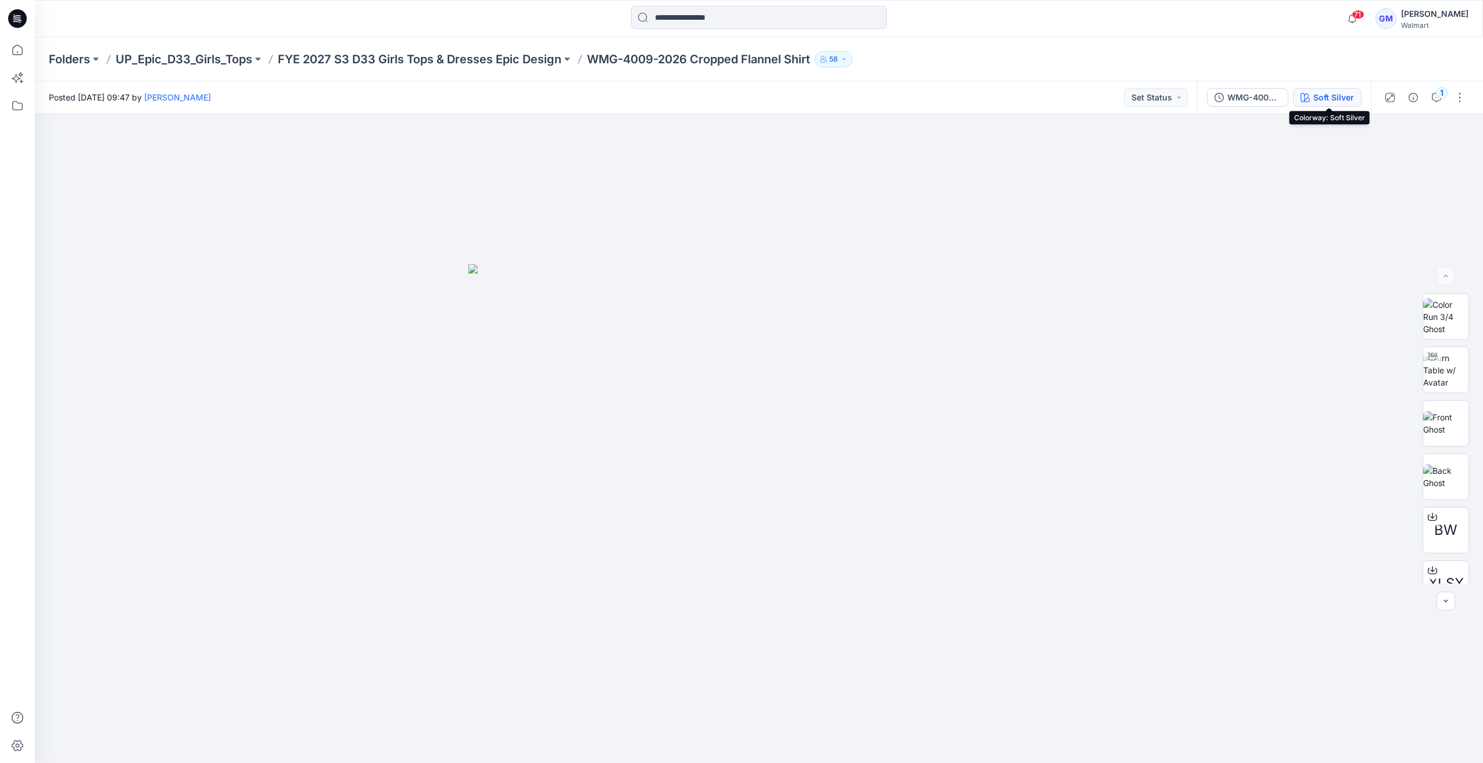
click at [1336, 94] on div "Soft Silver" at bounding box center [1333, 97] width 41 height 13
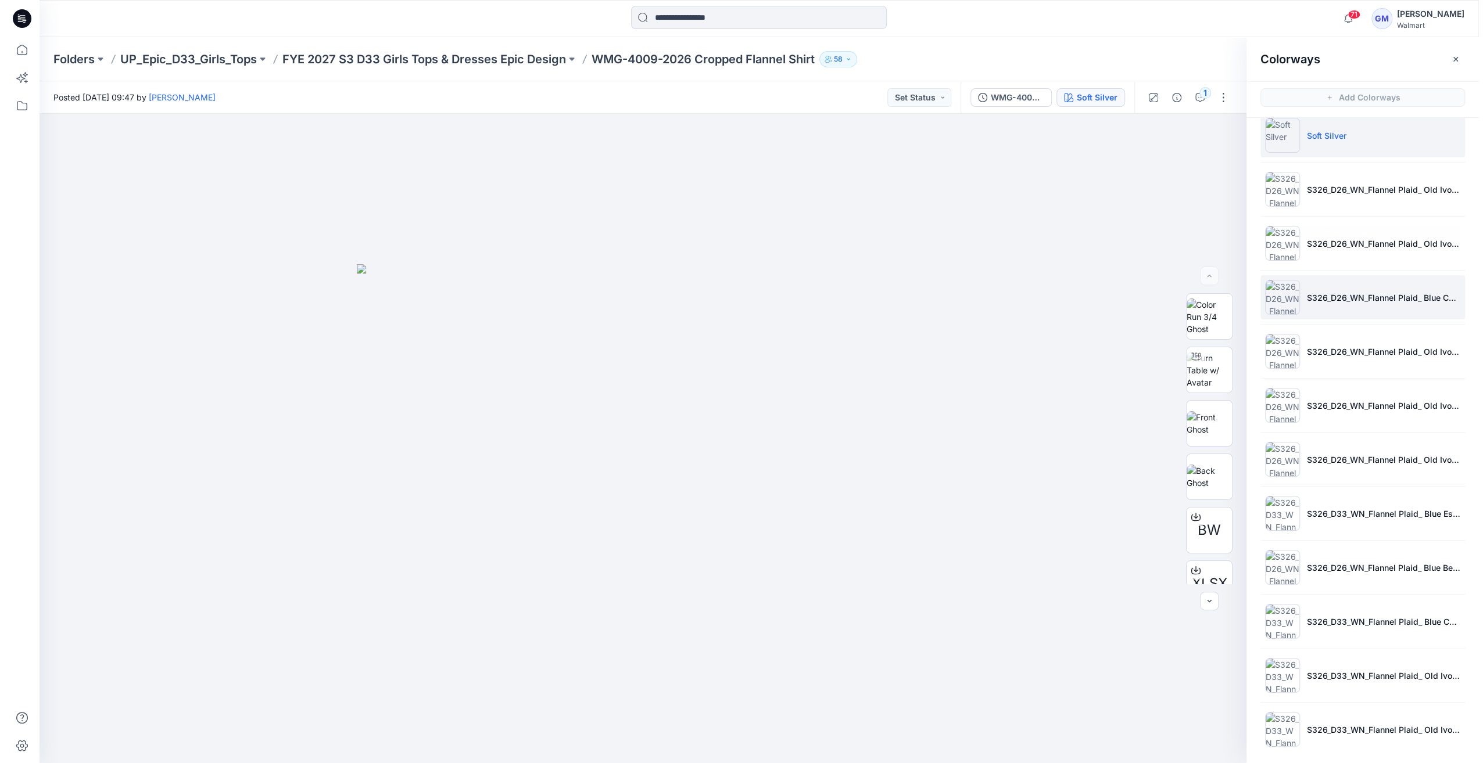
scroll to position [20, 0]
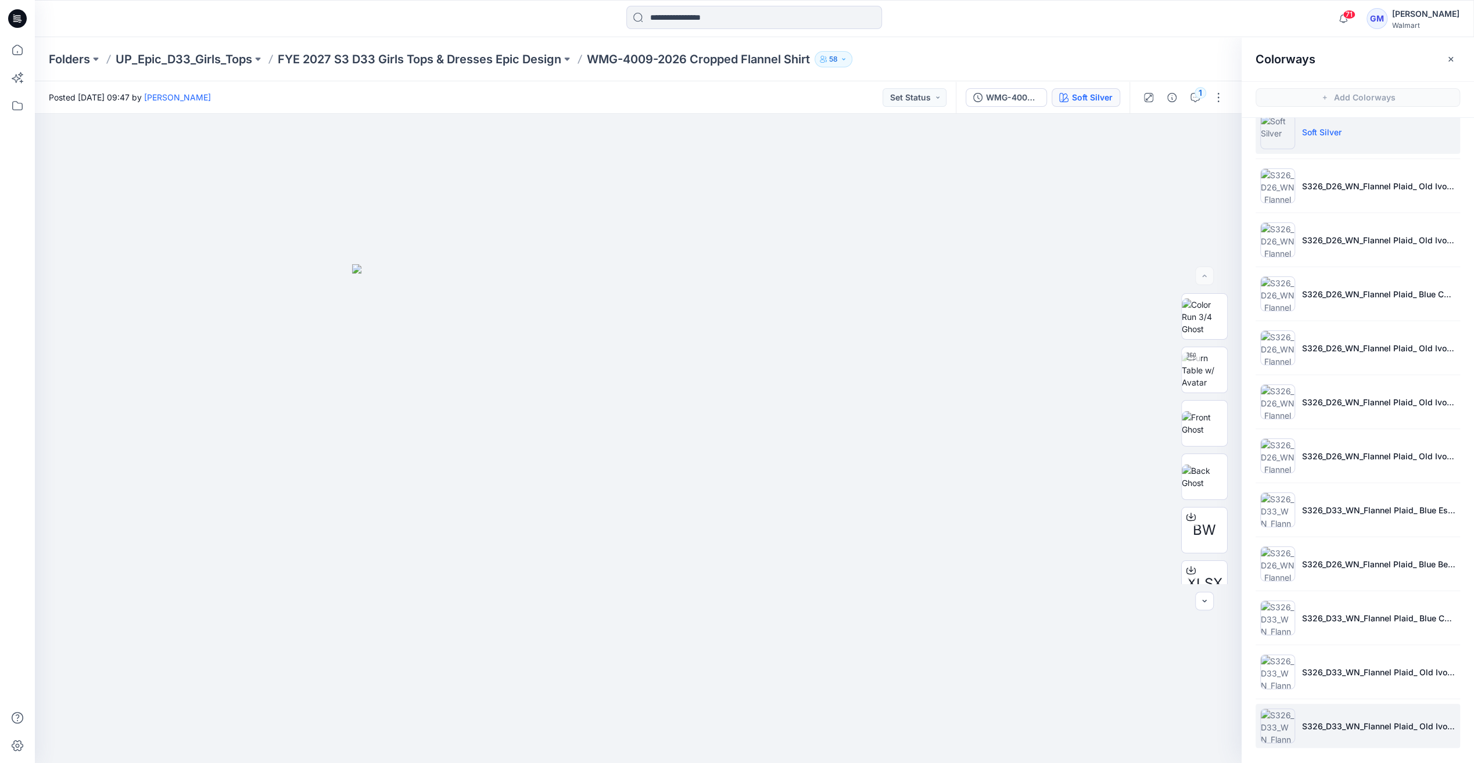
click at [1279, 729] on img at bounding box center [1277, 726] width 35 height 35
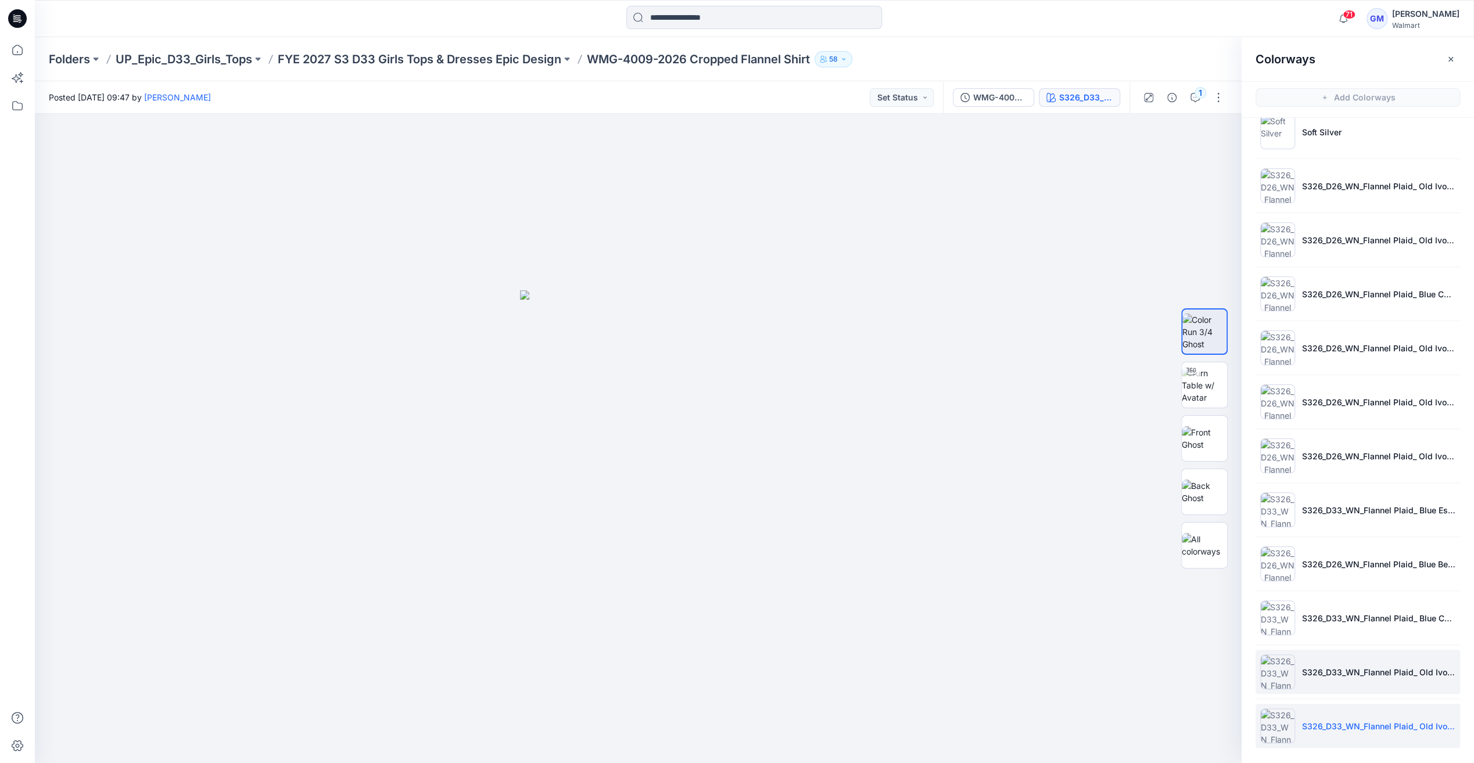
click at [1276, 671] on img at bounding box center [1277, 672] width 35 height 35
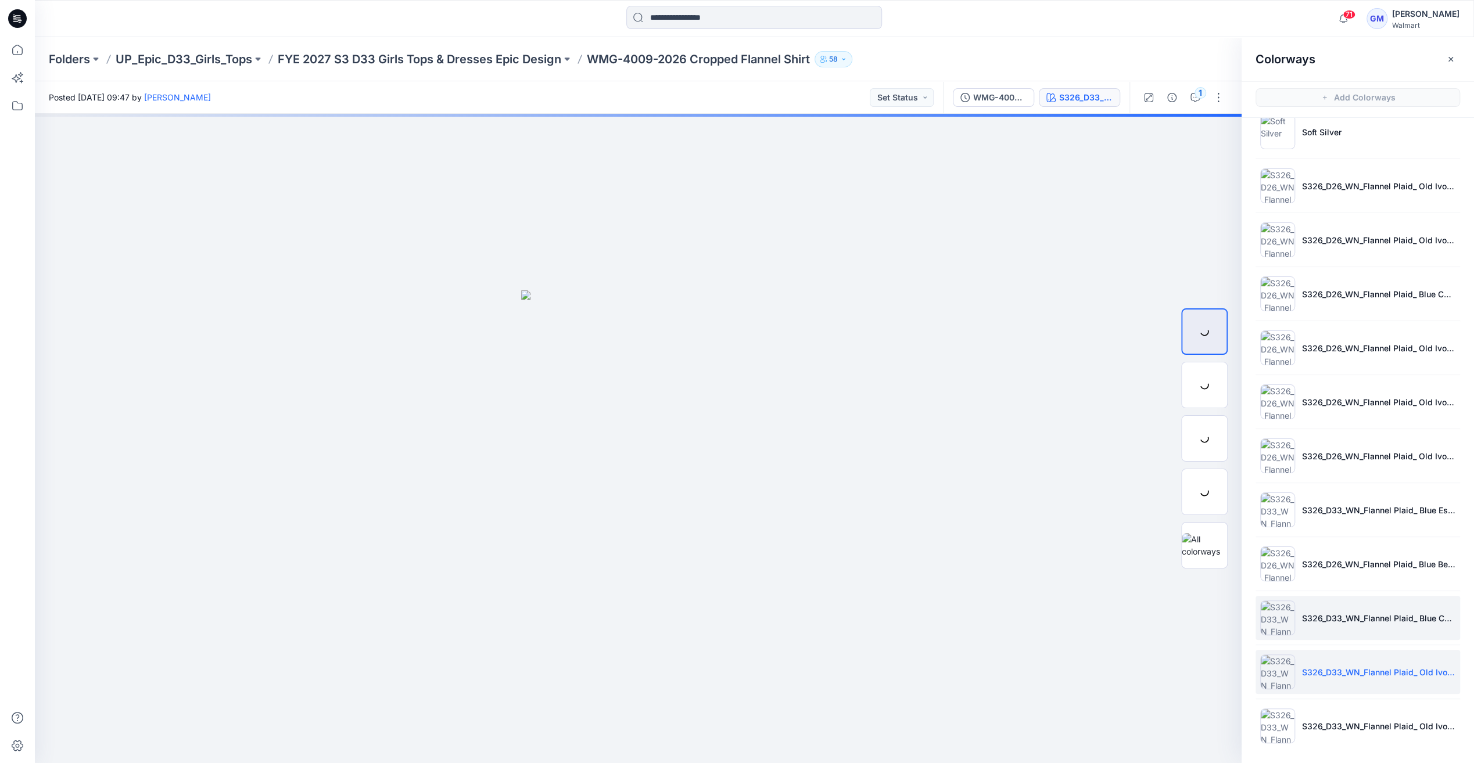
click at [1271, 629] on img at bounding box center [1277, 618] width 35 height 35
click at [1273, 575] on img at bounding box center [1277, 564] width 35 height 35
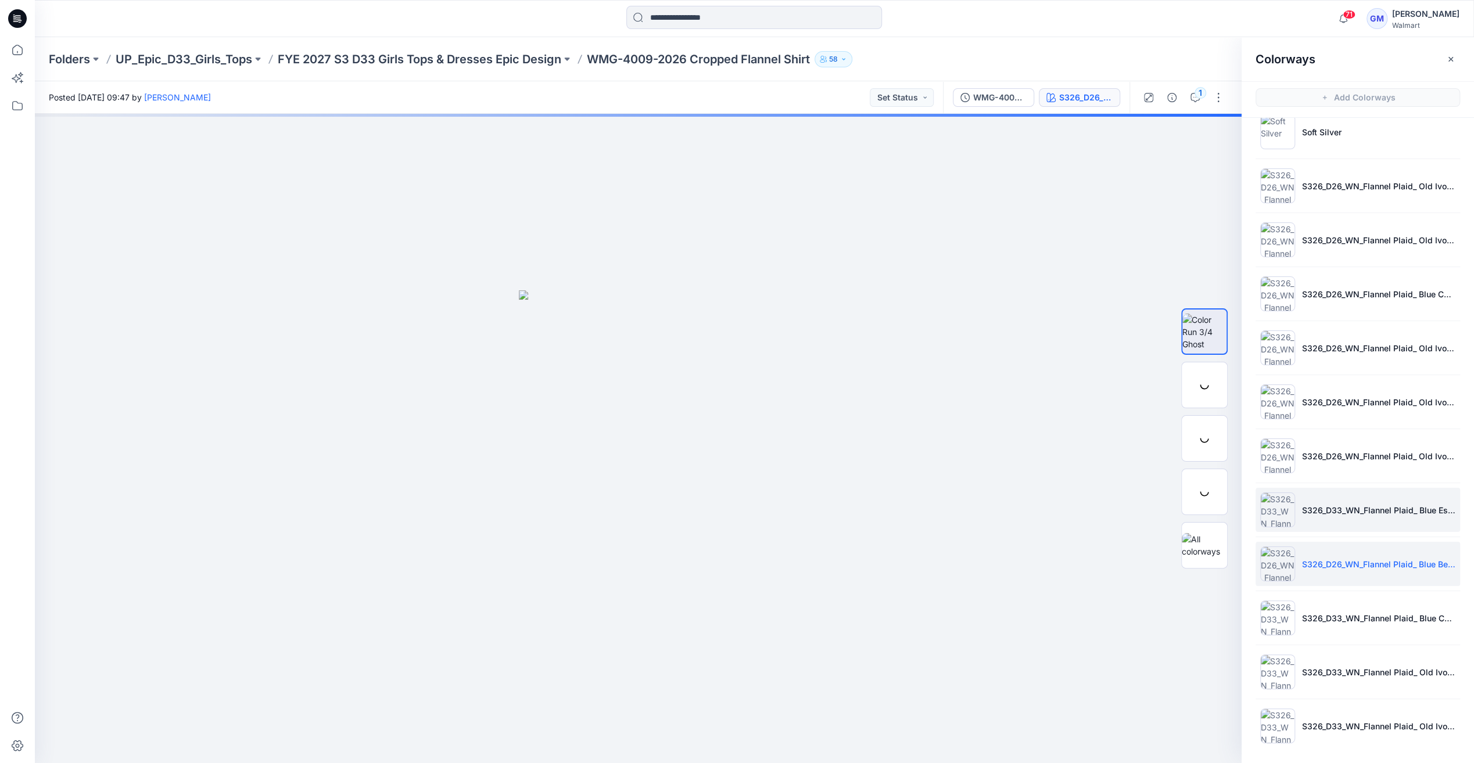
click at [1266, 511] on img at bounding box center [1277, 510] width 35 height 35
click at [1270, 473] on li "S326_D26_WN_Flannel Plaid_ Old Ivory Cream_G2978D" at bounding box center [1357, 456] width 204 height 44
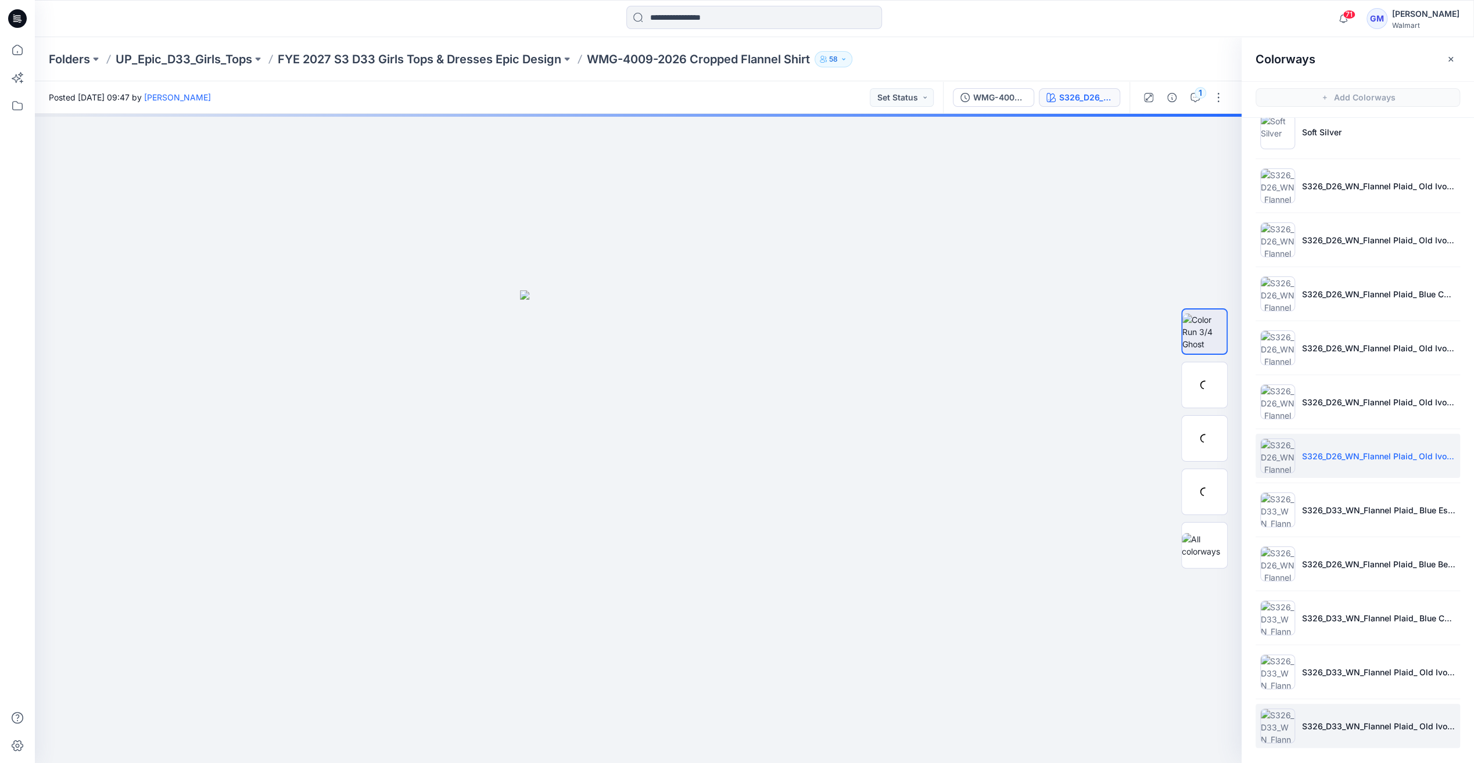
click at [1274, 741] on li "S326_D33_WN_Flannel Plaid_ Old Ivory Cream_G2976A" at bounding box center [1357, 726] width 204 height 44
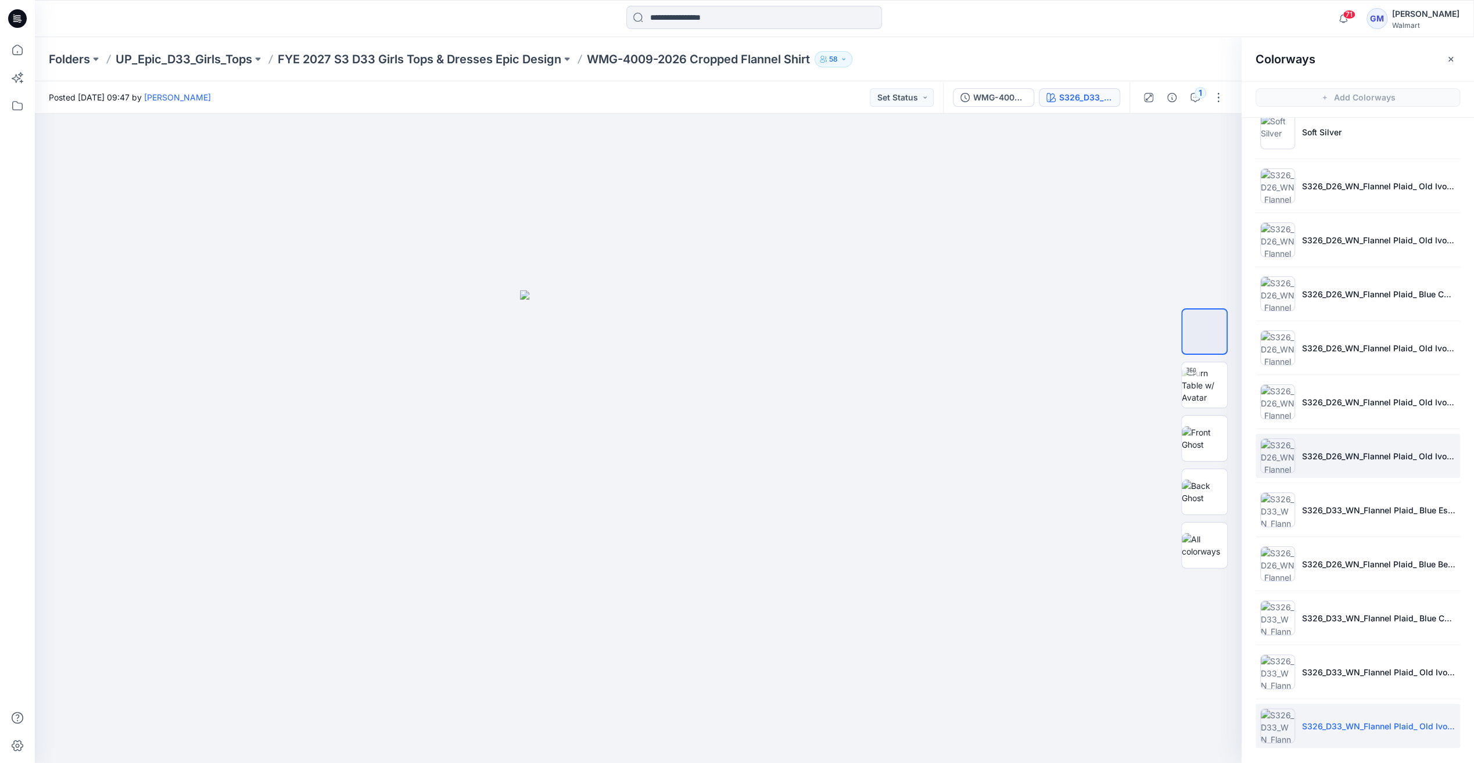
click at [1275, 464] on img at bounding box center [1277, 456] width 35 height 35
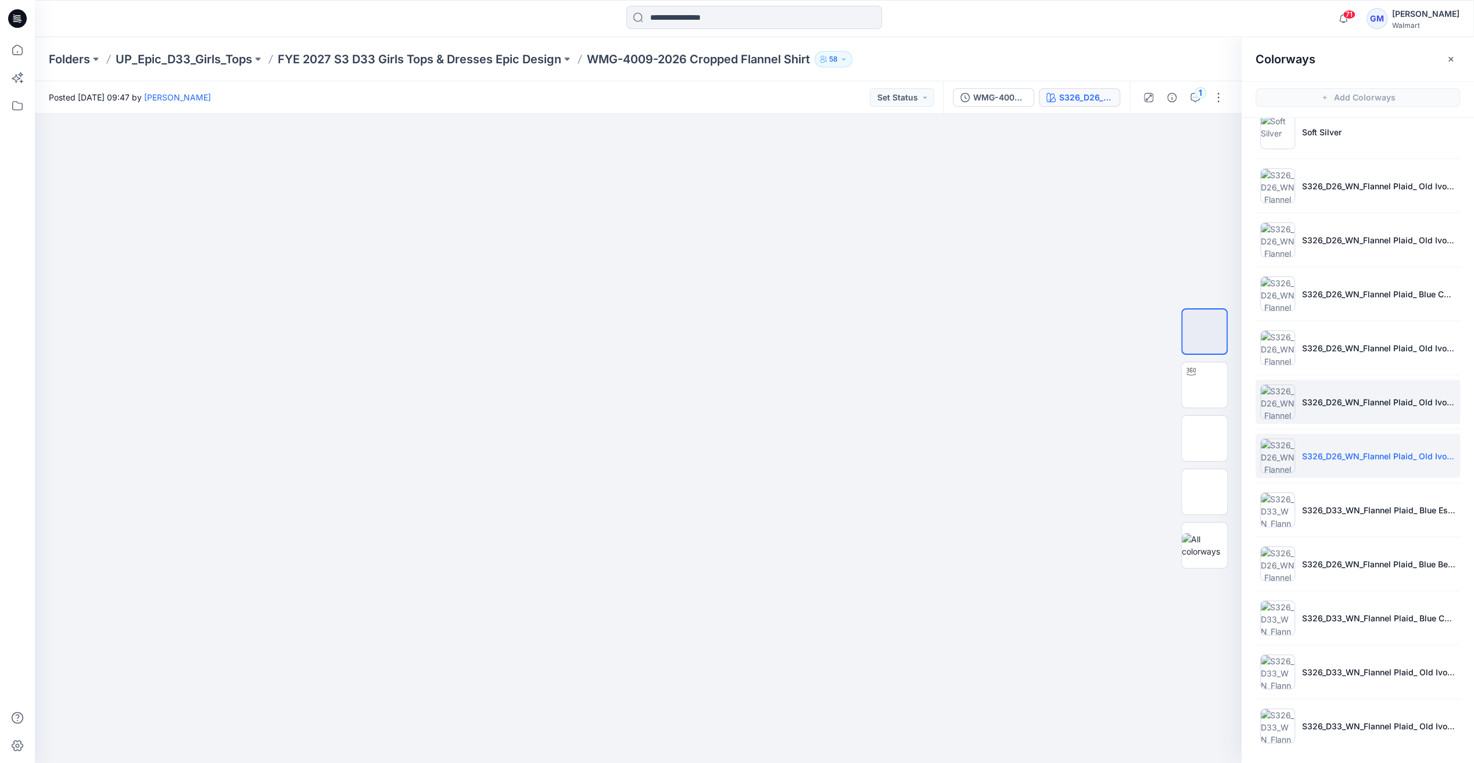
click at [1255, 405] on li "S326_D26_WN_Flannel Plaid_ Old Ivory Cream_G2977C" at bounding box center [1357, 402] width 204 height 44
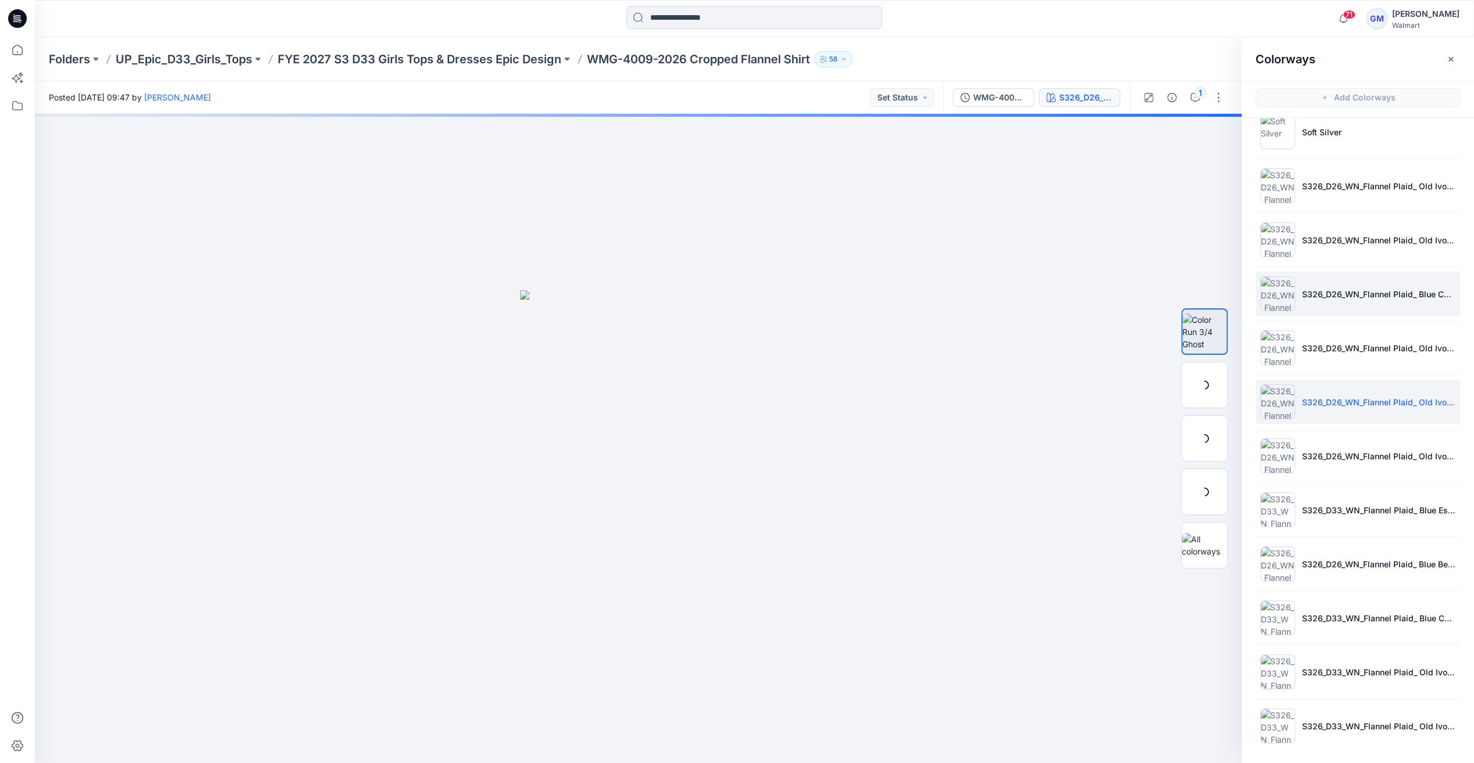
click at [1269, 301] on img at bounding box center [1277, 294] width 35 height 35
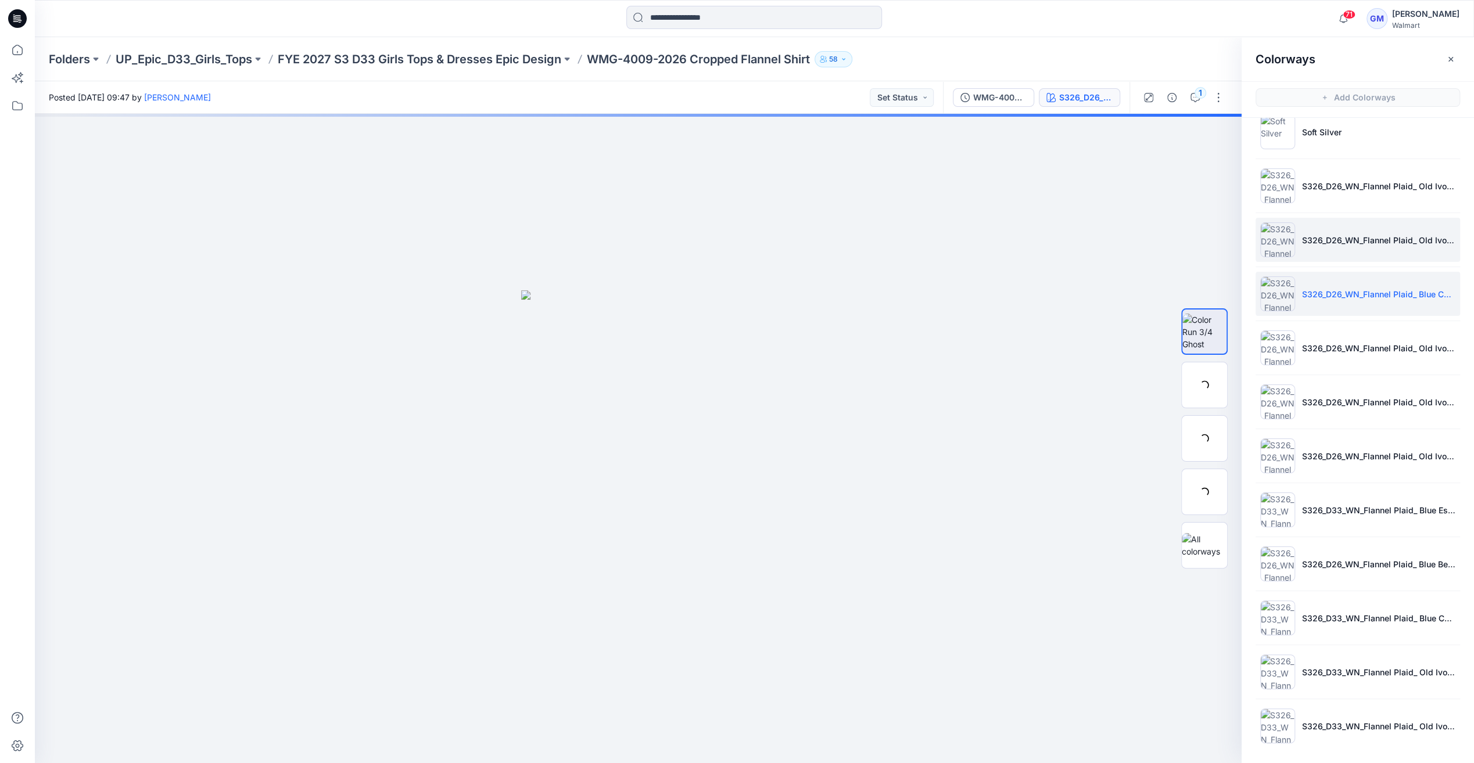
click at [1266, 238] on img at bounding box center [1277, 239] width 35 height 35
click at [1275, 196] on img at bounding box center [1277, 185] width 35 height 35
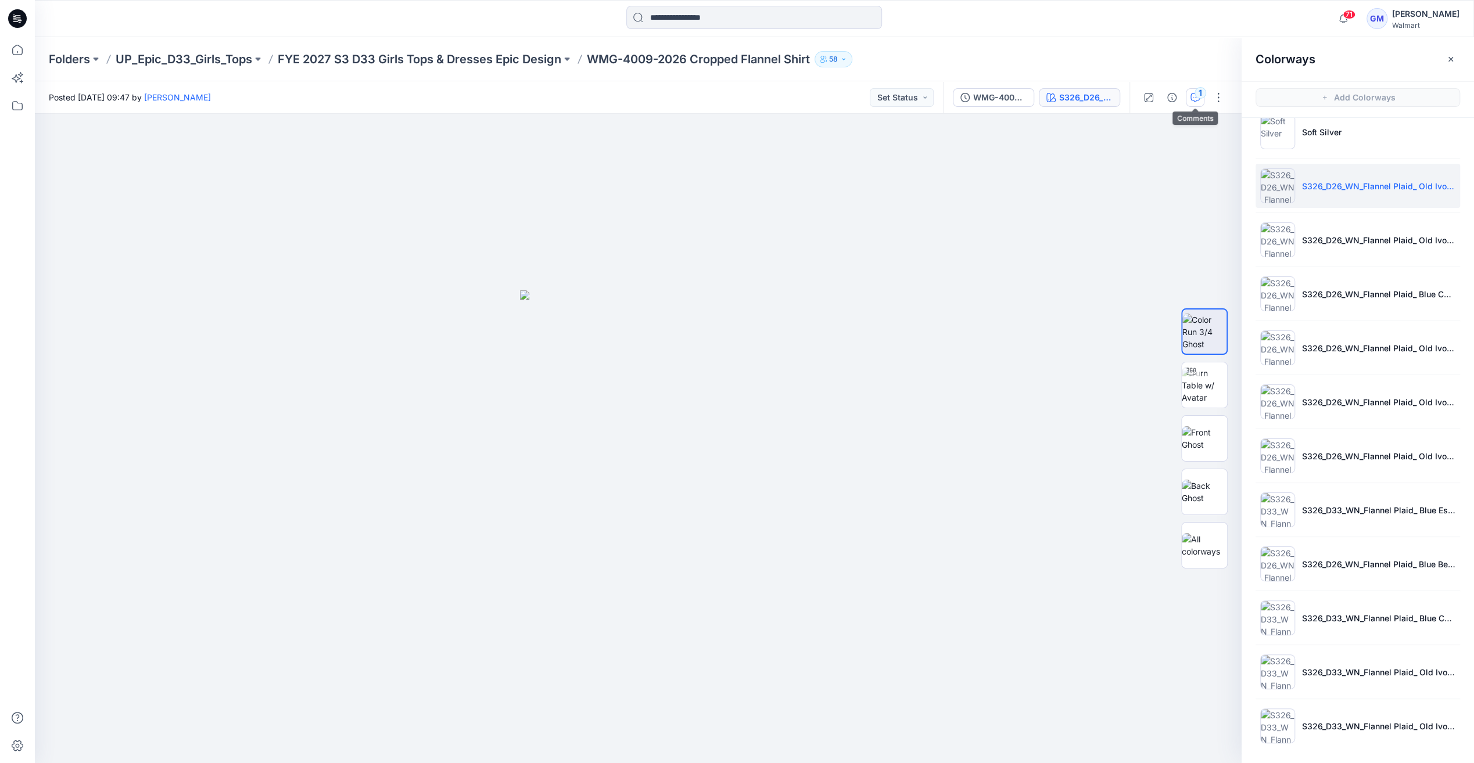
click at [1201, 94] on div "1" at bounding box center [1200, 93] width 12 height 12
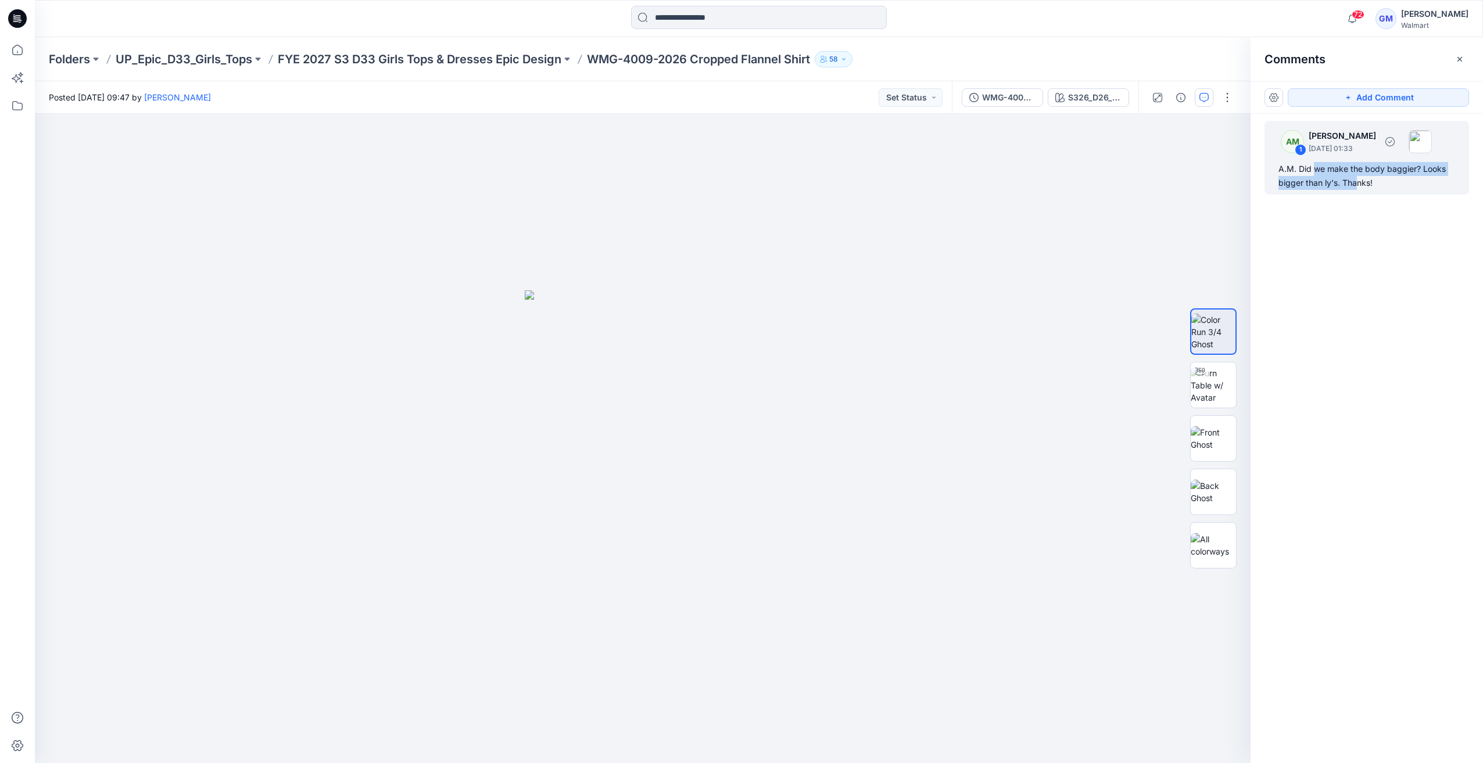
drag, startPoint x: 1320, startPoint y: 171, endPoint x: 1355, endPoint y: 192, distance: 40.4
click at [1355, 192] on div "AM 1 Alyssa Montalvo September 23, 2025 01:33 A.M. Did we make the body baggier…" at bounding box center [1366, 158] width 204 height 74
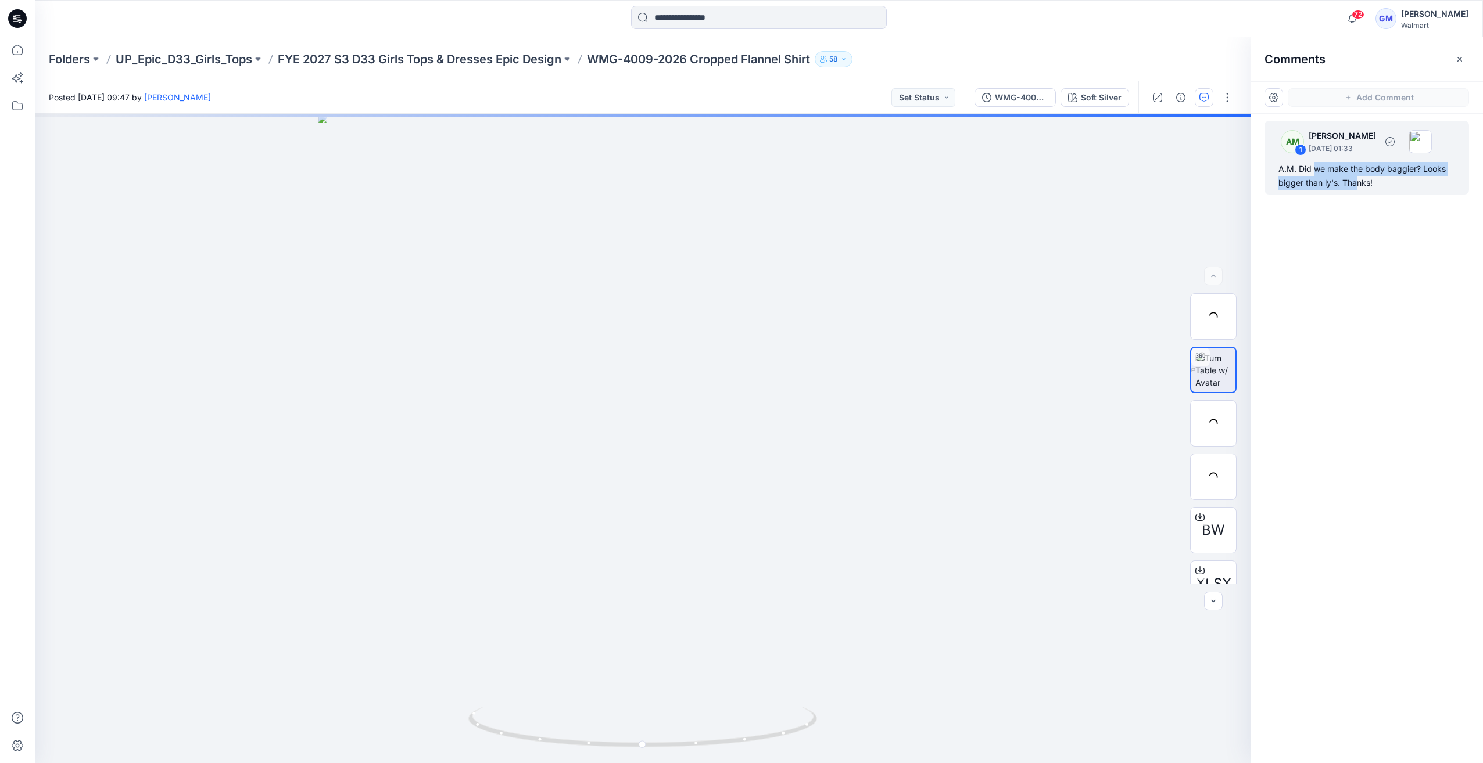
click at [1342, 180] on div "A.M. Did we make the body baggier? Looks bigger than ly's. Thanks!" at bounding box center [1366, 176] width 177 height 28
click at [1343, 181] on div "A.M. Did we make the body baggier? Looks bigger than ly's. Thanks!" at bounding box center [1366, 176] width 177 height 28
click at [1205, 313] on img at bounding box center [1212, 317] width 45 height 37
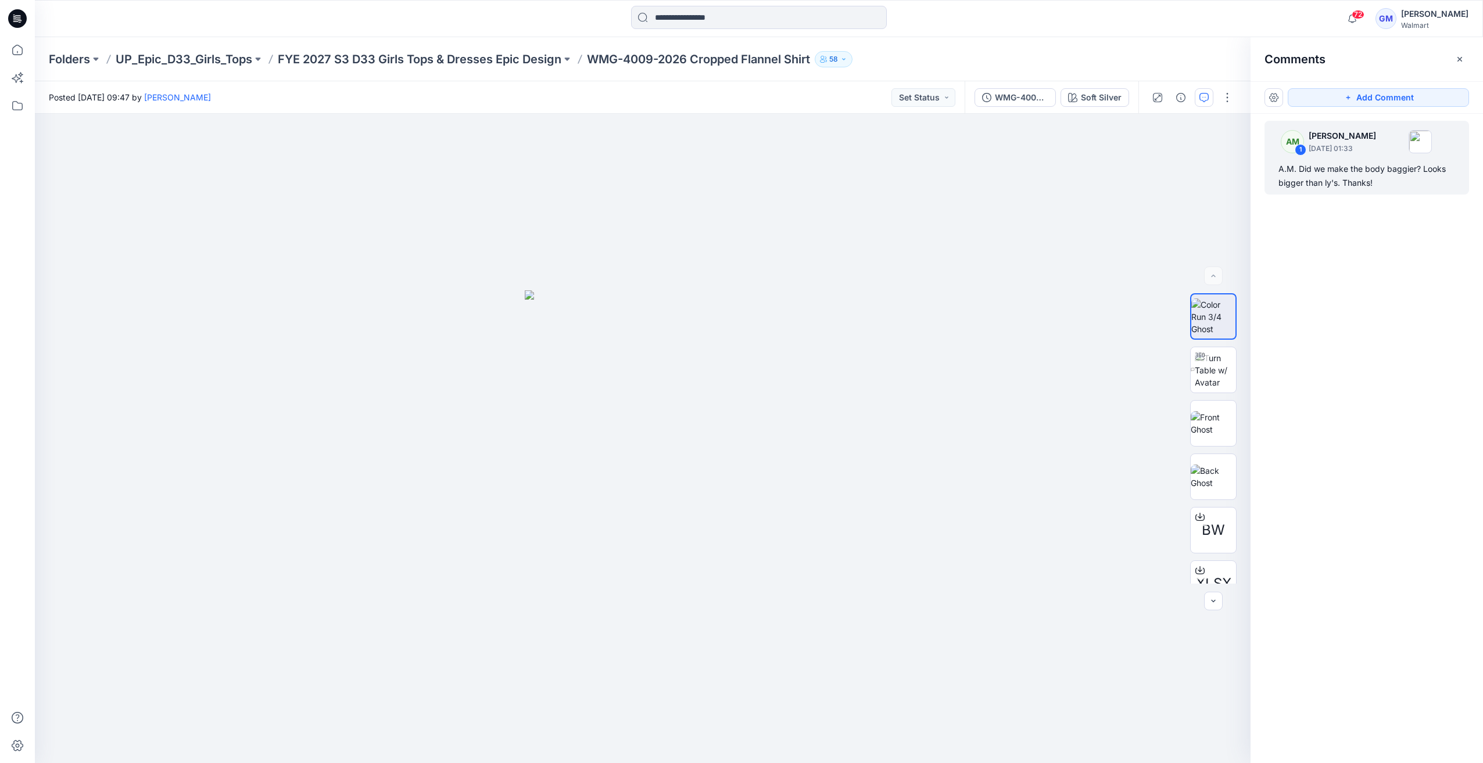
click at [532, 46] on div "Folders UP_Epic_D33_Girls_Tops FYE 2027 S3 D33 Girls Tops & Dresses Epic Design…" at bounding box center [759, 59] width 1448 height 44
click at [536, 63] on p "FYE 2027 S3 D33 Girls Tops & Dresses Epic Design" at bounding box center [419, 59] width 283 height 16
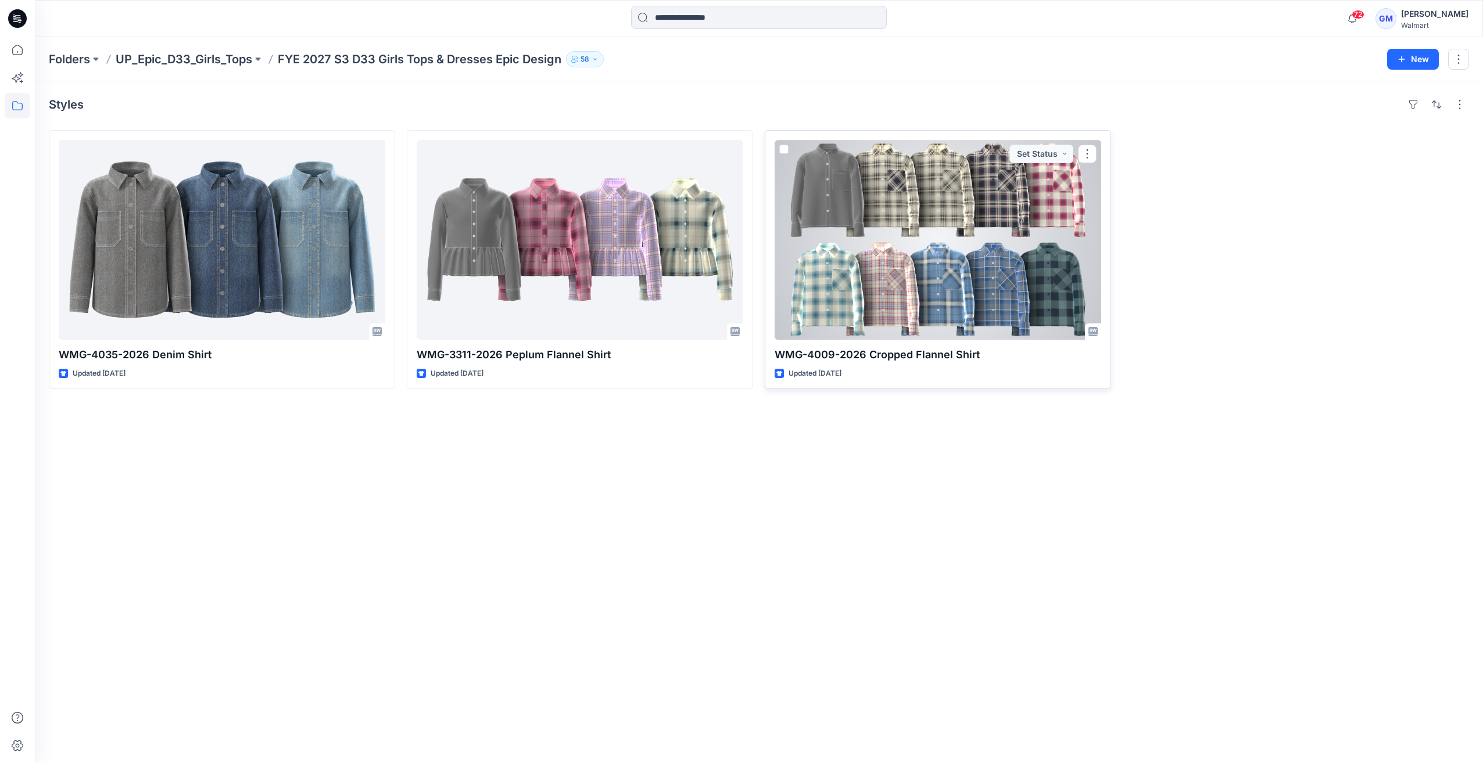
click at [960, 261] on div at bounding box center [937, 240] width 326 height 200
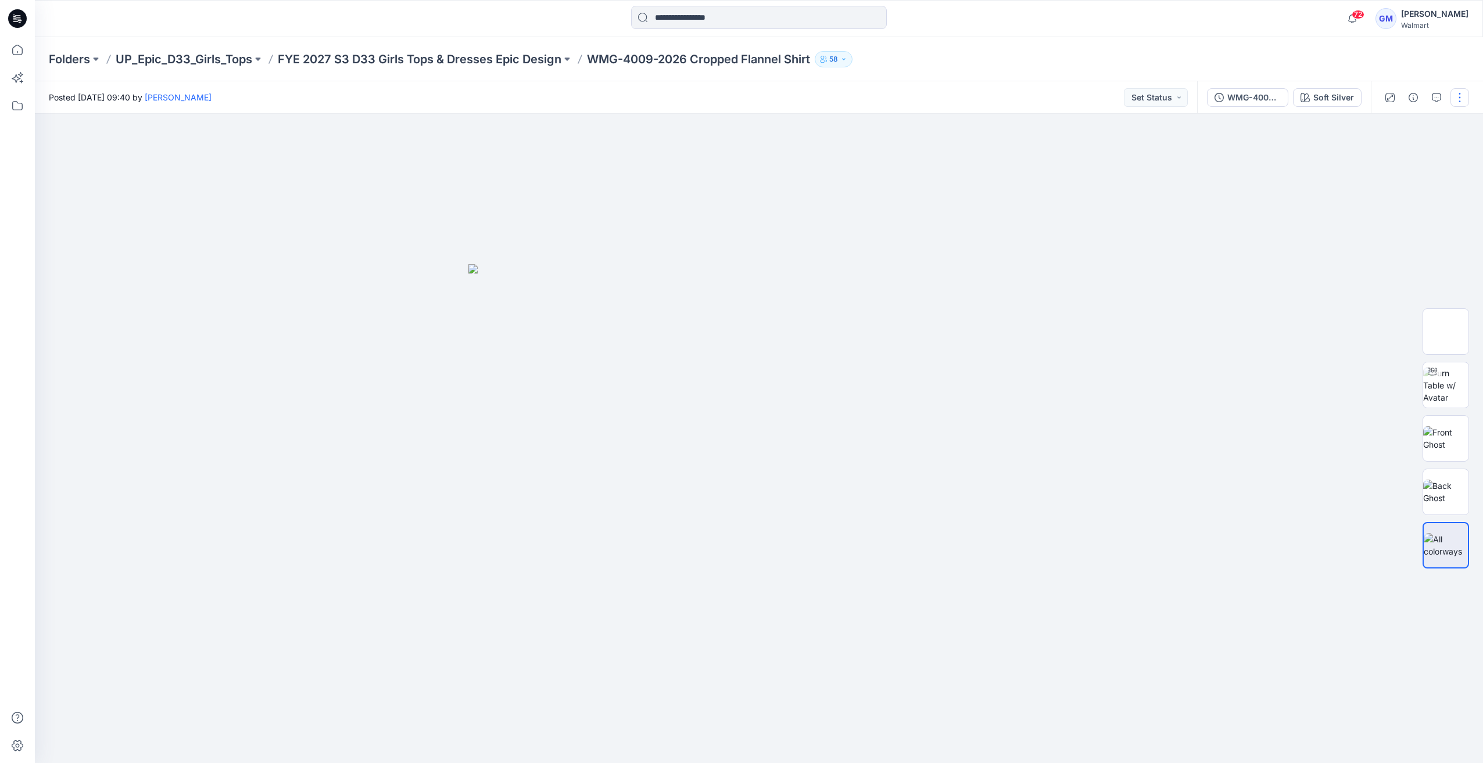
click at [1462, 94] on button "button" at bounding box center [1459, 97] width 19 height 19
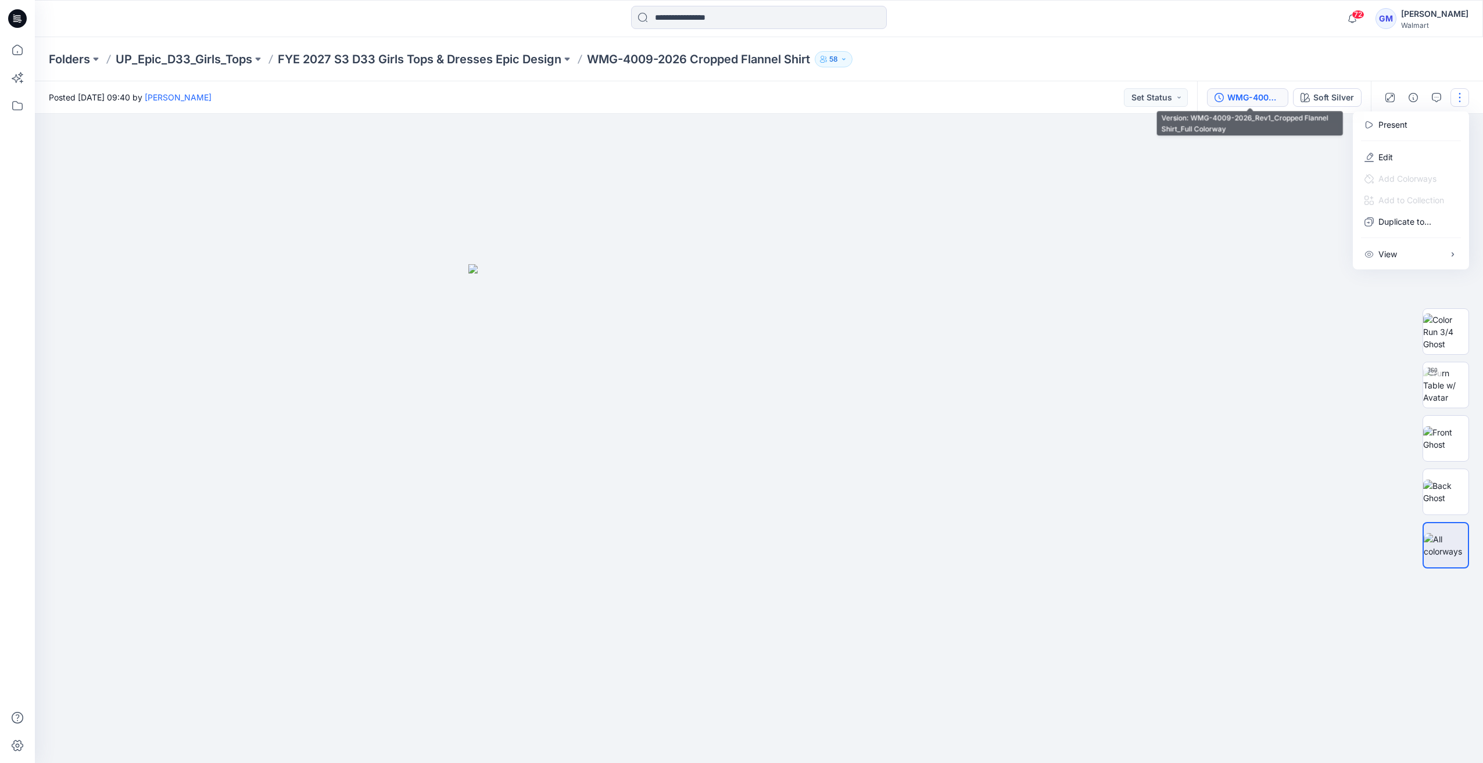
click at [1254, 106] on button "WMG-4009-2026_Rev1_Cropped Flannel Shirt_Full Colorway" at bounding box center [1247, 97] width 81 height 19
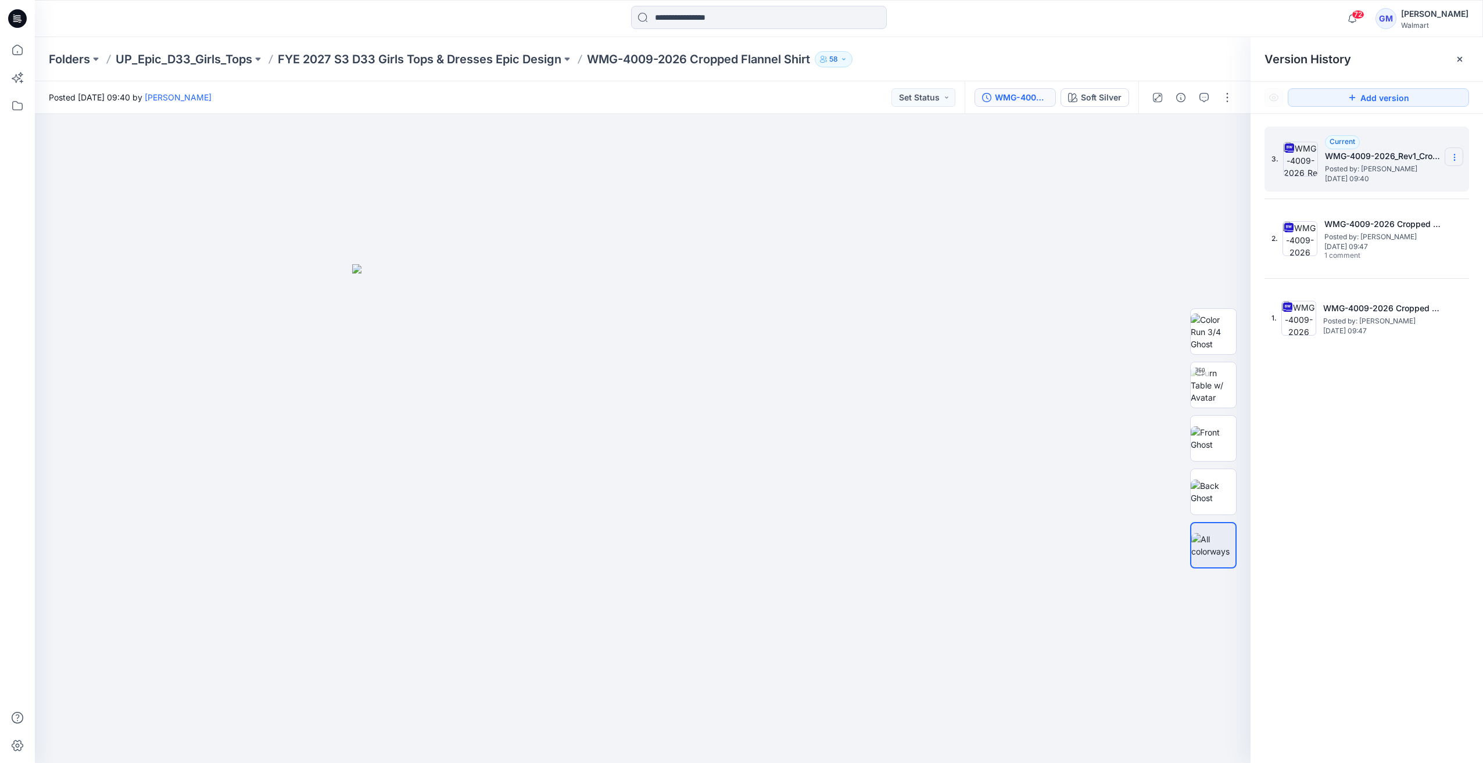
click at [1456, 160] on icon at bounding box center [1453, 157] width 9 height 9
drag, startPoint x: 1069, startPoint y: 240, endPoint x: 1113, endPoint y: 222, distance: 47.1
click at [1069, 239] on div at bounding box center [642, 438] width 1215 height 649
click at [1457, 160] on icon at bounding box center [1453, 157] width 9 height 9
click at [1378, 253] on span "Delete Version" at bounding box center [1374, 255] width 55 height 14
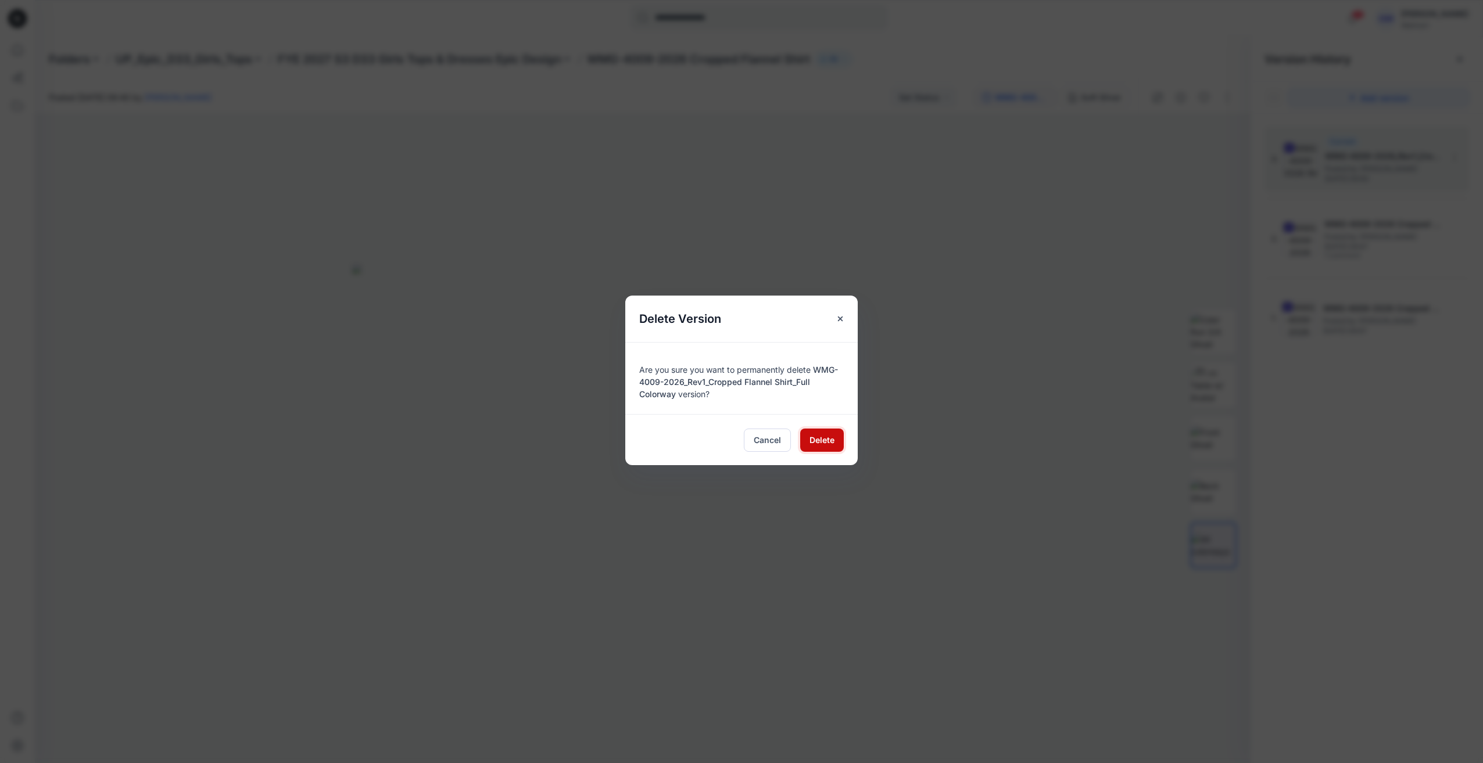
click at [820, 440] on span "Delete" at bounding box center [821, 440] width 25 height 12
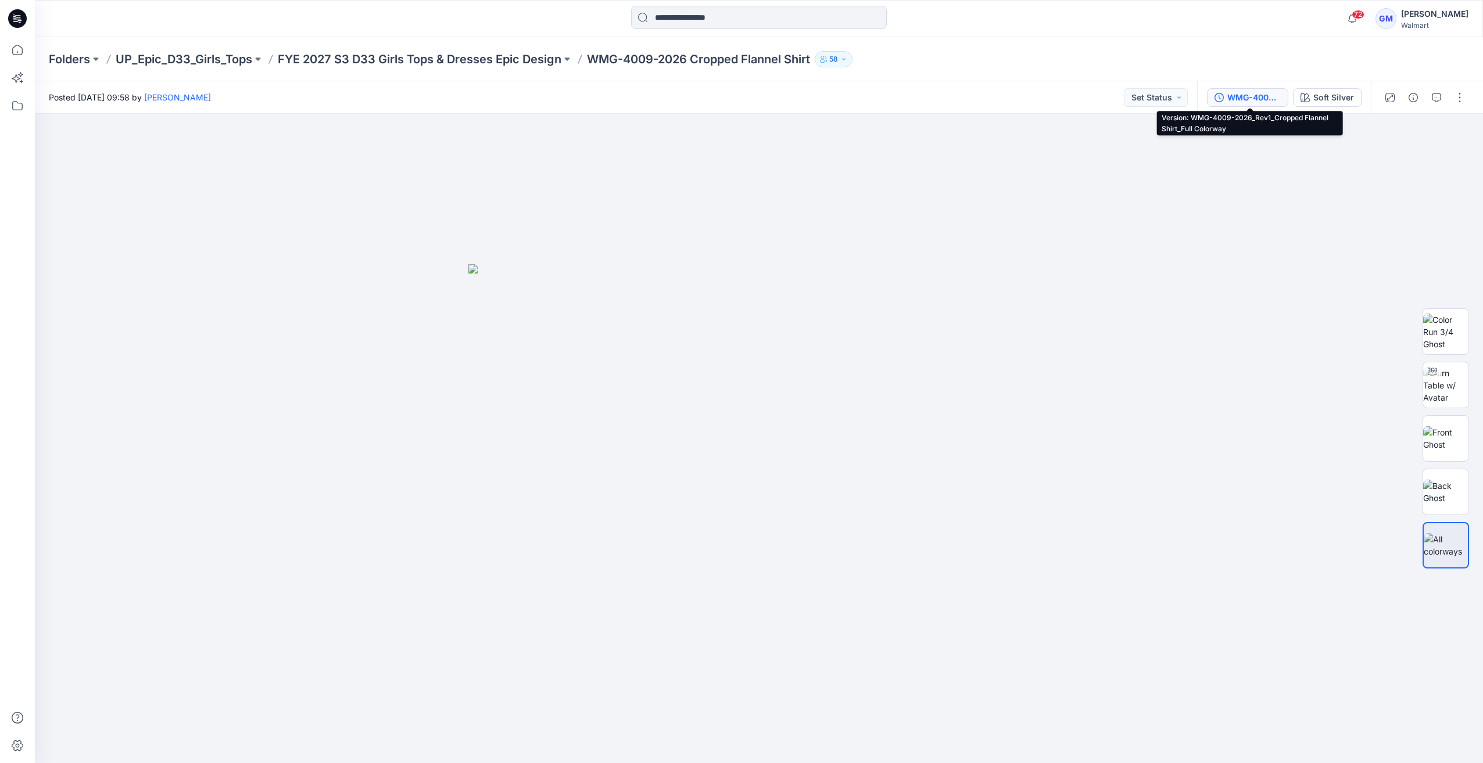
click at [1236, 96] on div "WMG-4009-2026_Rev1_Cropped Flannel Shirt_Full Colorway" at bounding box center [1253, 97] width 53 height 13
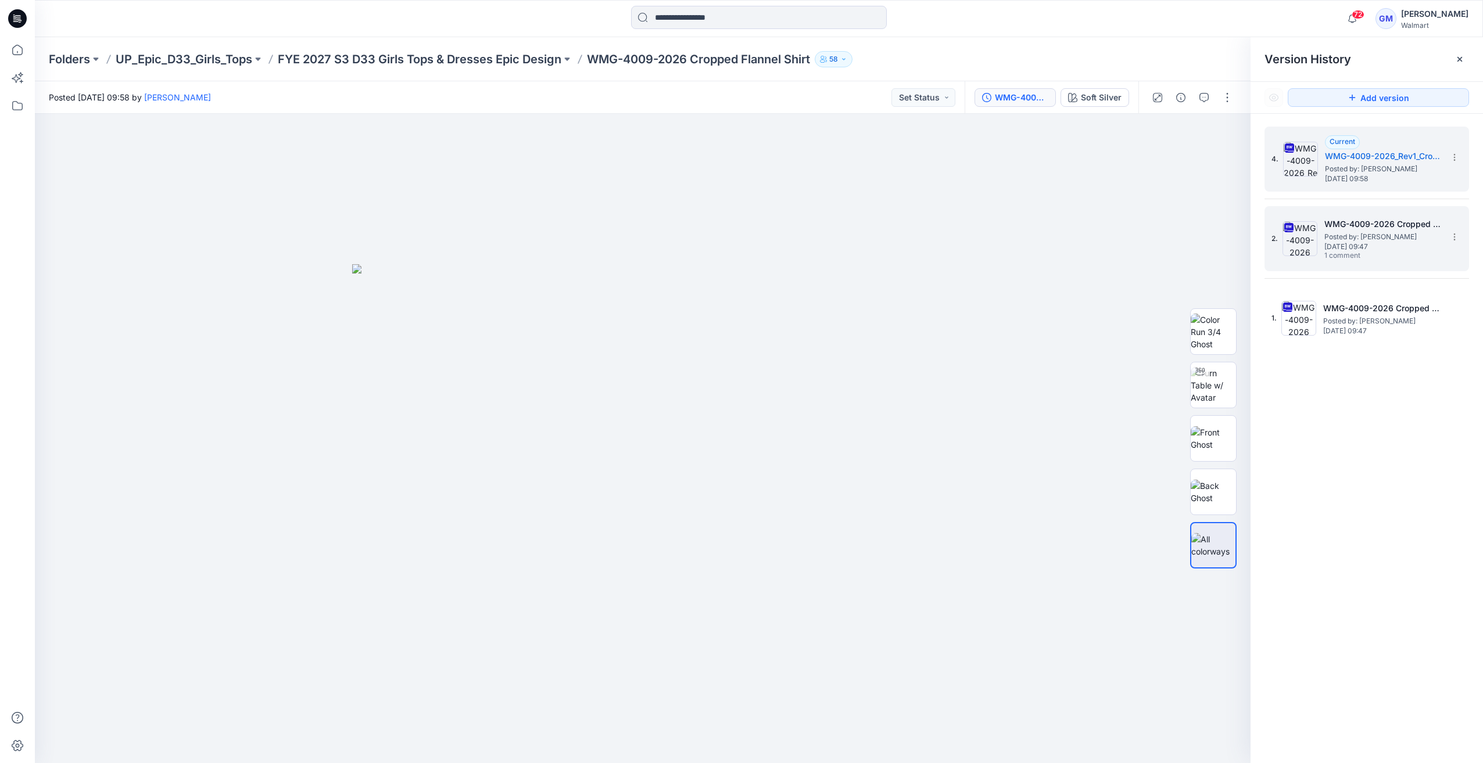
click at [1309, 238] on img at bounding box center [1299, 238] width 35 height 35
click at [1290, 157] on img at bounding box center [1300, 159] width 35 height 35
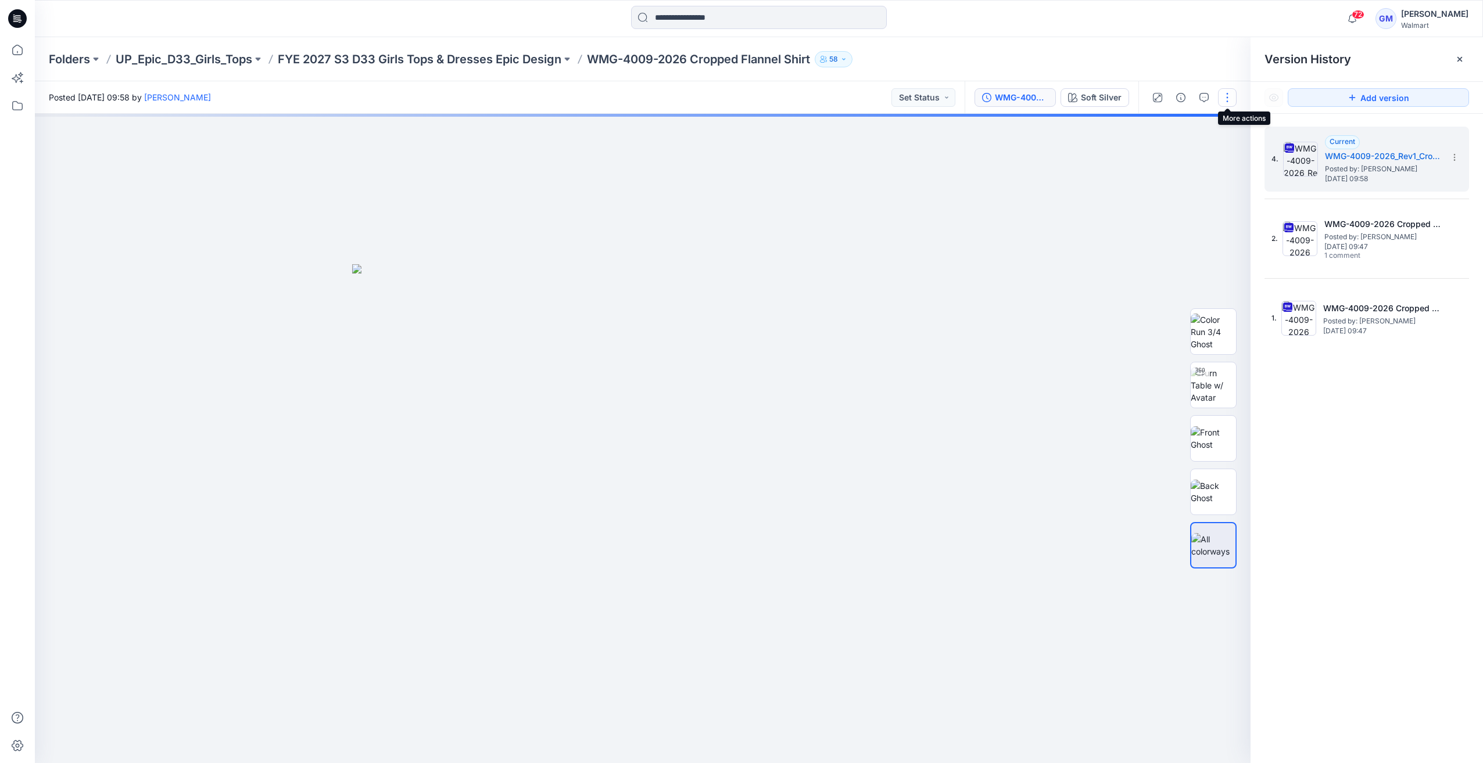
click at [1230, 101] on button "button" at bounding box center [1227, 97] width 19 height 19
click at [1170, 153] on button "Edit" at bounding box center [1178, 156] width 107 height 21
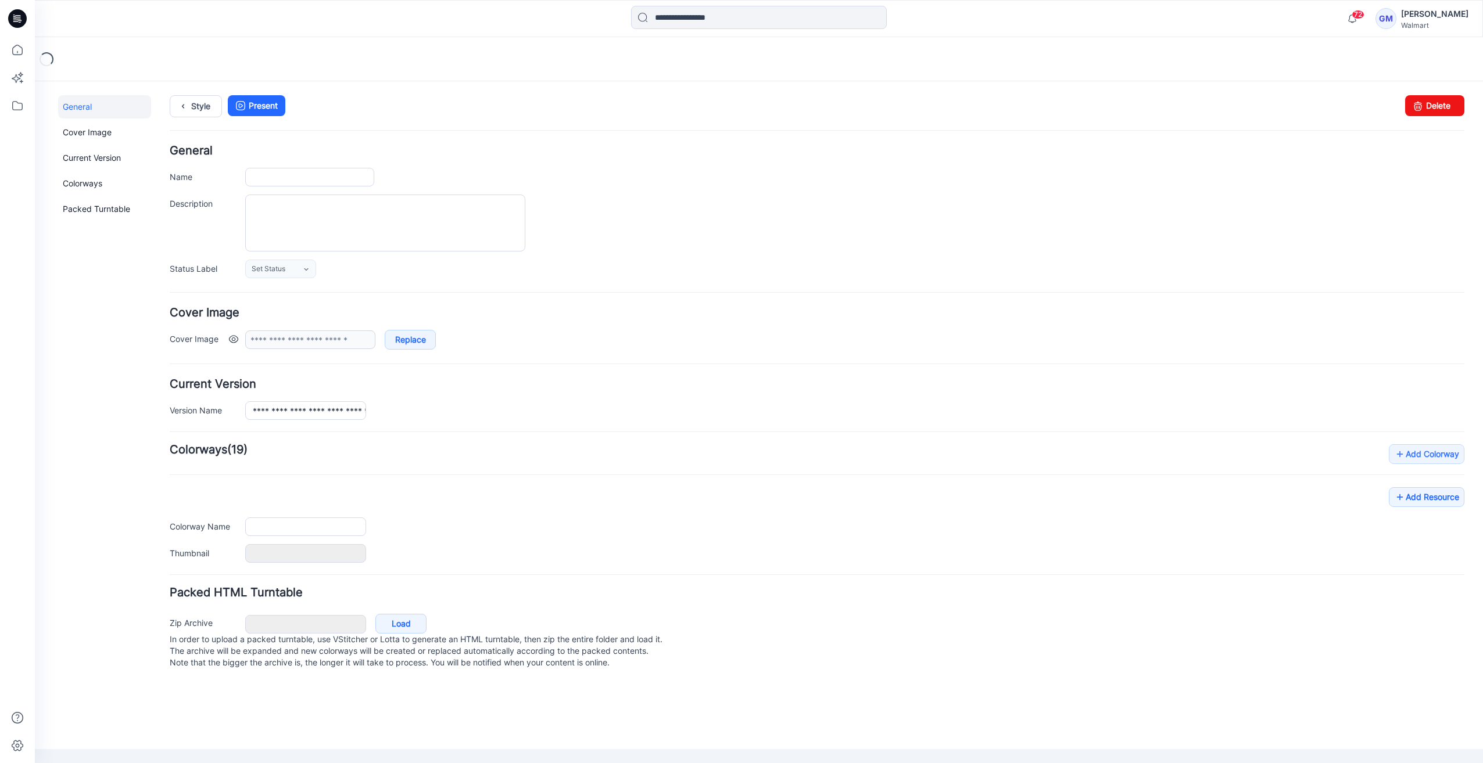
type input "**********"
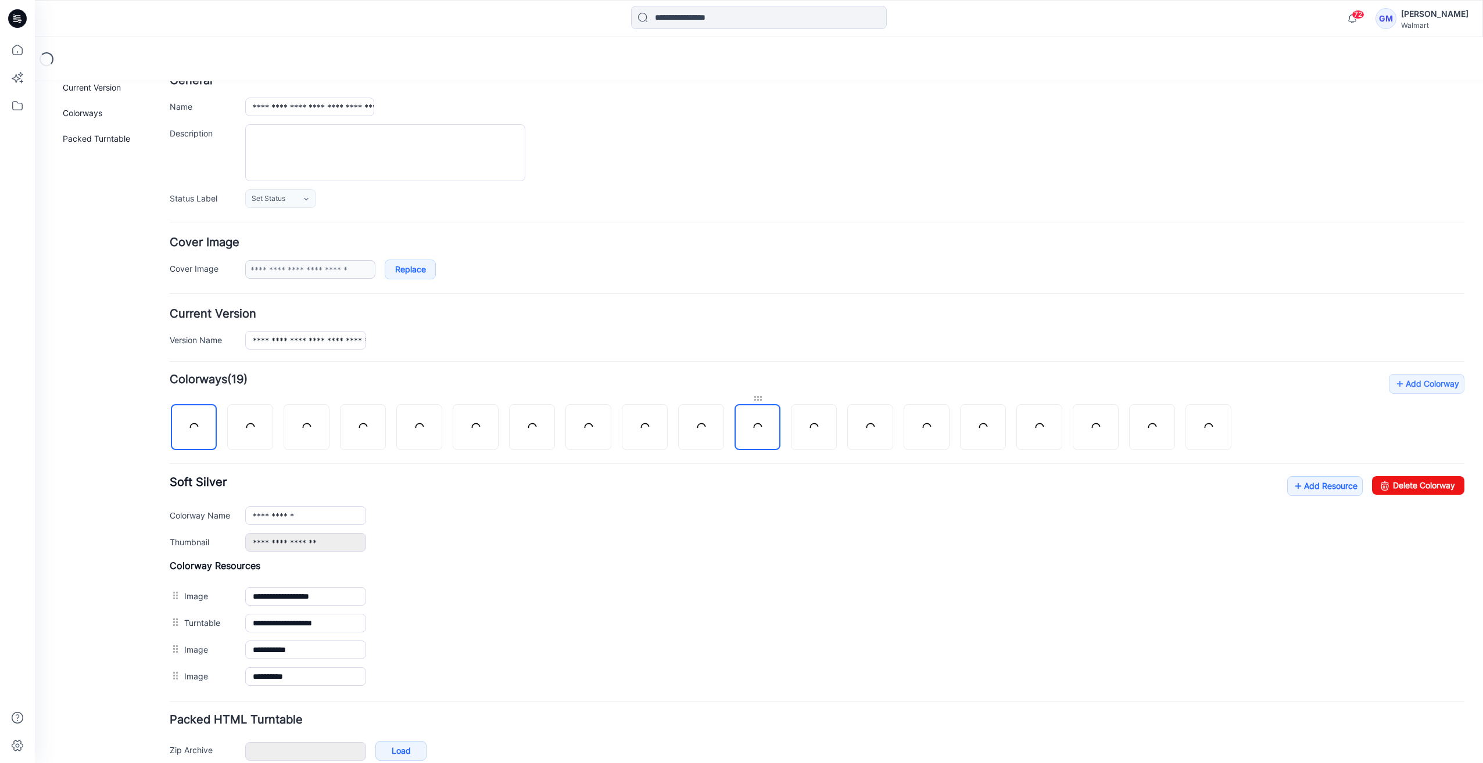
scroll to position [125, 0]
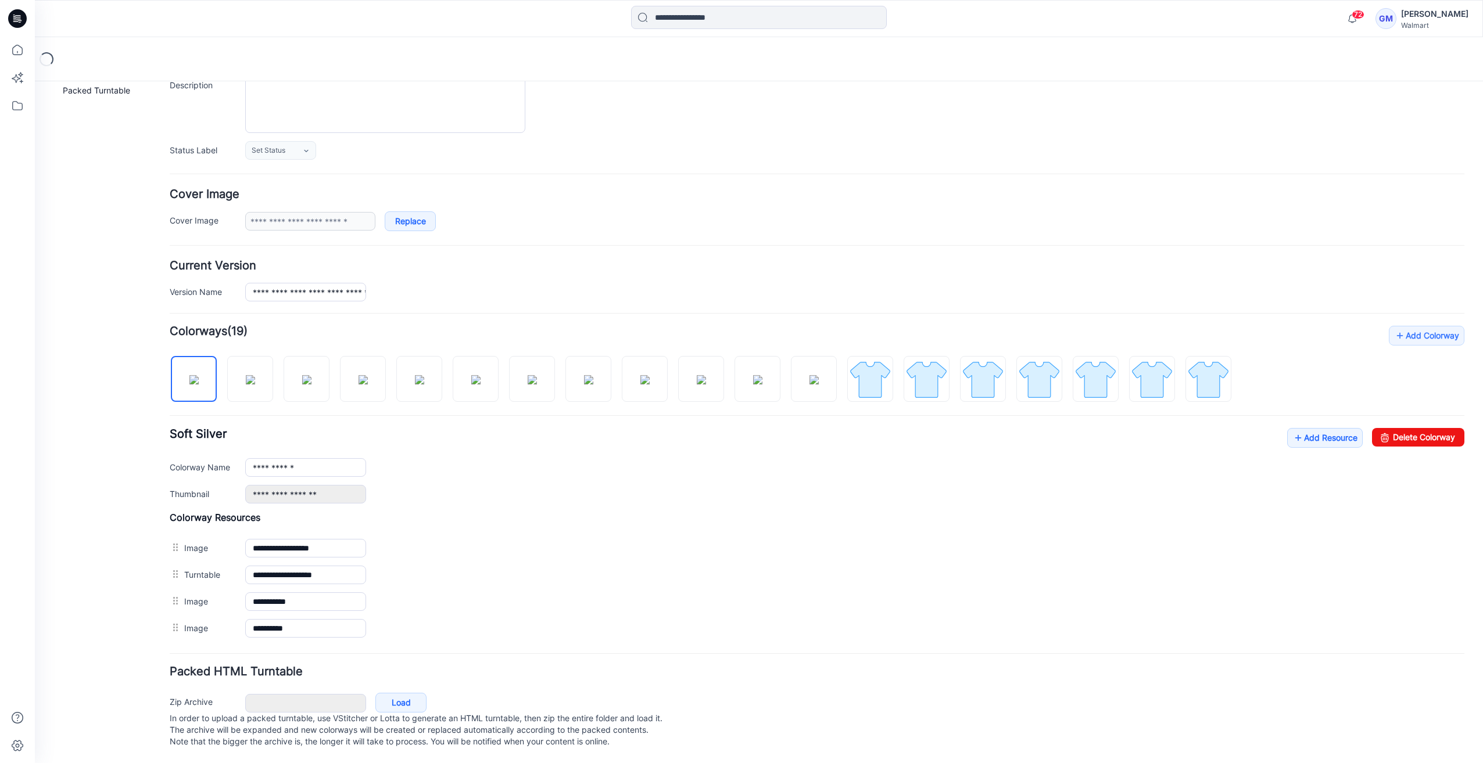
click at [1333, 416] on div "Add Colorway Colorways (19) Soft Silver" at bounding box center [817, 484] width 1294 height 316
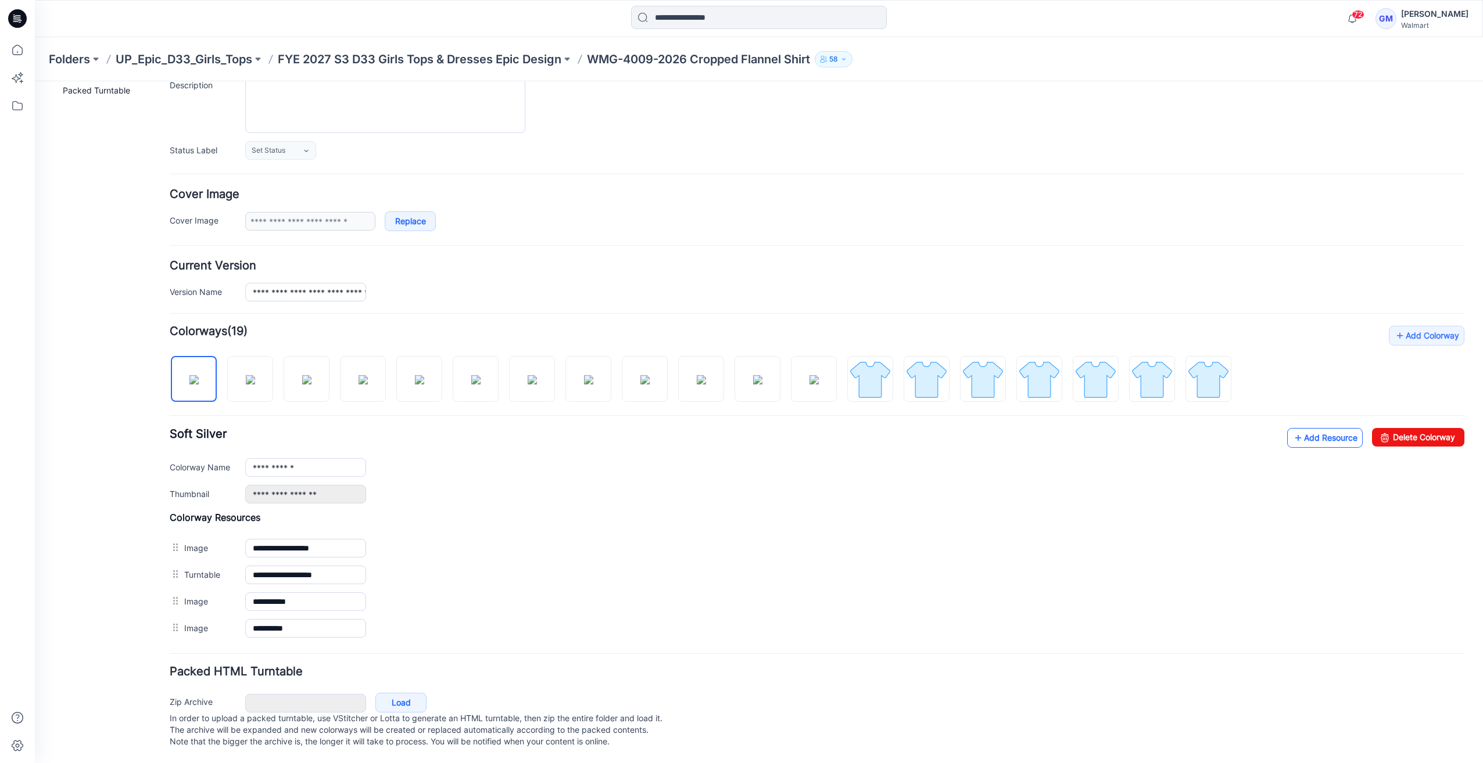
click at [1326, 435] on link "Add Resource" at bounding box center [1325, 438] width 76 height 20
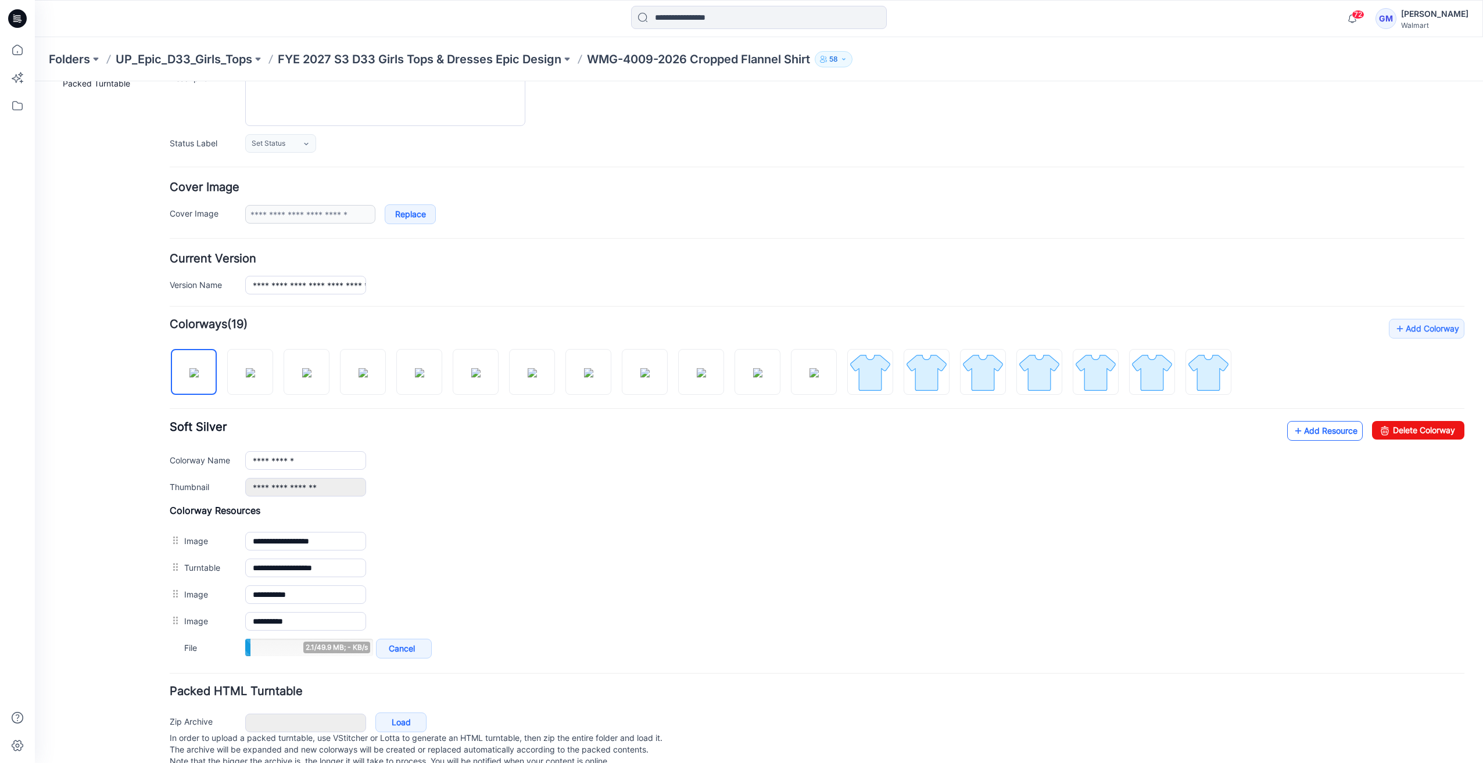
click at [1336, 428] on link "Add Resource" at bounding box center [1325, 431] width 76 height 20
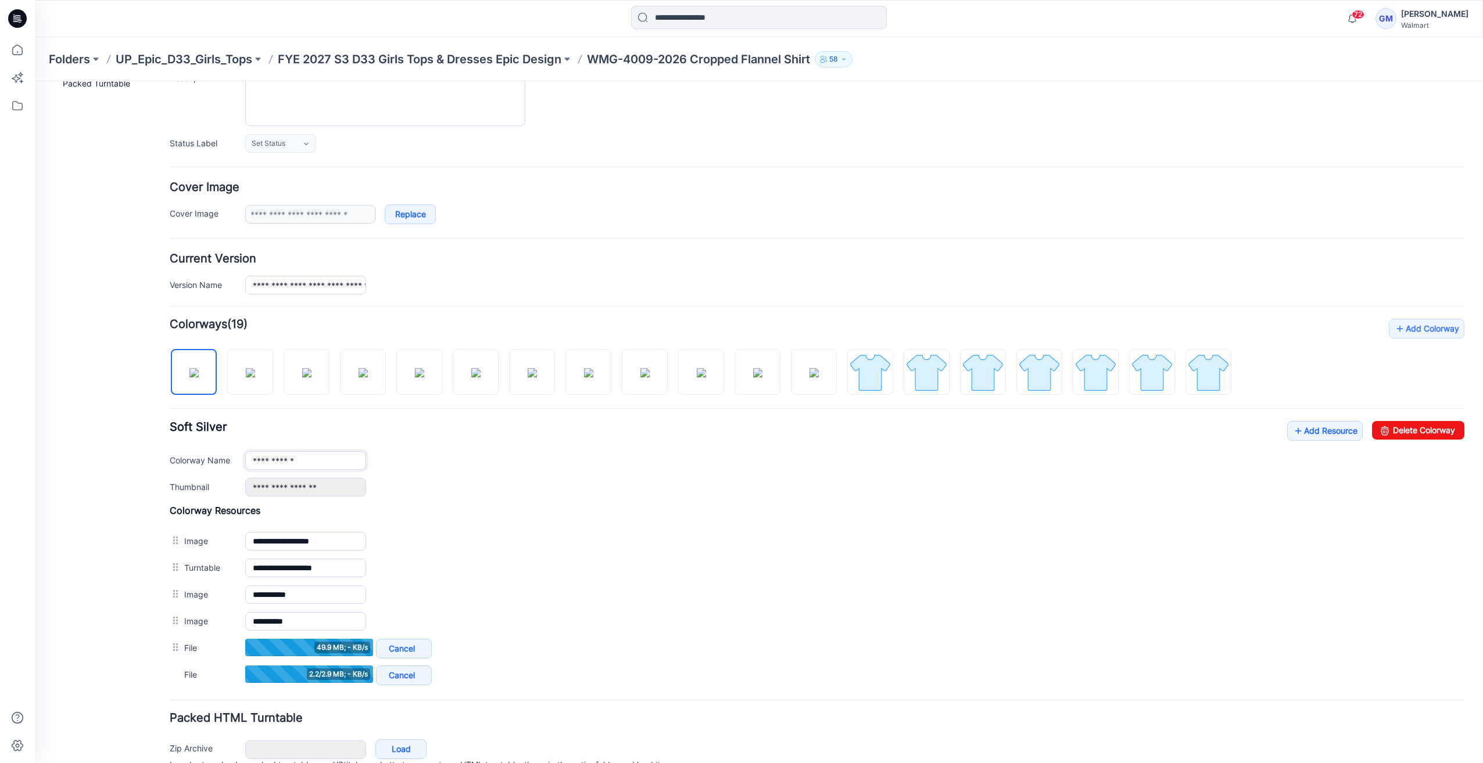
click at [321, 462] on input "**********" at bounding box center [305, 460] width 121 height 19
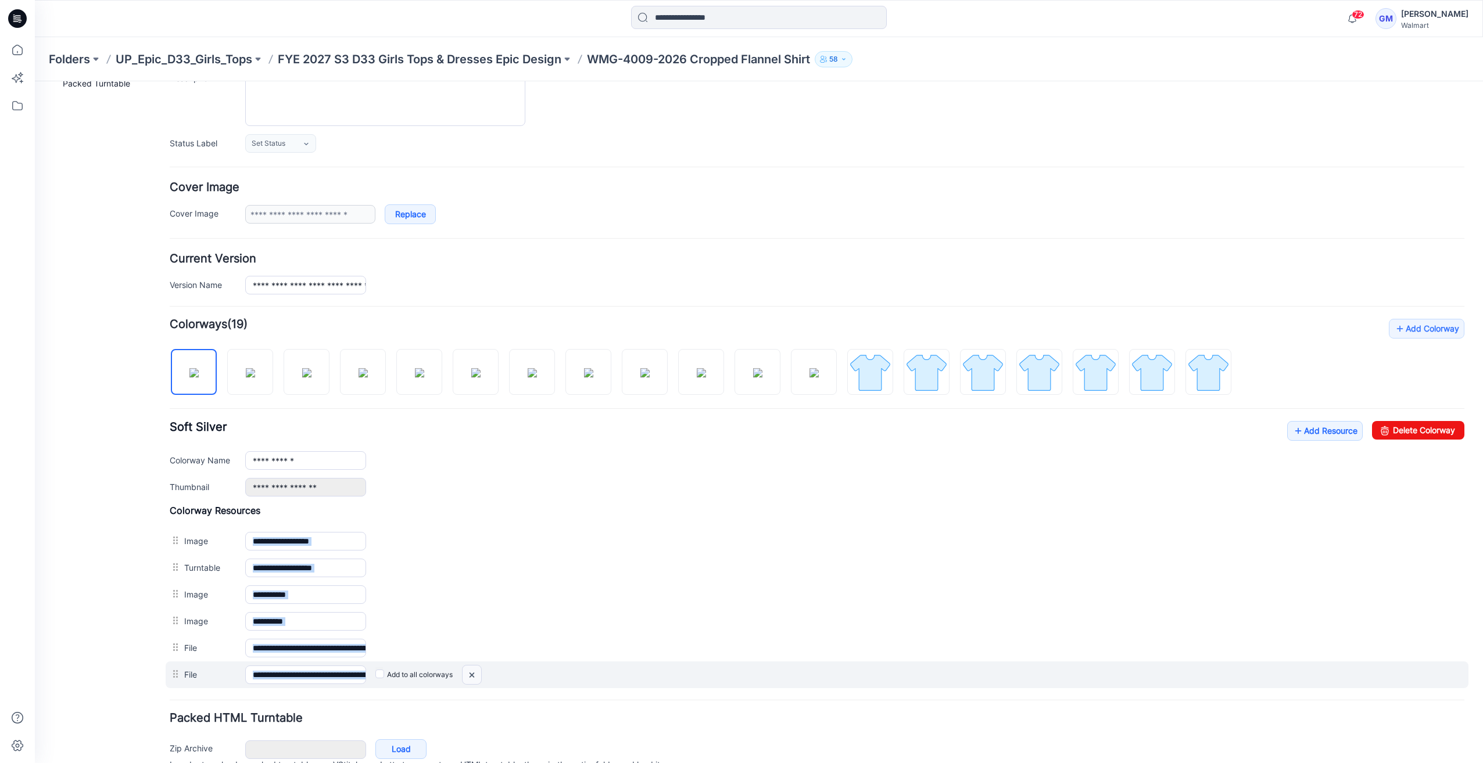
drag, startPoint x: 351, startPoint y: 641, endPoint x: 473, endPoint y: 663, distance: 124.4
drag, startPoint x: 339, startPoint y: 644, endPoint x: 475, endPoint y: 658, distance: 136.6
click at [475, 658] on div "**********" at bounding box center [817, 597] width 1294 height 184
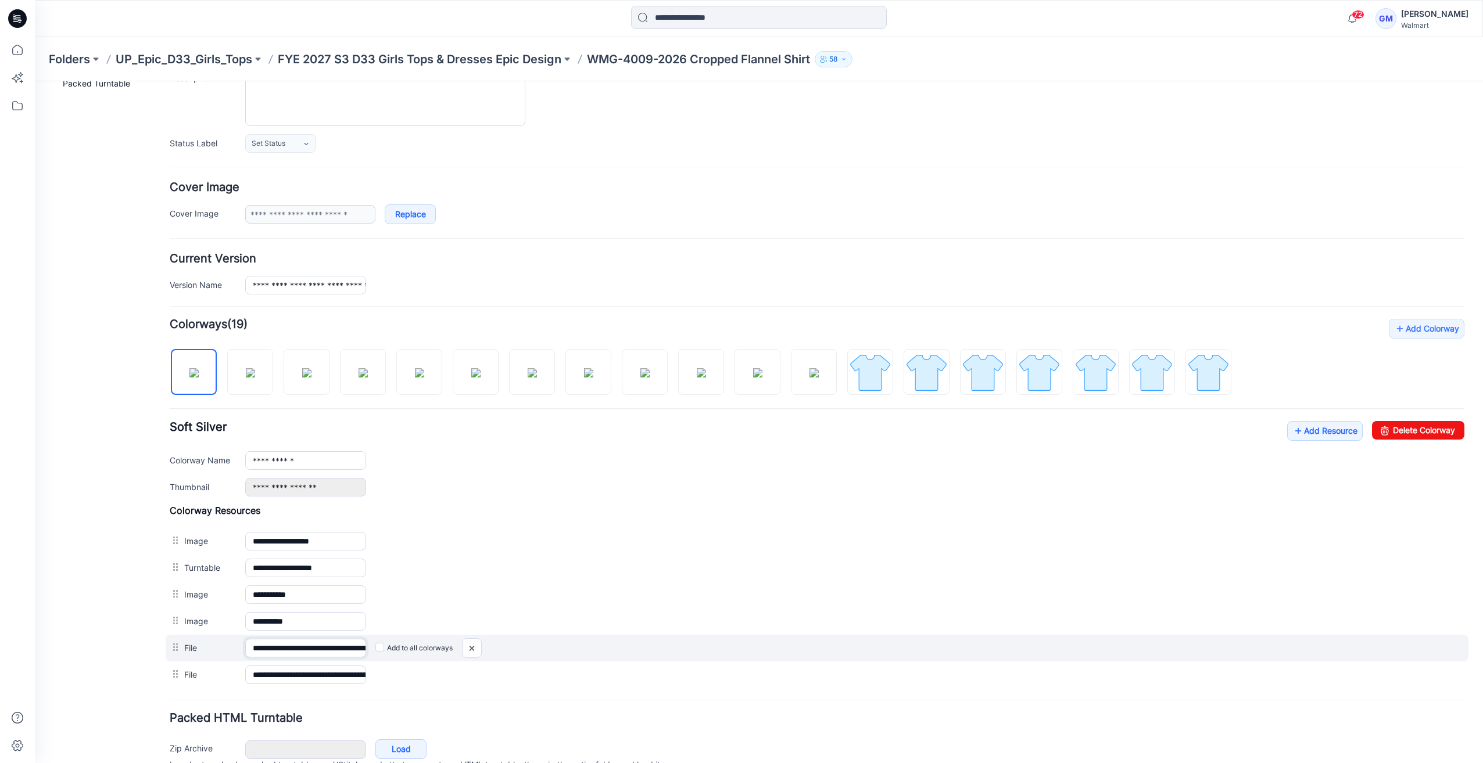
scroll to position [0, 64]
drag, startPoint x: 354, startPoint y: 646, endPoint x: 454, endPoint y: 645, distance: 99.3
click at [460, 645] on div "**********" at bounding box center [817, 648] width 1302 height 27
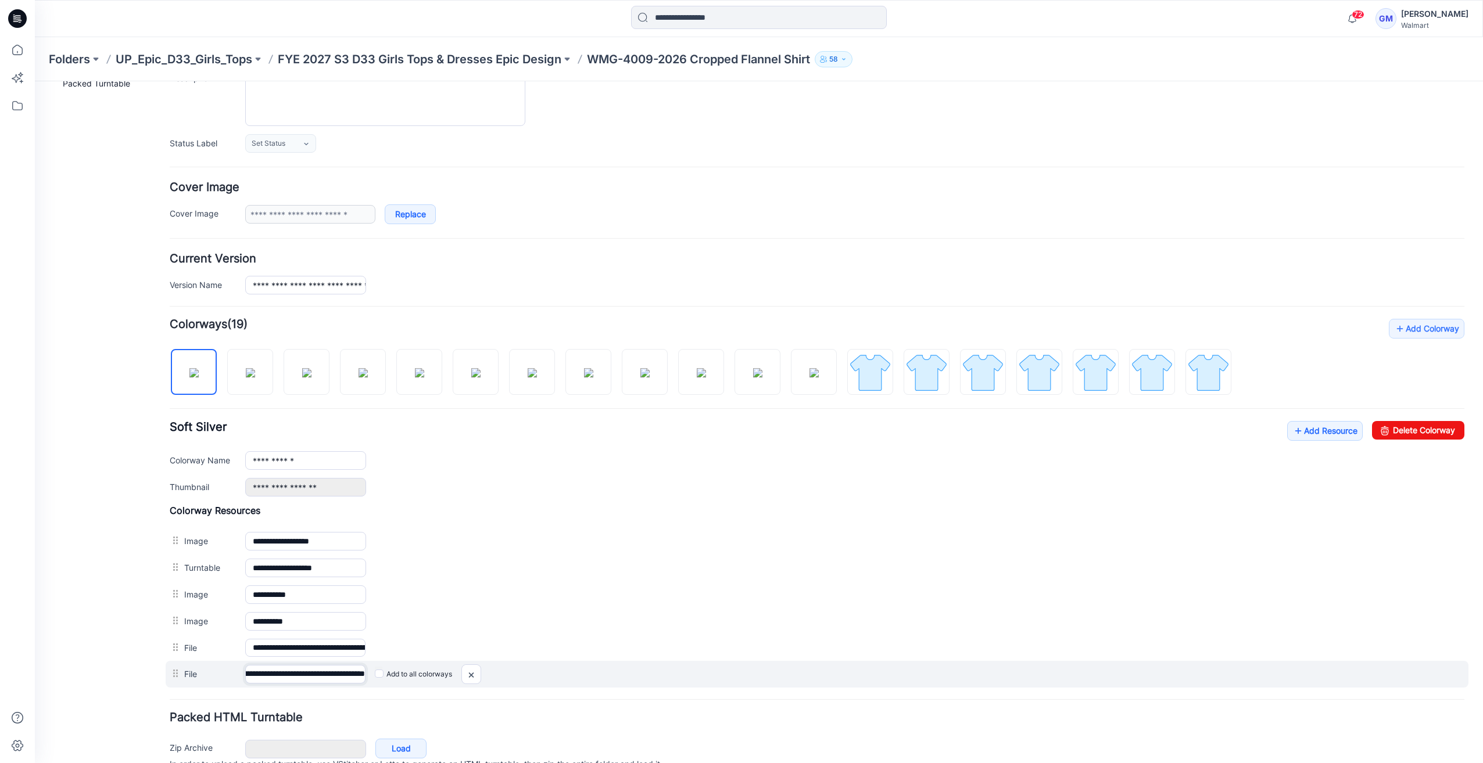
scroll to position [0, 114]
drag, startPoint x: 354, startPoint y: 673, endPoint x: 455, endPoint y: 675, distance: 101.1
click at [455, 675] on div "**********" at bounding box center [817, 674] width 1302 height 27
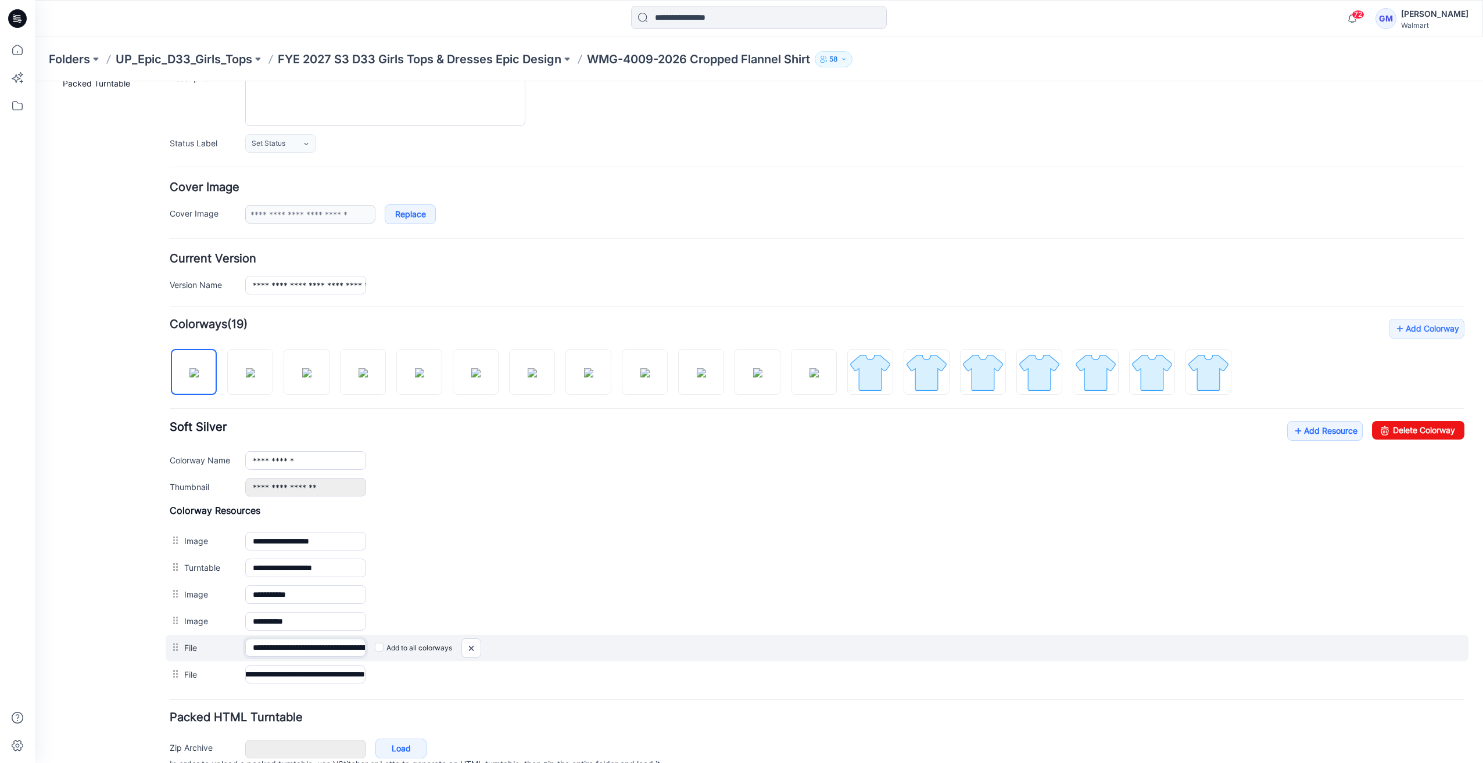
scroll to position [0, 0]
click at [358, 643] on input "**********" at bounding box center [305, 648] width 120 height 18
drag, startPoint x: 342, startPoint y: 641, endPoint x: 417, endPoint y: 645, distance: 75.6
click at [417, 645] on div "**********" at bounding box center [817, 648] width 1302 height 27
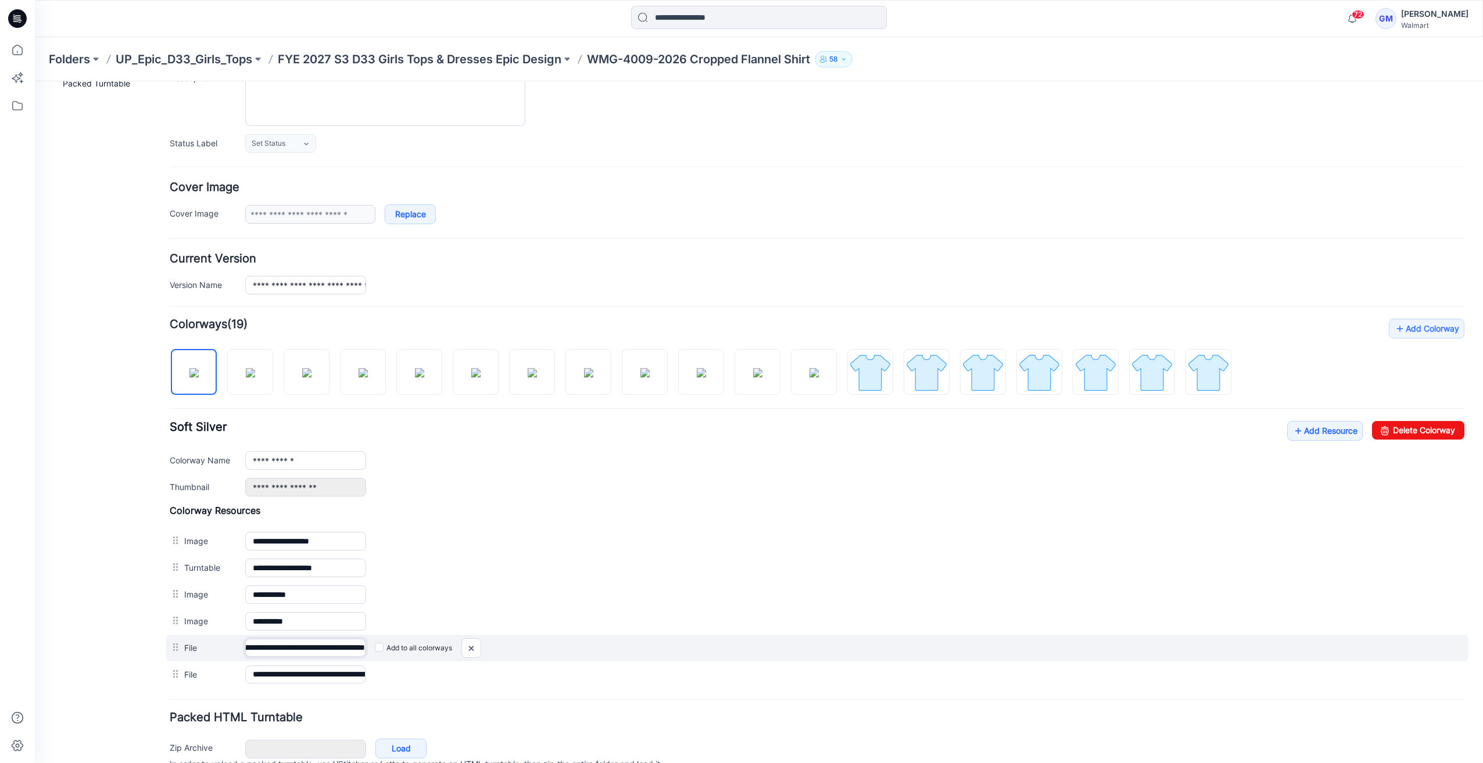
scroll to position [0, 85]
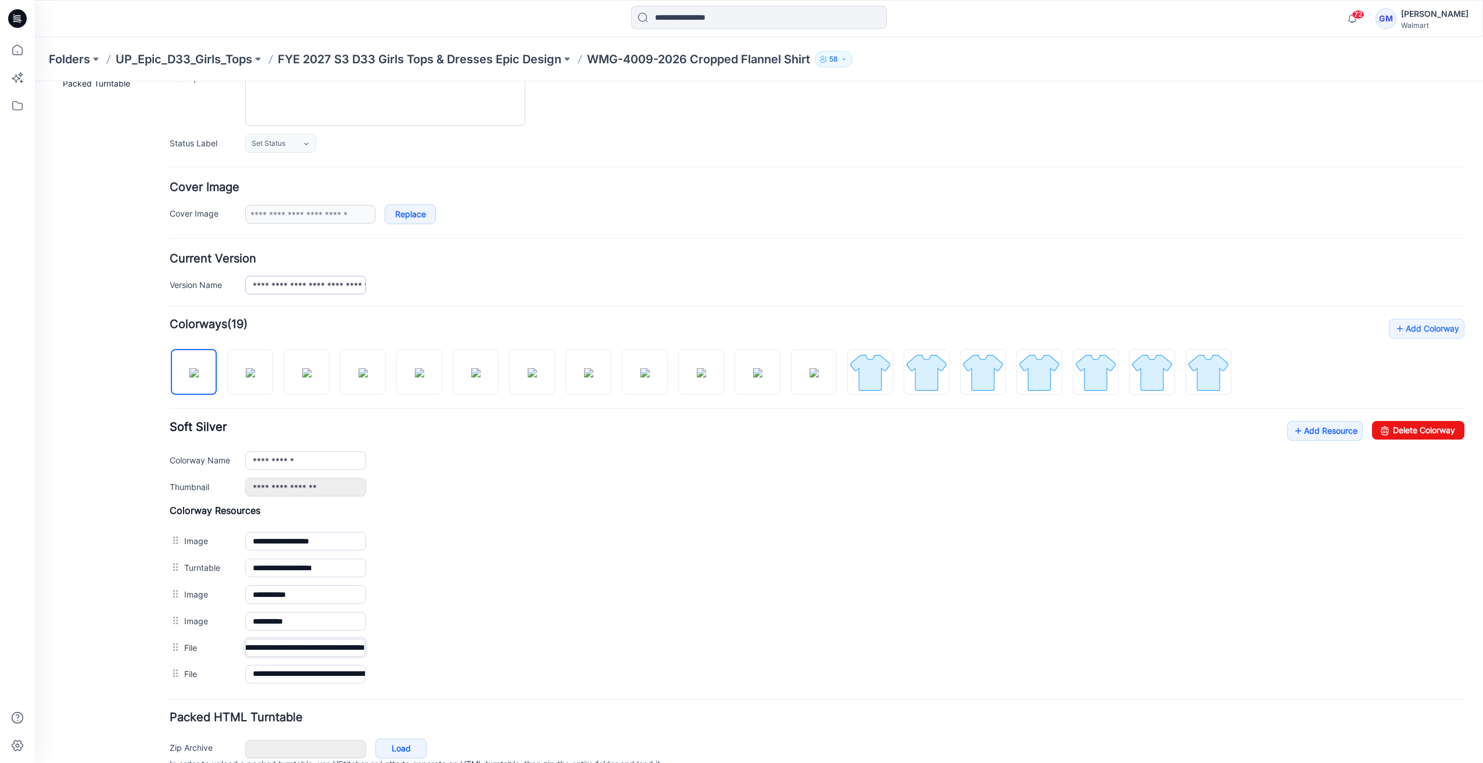
type input "**********"
drag, startPoint x: 354, startPoint y: 285, endPoint x: 432, endPoint y: 279, distance: 78.1
click at [432, 279] on div "**********" at bounding box center [854, 285] width 1219 height 18
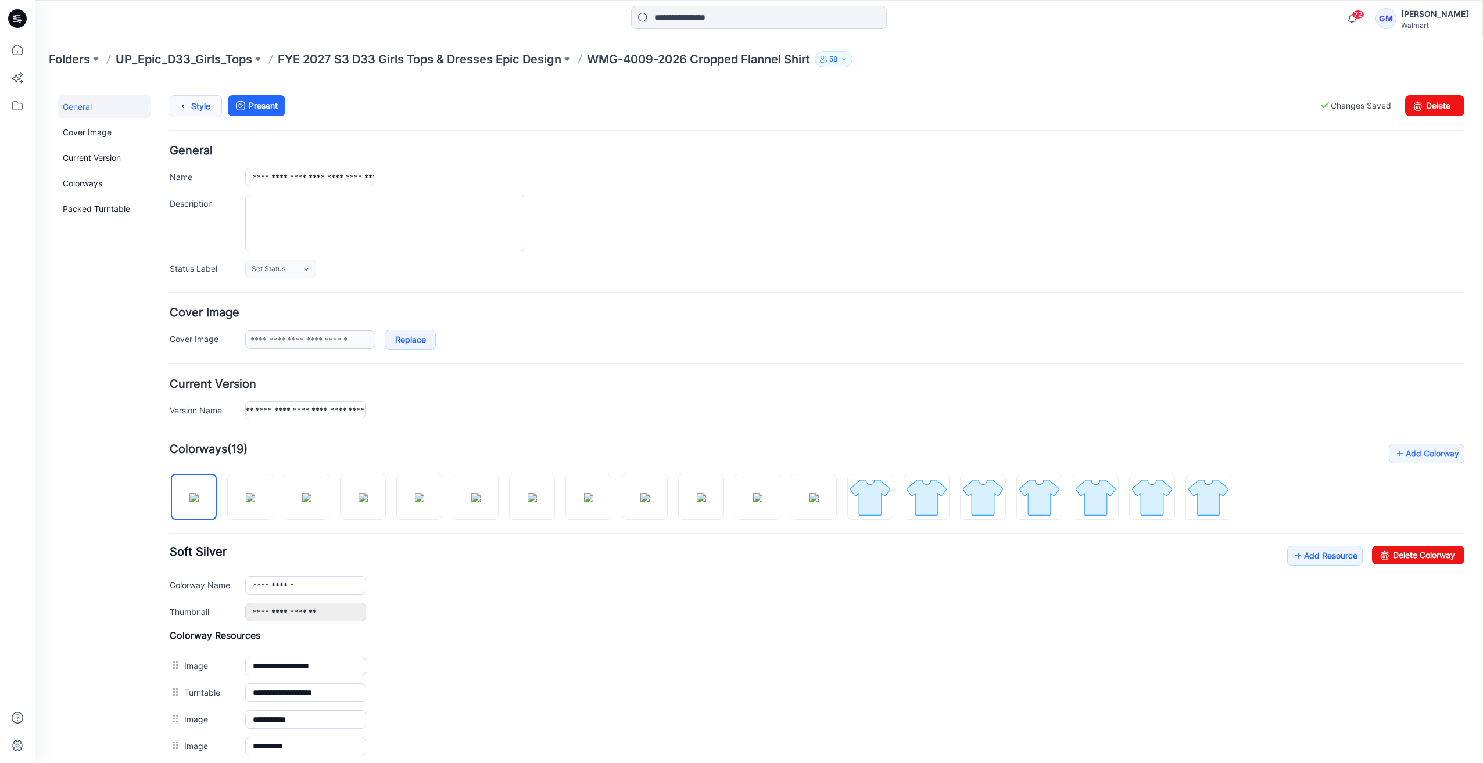
scroll to position [0, 0]
click at [211, 106] on link "Style" at bounding box center [196, 106] width 52 height 22
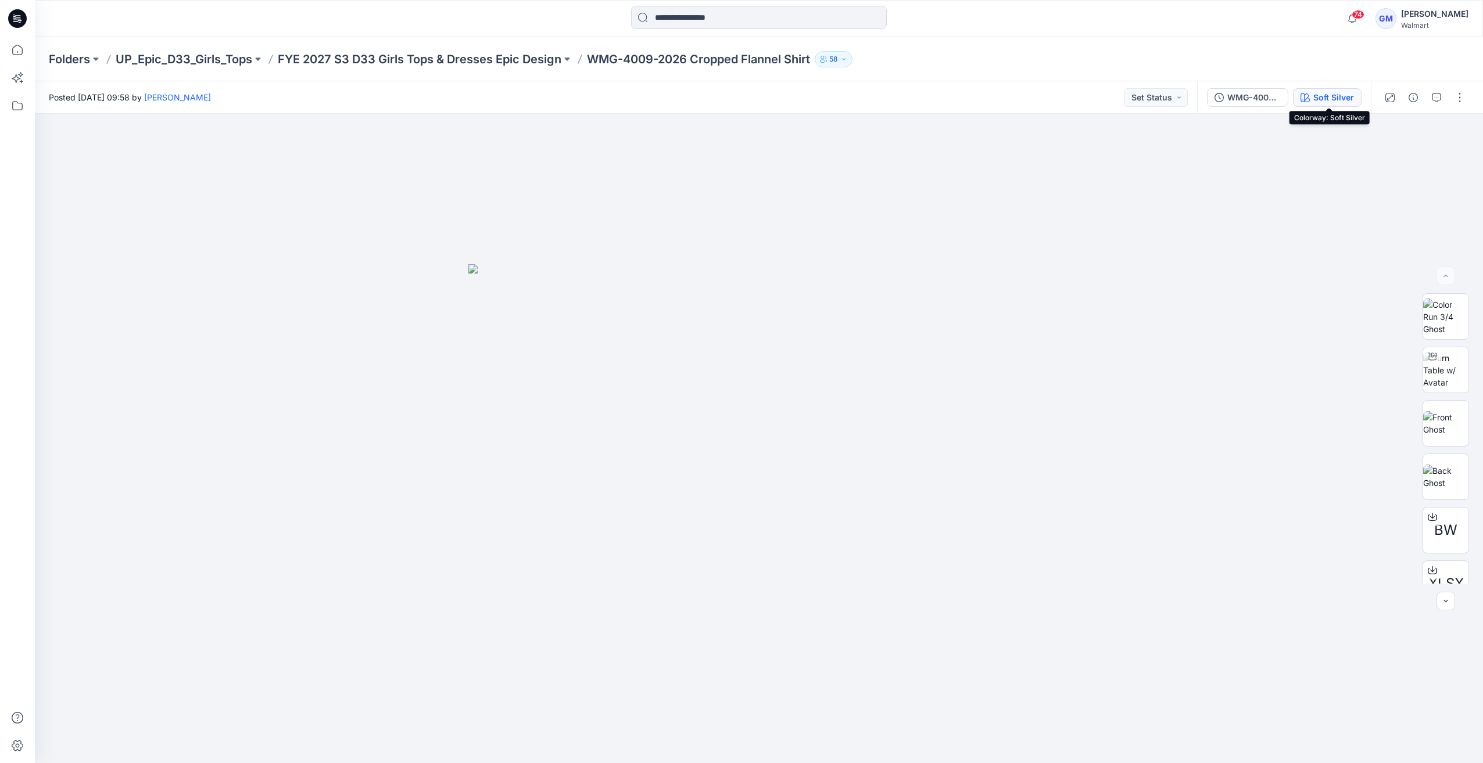
drag, startPoint x: 1340, startPoint y: 97, endPoint x: 1341, endPoint y: 116, distance: 18.6
click at [1340, 98] on div "Soft Silver" at bounding box center [1333, 97] width 41 height 13
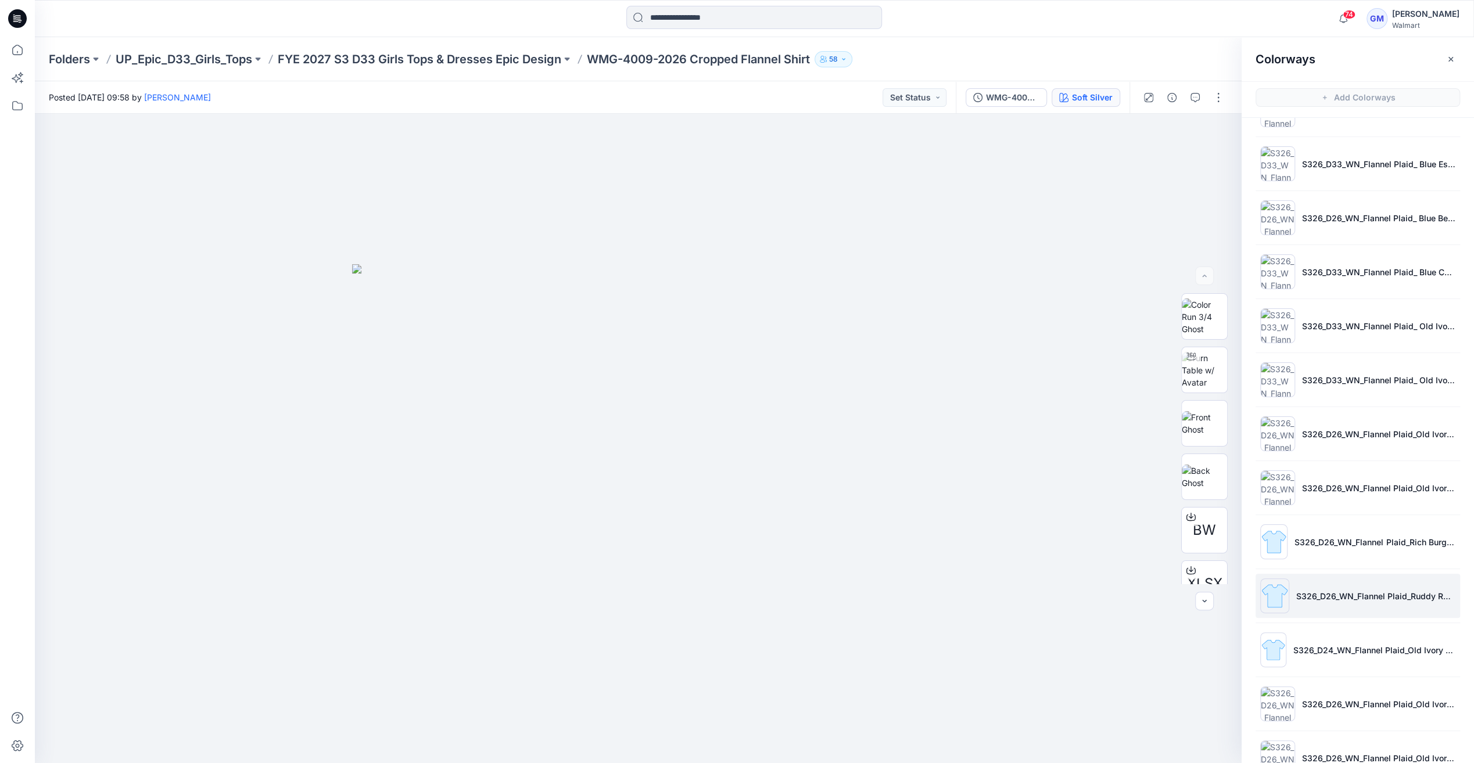
scroll to position [396, 0]
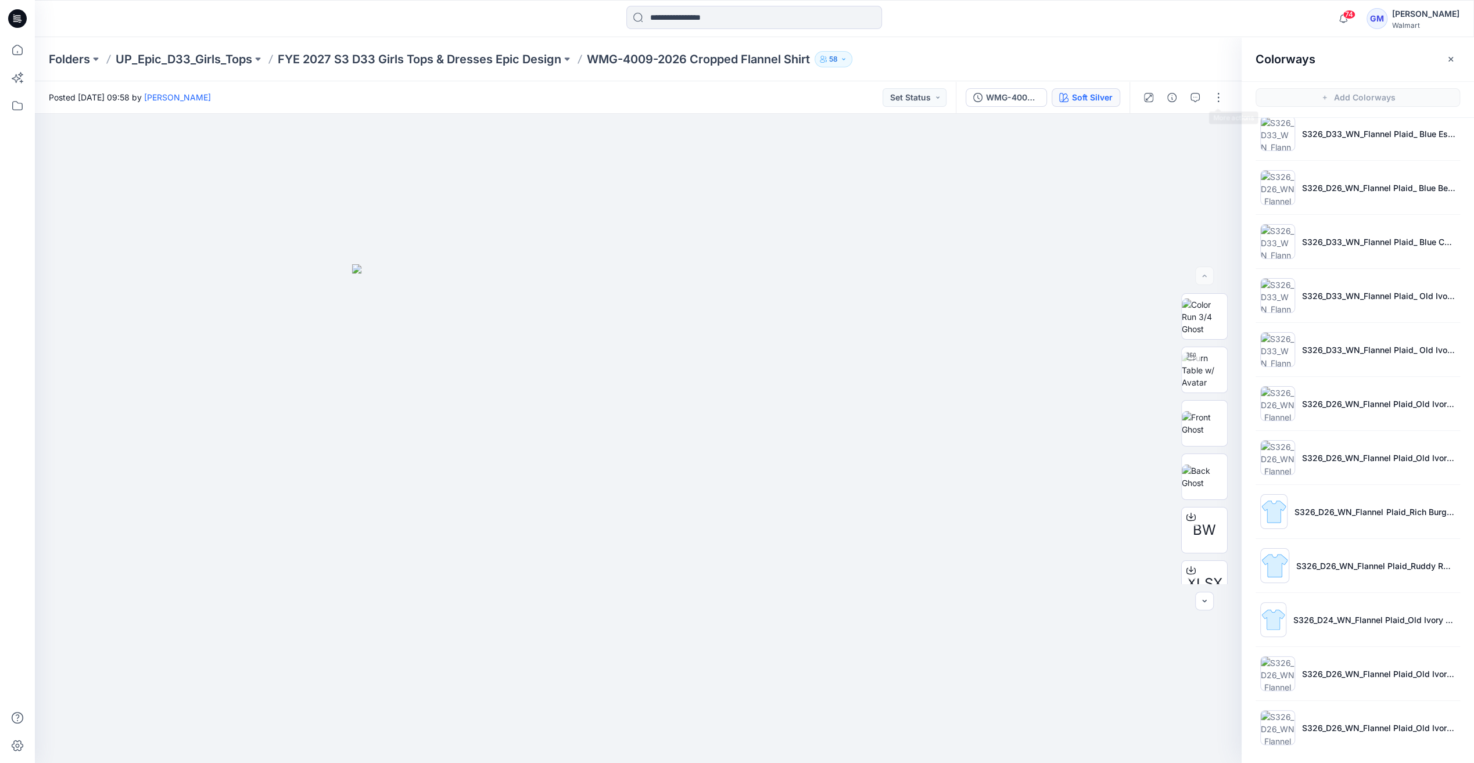
drag, startPoint x: 1215, startPoint y: 94, endPoint x: 1218, endPoint y: 108, distance: 14.8
click at [1215, 94] on button "button" at bounding box center [1218, 97] width 19 height 19
click at [1176, 157] on button "Edit" at bounding box center [1169, 156] width 107 height 21
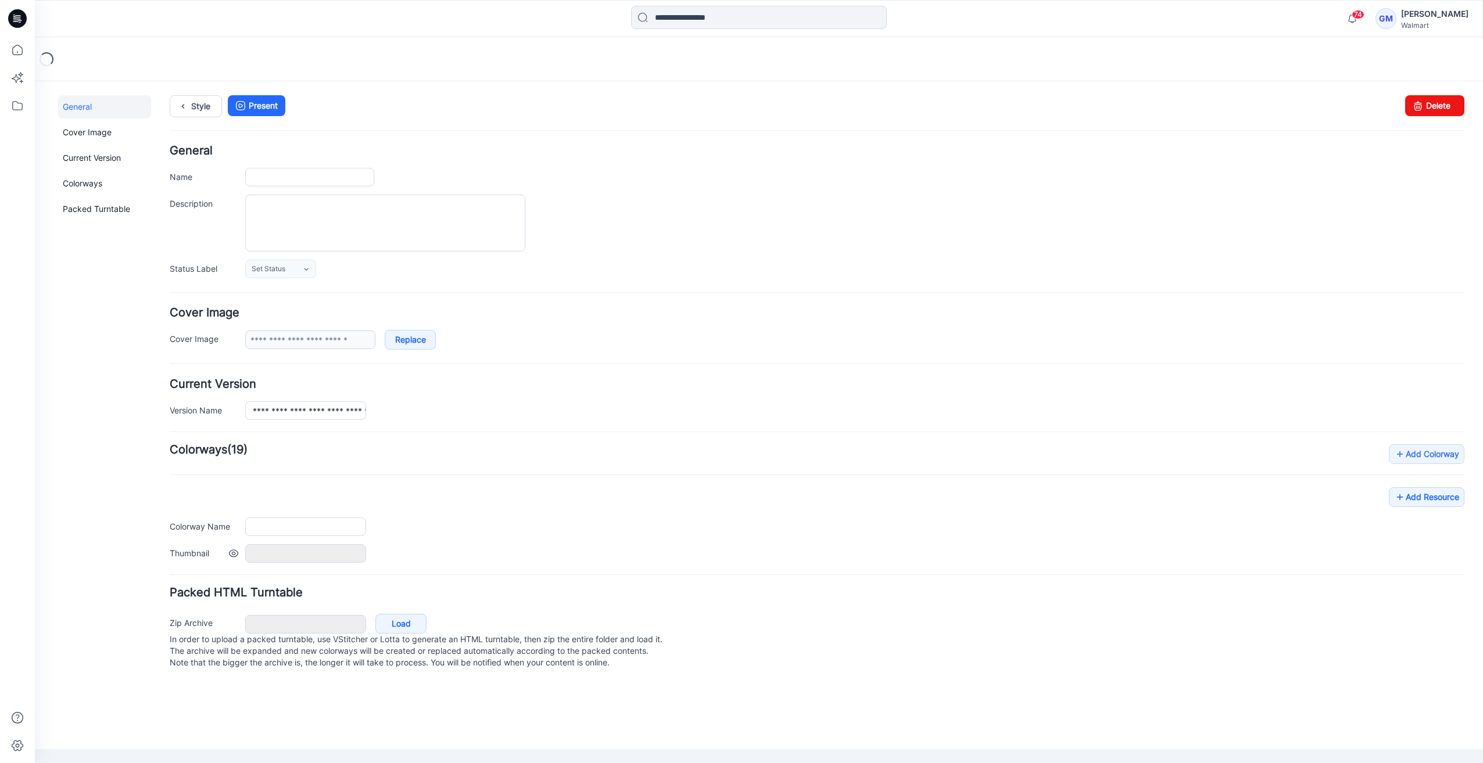
type input "**********"
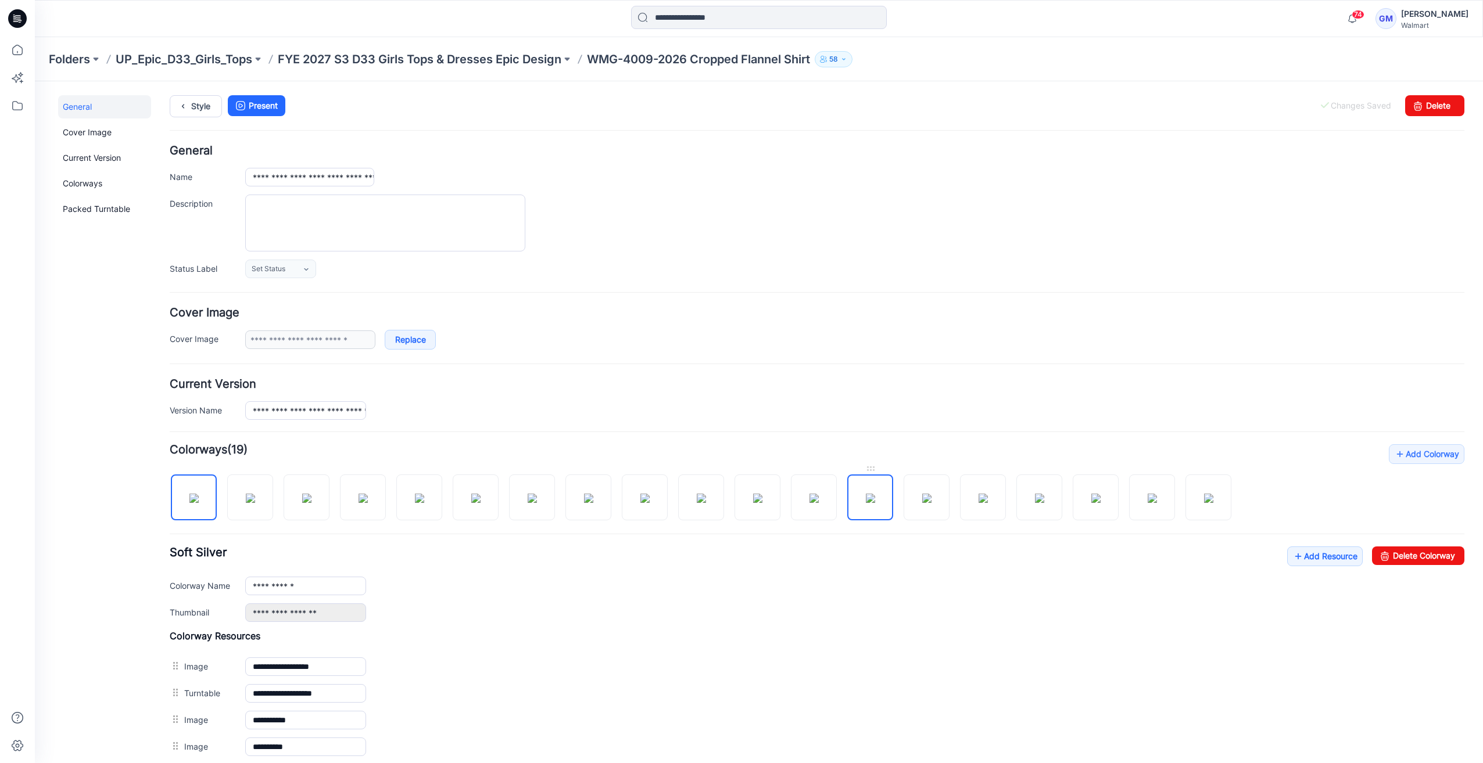
click at [875, 494] on img at bounding box center [870, 498] width 9 height 9
type input "**********"
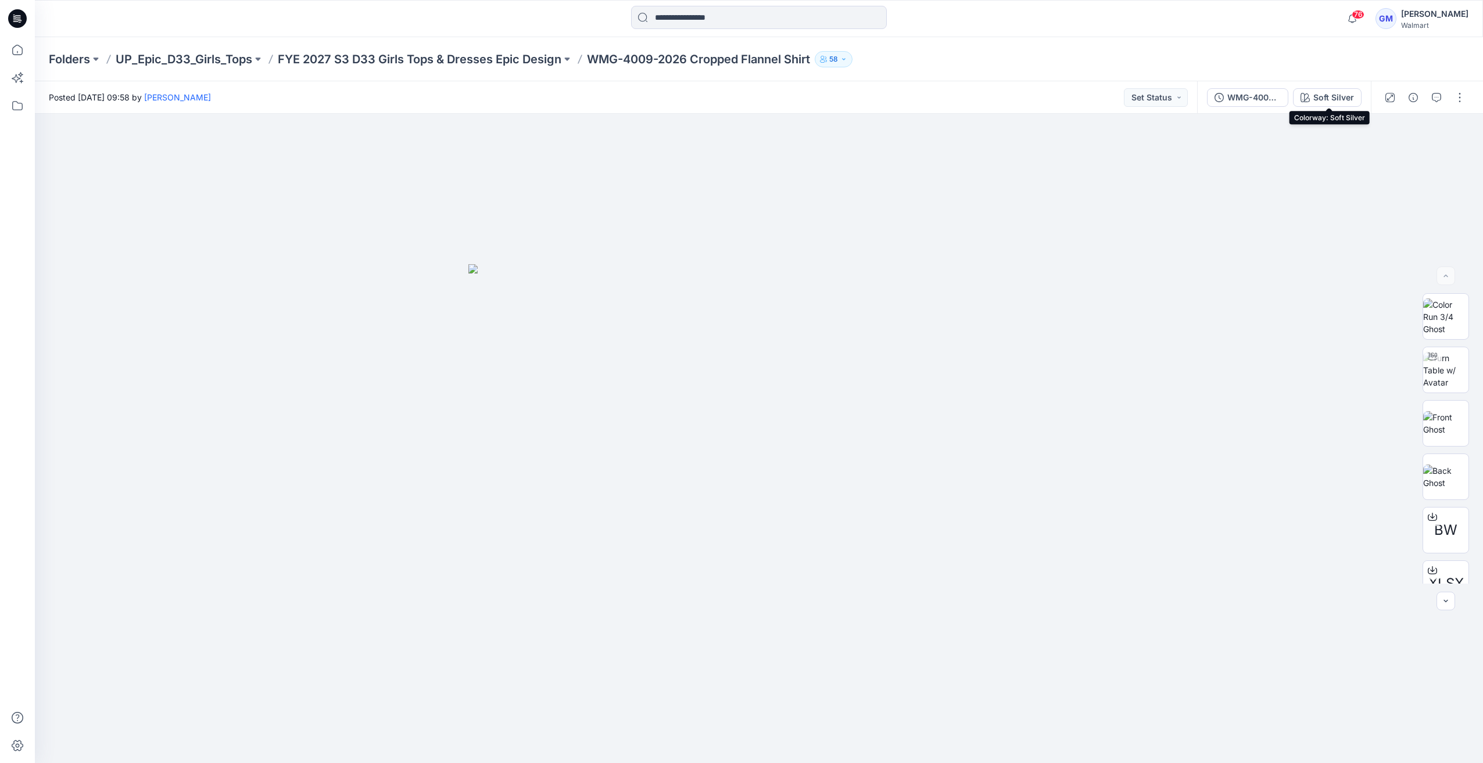
click at [1328, 87] on div "WMG-4009-2026_Rev1_Cropped Flannel Shirt_Full Colorway Soft Silver" at bounding box center [1284, 97] width 174 height 33
click at [1352, 88] on div "WMG-4009-2026_Rev1_Cropped Flannel Shirt_Full Colorway Soft Silver" at bounding box center [1284, 97] width 174 height 33
click at [1350, 95] on div "Soft Silver" at bounding box center [1333, 97] width 41 height 13
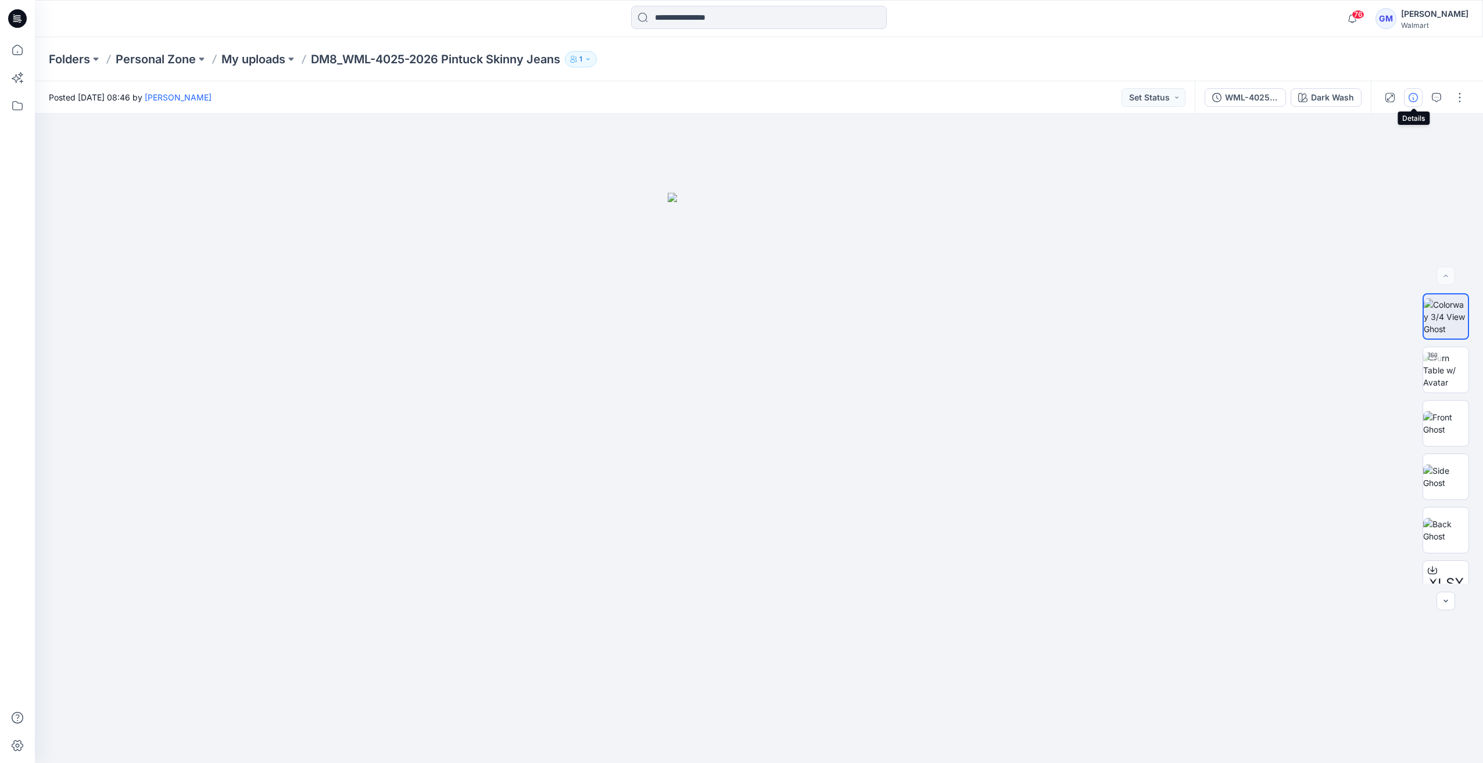
click at [1414, 98] on icon "button" at bounding box center [1412, 97] width 9 height 9
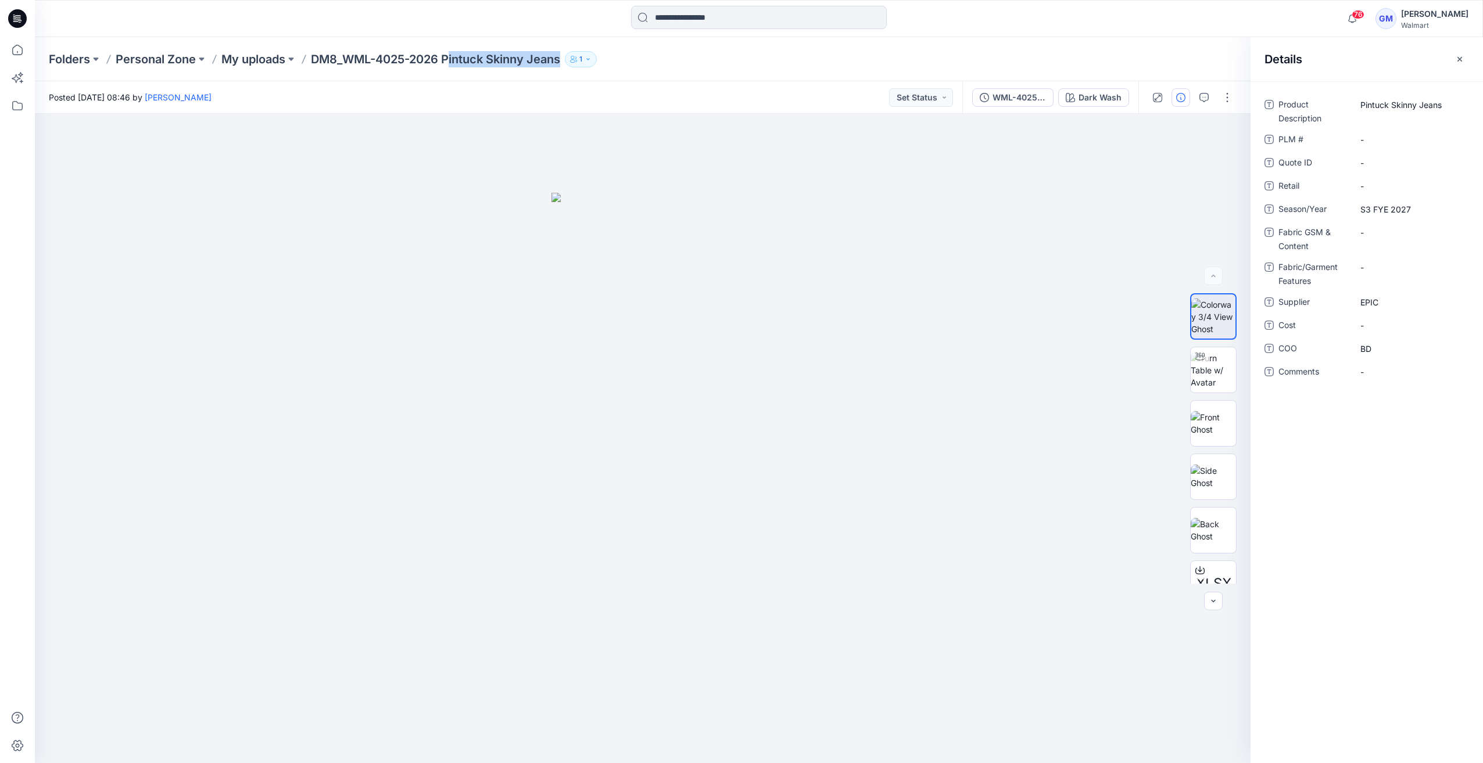
drag, startPoint x: 450, startPoint y: 59, endPoint x: 653, endPoint y: 59, distance: 202.7
click at [653, 59] on div "Folders Personal Zone My uploads DM8_WML-4025-2026 Pintuck Skinny Jeans 1" at bounding box center [713, 59] width 1329 height 16
drag, startPoint x: 445, startPoint y: 63, endPoint x: 672, endPoint y: 63, distance: 226.6
click at [672, 63] on div "Folders Personal Zone My uploads DM8_WML-4025-2026 Pintuck Skinny Jeans 1" at bounding box center [713, 59] width 1329 height 16
copy div "Pintuck Skinny Jeans 1"
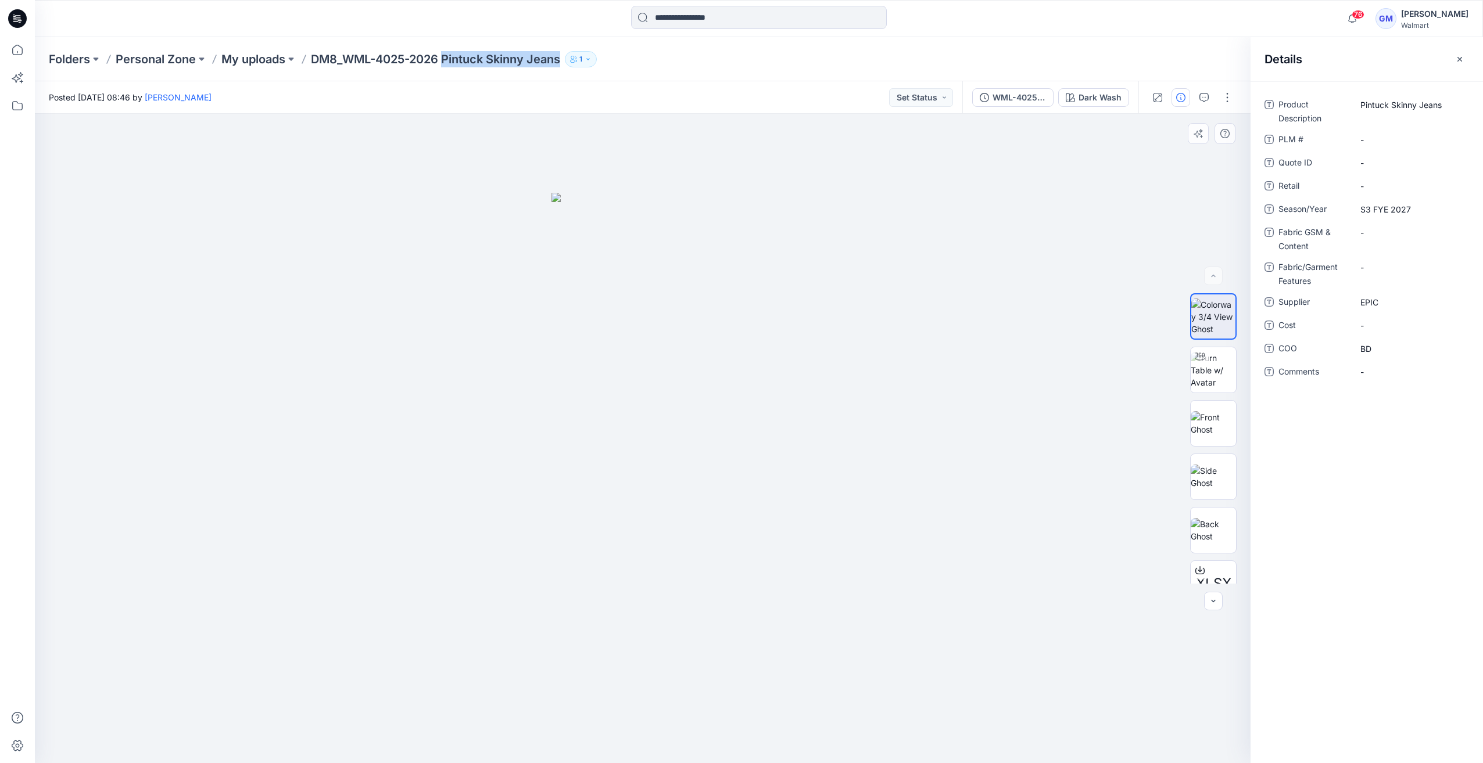
click at [343, 390] on div at bounding box center [642, 438] width 1215 height 649
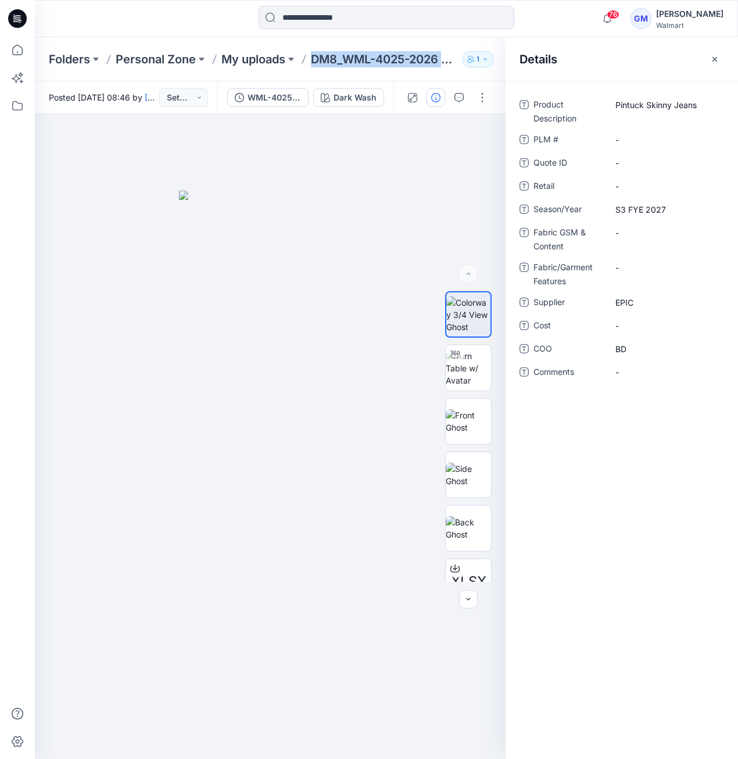
drag, startPoint x: 317, startPoint y: 58, endPoint x: 490, endPoint y: 58, distance: 172.5
click at [490, 58] on div "Folders Personal Zone My uploads DM8_WML-4025-2026 Pintuck Skinny Jeans 1" at bounding box center [341, 59] width 584 height 16
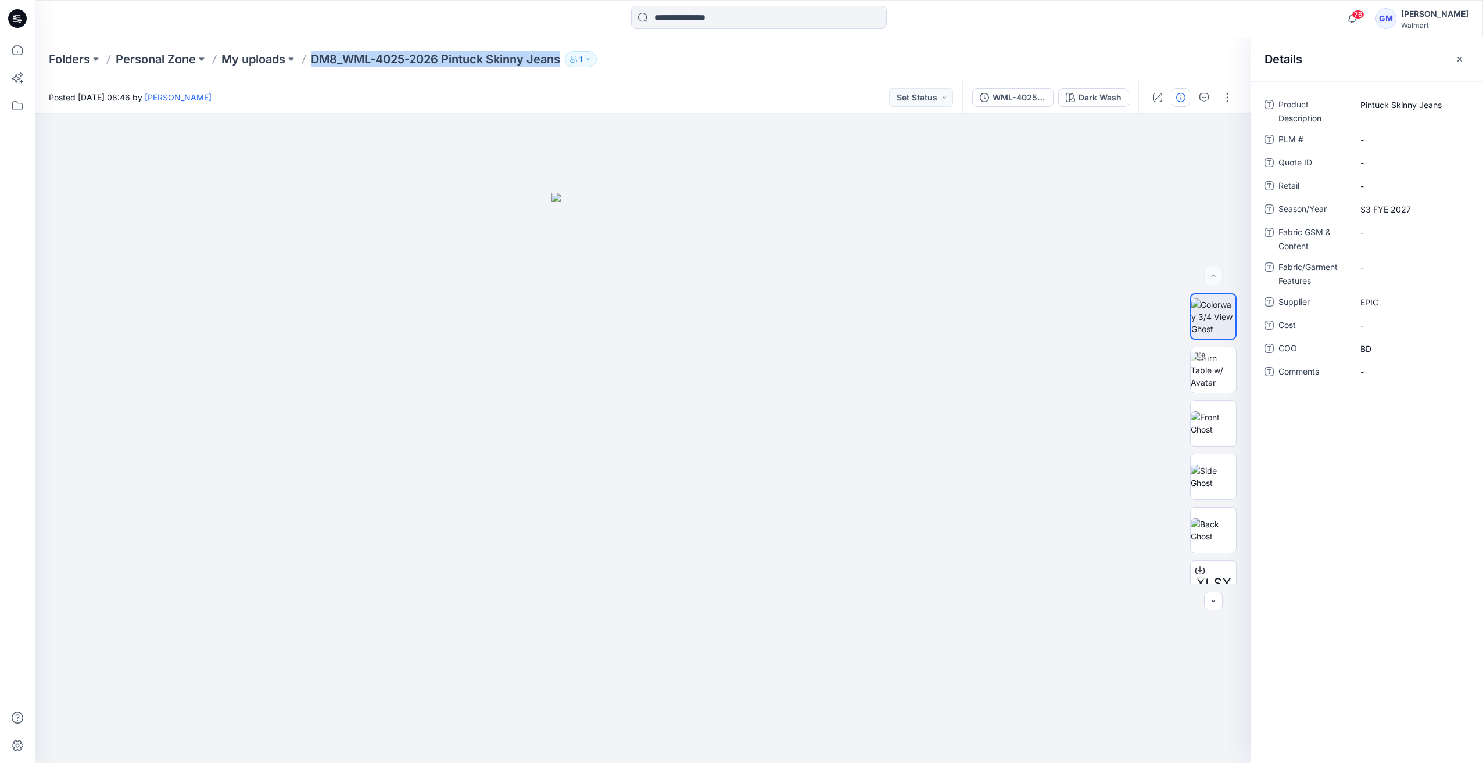
copy div "DM8_WML-4025-2026 Pintuck Skinny Jeans 1"
click at [1373, 229] on Content "-" at bounding box center [1410, 233] width 101 height 12
click at [1417, 237] on textarea "**********" at bounding box center [1410, 232] width 116 height 19
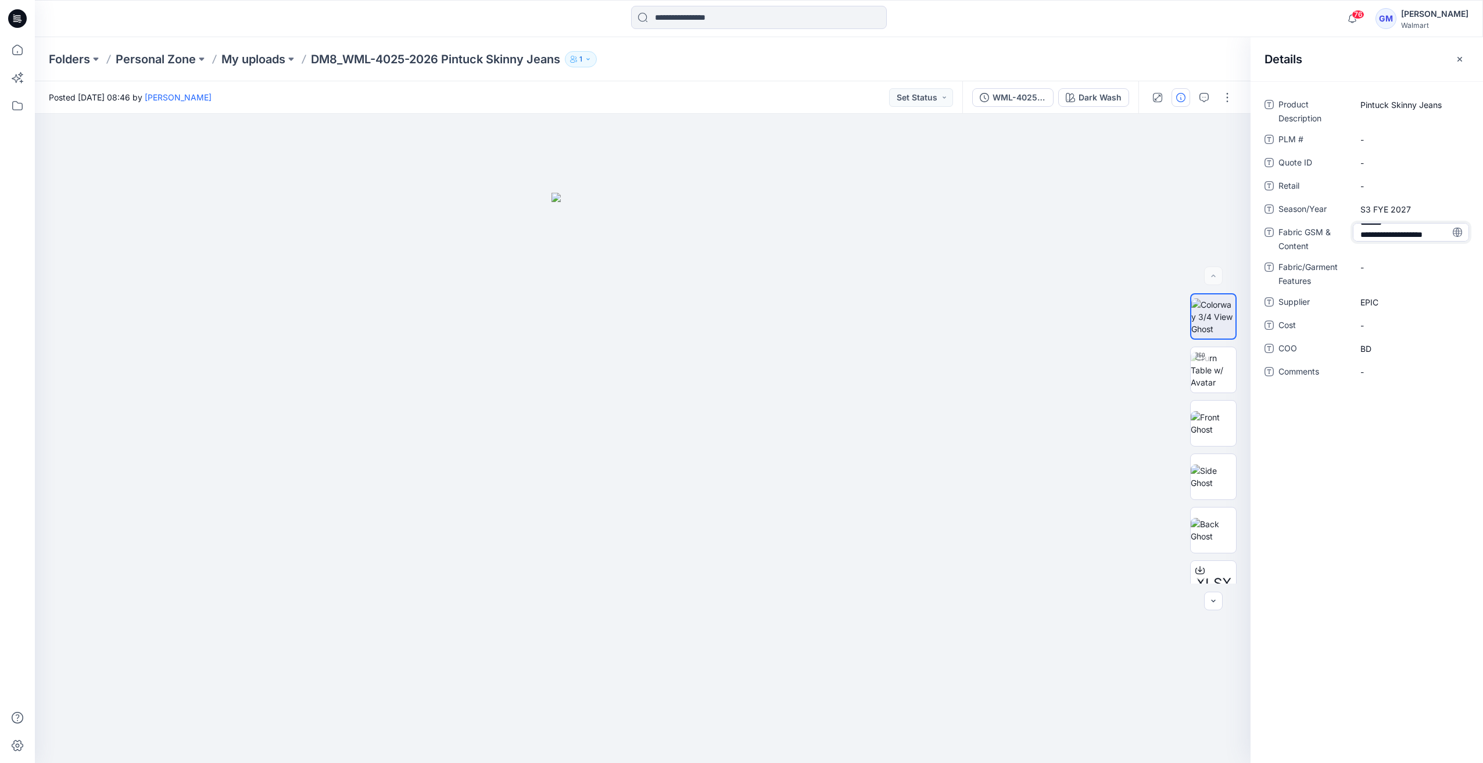
click at [1408, 239] on textarea "**********" at bounding box center [1410, 232] width 116 height 19
type textarea "**********"
click at [1371, 271] on span "Show more" at bounding box center [1390, 266] width 61 height 12
click at [1415, 304] on Content "Opt1: 65% BCI Cotton, 30% Polyester, 3% Viscose, 2% Spandex, 9.5oz, Opt2: 99% B…" at bounding box center [1410, 273] width 101 height 98
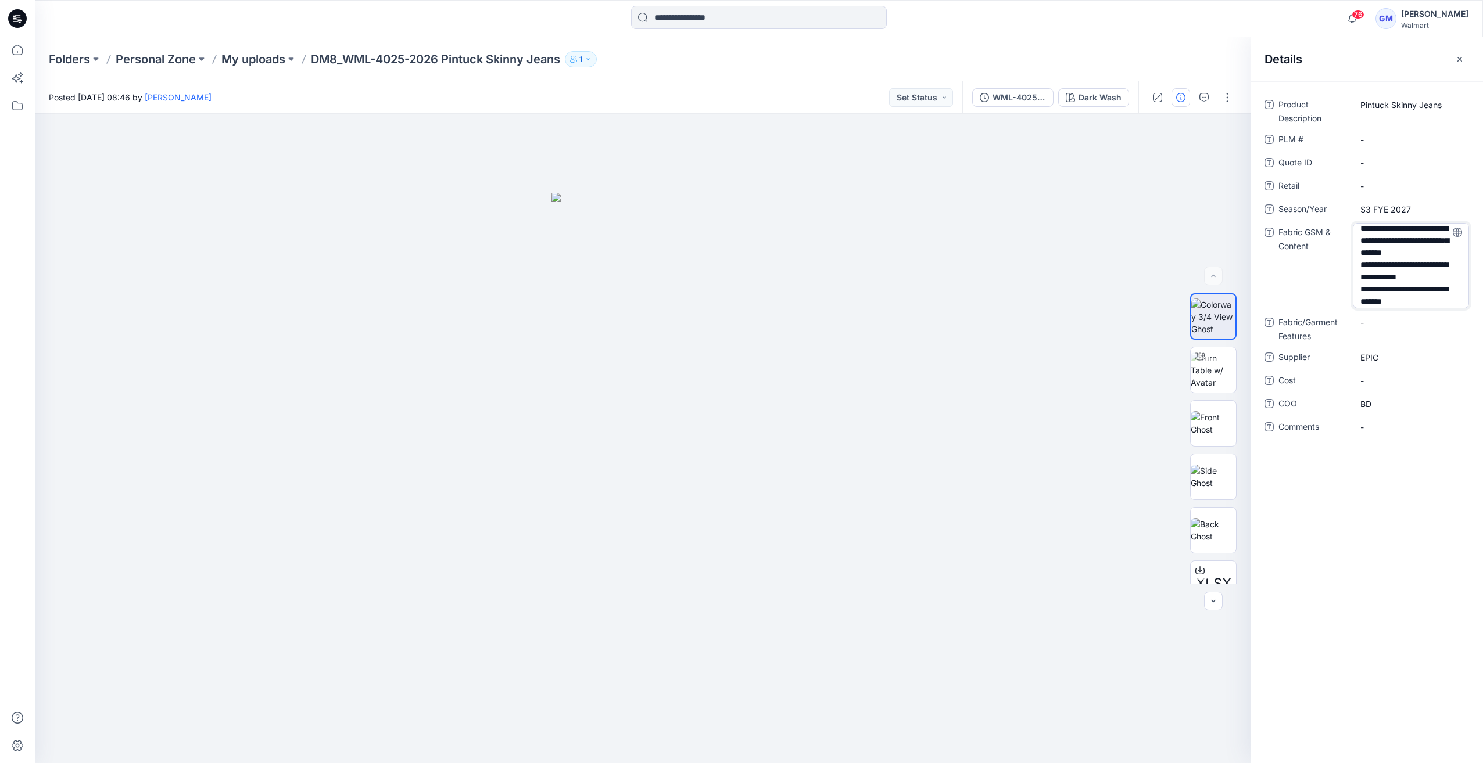
scroll to position [38, 0]
click at [1420, 303] on textarea "**********" at bounding box center [1410, 265] width 116 height 85
type textarea "**********"
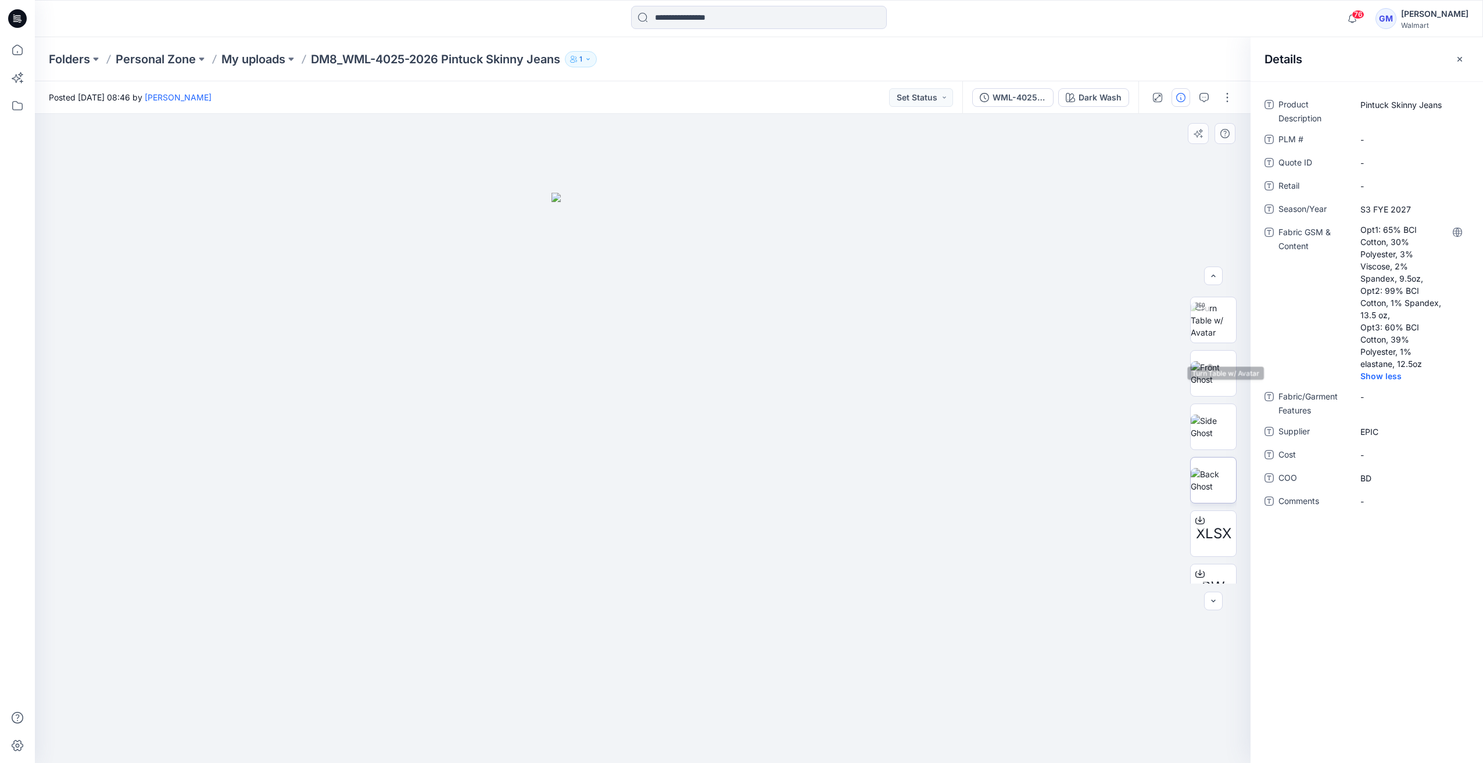
scroll to position [77, 0]
